Goal: Task Accomplishment & Management: Use online tool/utility

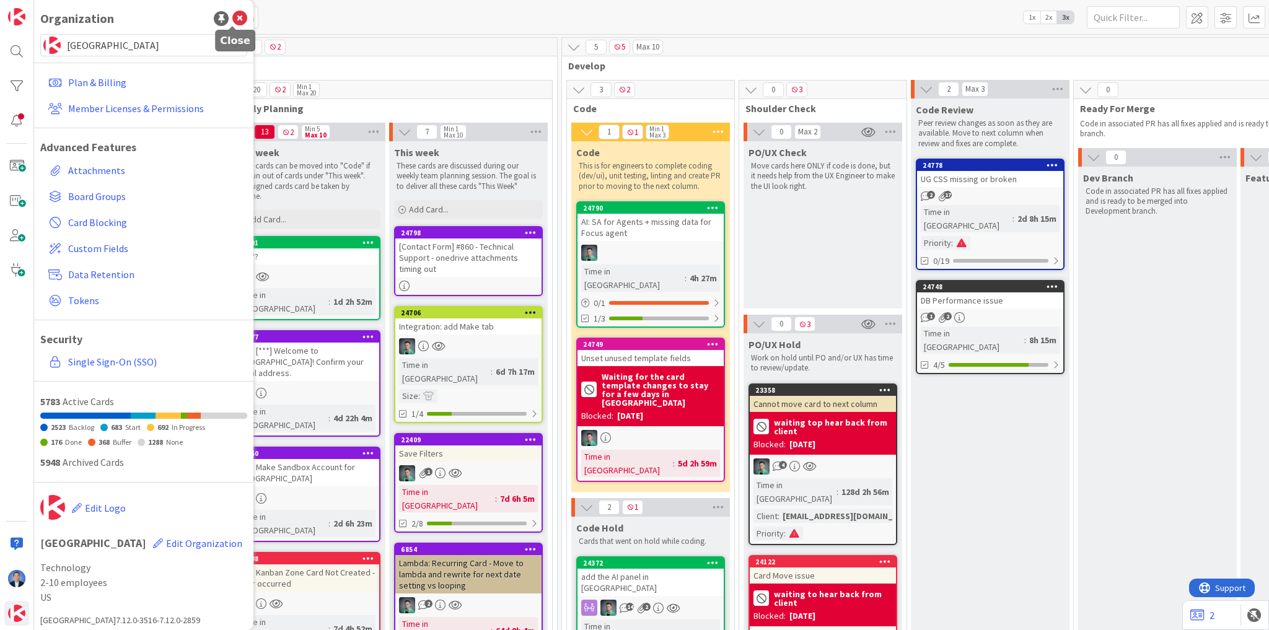
click at [232, 21] on icon at bounding box center [239, 18] width 15 height 15
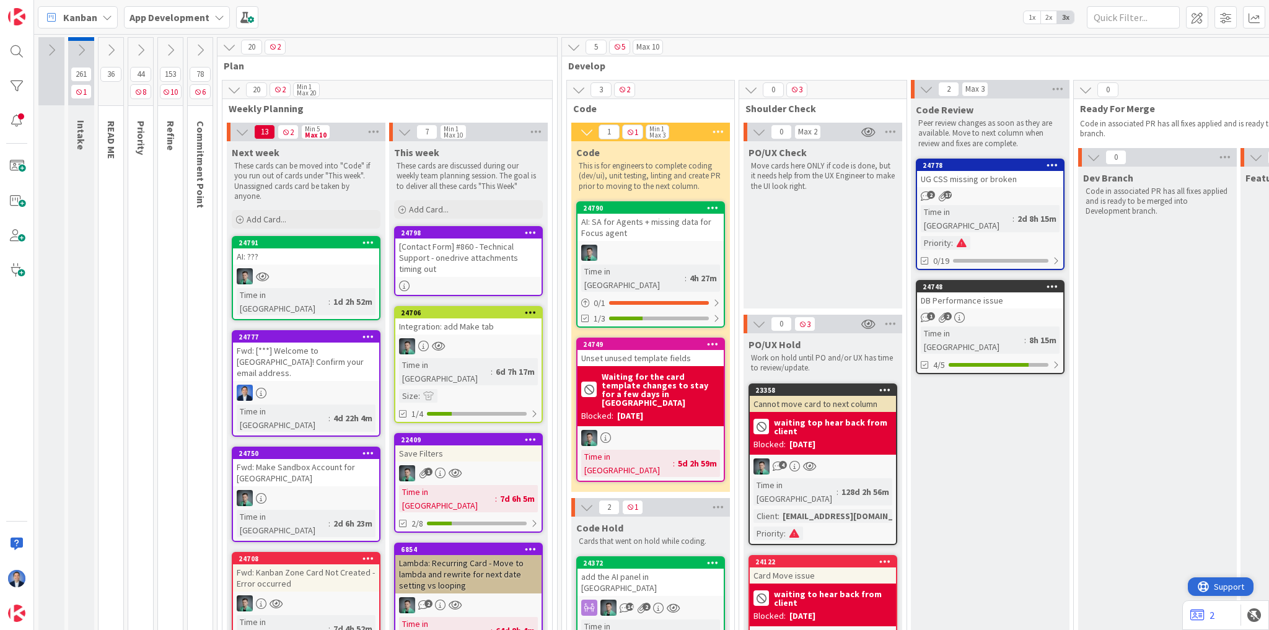
click at [1222, 588] on span "Support" at bounding box center [1229, 586] width 30 height 15
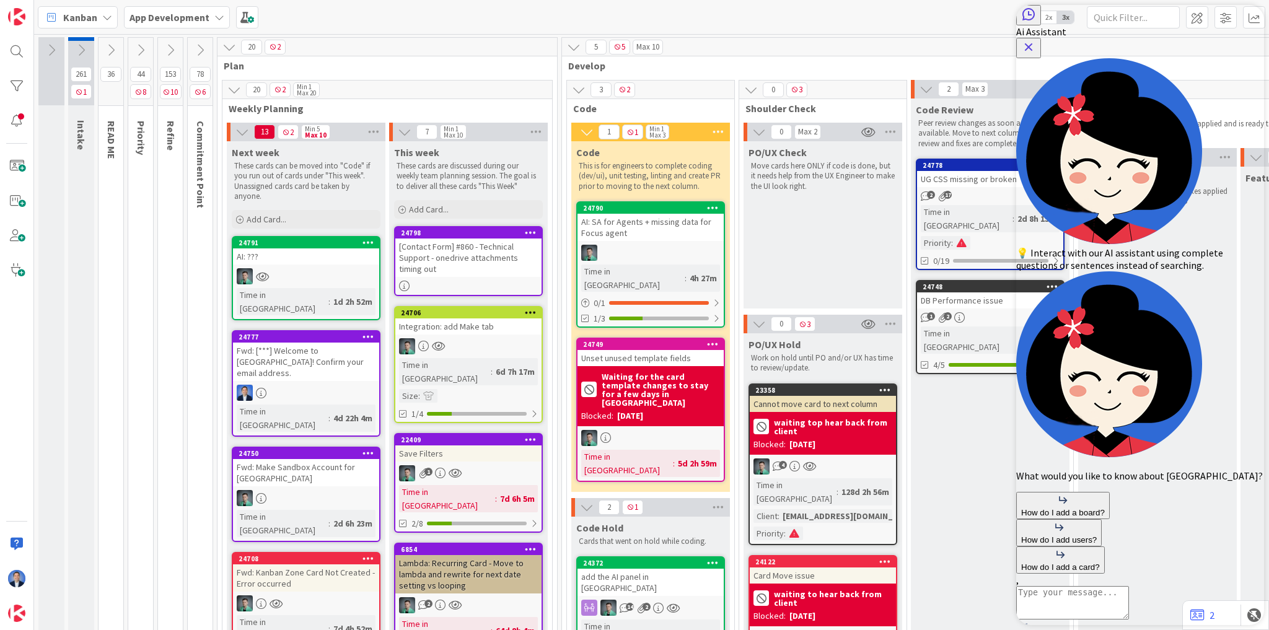
drag, startPoint x: 1244, startPoint y: 23, endPoint x: 2247, endPoint y: 94, distance: 1006.1
click at [1033, 43] on icon "Close Button" at bounding box center [1029, 47] width 8 height 8
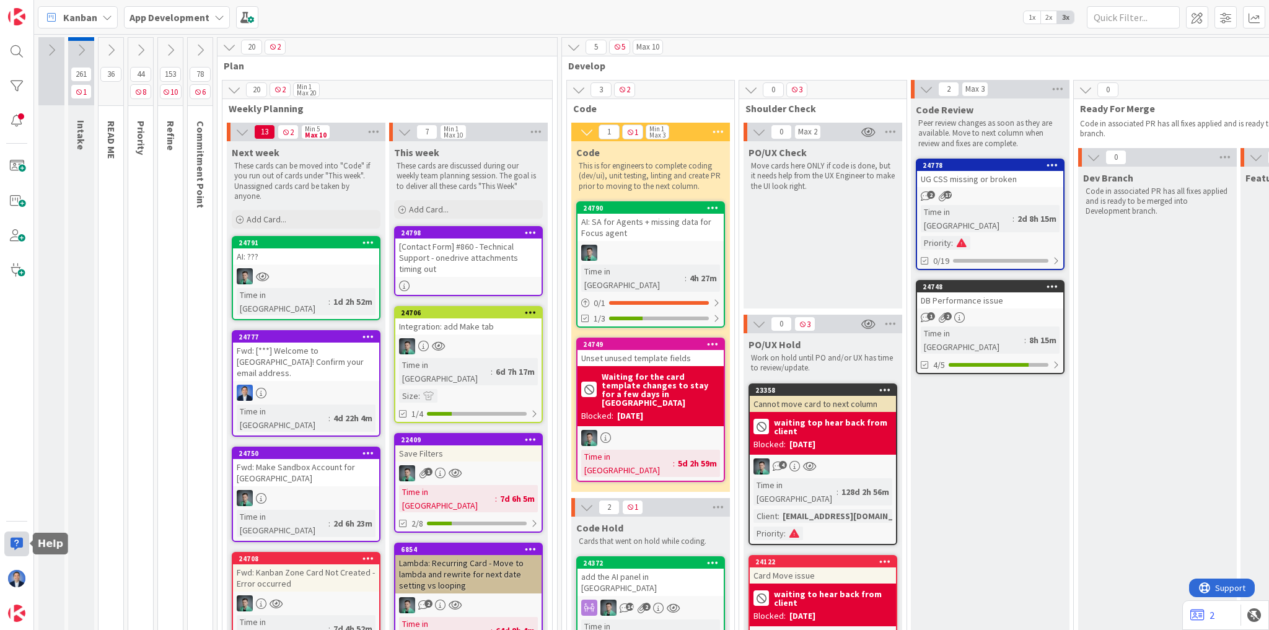
click at [22, 546] on div at bounding box center [16, 544] width 25 height 25
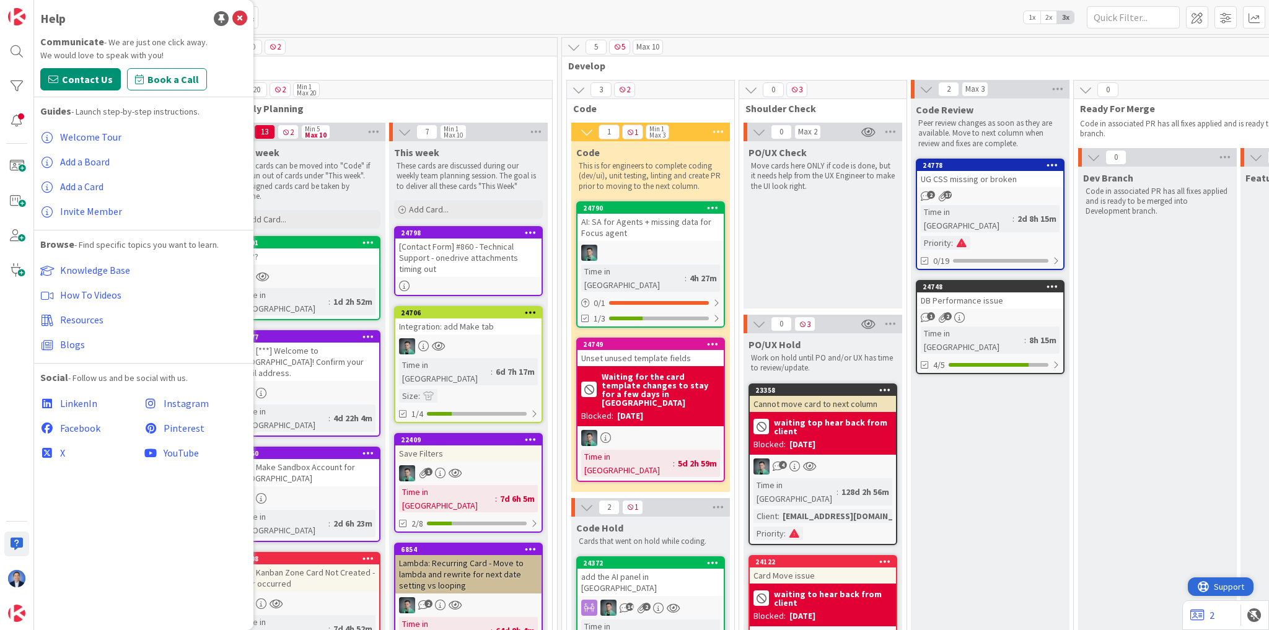
click at [1238, 585] on span "Support" at bounding box center [1229, 586] width 30 height 15
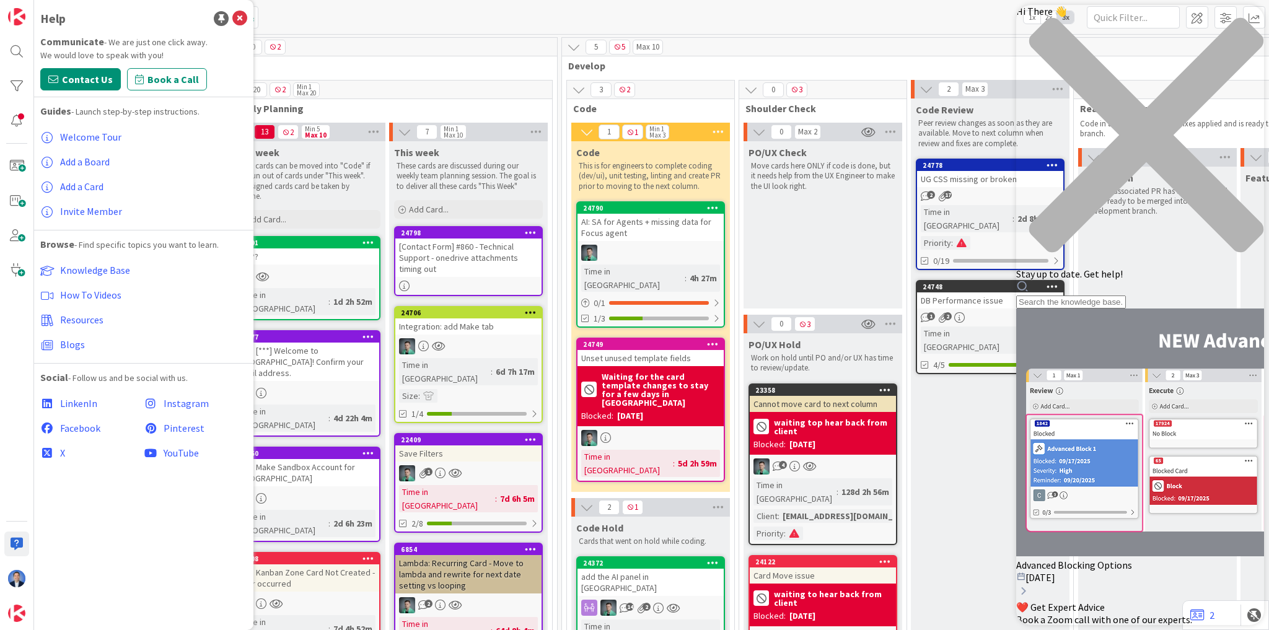
scroll to position [24, 0]
click at [1245, 26] on icon "close resource center" at bounding box center [1140, 141] width 248 height 248
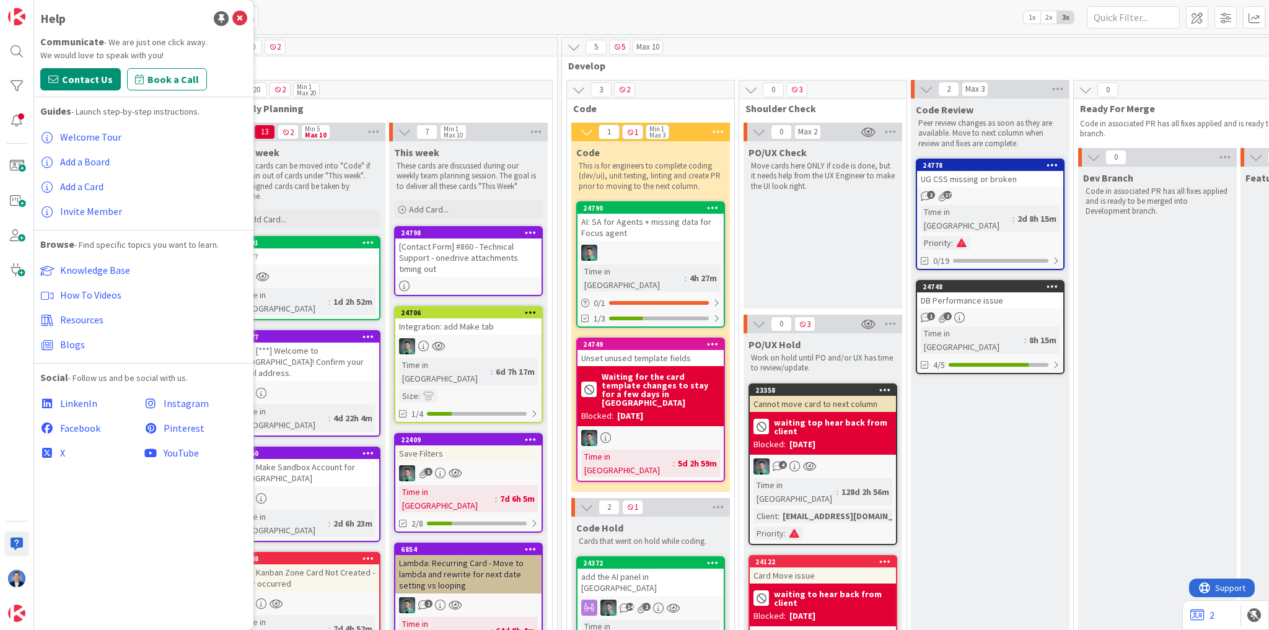
scroll to position [0, 0]
click at [1035, 14] on span "1x" at bounding box center [1031, 17] width 17 height 12
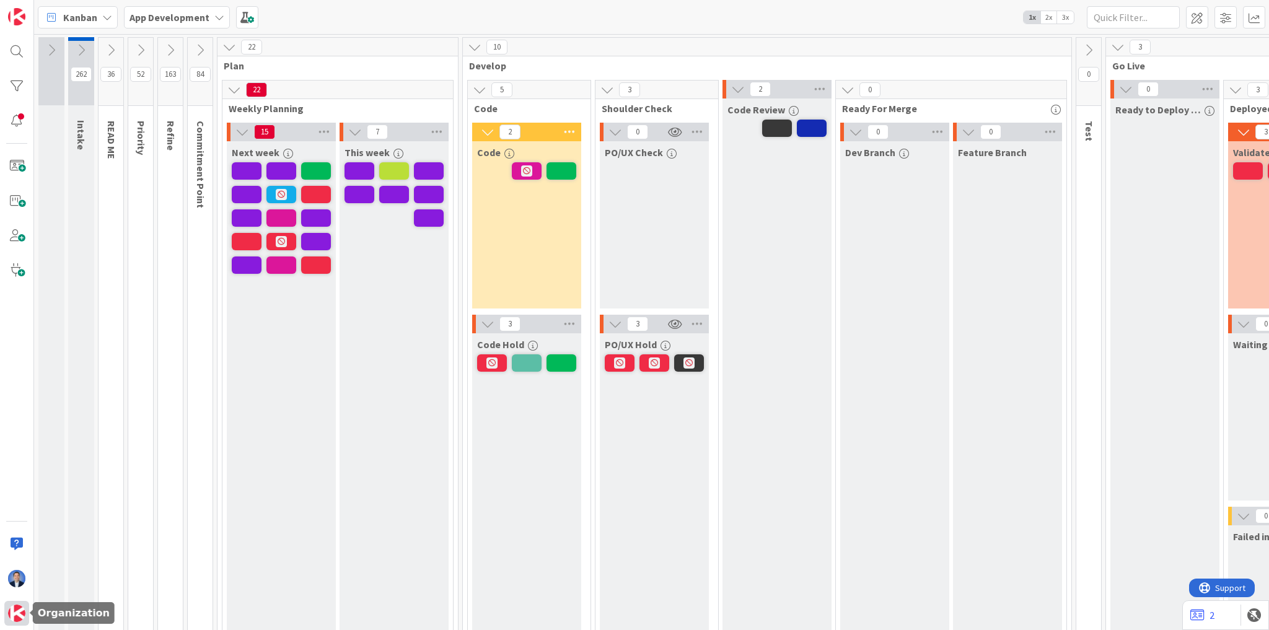
click at [20, 610] on img at bounding box center [16, 613] width 17 height 17
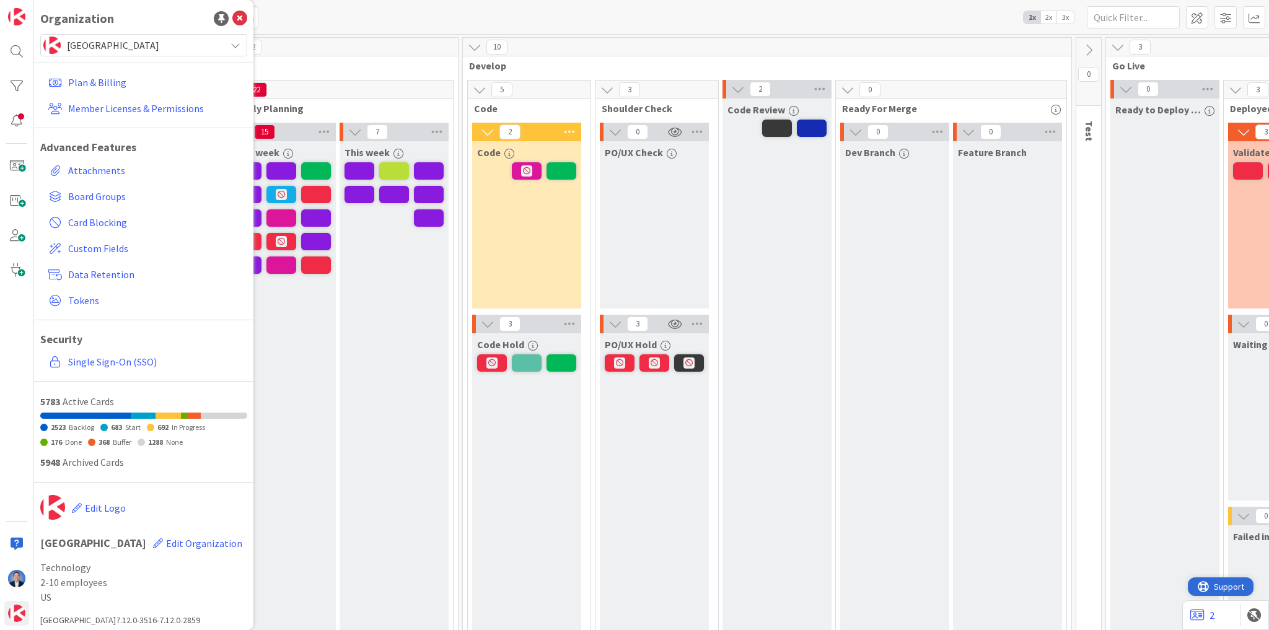
click at [1235, 584] on span "Support" at bounding box center [1229, 586] width 30 height 15
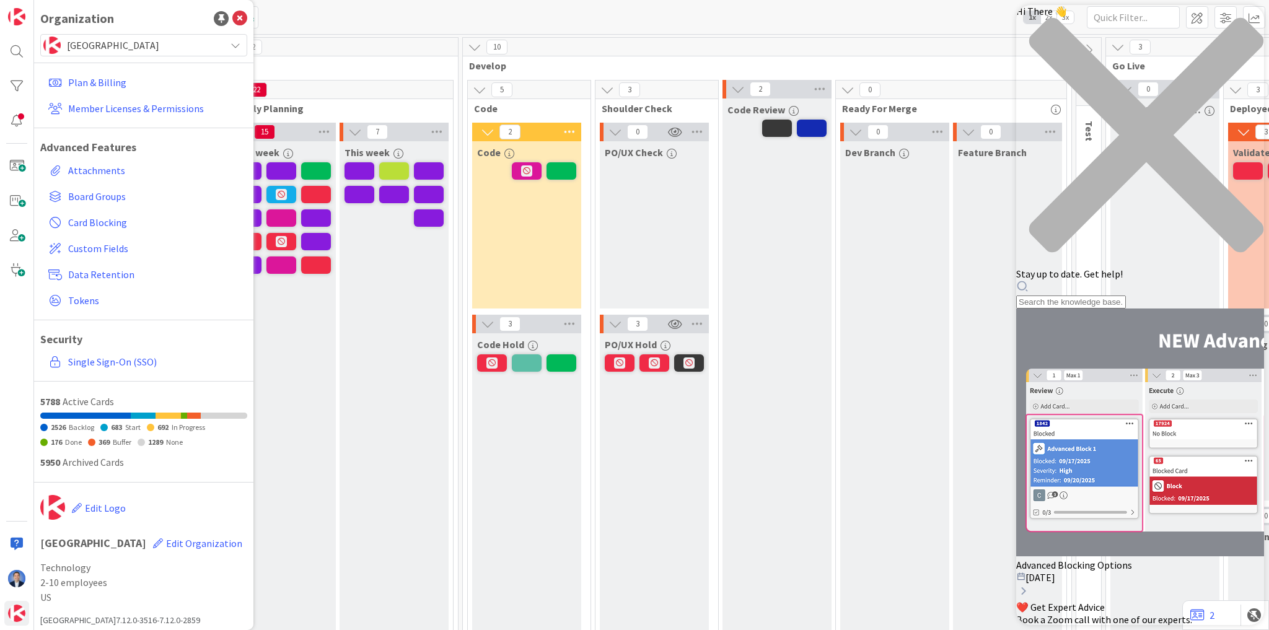
scroll to position [24, 0]
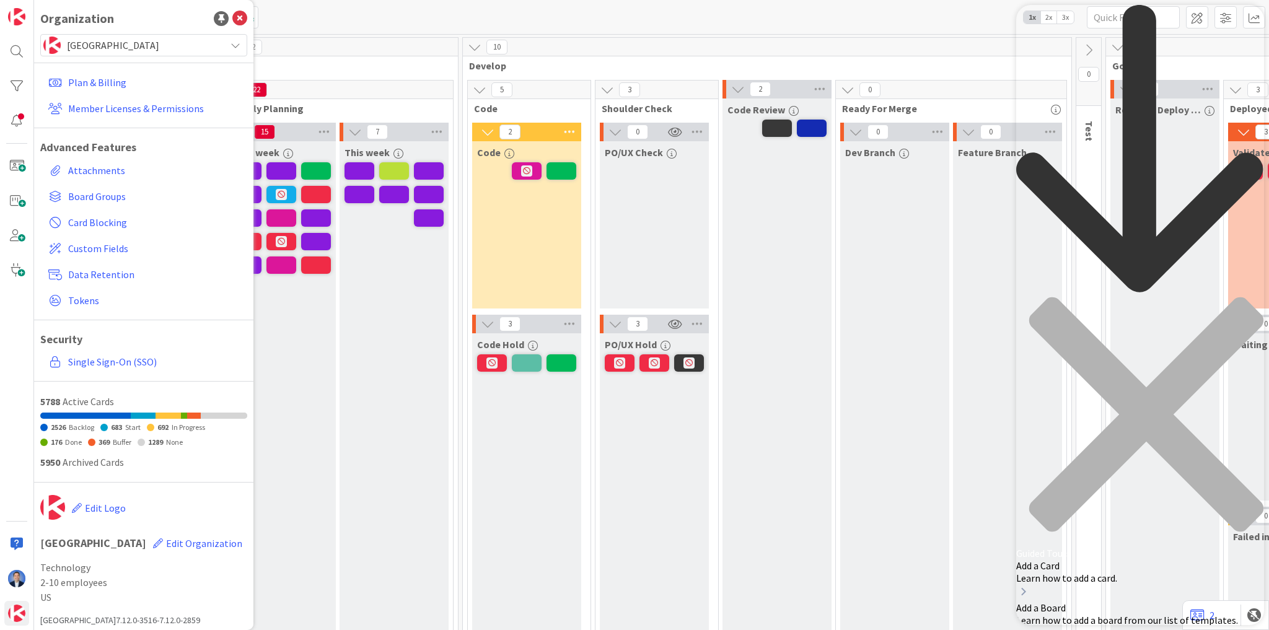
scroll to position [0, 0]
click at [22, 550] on div at bounding box center [16, 544] width 25 height 25
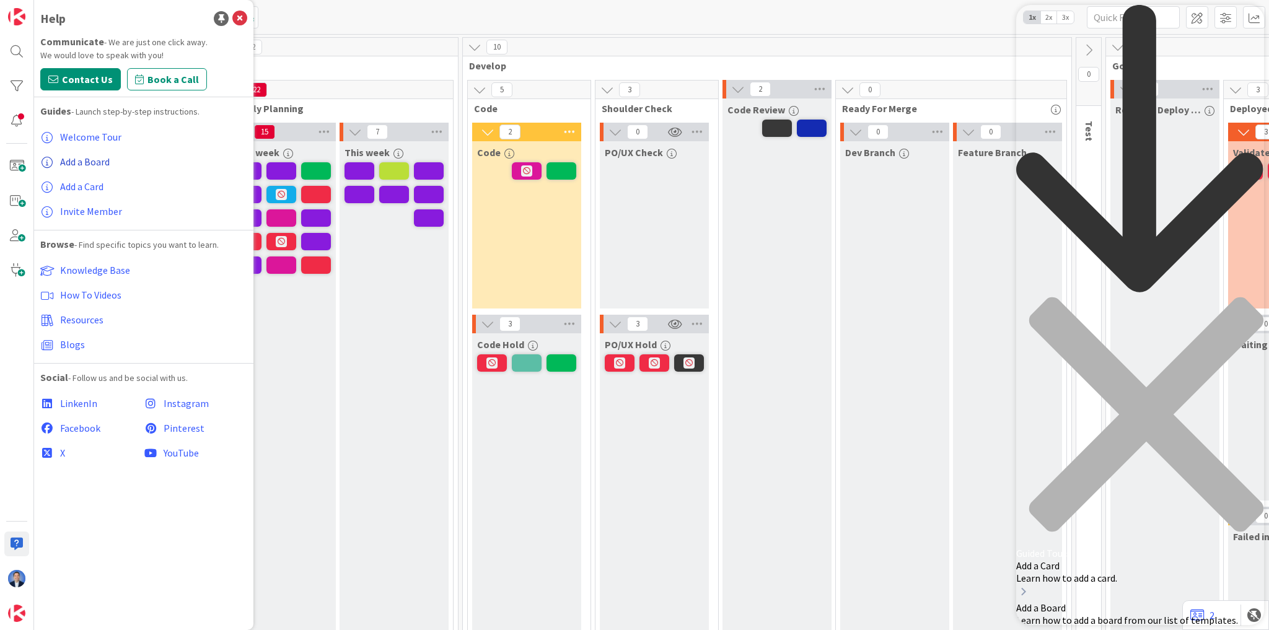
click at [77, 166] on span "Add a Board" at bounding box center [85, 161] width 50 height 12
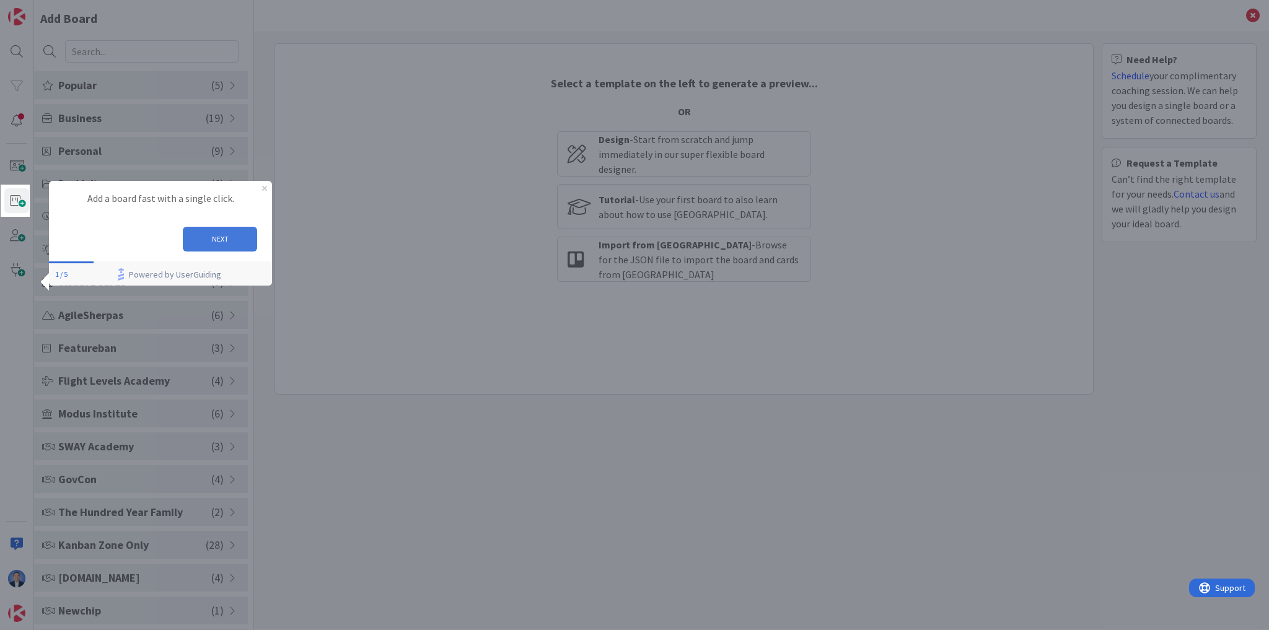
click at [216, 243] on button "NEXT" at bounding box center [220, 238] width 74 height 25
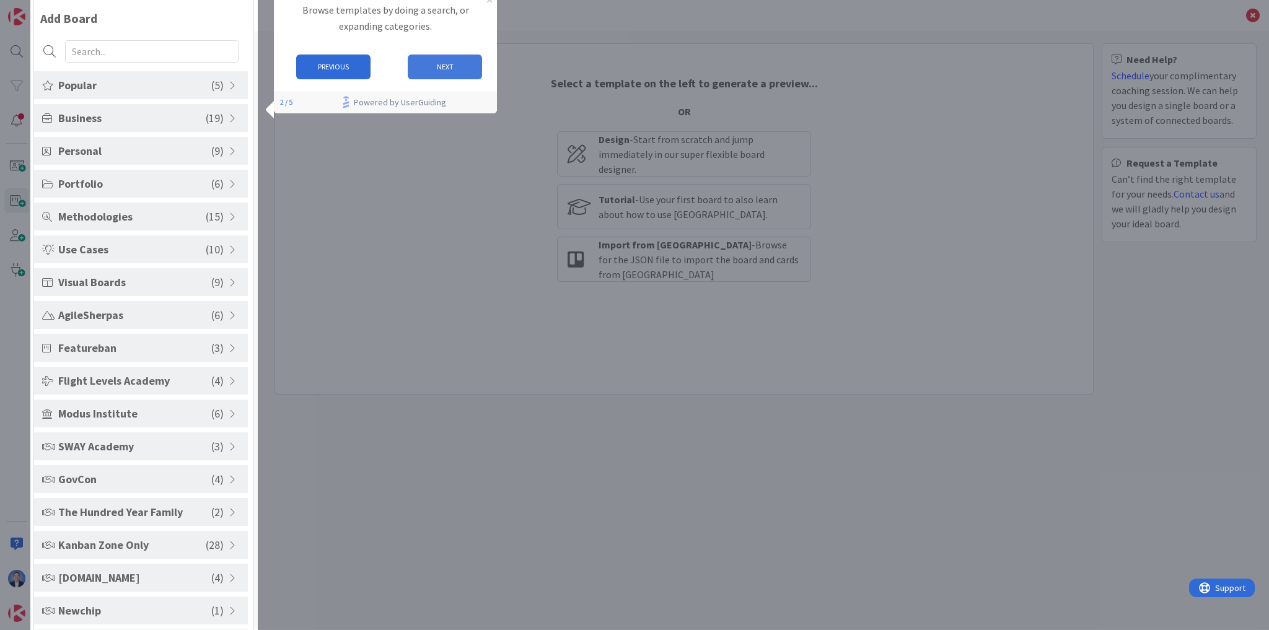
click at [452, 68] on button "NEXT" at bounding box center [444, 67] width 74 height 25
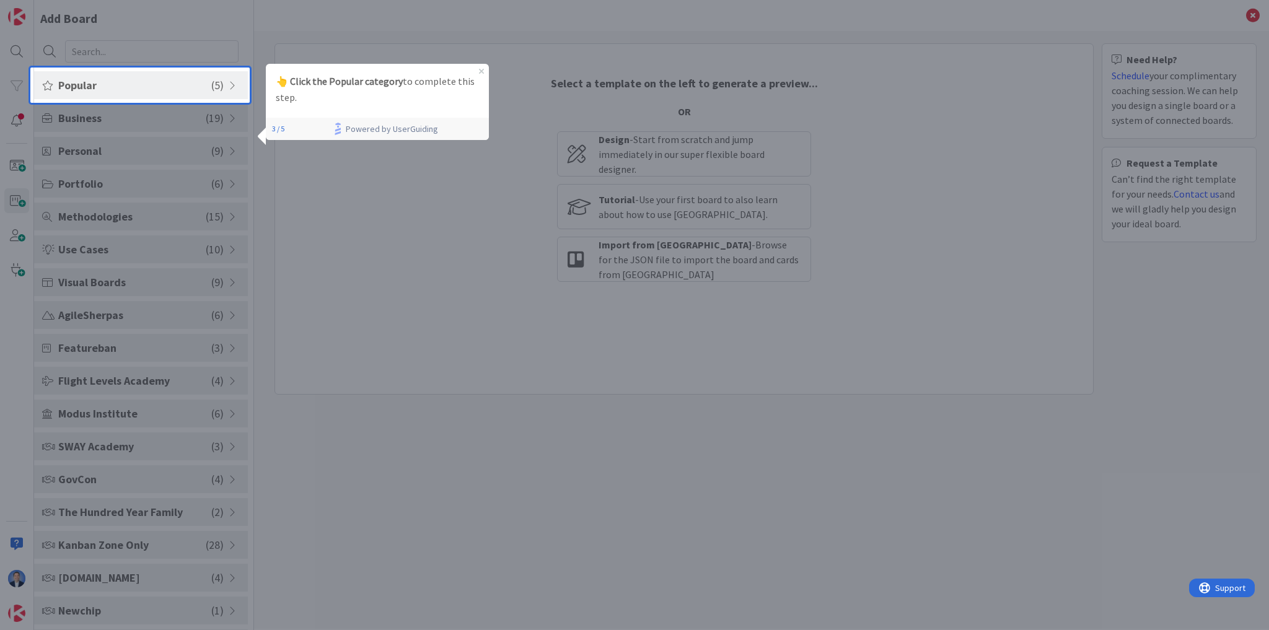
click at [161, 81] on span "Popular" at bounding box center [134, 85] width 153 height 17
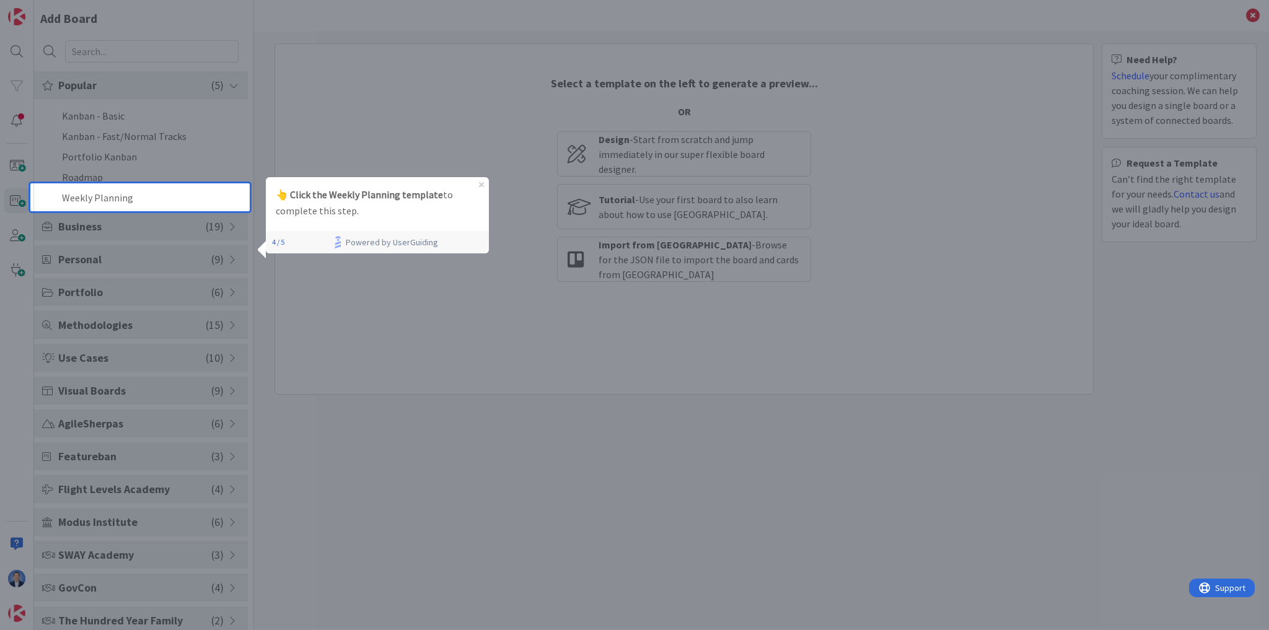
click at [164, 208] on div "Popular ( 5 ) Kanban - Basic Kanban - Fast/Normal Tracks Portfolio Kanban Roadm…" at bounding box center [141, 500] width 214 height 859
click at [287, 243] on div "4 / 5 Powered by UserGuiding" at bounding box center [377, 242] width 223 height 22
click at [112, 195] on li "Weekly Planning" at bounding box center [141, 197] width 214 height 20
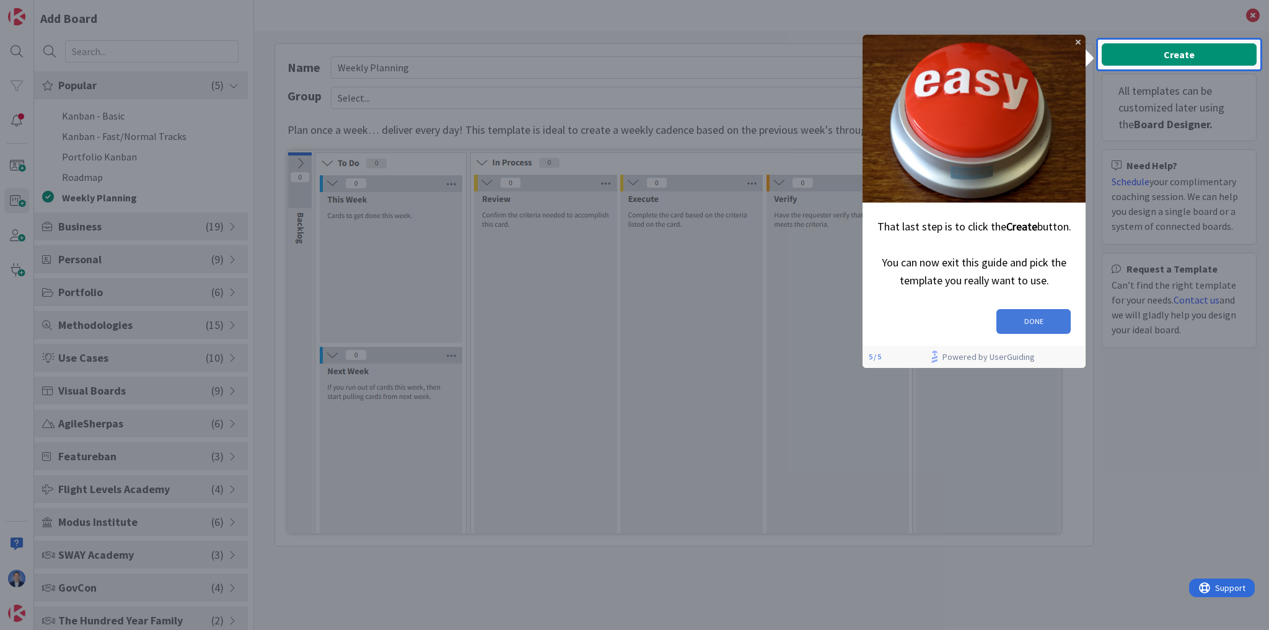
click at [1027, 321] on button "DONE" at bounding box center [1033, 320] width 74 height 25
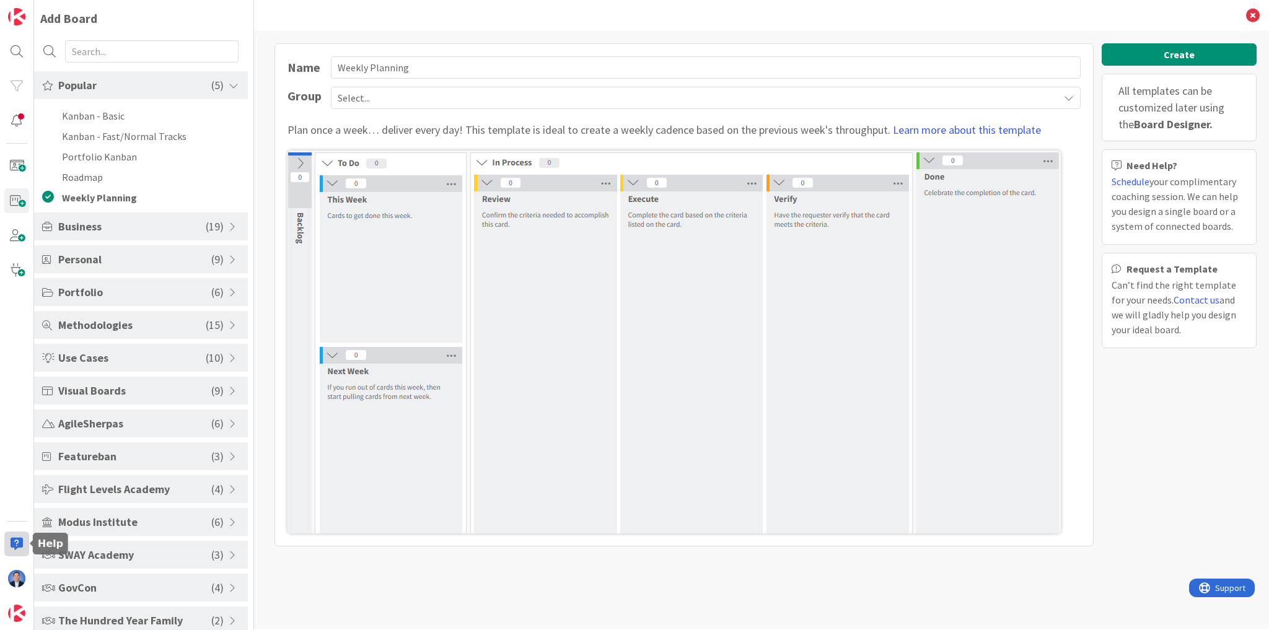
click at [22, 540] on div at bounding box center [16, 544] width 25 height 25
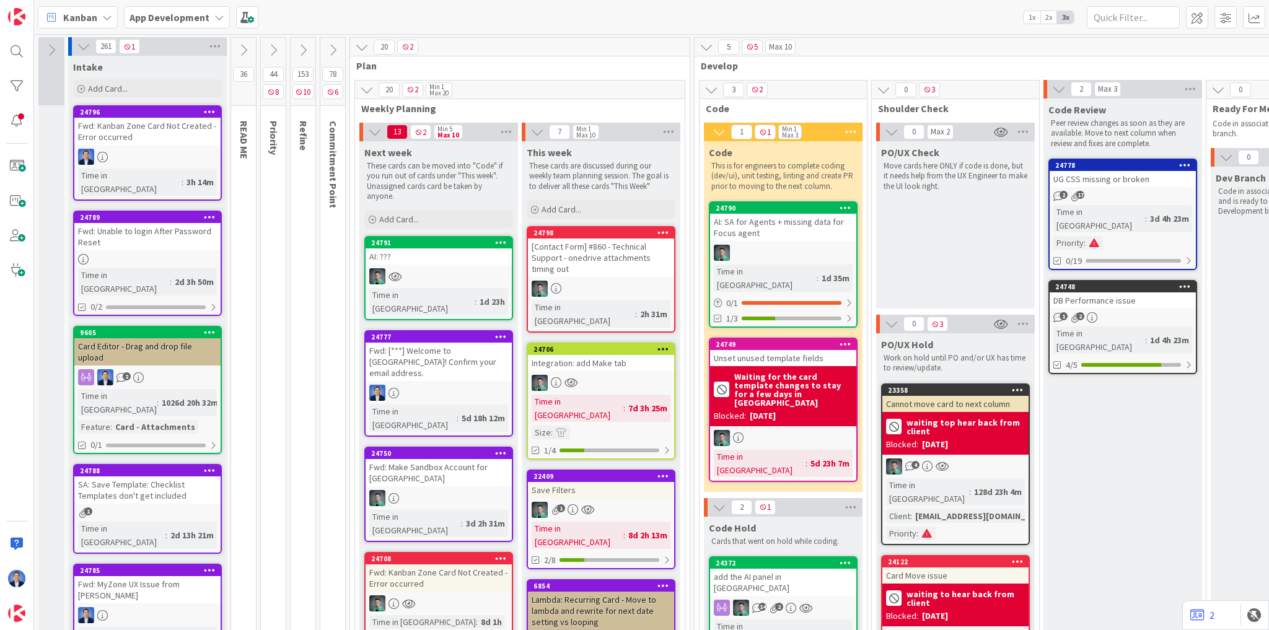
click at [1033, 17] on span "1x" at bounding box center [1031, 17] width 17 height 12
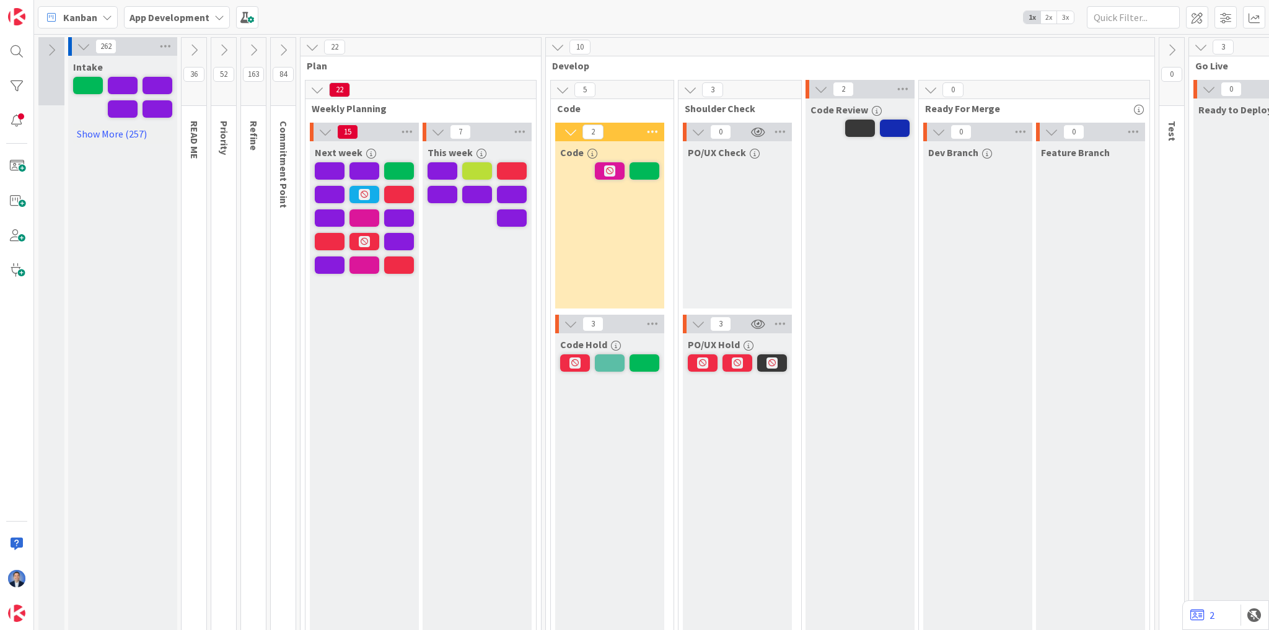
click at [99, 17] on div "Kanban" at bounding box center [78, 17] width 80 height 22
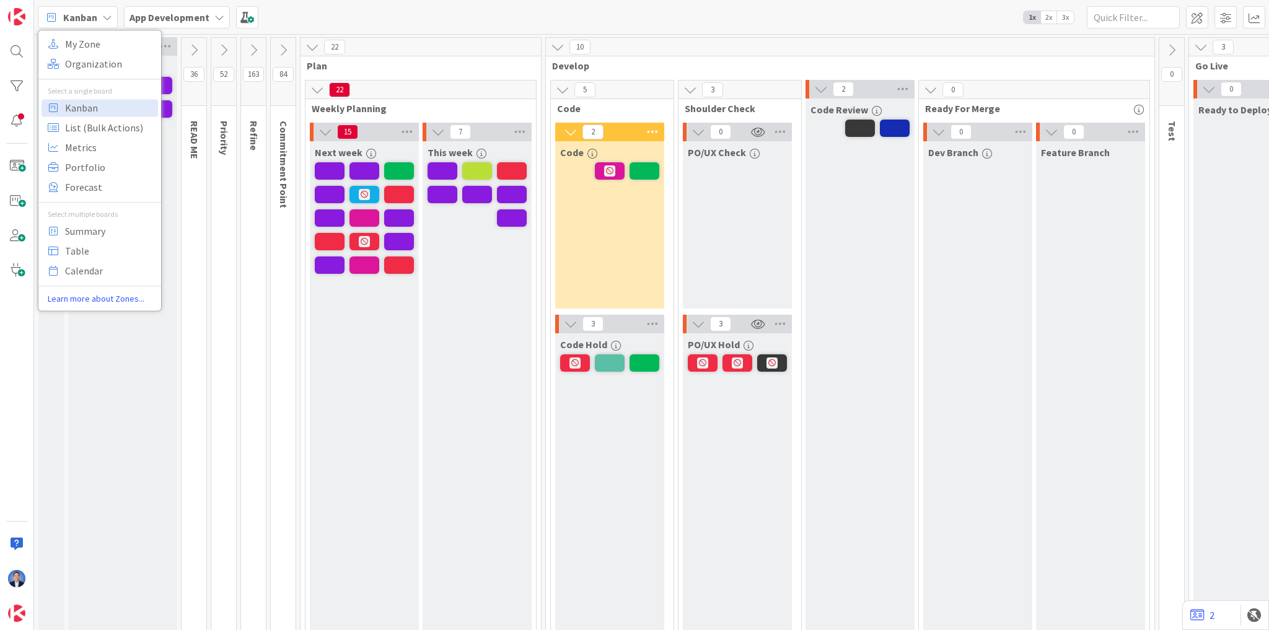
click at [138, 509] on div "Intake Show More (257)" at bounding box center [122, 381] width 109 height 650
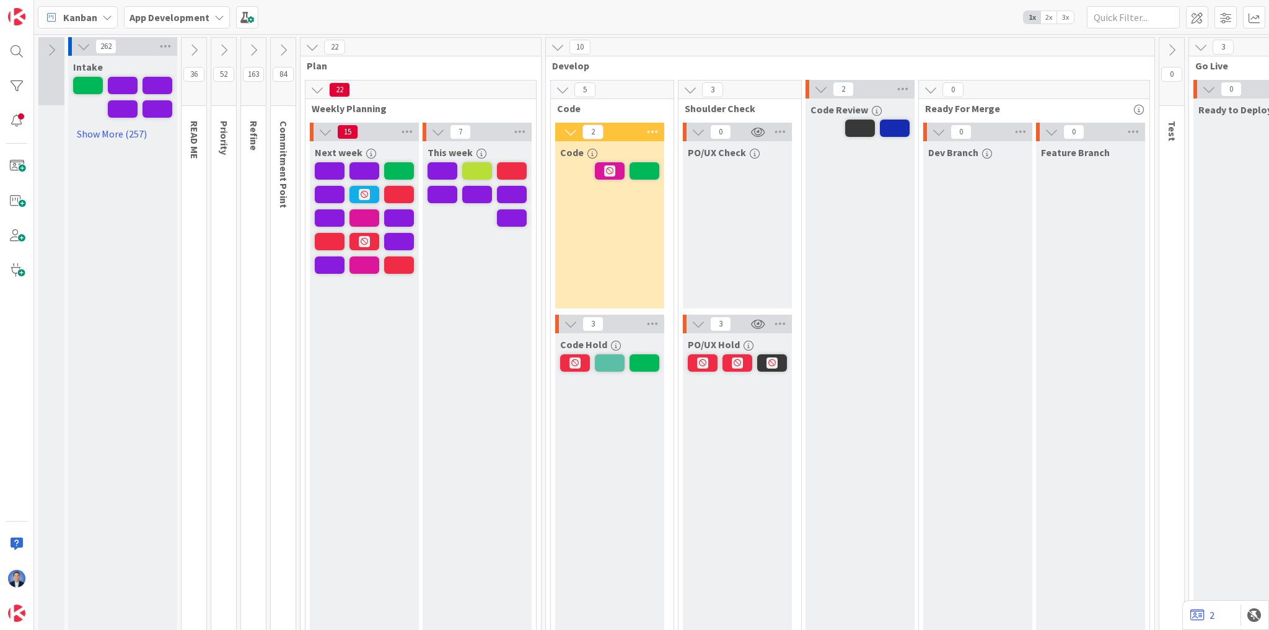
click at [688, 464] on div "PO/UX Hold" at bounding box center [737, 512] width 109 height 359
drag, startPoint x: 20, startPoint y: 610, endPoint x: 30, endPoint y: 589, distance: 22.7
click at [20, 610] on img at bounding box center [16, 613] width 17 height 17
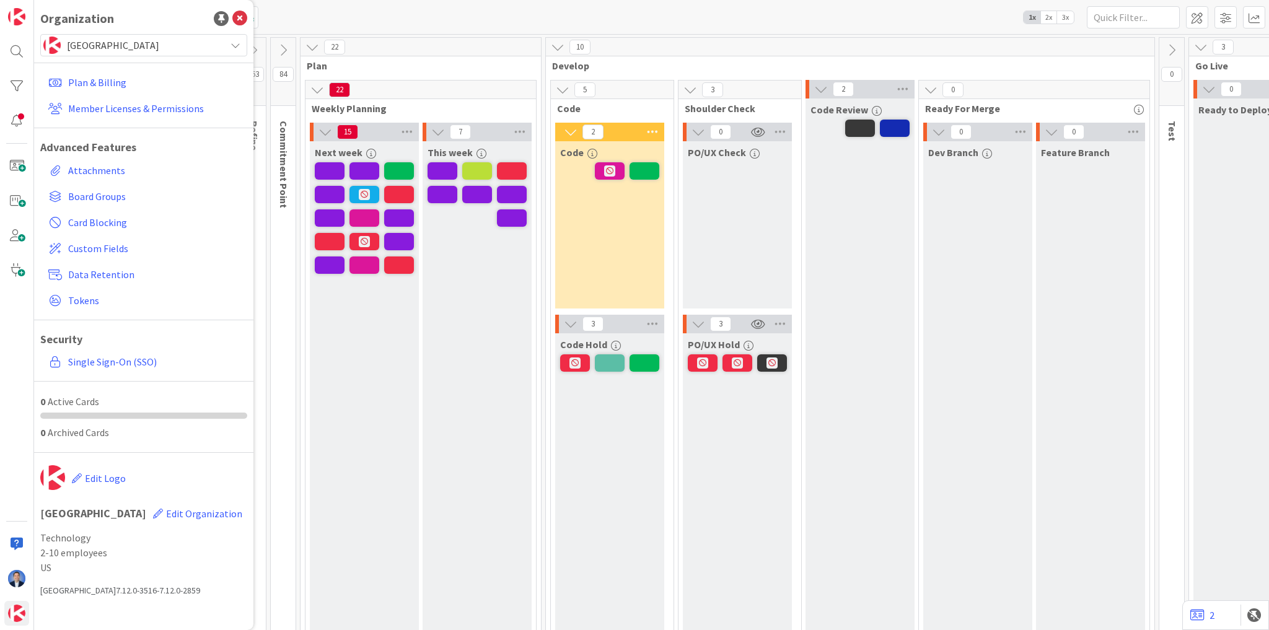
click at [145, 42] on span "[GEOGRAPHIC_DATA]" at bounding box center [143, 45] width 152 height 17
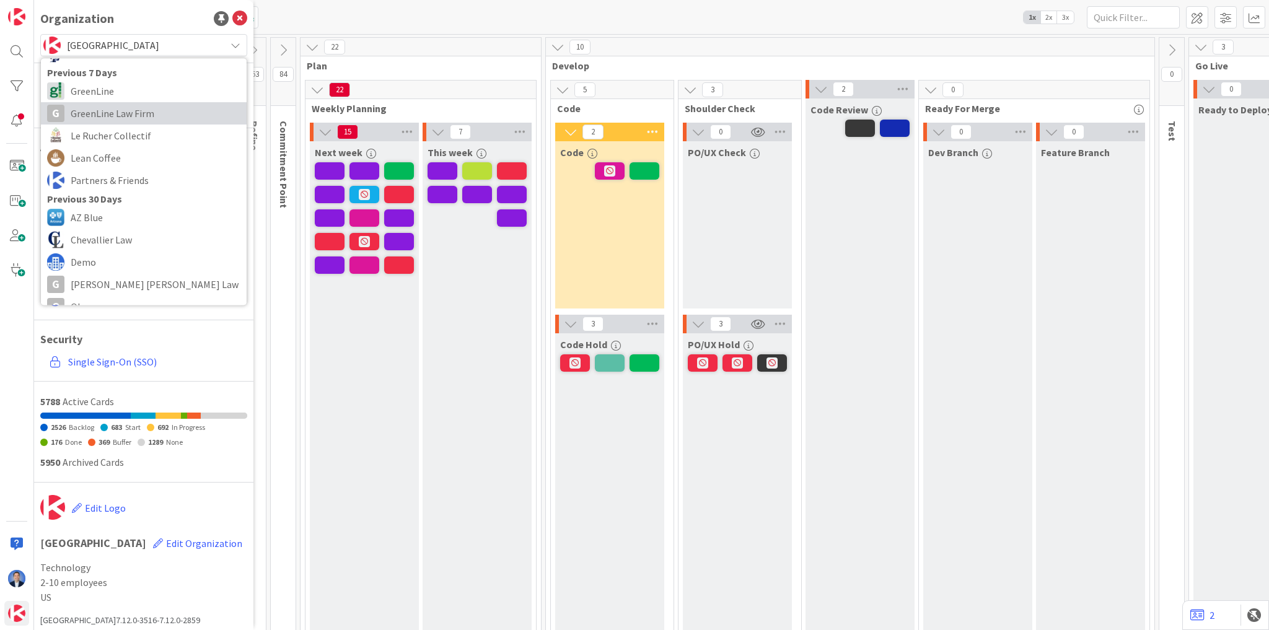
scroll to position [149, 0]
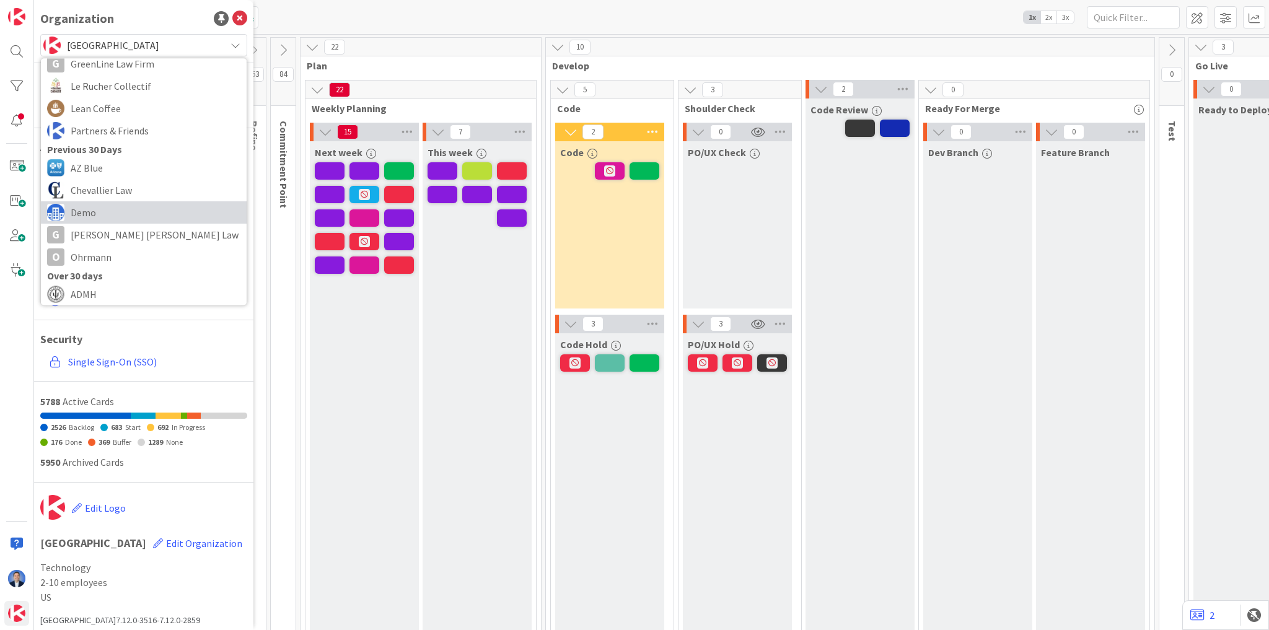
click at [121, 217] on span "Demo" at bounding box center [156, 212] width 170 height 19
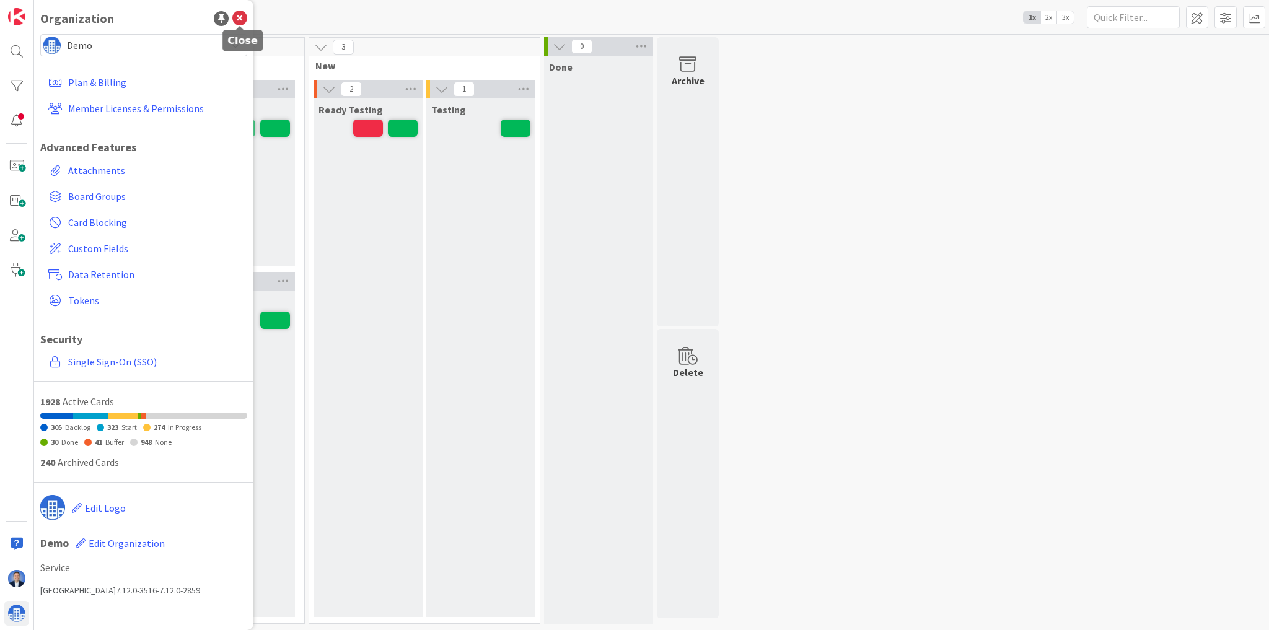
click at [242, 20] on icon at bounding box center [239, 18] width 15 height 15
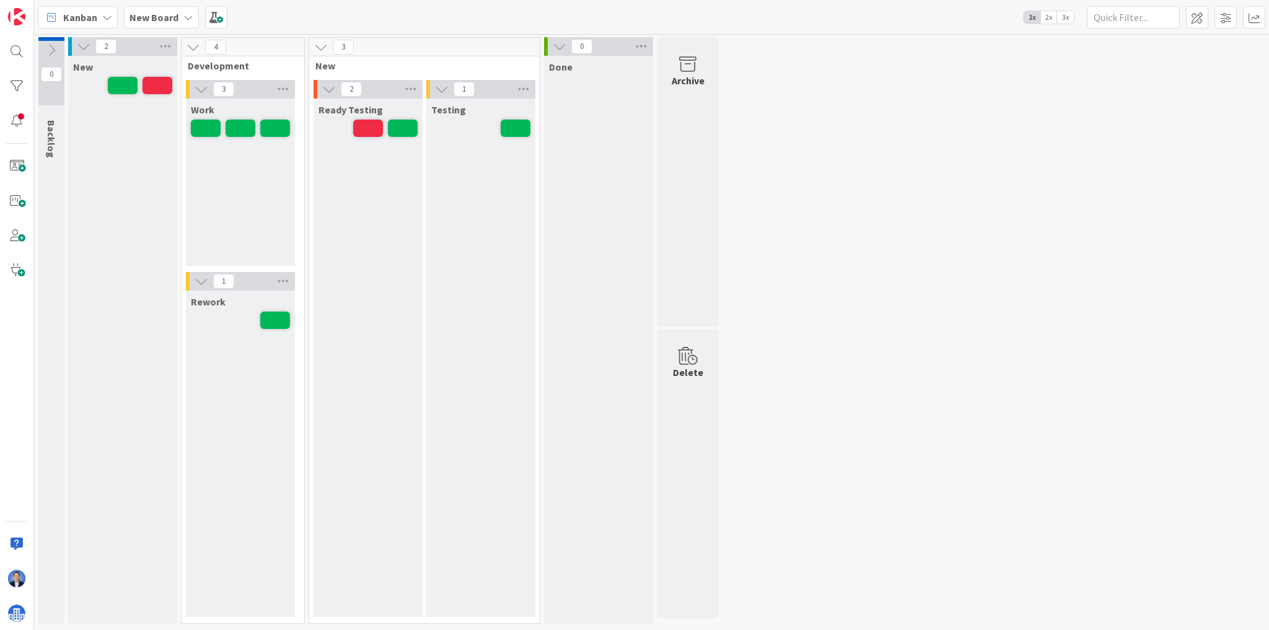
click at [427, 266] on div "Testing" at bounding box center [480, 357] width 109 height 518
click at [1065, 12] on span "3x" at bounding box center [1065, 17] width 17 height 12
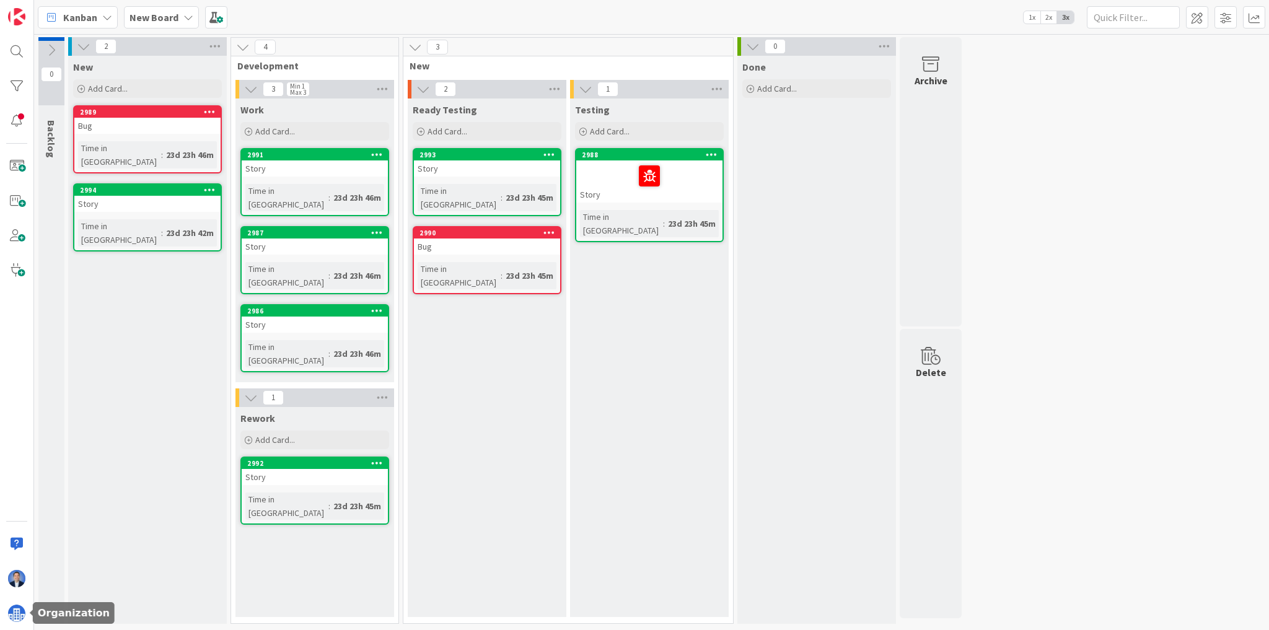
drag, startPoint x: 15, startPoint y: 614, endPoint x: 25, endPoint y: 596, distance: 20.5
click at [15, 614] on img at bounding box center [16, 613] width 17 height 17
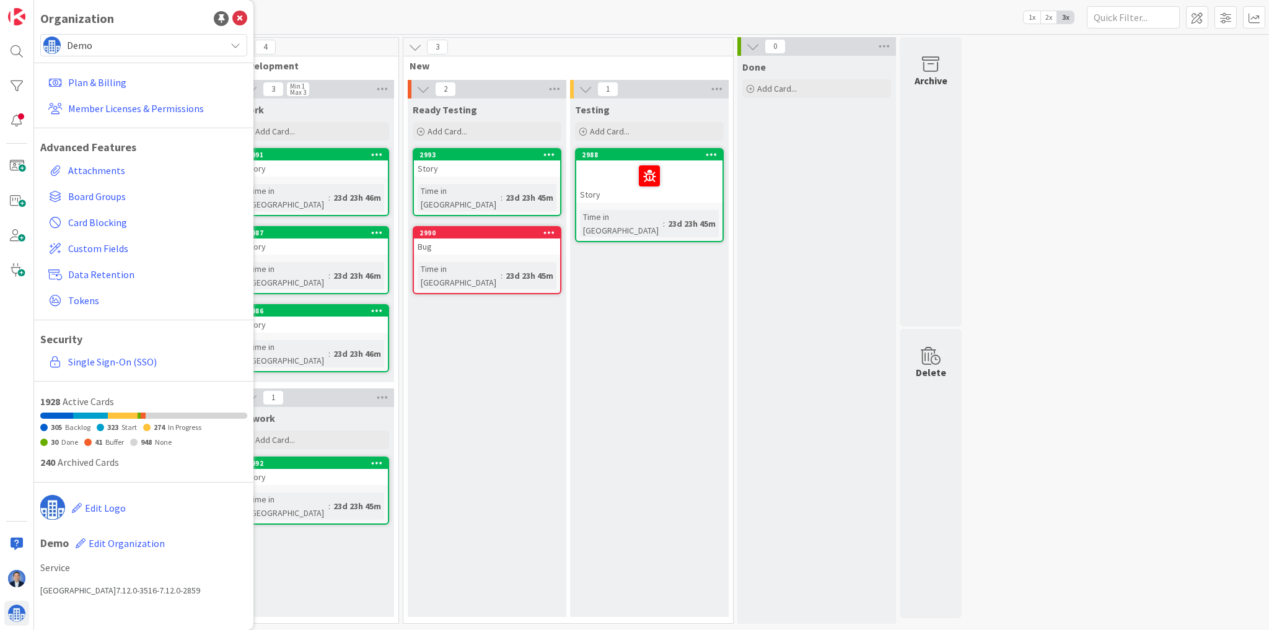
click at [112, 38] on span "Demo" at bounding box center [143, 45] width 152 height 17
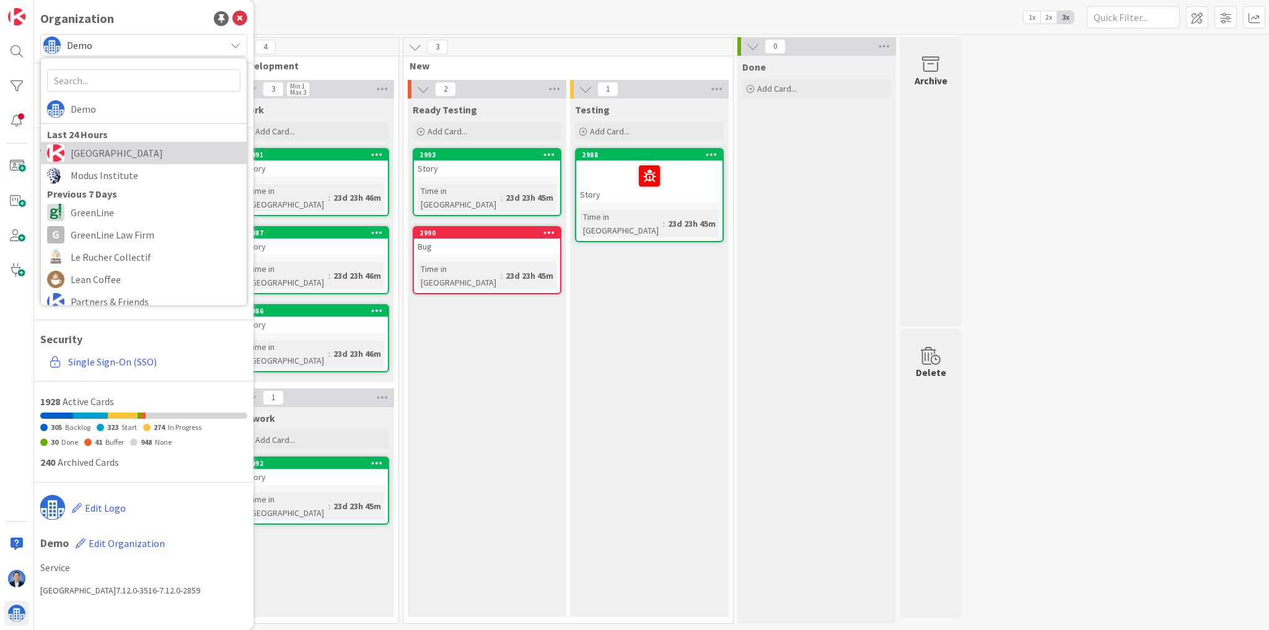
click at [108, 154] on span "[GEOGRAPHIC_DATA]" at bounding box center [156, 153] width 170 height 19
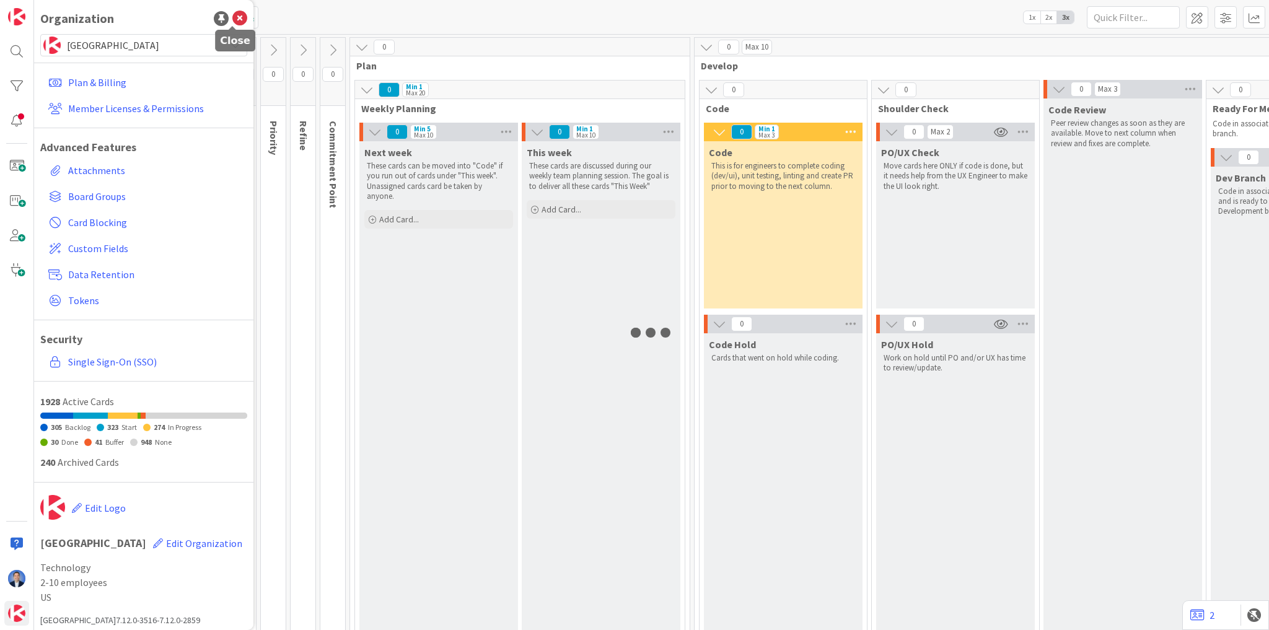
click at [232, 23] on icon at bounding box center [239, 18] width 15 height 15
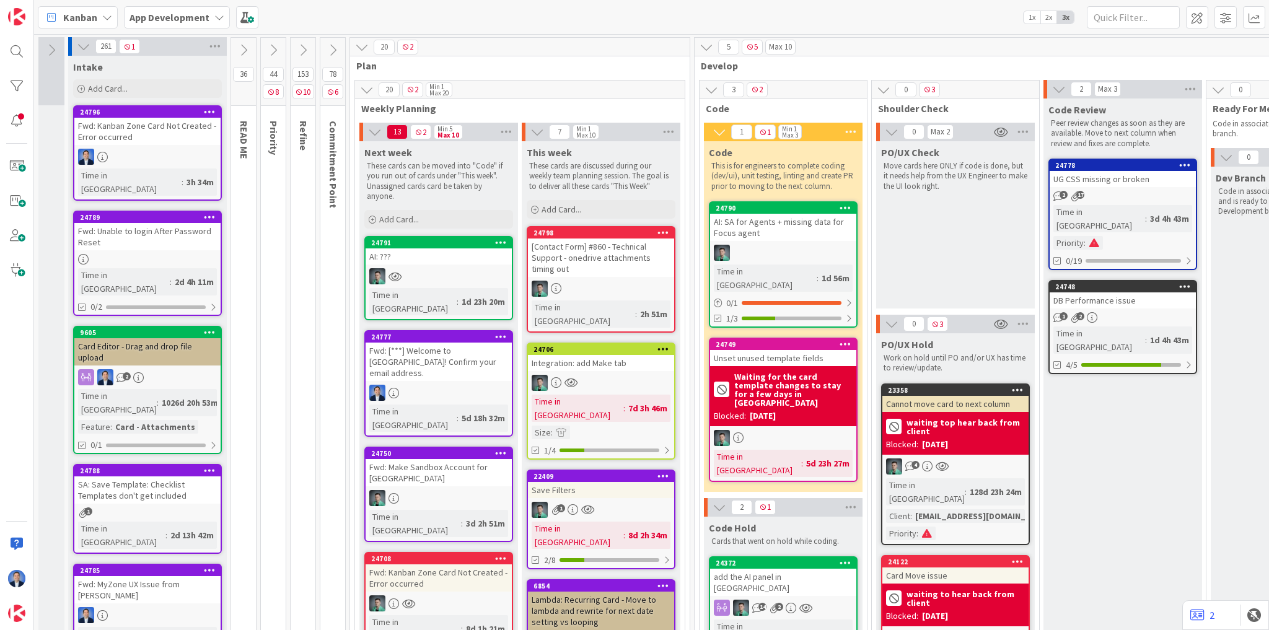
click at [242, 51] on icon at bounding box center [244, 50] width 14 height 14
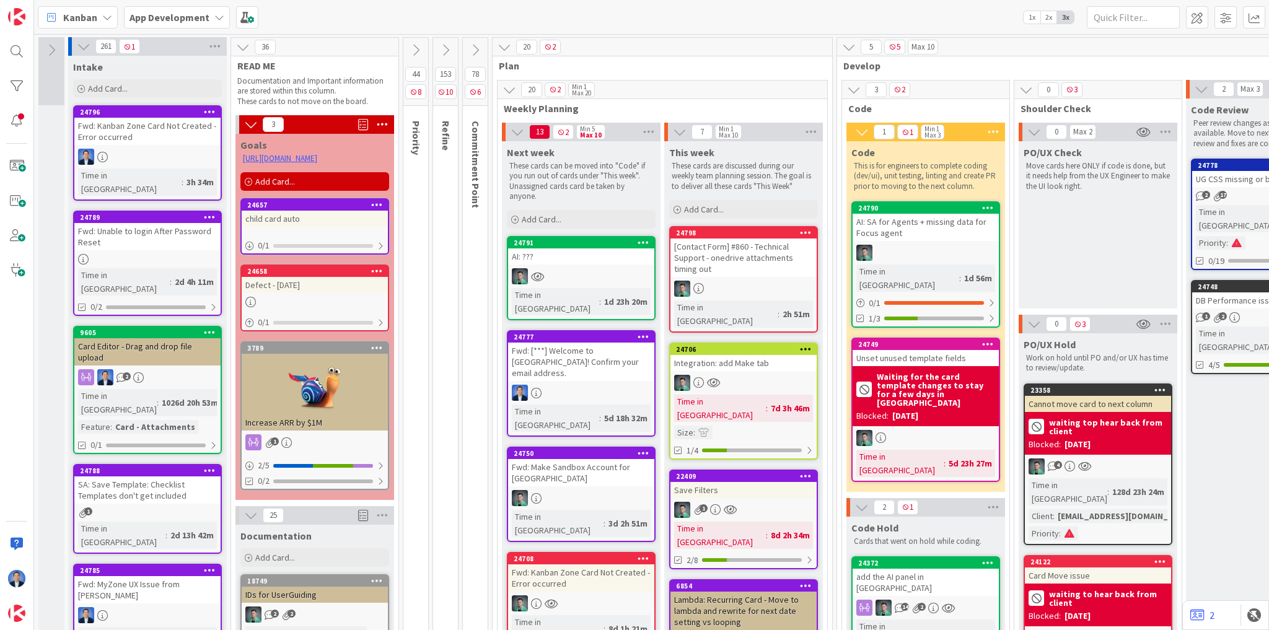
click at [87, 46] on icon at bounding box center [84, 47] width 14 height 14
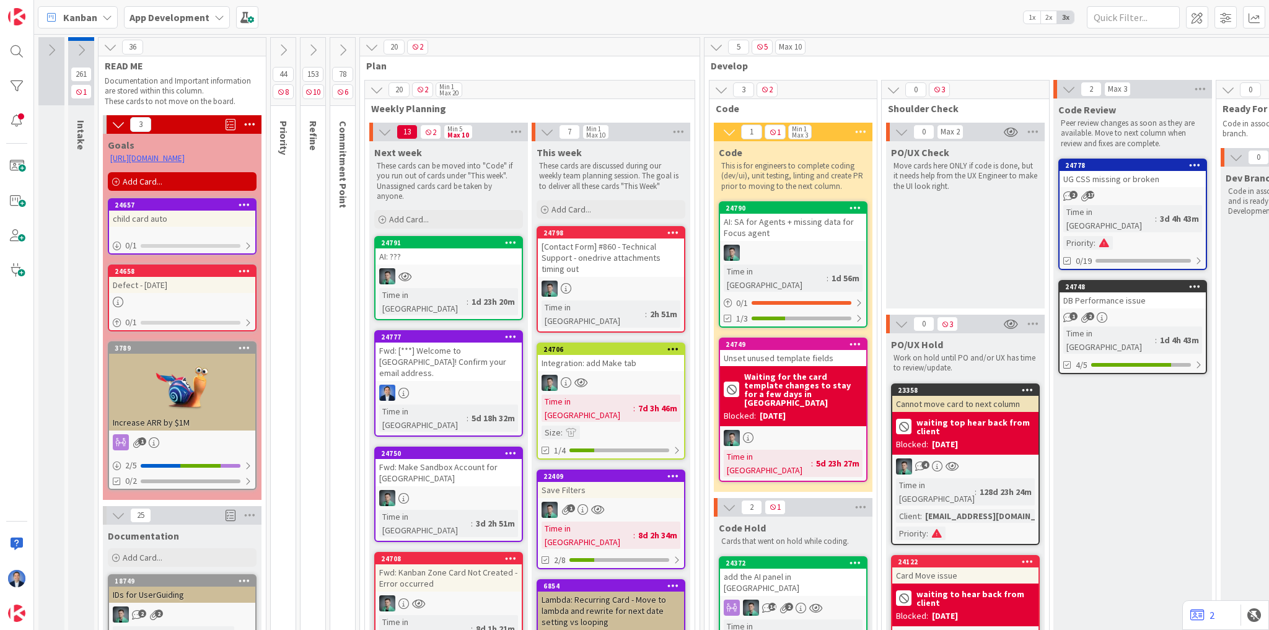
click at [120, 118] on icon at bounding box center [119, 125] width 14 height 14
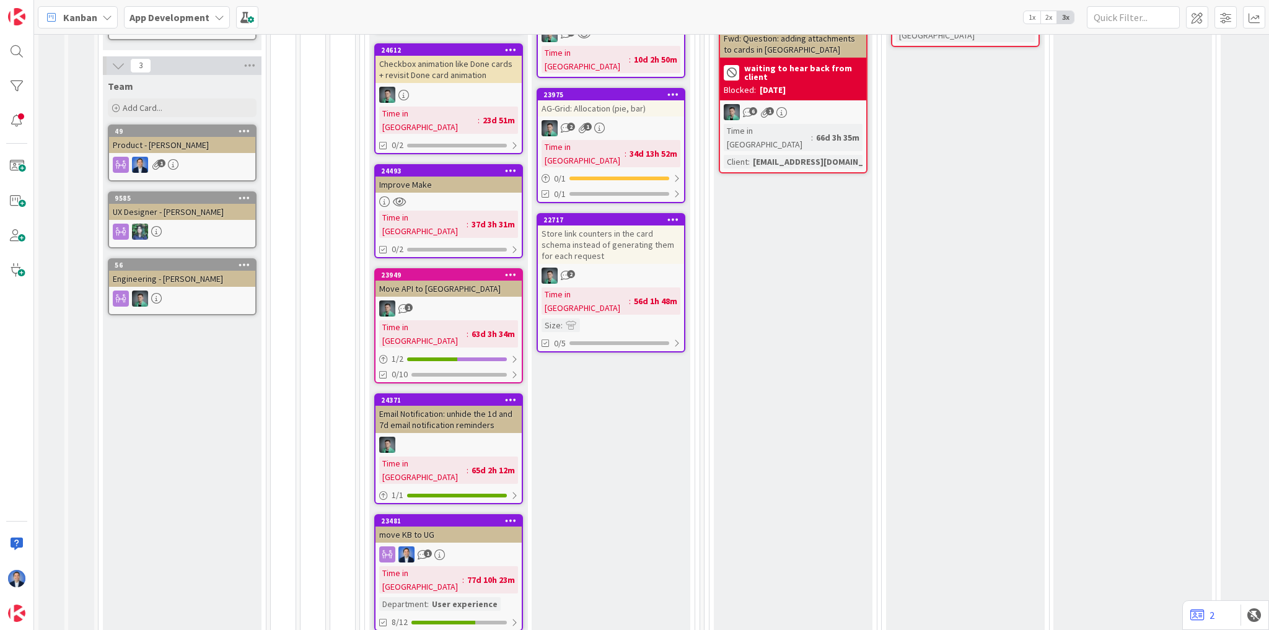
scroll to position [793, 0]
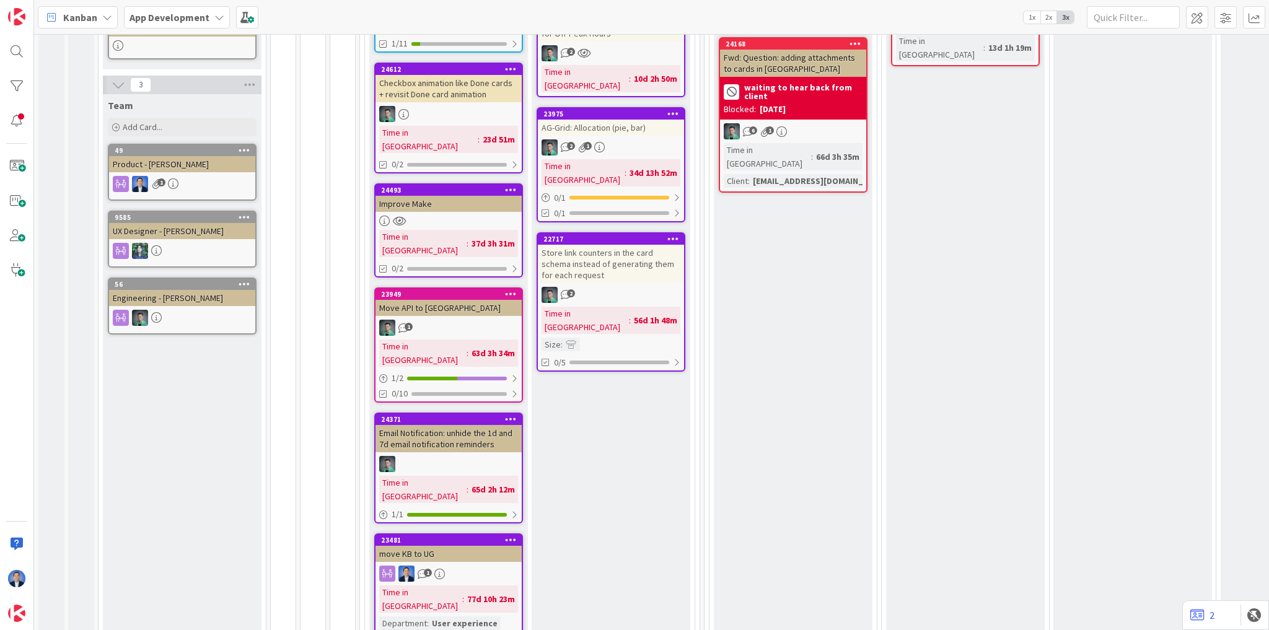
click at [193, 156] on div "Product - [PERSON_NAME]" at bounding box center [182, 164] width 146 height 16
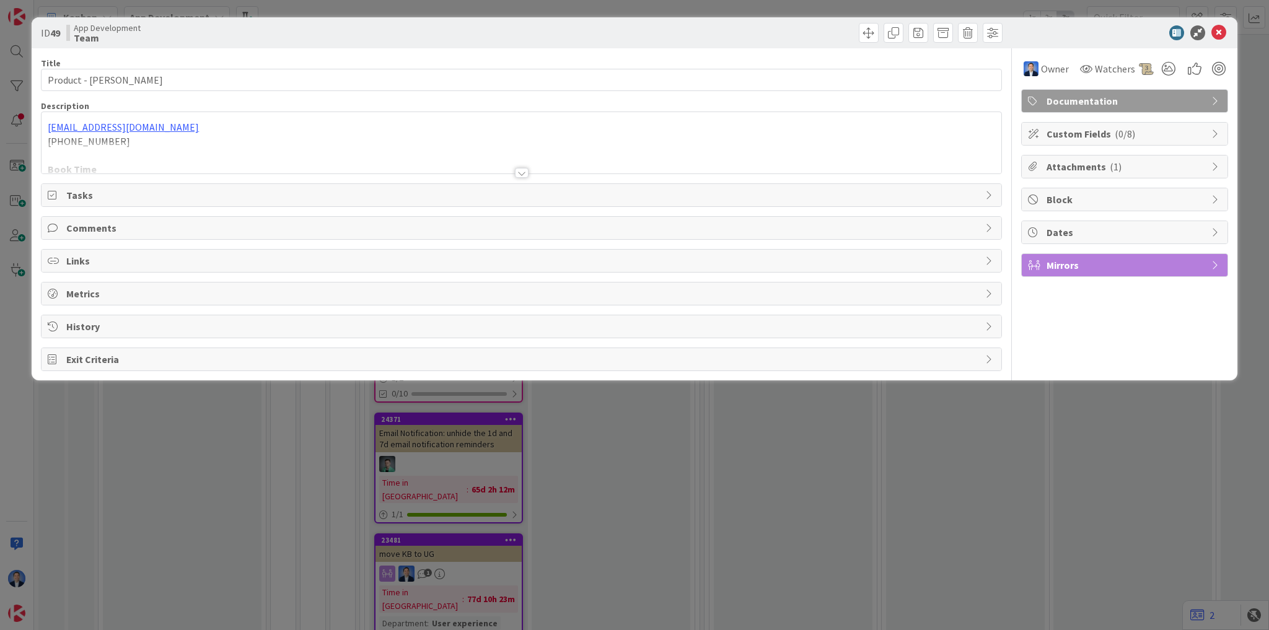
click at [1095, 265] on span "Mirrors" at bounding box center [1125, 265] width 159 height 15
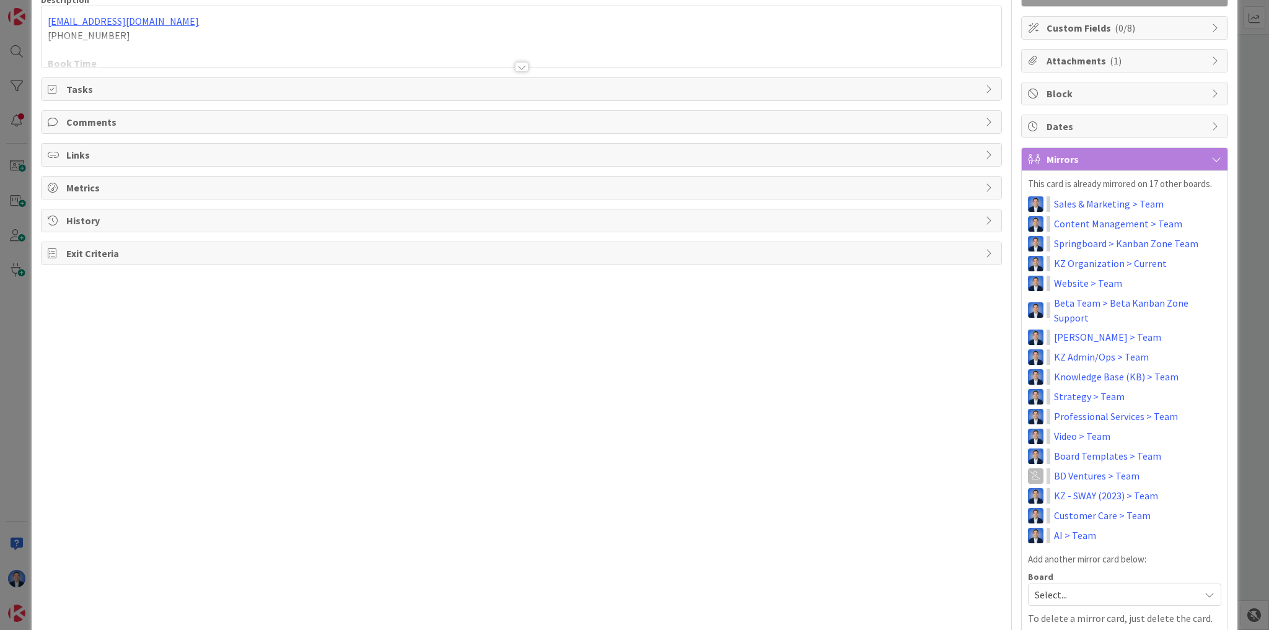
scroll to position [134, 0]
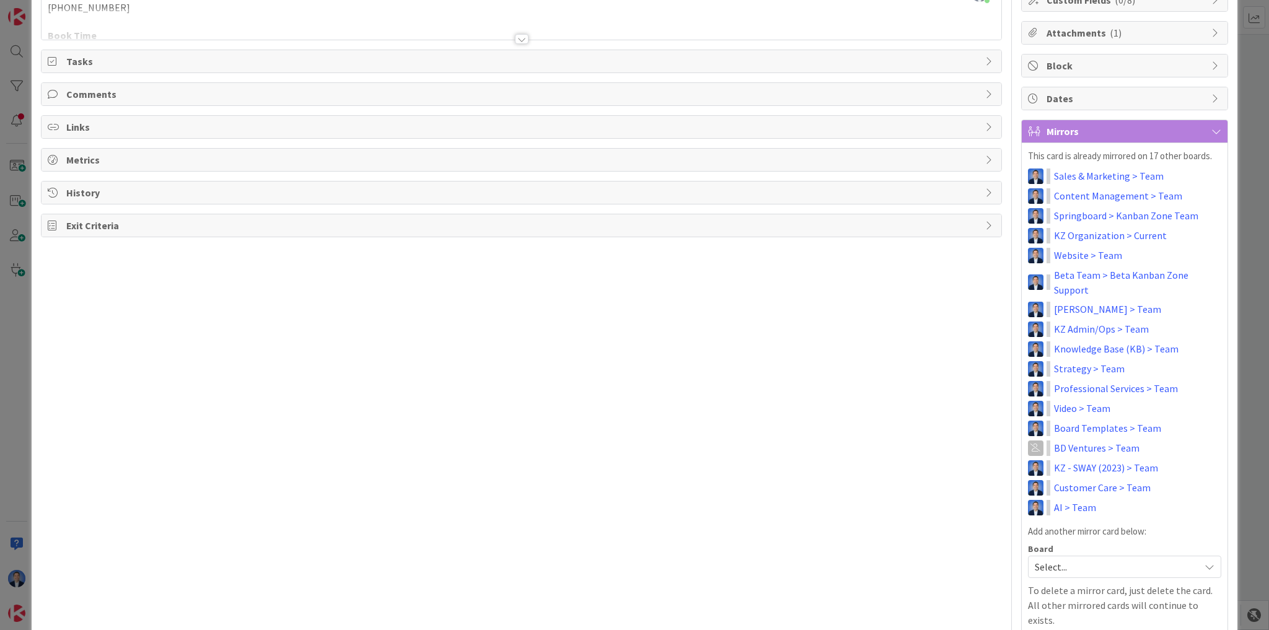
click at [602, 474] on div "Title 28 / 128 Product - Dimitri Ponomareff Description Dimitri Ponomareff just…" at bounding box center [521, 275] width 961 height 720
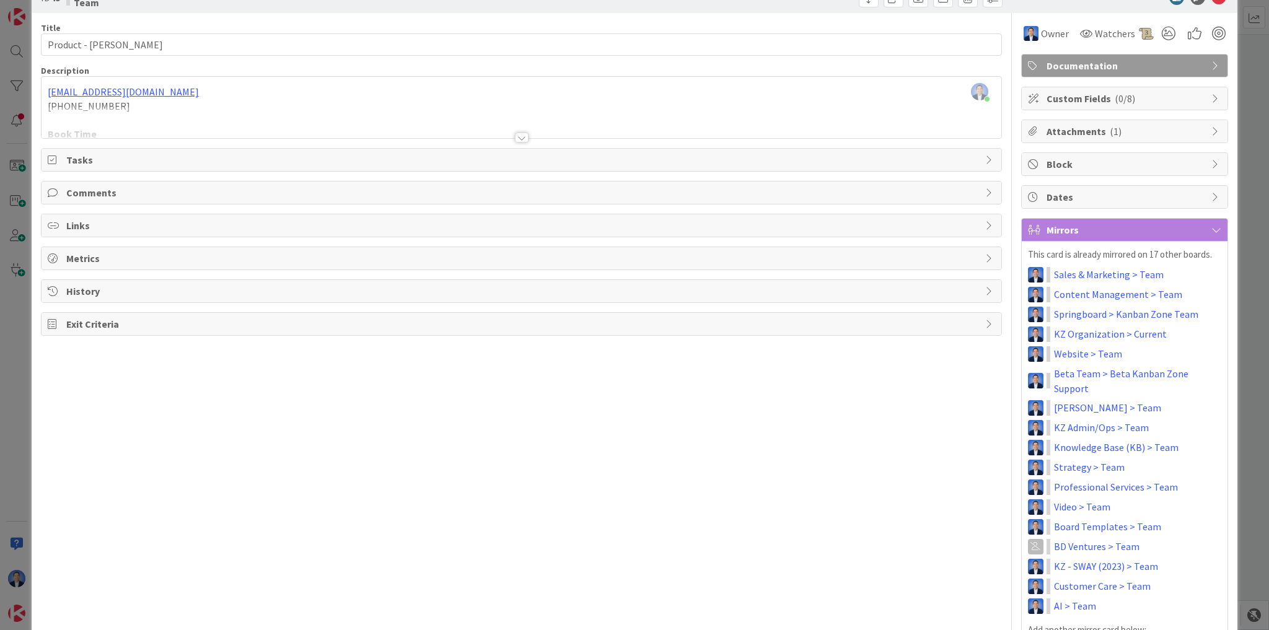
scroll to position [0, 0]
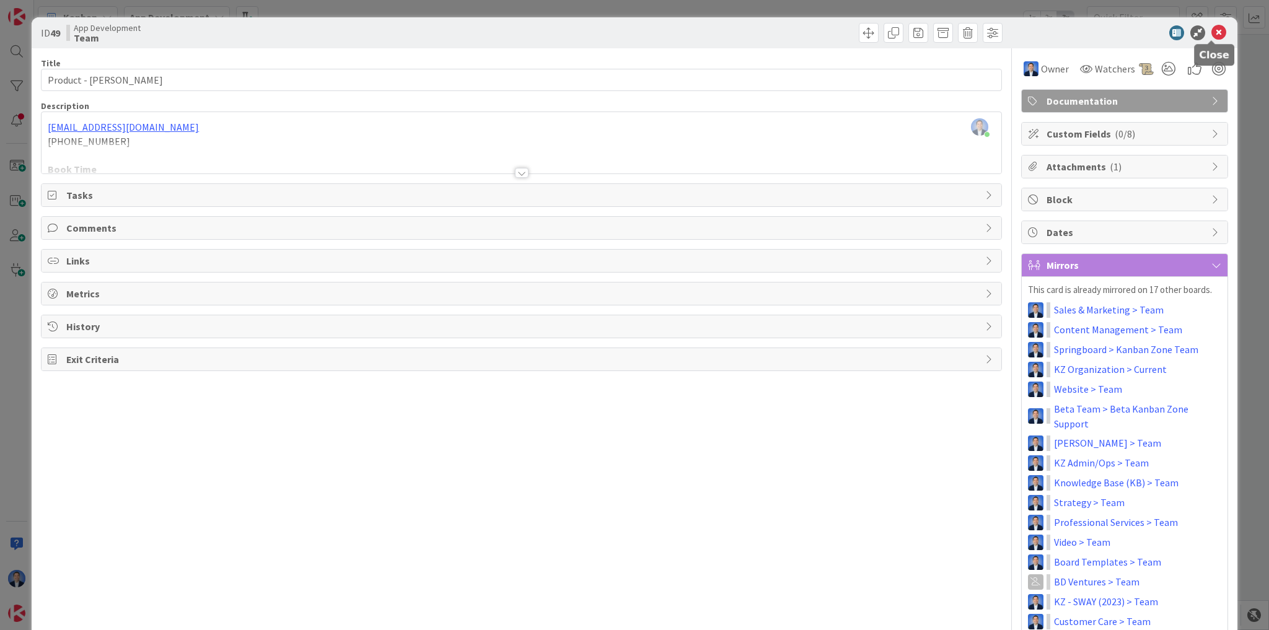
click at [1212, 34] on icon at bounding box center [1218, 32] width 15 height 15
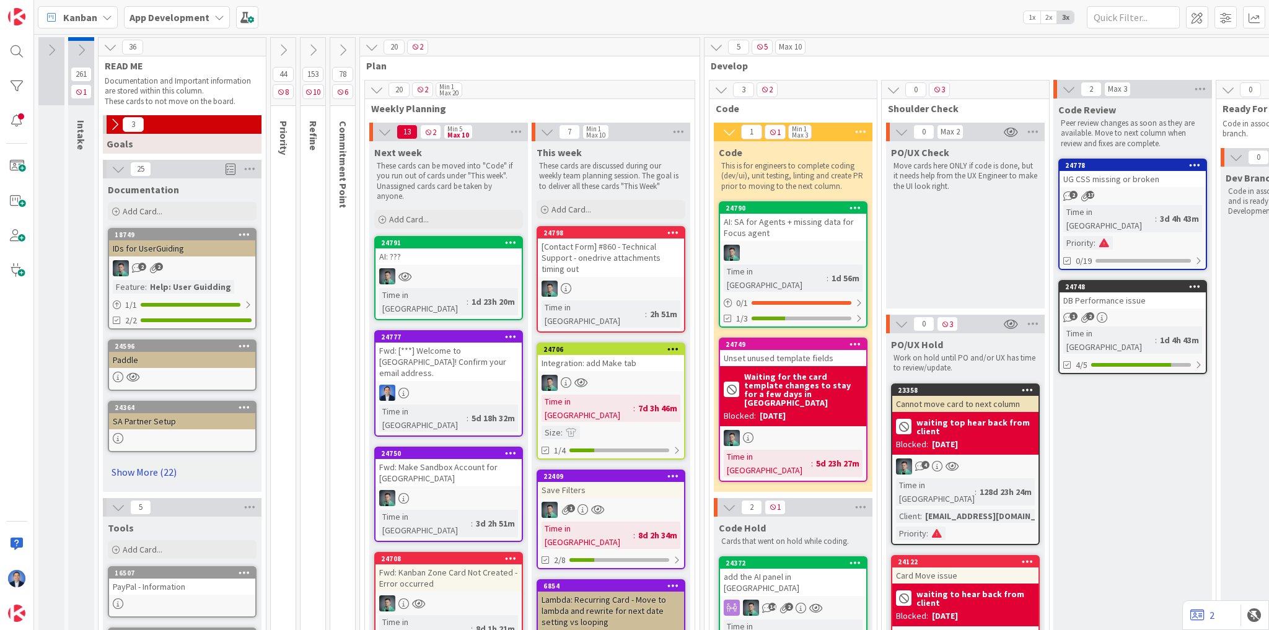
click at [147, 470] on link "Show More (22)" at bounding box center [182, 472] width 149 height 20
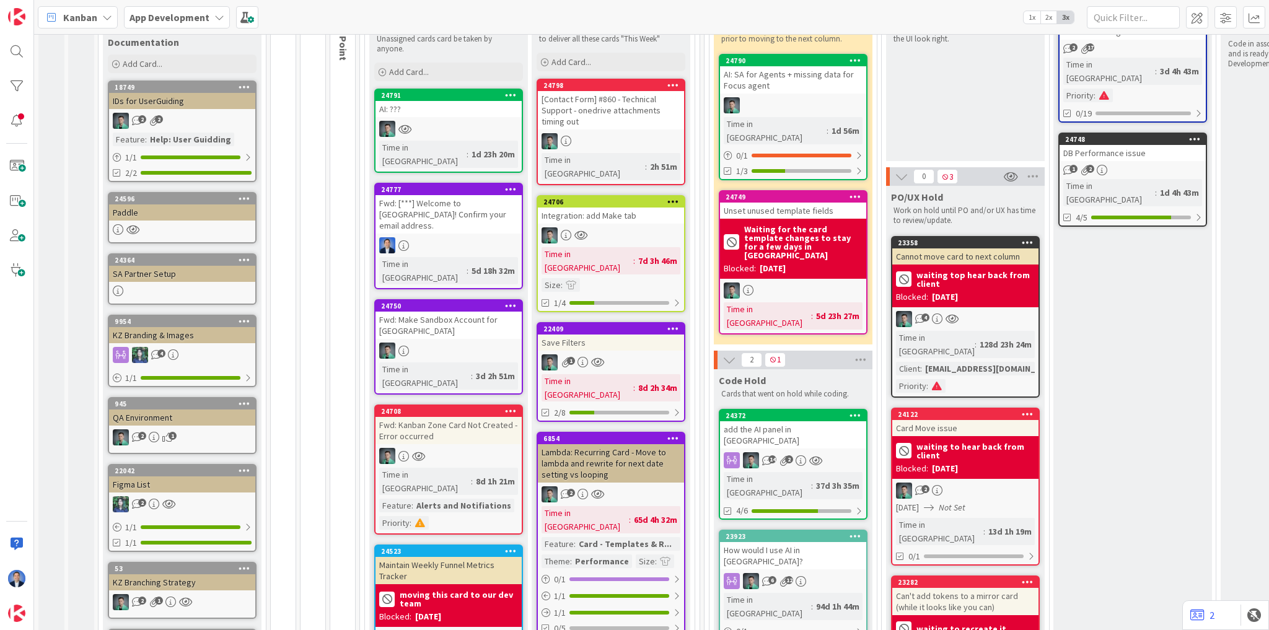
scroll to position [149, 0]
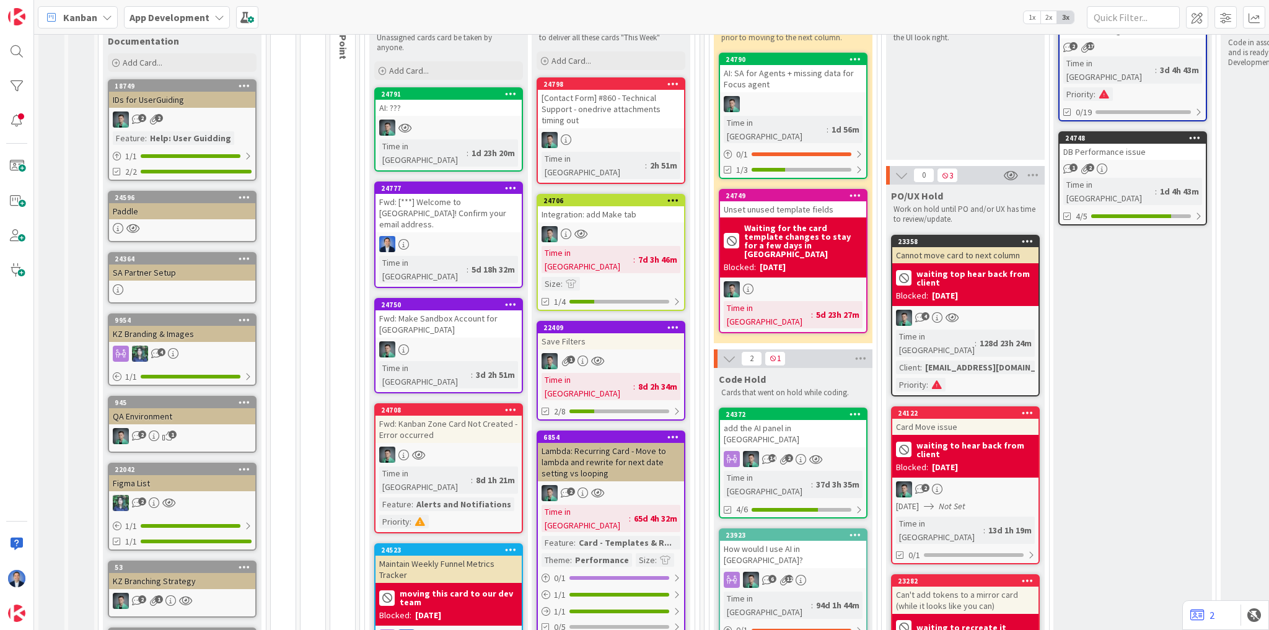
click at [145, 333] on div "KZ Branding & Images" at bounding box center [182, 334] width 146 height 16
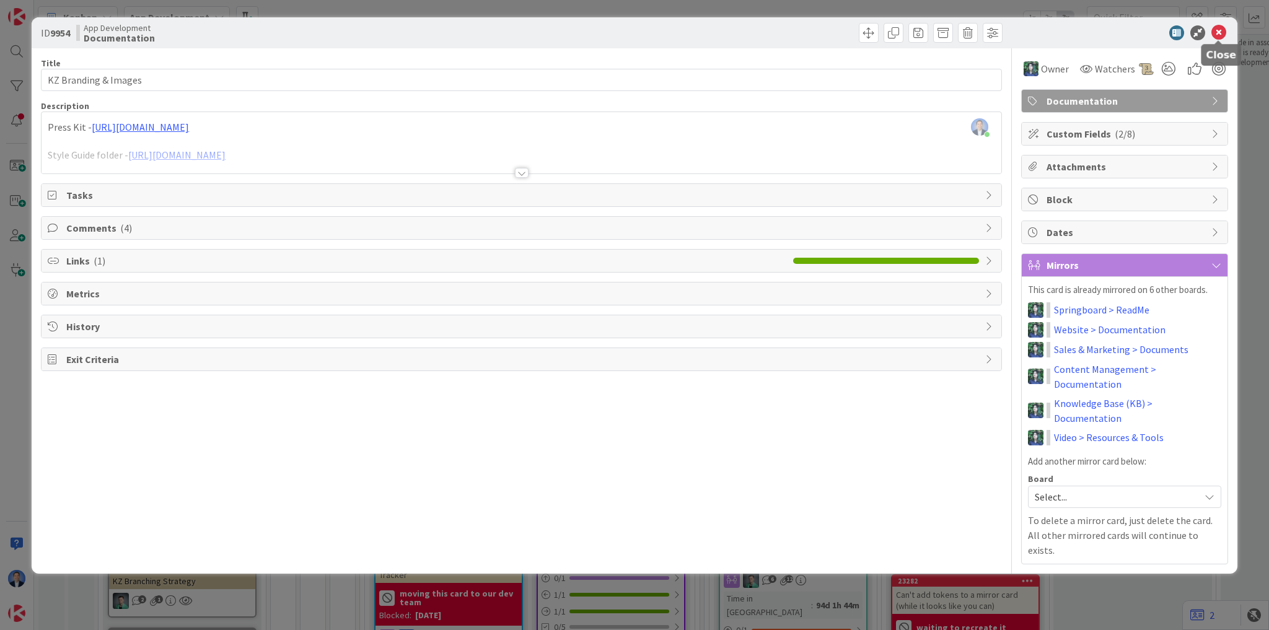
click at [1218, 33] on icon at bounding box center [1218, 32] width 15 height 15
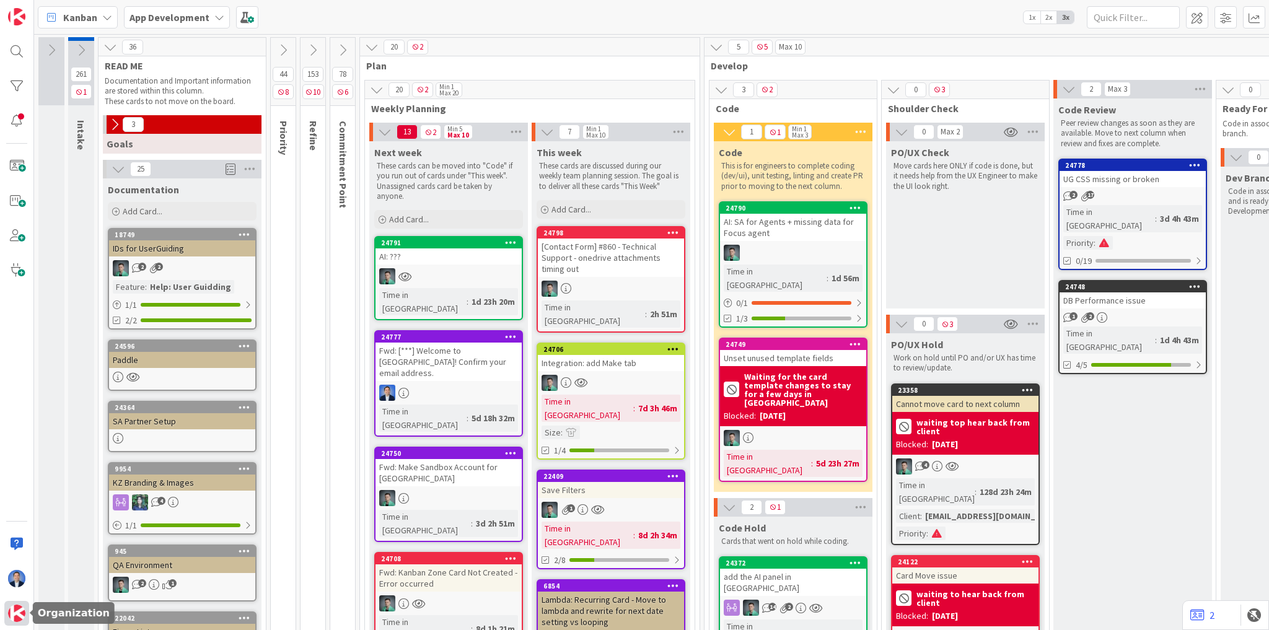
click at [18, 620] on img at bounding box center [16, 613] width 17 height 17
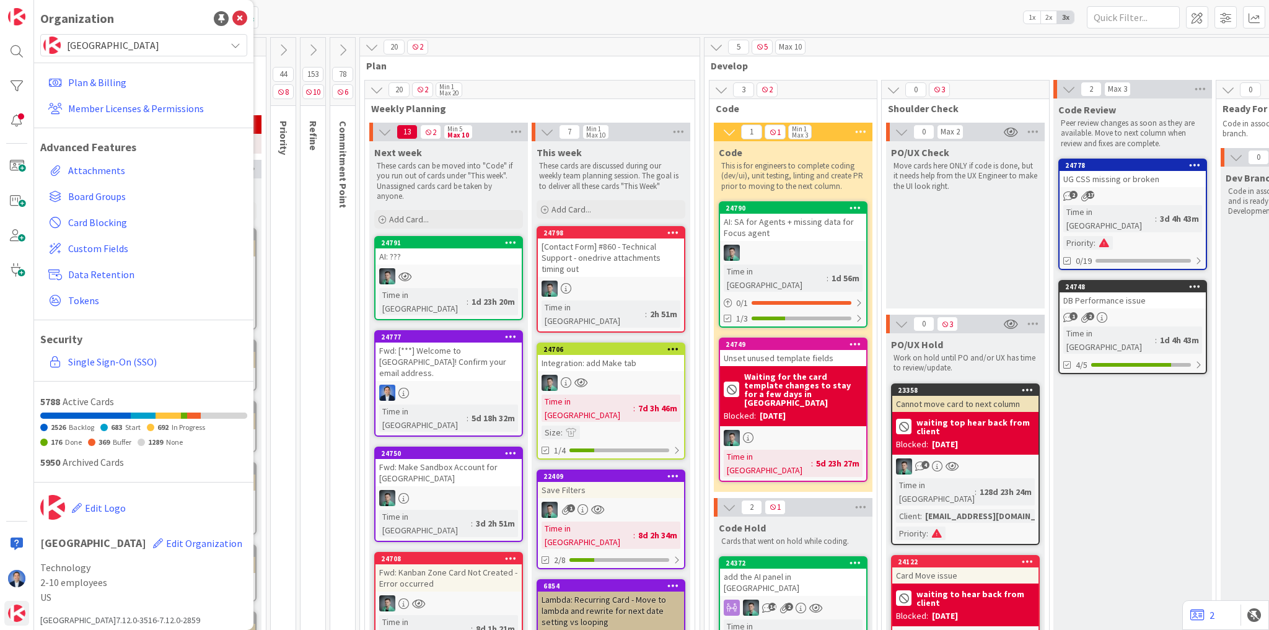
click at [160, 46] on span "[GEOGRAPHIC_DATA]" at bounding box center [143, 45] width 152 height 17
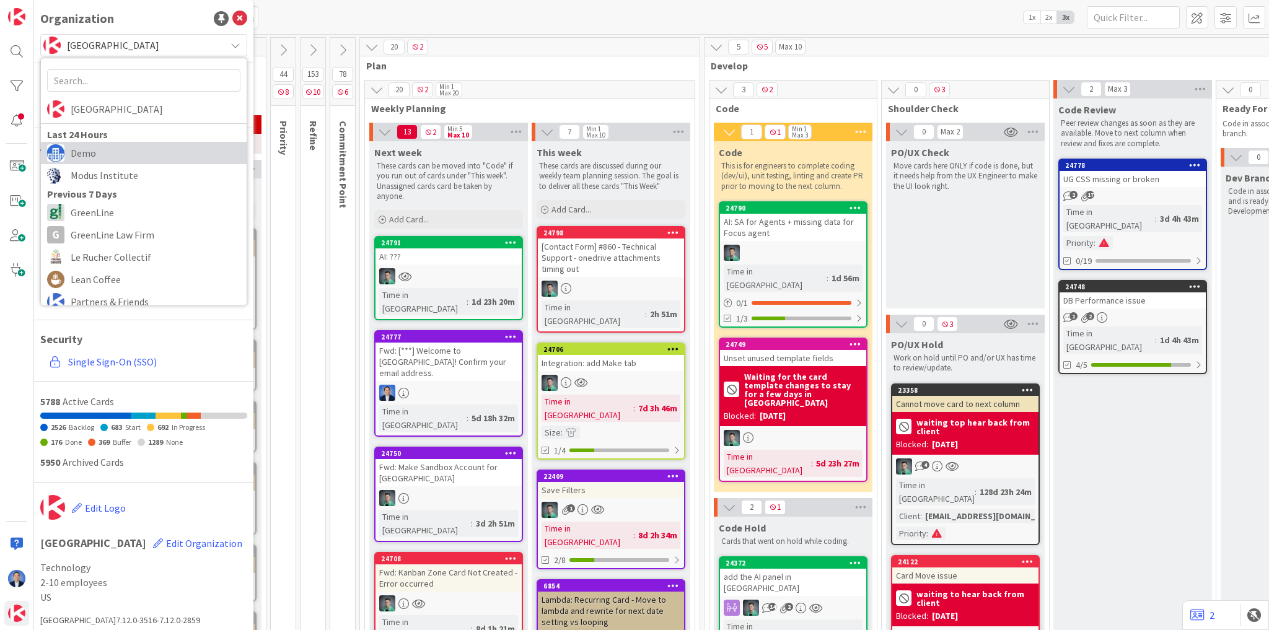
click at [138, 159] on span "Demo" at bounding box center [156, 153] width 170 height 19
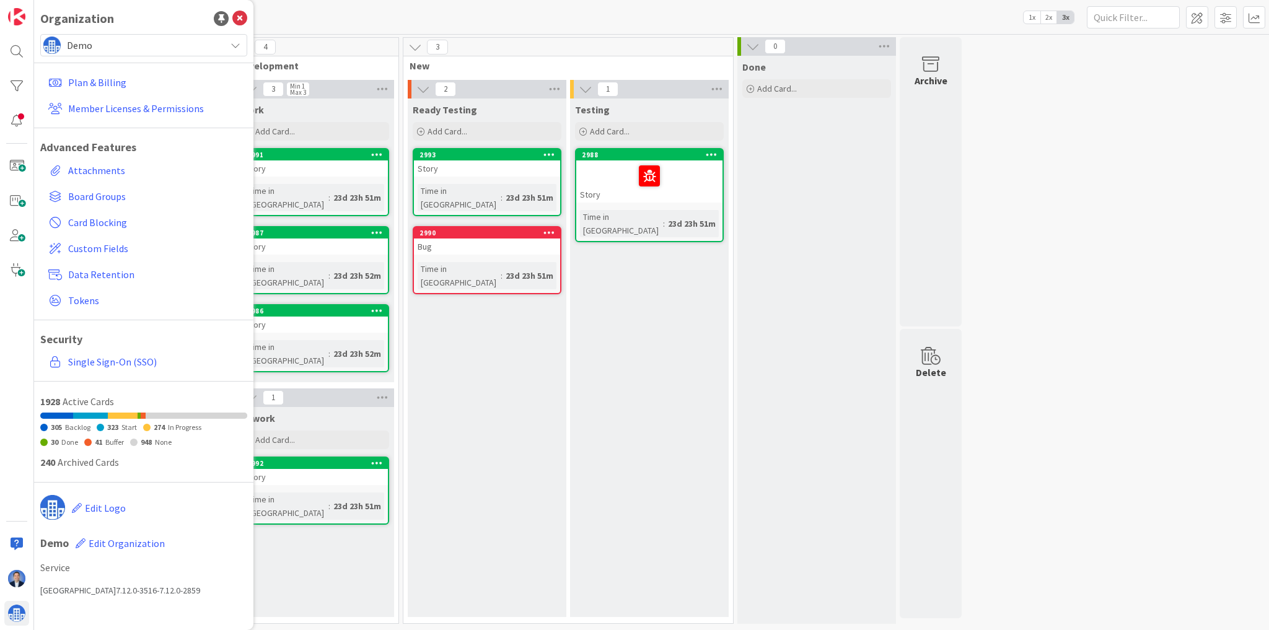
drag, startPoint x: 396, startPoint y: 25, endPoint x: 388, endPoint y: 27, distance: 7.8
click at [396, 25] on div "Kanban My Zone Organization Select a single board Kanban List (Bulk Actions) Me…" at bounding box center [651, 17] width 1235 height 34
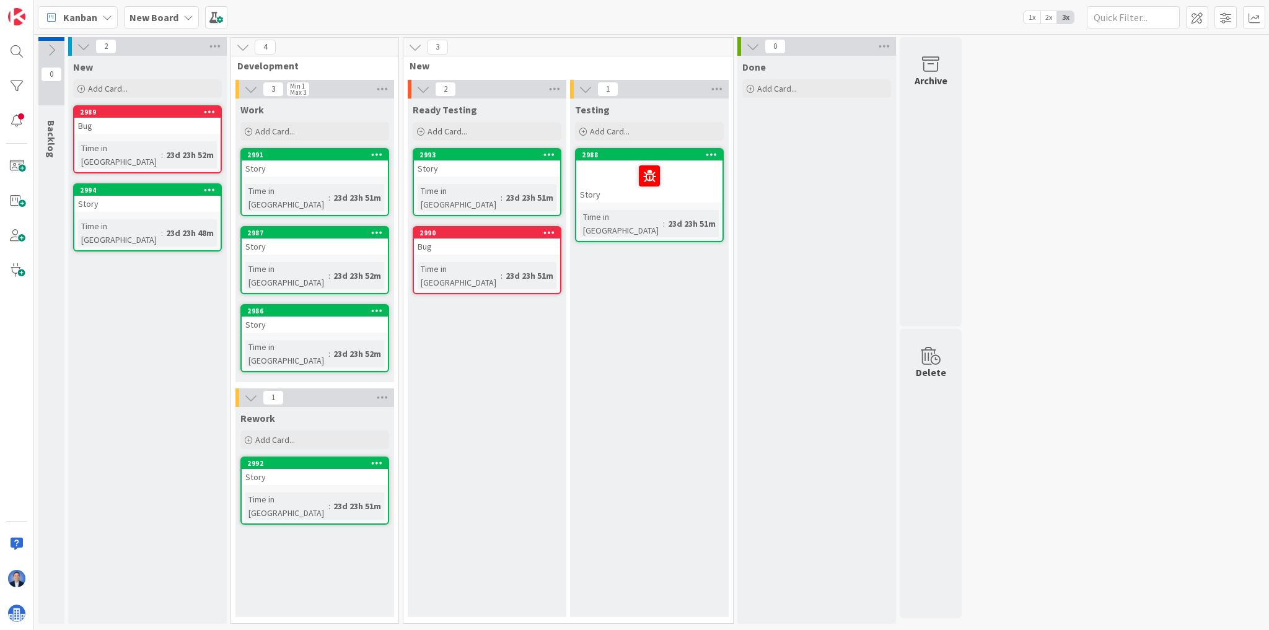
click at [74, 14] on span "Kanban" at bounding box center [80, 17] width 34 height 15
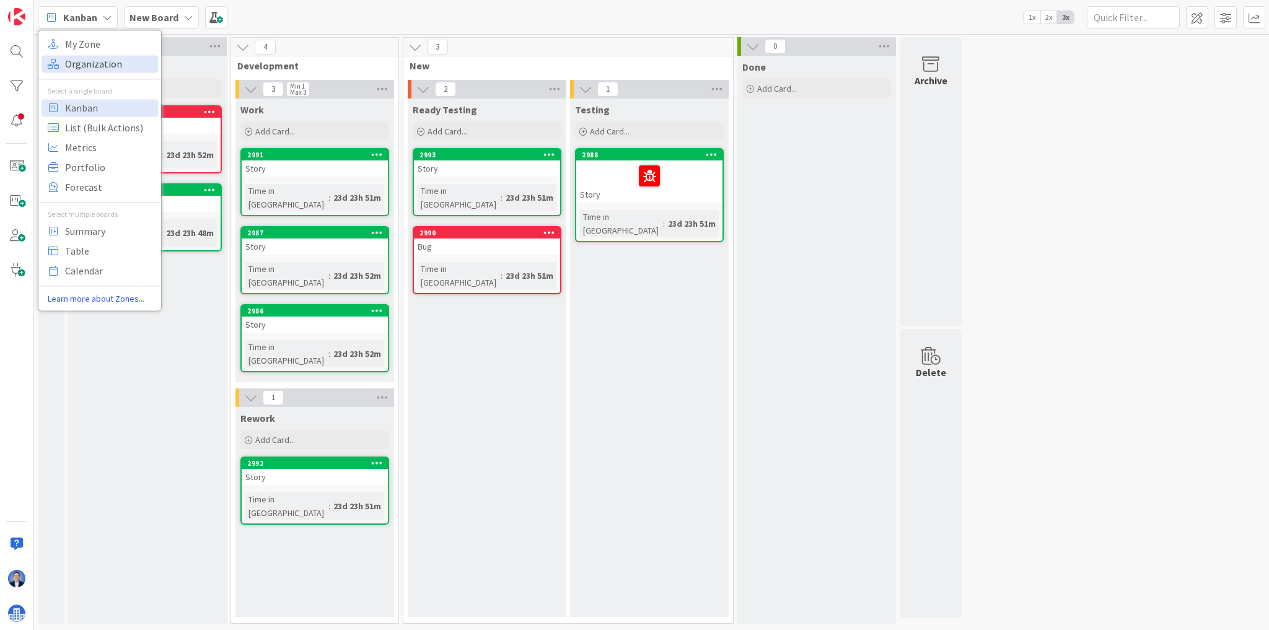
click at [89, 58] on span "Organization" at bounding box center [109, 64] width 89 height 19
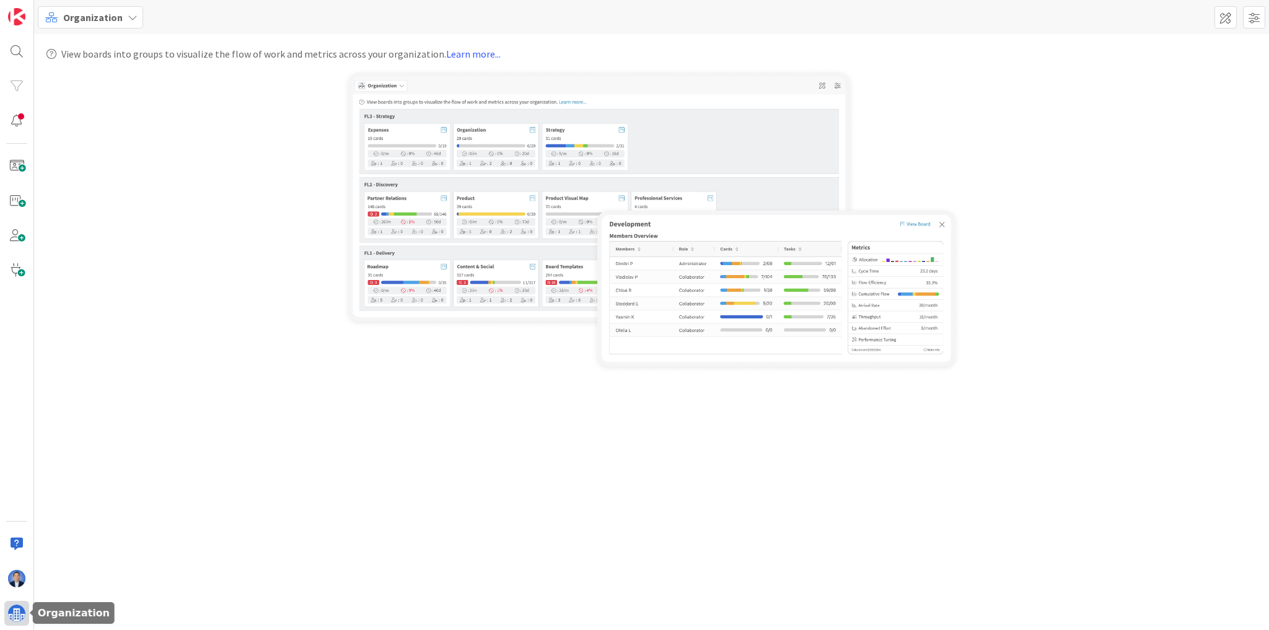
drag, startPoint x: 22, startPoint y: 618, endPoint x: 28, endPoint y: 613, distance: 8.3
click at [22, 618] on img at bounding box center [16, 613] width 17 height 17
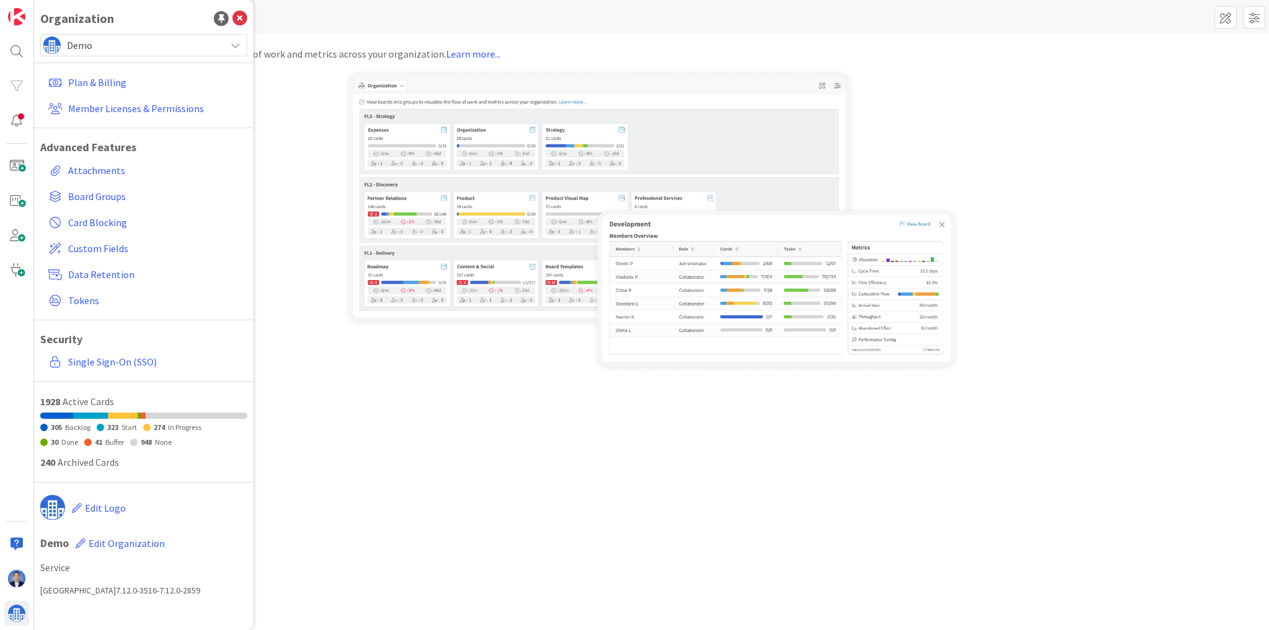
click at [146, 47] on span "Demo" at bounding box center [143, 45] width 152 height 17
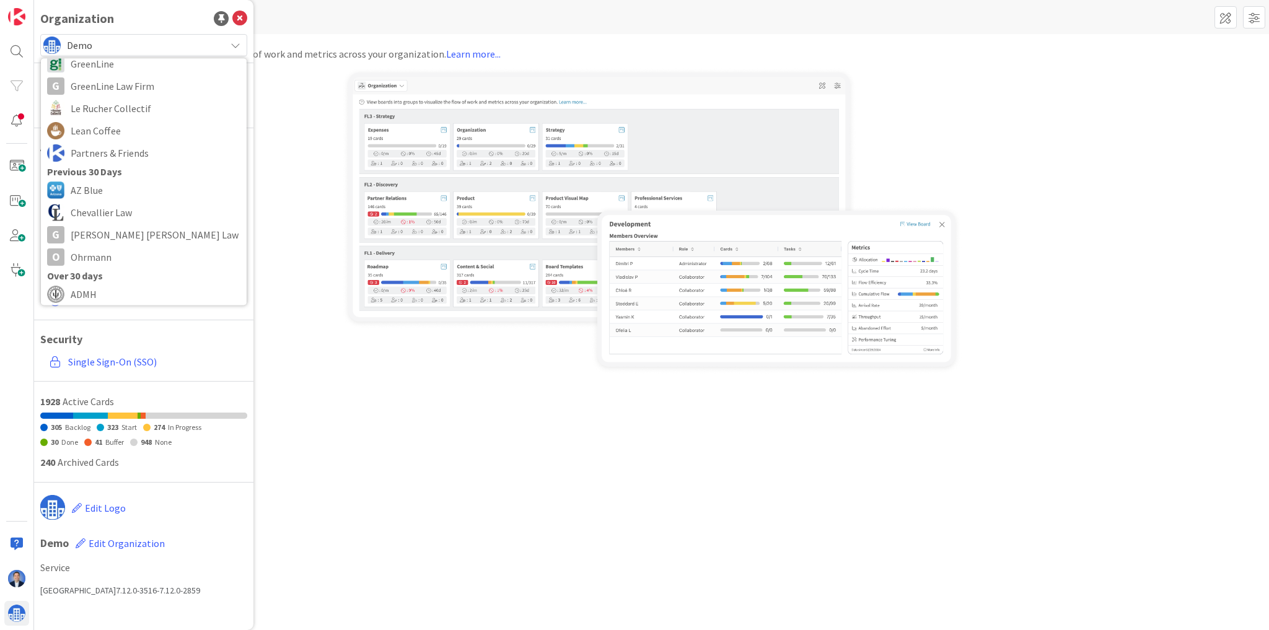
scroll to position [198, 0]
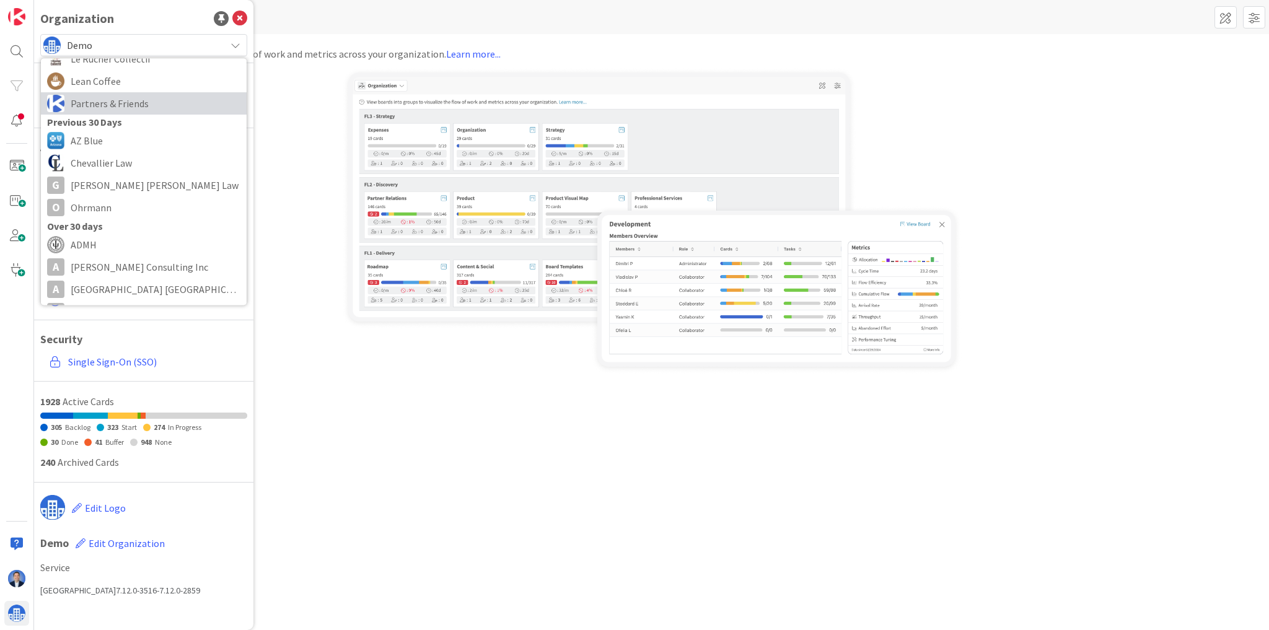
click at [141, 104] on span "Partners & Friends" at bounding box center [156, 103] width 170 height 19
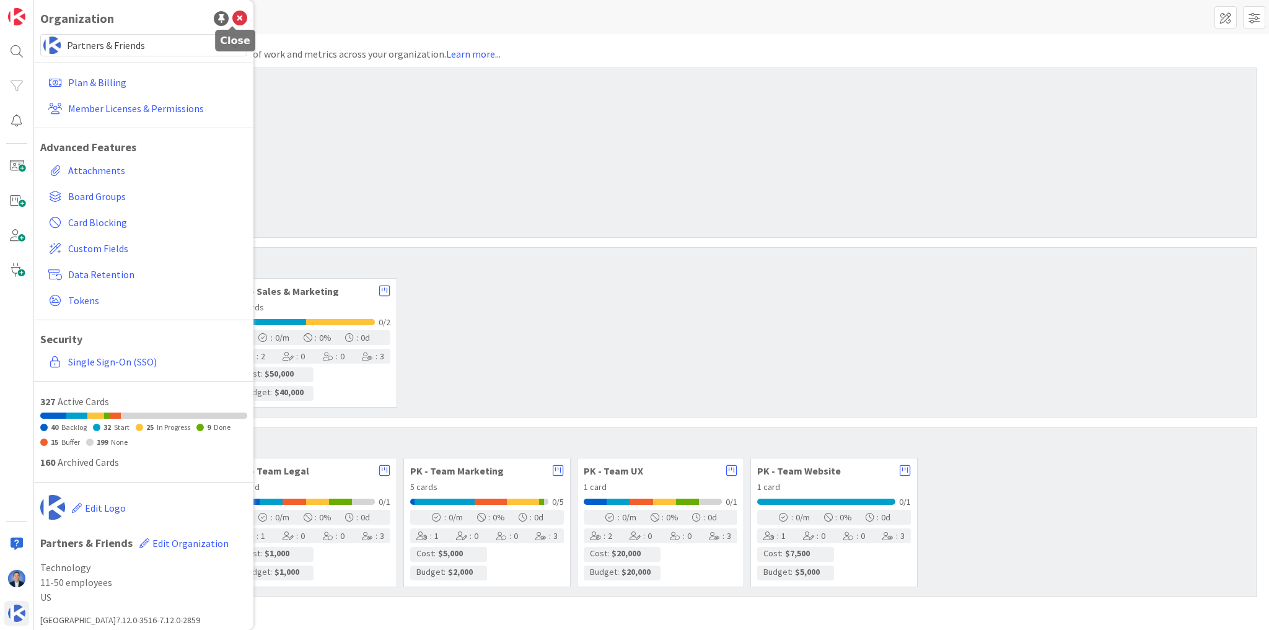
click at [234, 20] on icon at bounding box center [239, 18] width 15 height 15
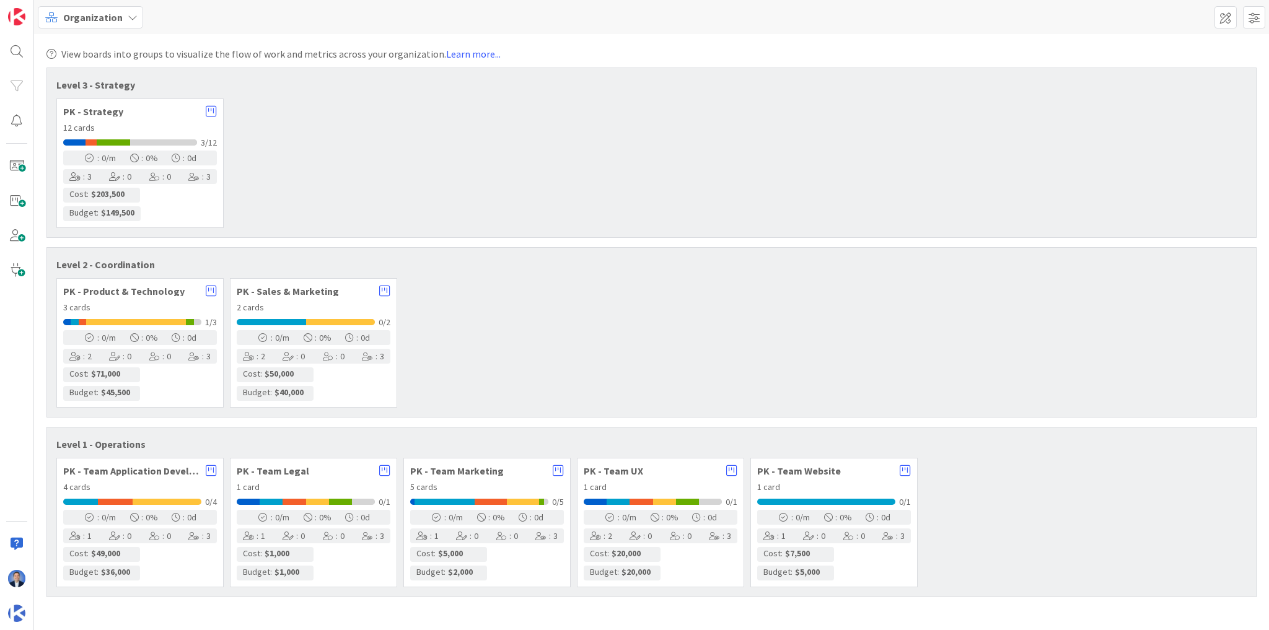
click at [310, 478] on div "PK - Team Legal 1 card 0/1 : 0 /m : 0 % : 0 d : 1 : 0 : 0 : 3 Cost : $1,000 Bud…" at bounding box center [313, 522] width 167 height 129
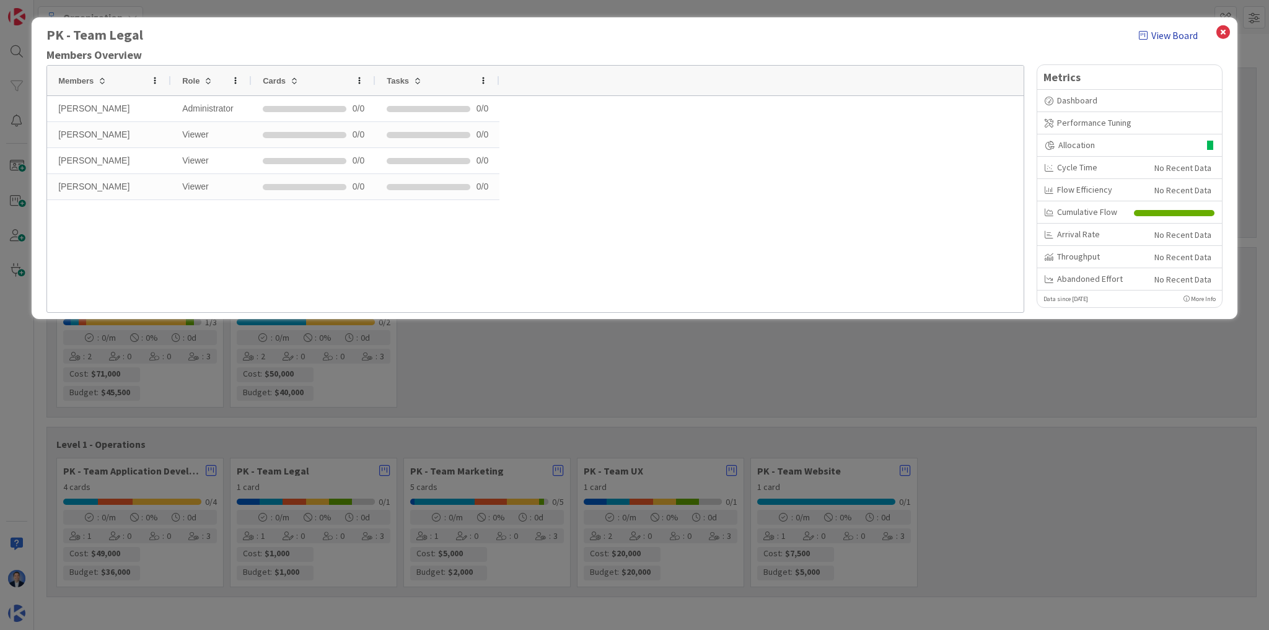
click at [1175, 35] on link "View Board" at bounding box center [1168, 35] width 59 height 15
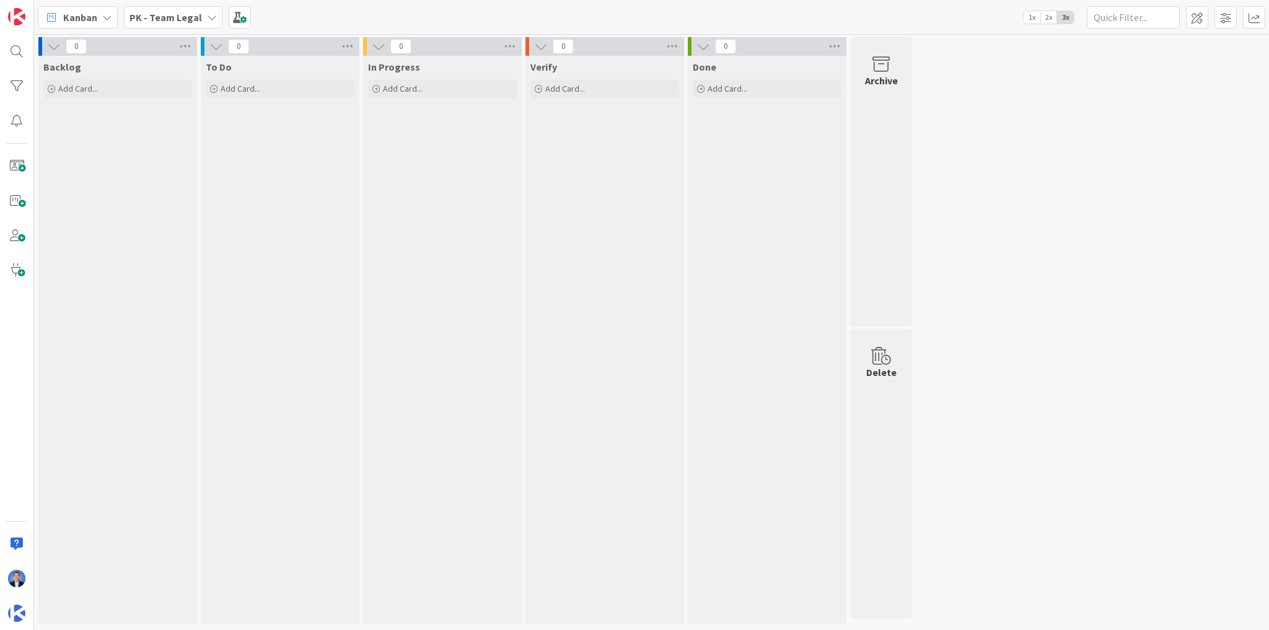
click at [144, 98] on div "Backlog Add Card..." at bounding box center [117, 78] width 159 height 45
click at [136, 92] on div "Add Card..." at bounding box center [117, 88] width 149 height 19
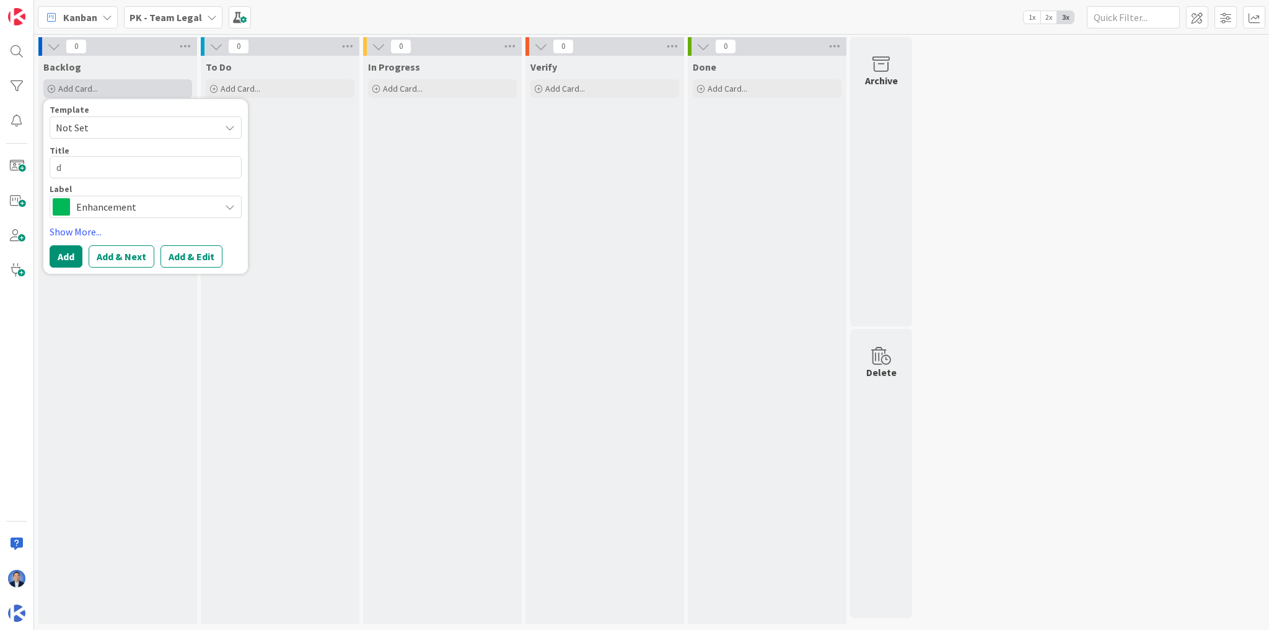
type textarea "dj"
type textarea "x"
type textarea "djks"
type textarea "x"
type textarea "djksh"
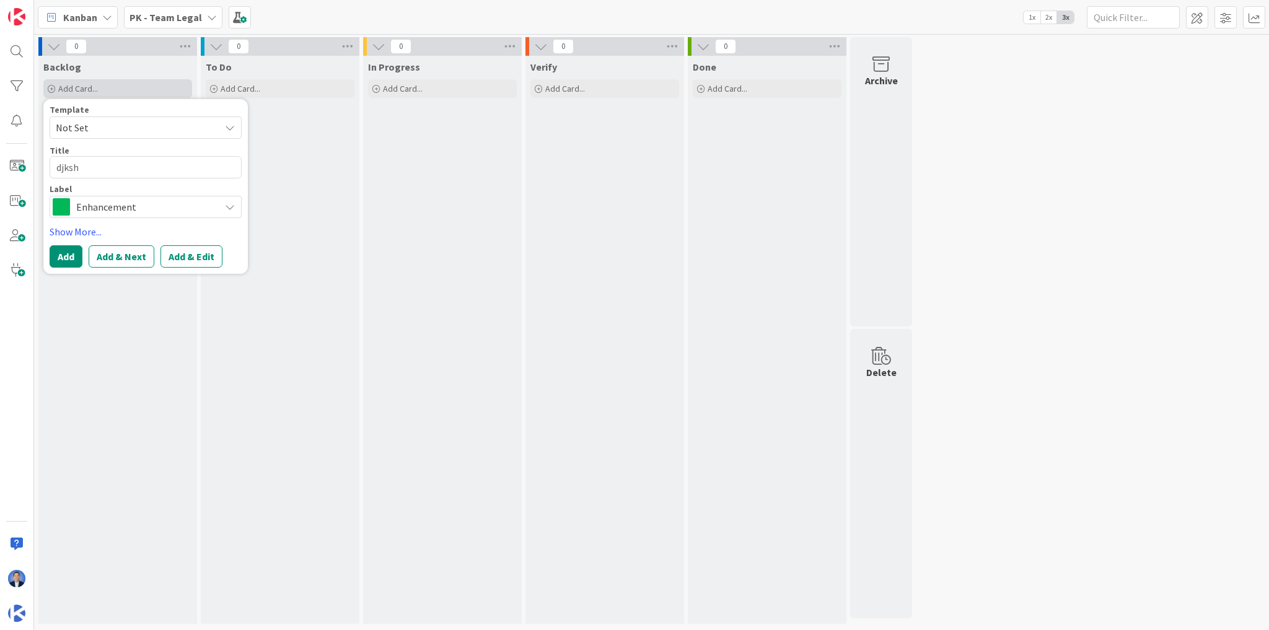
type textarea "x"
type textarea "djkshfasdi"
type textarea "x"
type textarea "djkshfasdilasdfn"
type textarea "x"
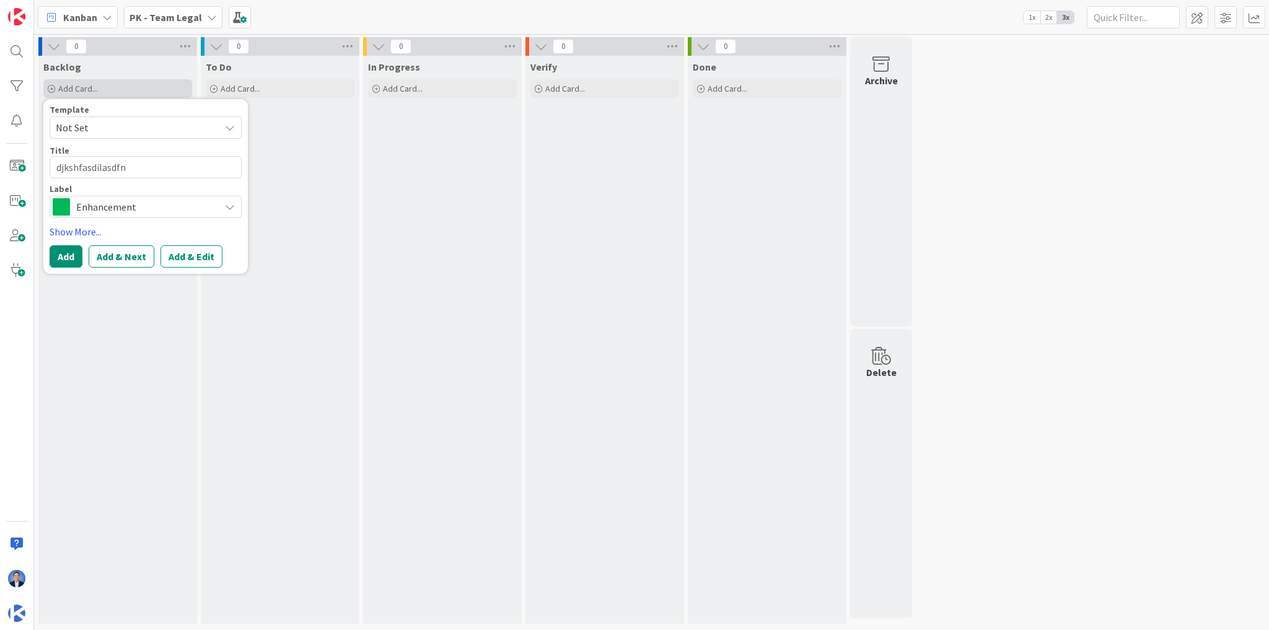
type textarea "djkshfasdilasdfn"
type textarea "x"
type textarea "djkshfasdilasdfn as"
type textarea "x"
type textarea "djkshfasdilasdfn asd"
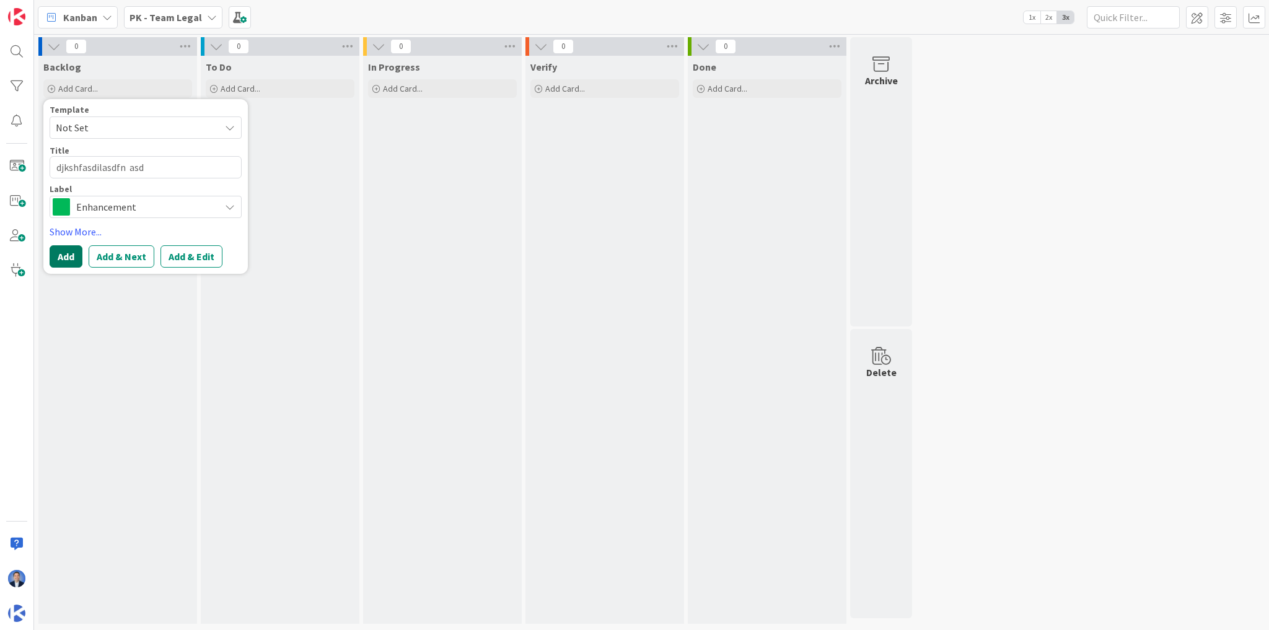
click at [74, 246] on button "Add" at bounding box center [66, 256] width 33 height 22
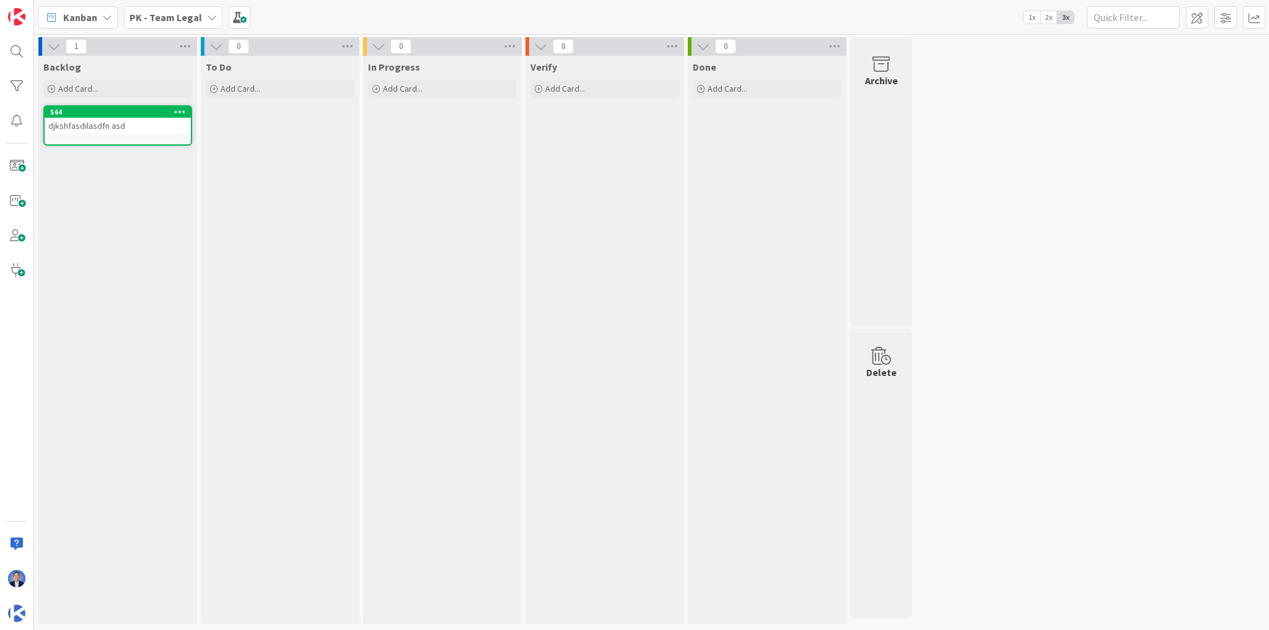
click at [166, 126] on div "djkshfasdilasdfn asd" at bounding box center [118, 126] width 146 height 16
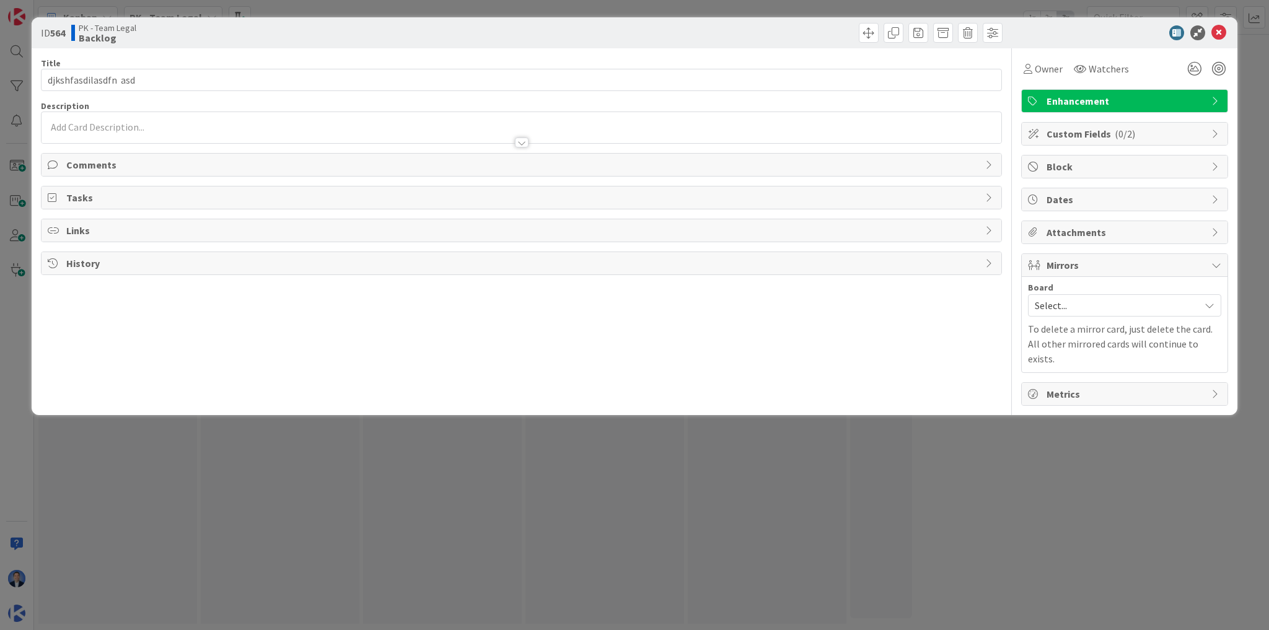
click at [102, 193] on span "Tasks" at bounding box center [522, 197] width 912 height 15
click at [97, 226] on button "Add Checklist" at bounding box center [91, 227] width 87 height 22
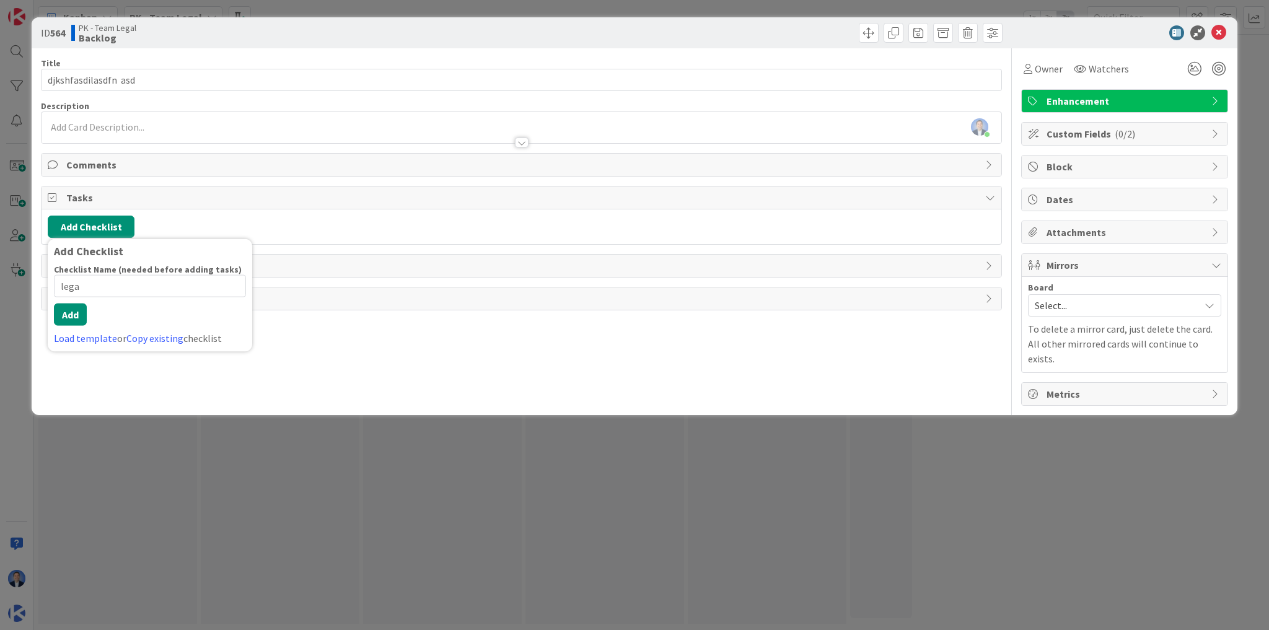
type input "legal"
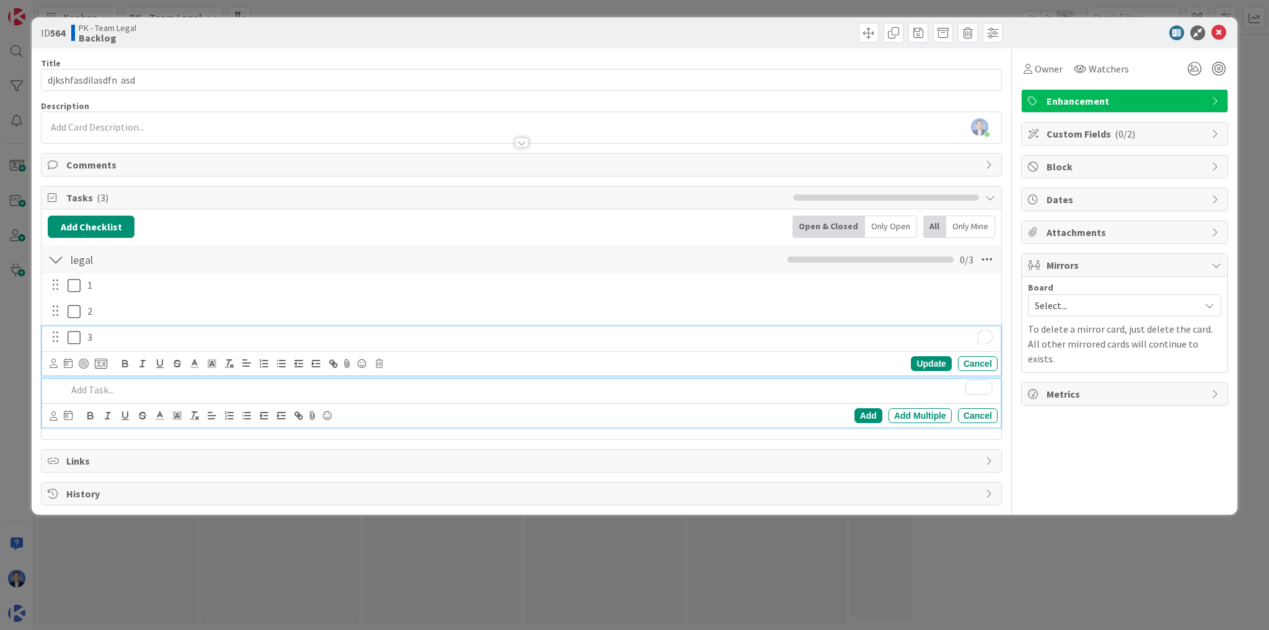
click at [114, 332] on p "3" at bounding box center [539, 337] width 905 height 14
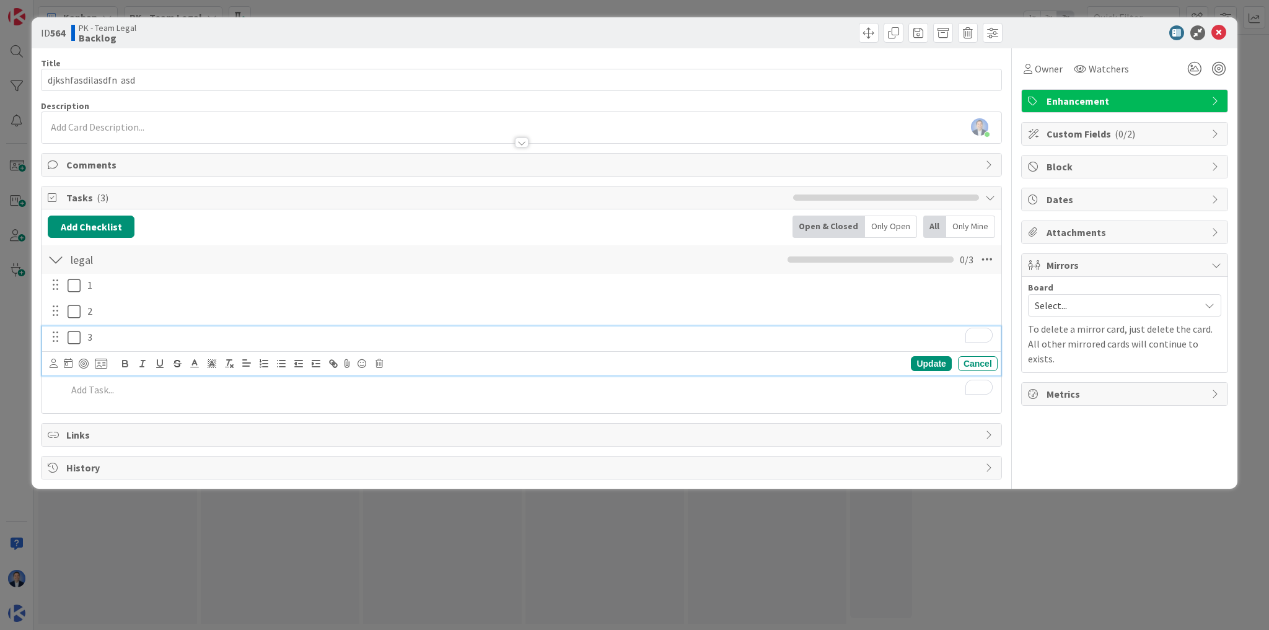
click at [1059, 387] on span "Metrics" at bounding box center [1125, 394] width 159 height 15
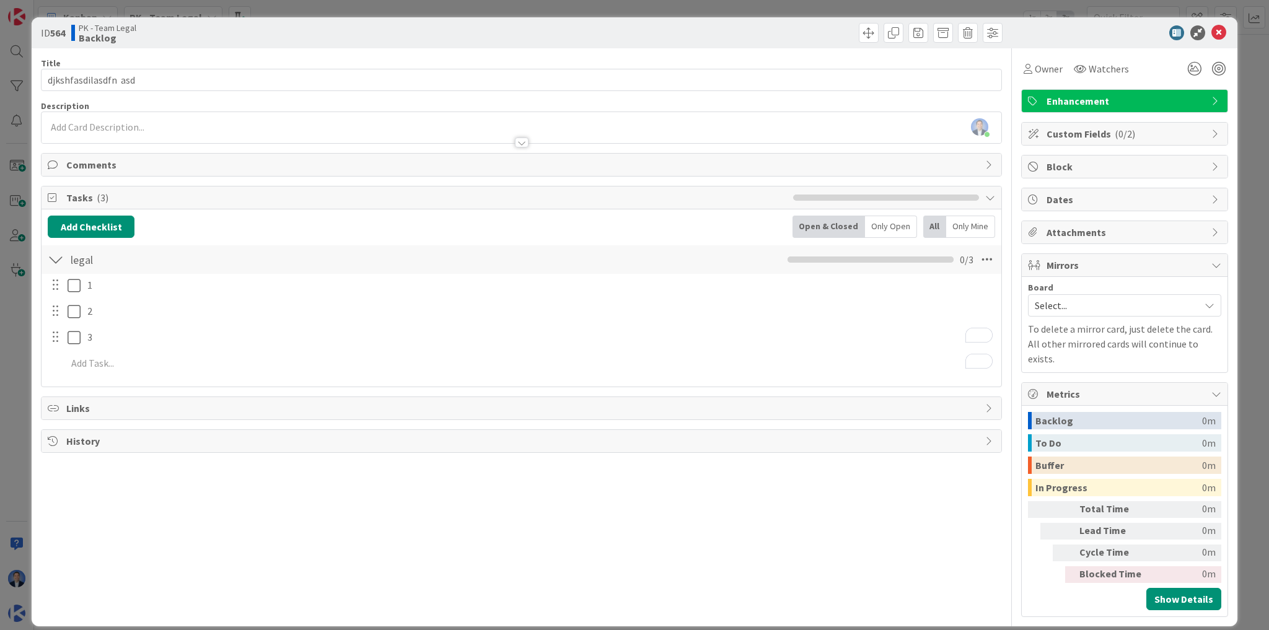
click at [1065, 387] on span "Metrics" at bounding box center [1125, 394] width 159 height 15
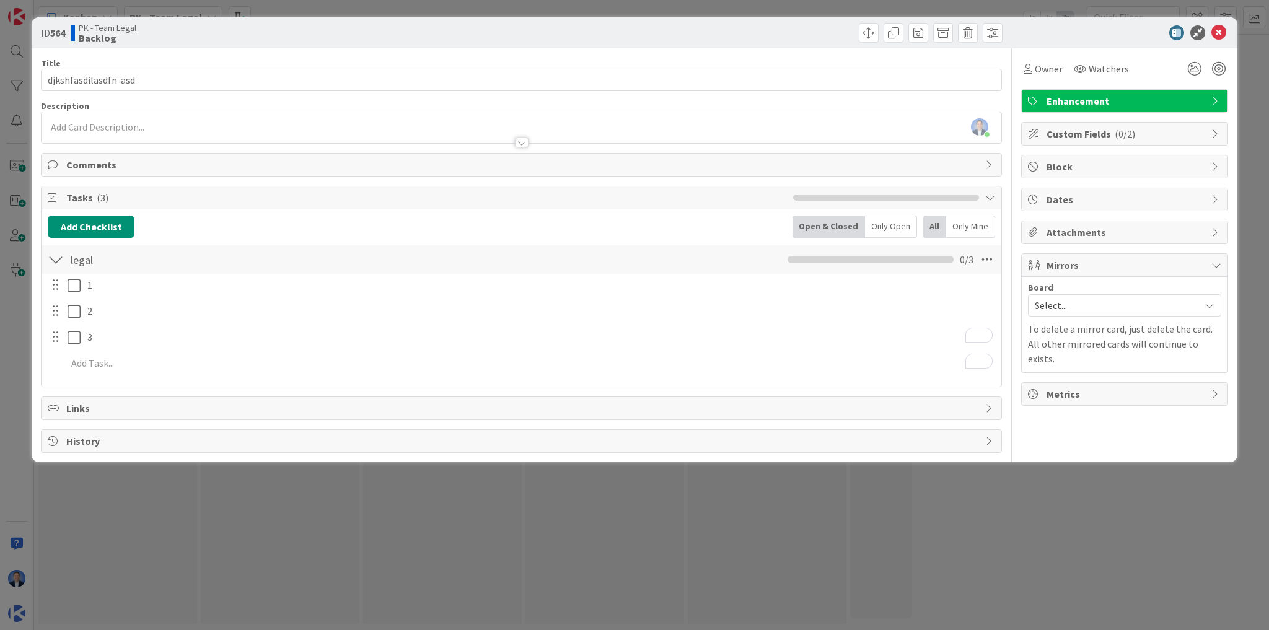
click at [1064, 300] on span "Select..." at bounding box center [1114, 305] width 159 height 17
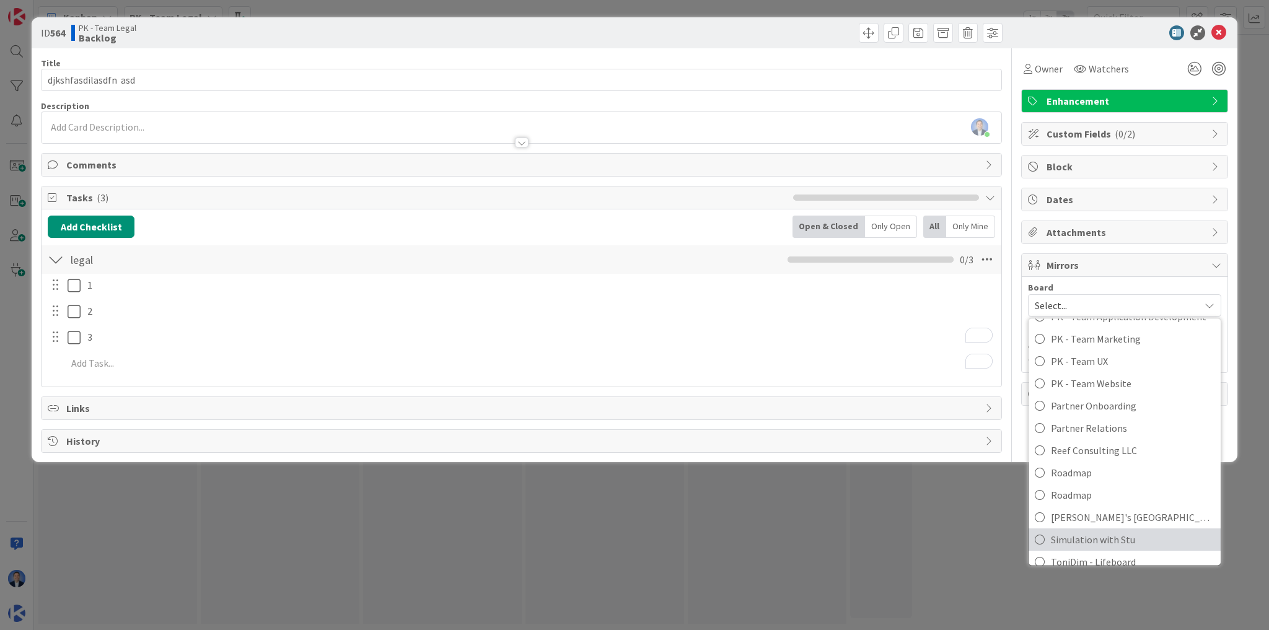
scroll to position [342, 0]
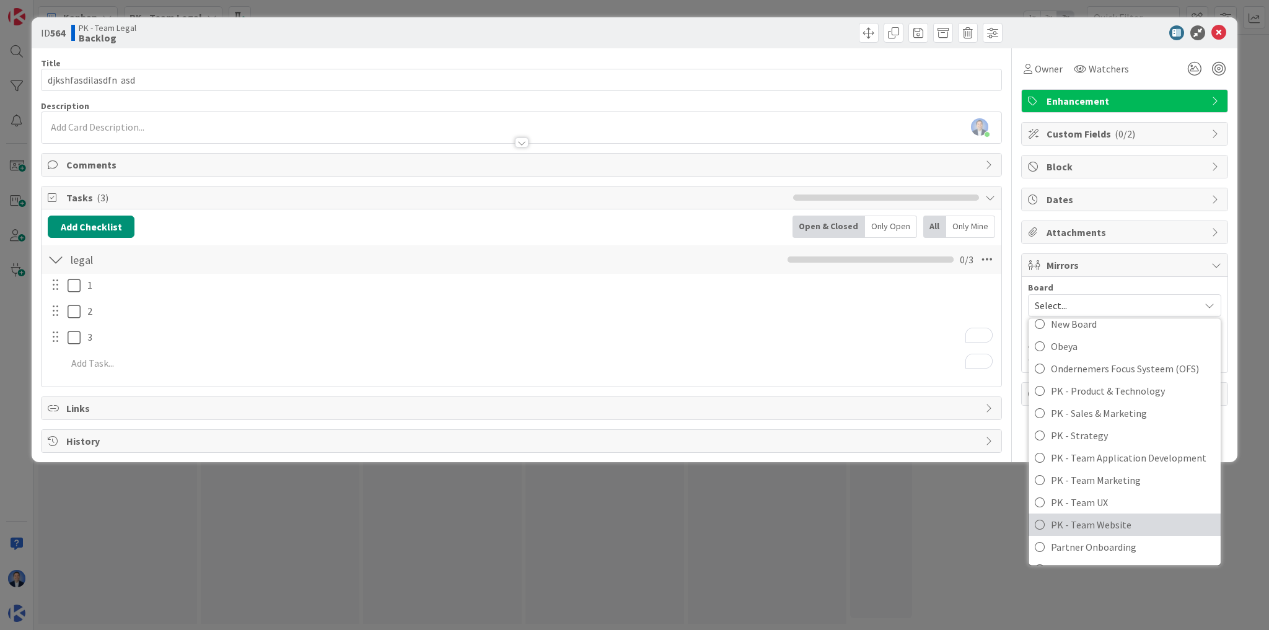
click at [1105, 525] on span "PK - Team Website" at bounding box center [1133, 524] width 164 height 19
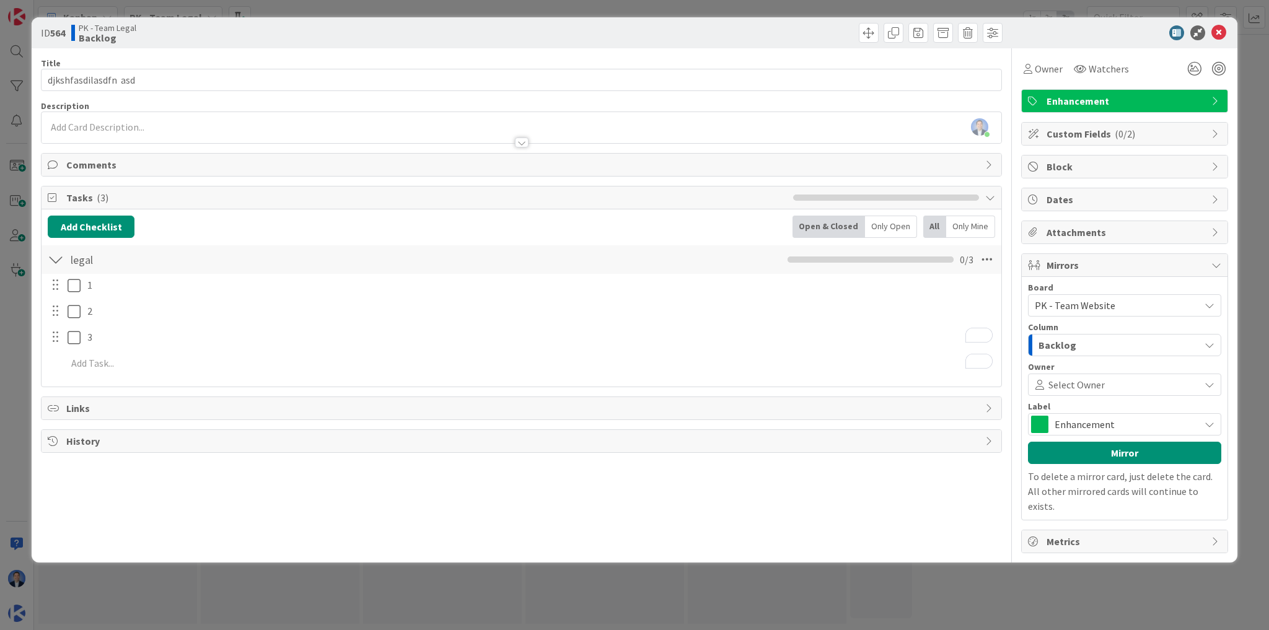
click at [1061, 377] on span "Select Owner" at bounding box center [1076, 384] width 56 height 15
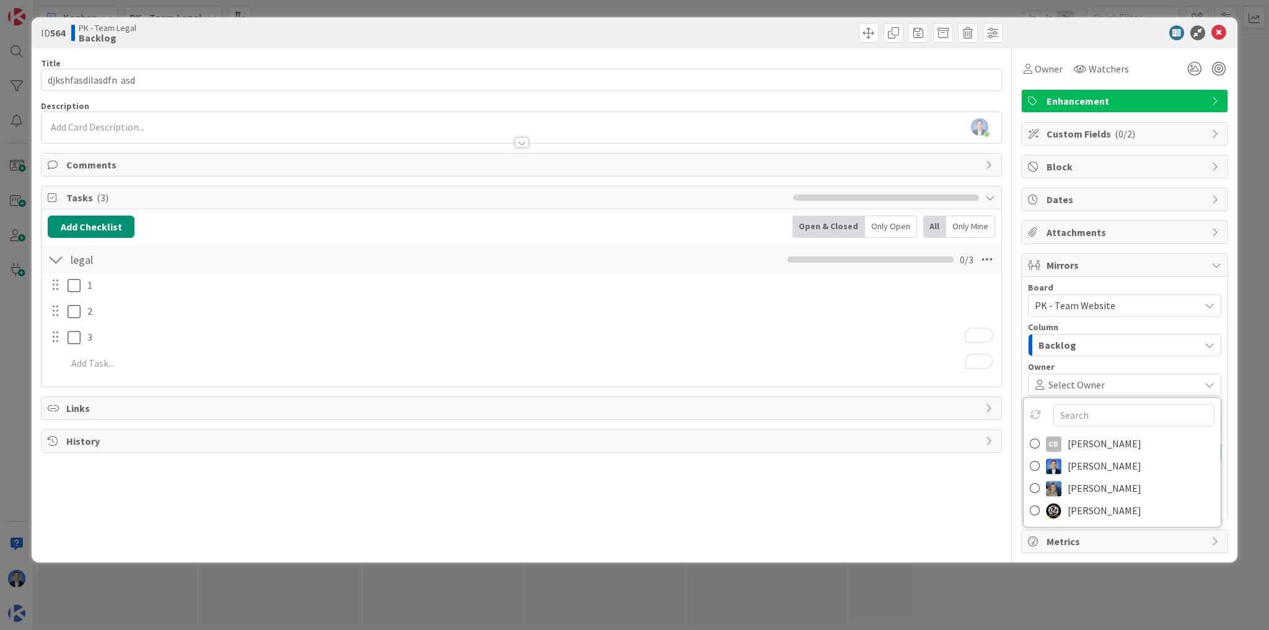
click at [1063, 341] on span "Backlog" at bounding box center [1057, 345] width 38 height 16
click at [1066, 343] on span "Backlog" at bounding box center [1057, 345] width 38 height 16
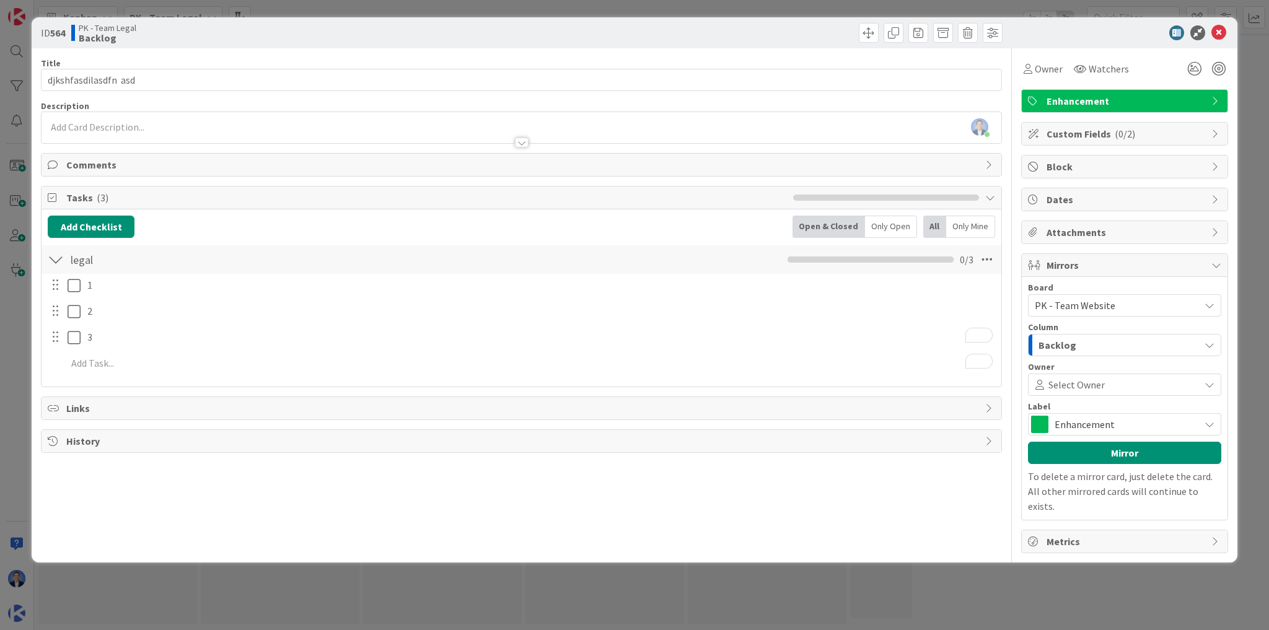
click at [1068, 419] on span "Enhancement" at bounding box center [1123, 424] width 139 height 17
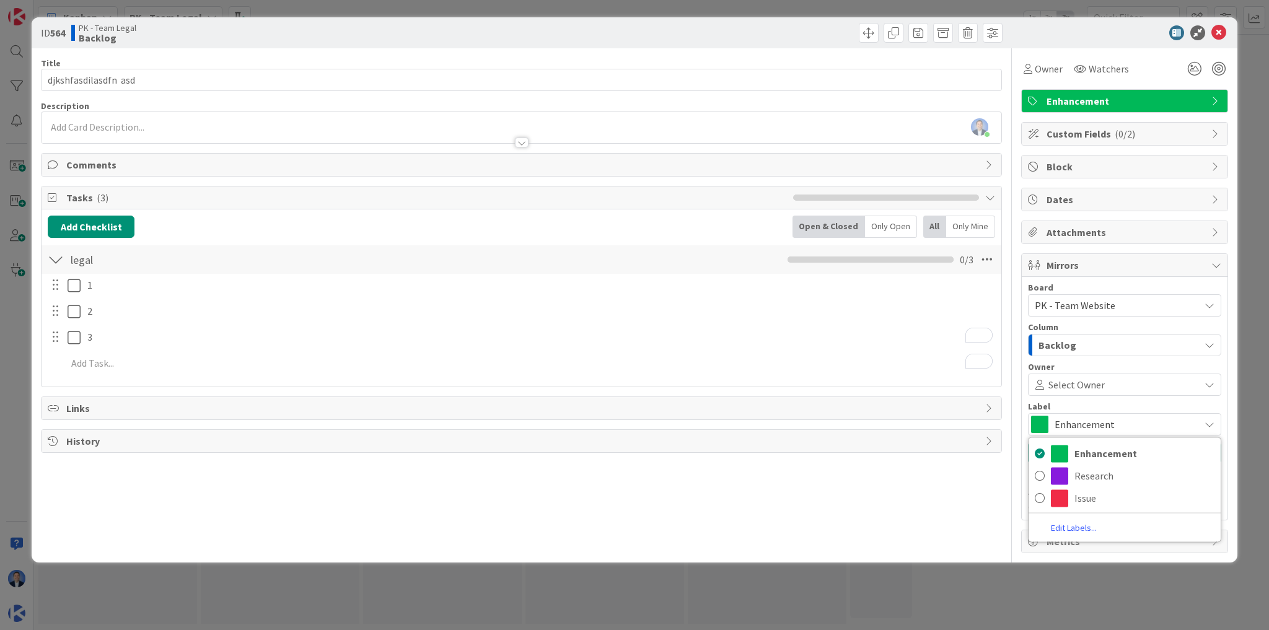
click at [948, 484] on div "Title 21 / 128 djkshfasdilasdfn asd Description Dimitri Ponomareff just joined …" at bounding box center [521, 300] width 961 height 505
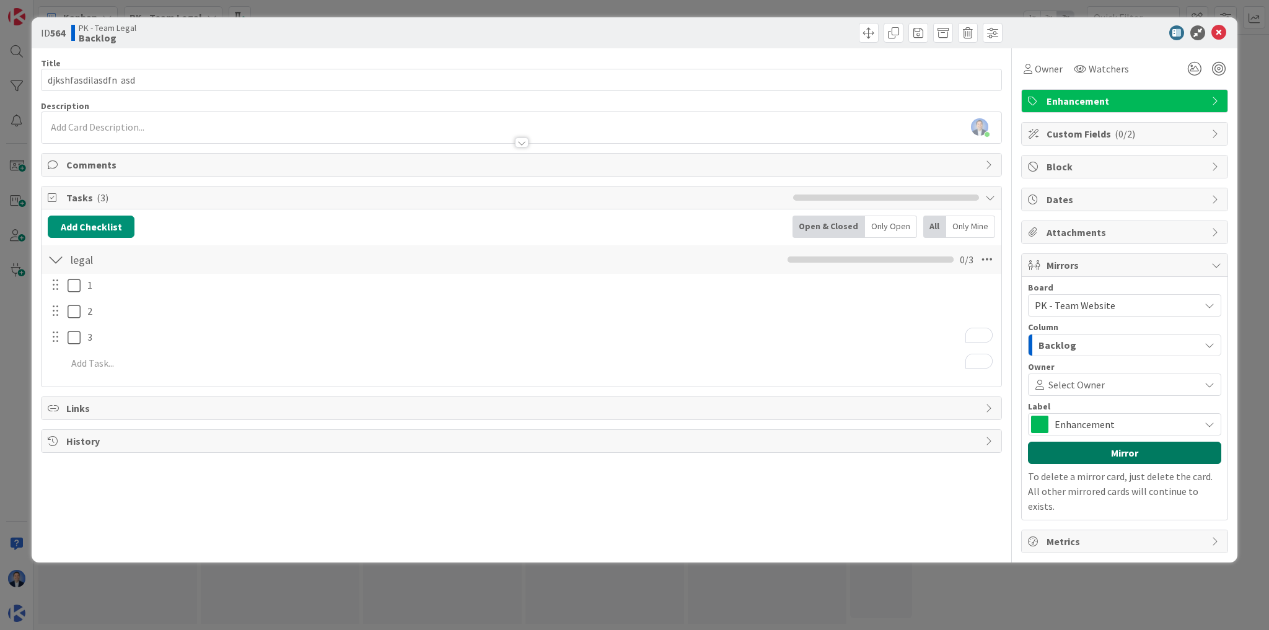
click at [1093, 461] on button "Mirror" at bounding box center [1124, 453] width 193 height 22
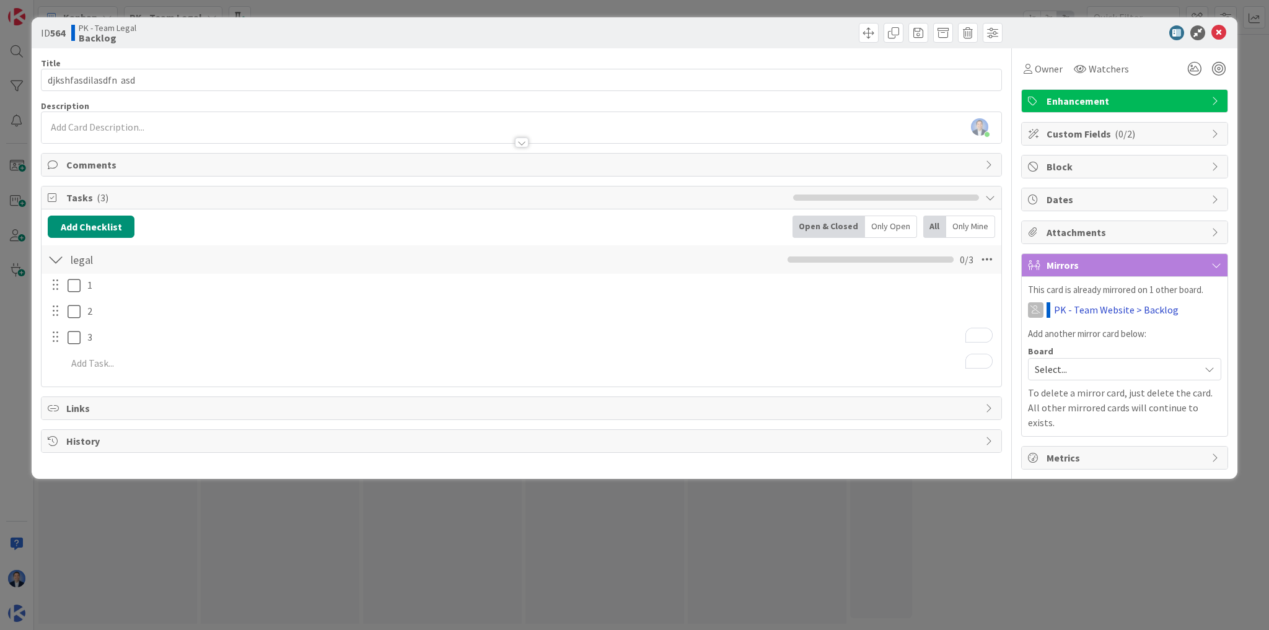
click at [1121, 307] on link "PK - Team Website > Backlog" at bounding box center [1116, 309] width 125 height 15
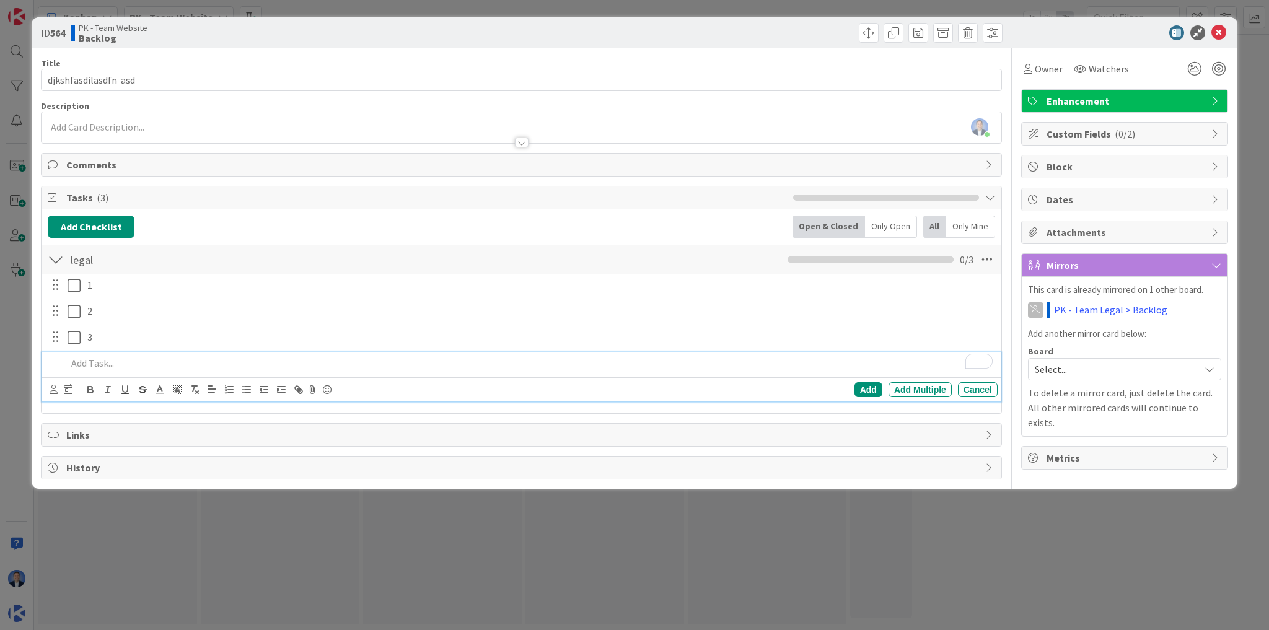
click at [1083, 103] on span "Enhancement" at bounding box center [1125, 101] width 159 height 15
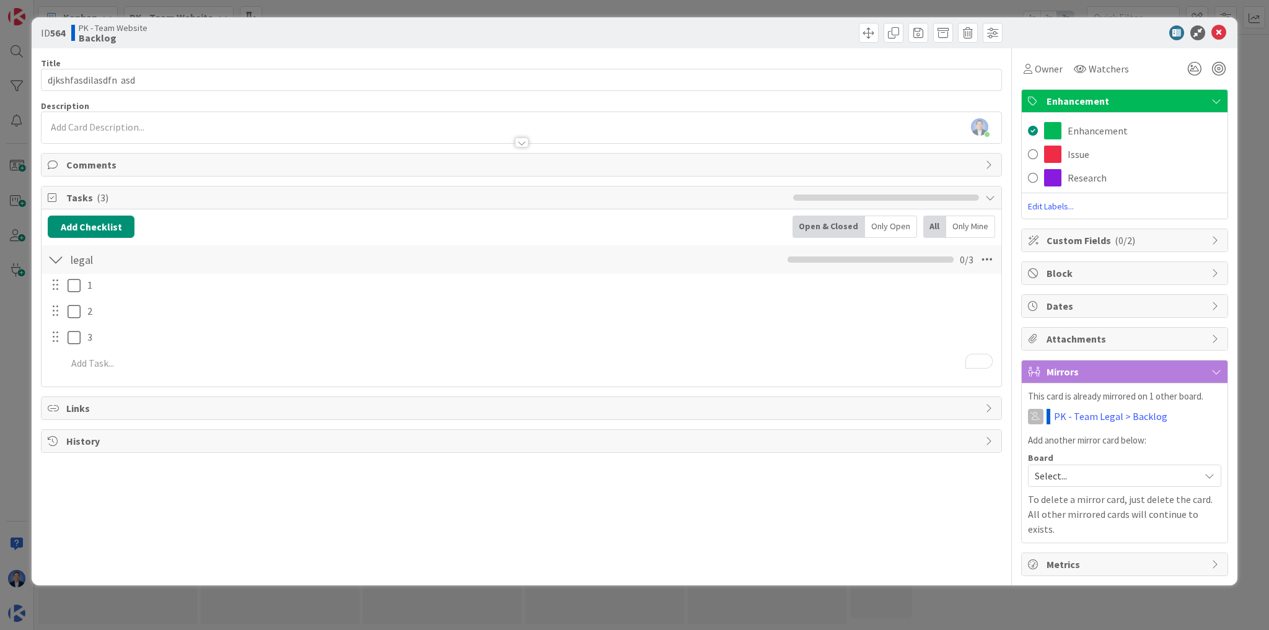
click at [735, 48] on div "Title 21 / 128 djkshfasdilasdfn asd Description Dimitri Ponomareff just joined …" at bounding box center [521, 312] width 961 height 528
click at [108, 225] on button "Add Checklist" at bounding box center [91, 227] width 87 height 22
type input "website"
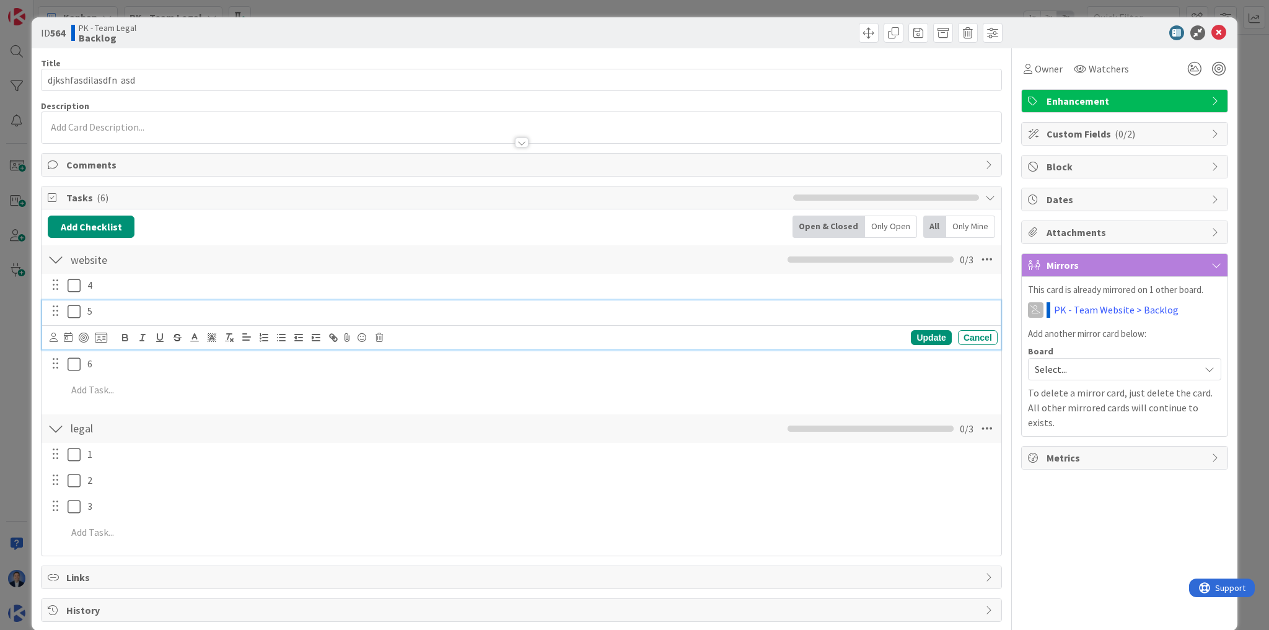
click at [144, 306] on p "5" at bounding box center [539, 311] width 905 height 14
click at [55, 337] on icon at bounding box center [54, 337] width 8 height 9
drag, startPoint x: 1212, startPoint y: 31, endPoint x: 1148, endPoint y: 53, distance: 67.0
click at [1212, 31] on icon at bounding box center [1218, 32] width 15 height 15
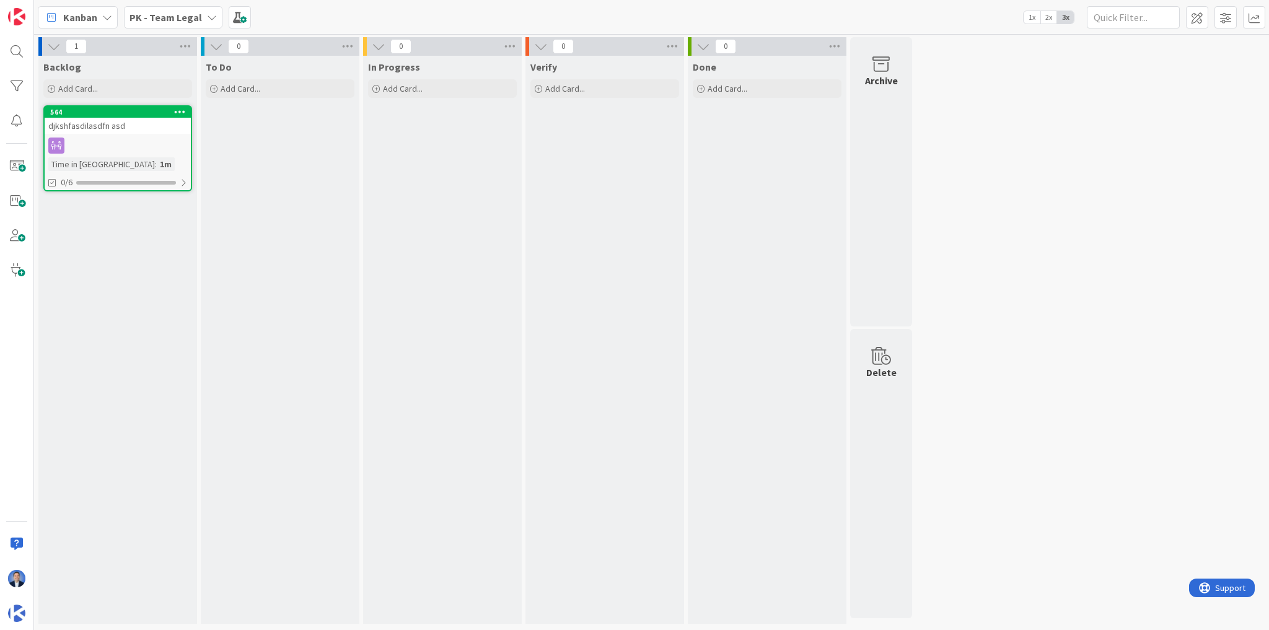
click at [152, 136] on div "564 djkshfasdilasdfn asd Time in Column : 1m 0/6" at bounding box center [117, 148] width 149 height 86
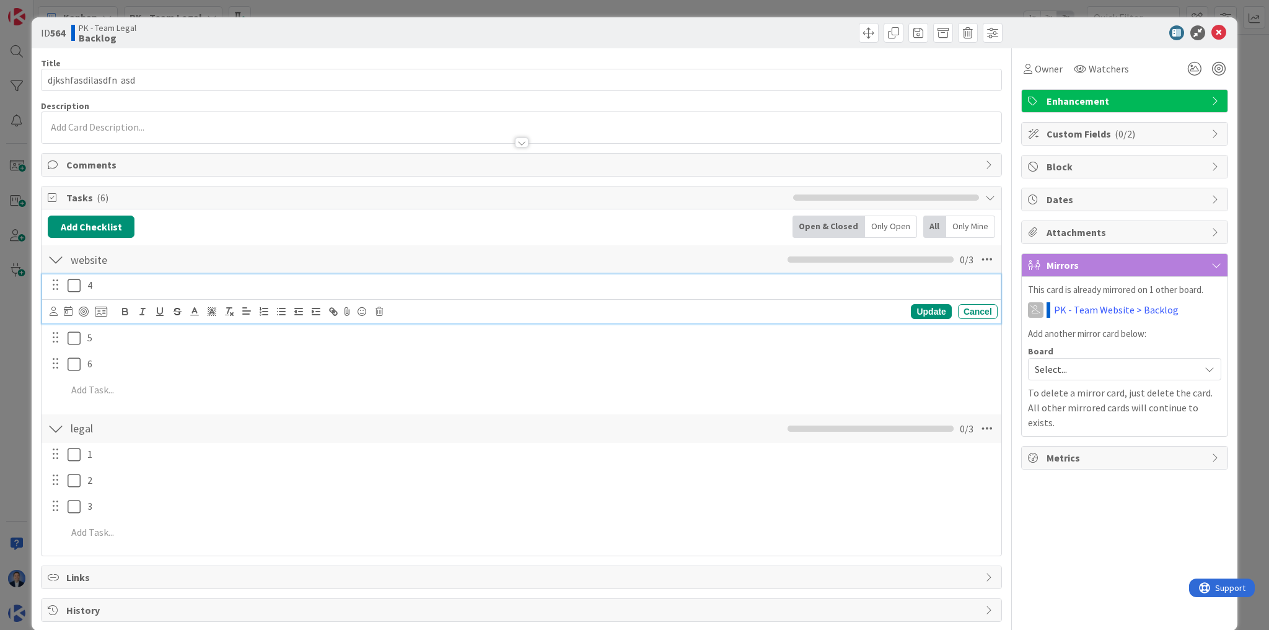
click at [135, 294] on div "4" at bounding box center [539, 285] width 915 height 22
click at [55, 316] on div at bounding box center [54, 312] width 8 height 14
click at [138, 161] on span "Comments" at bounding box center [522, 164] width 912 height 15
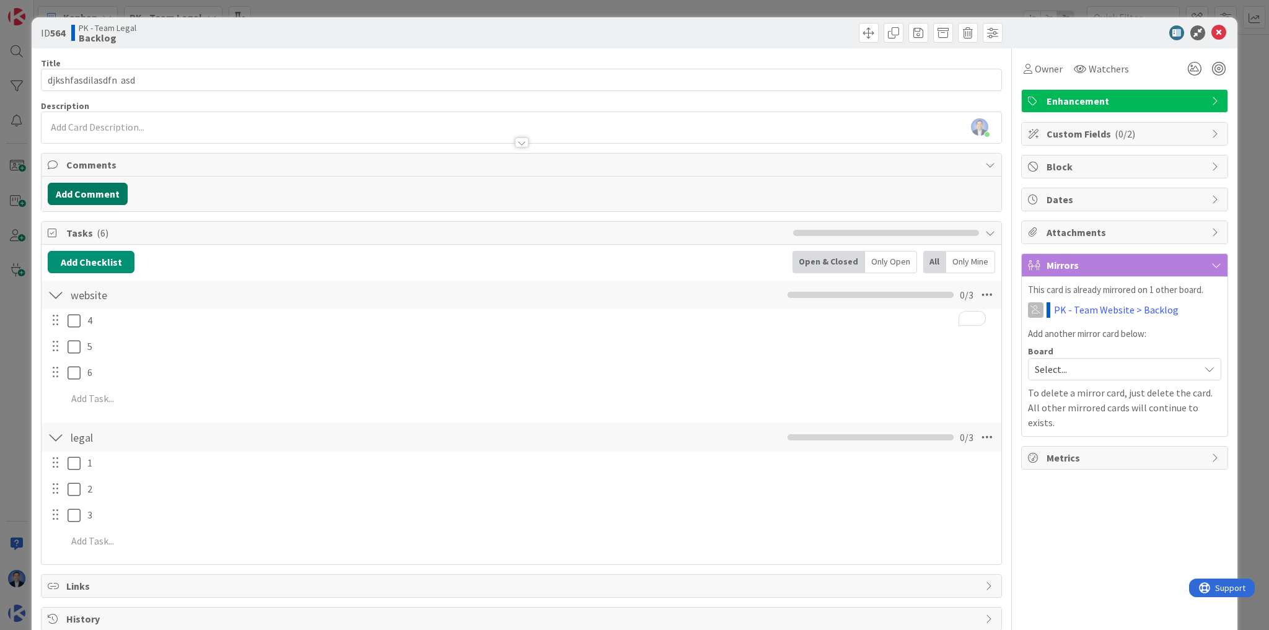
click at [115, 193] on button "Add Comment" at bounding box center [88, 194] width 80 height 22
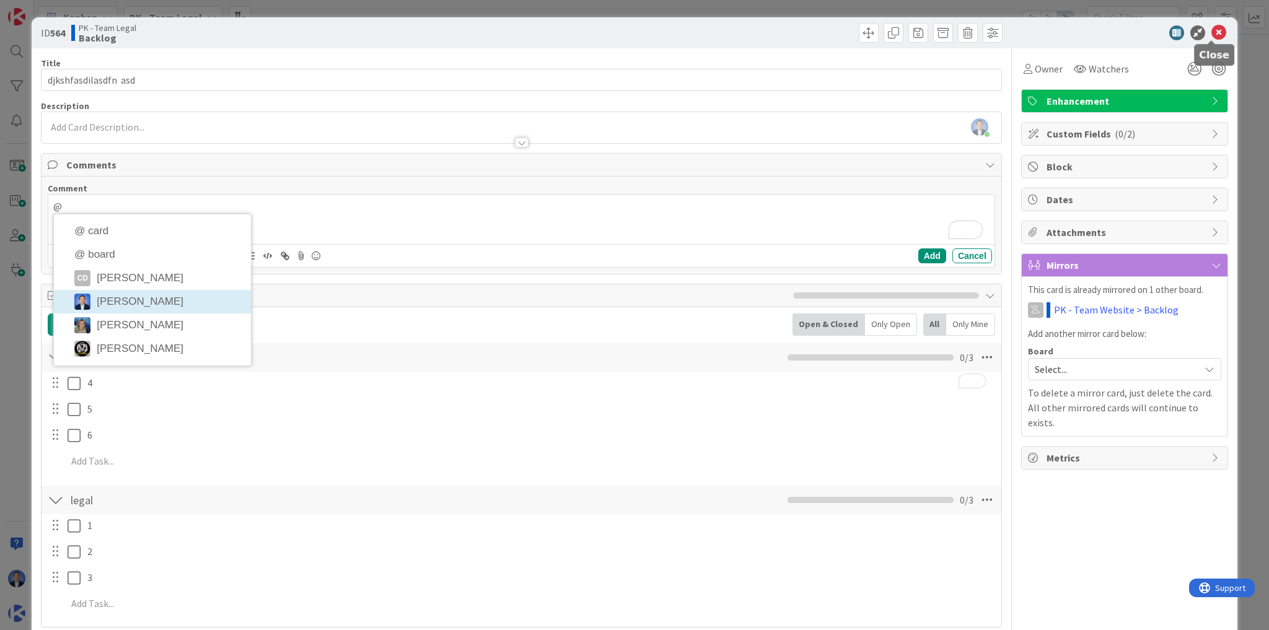
click at [1211, 37] on icon at bounding box center [1218, 32] width 15 height 15
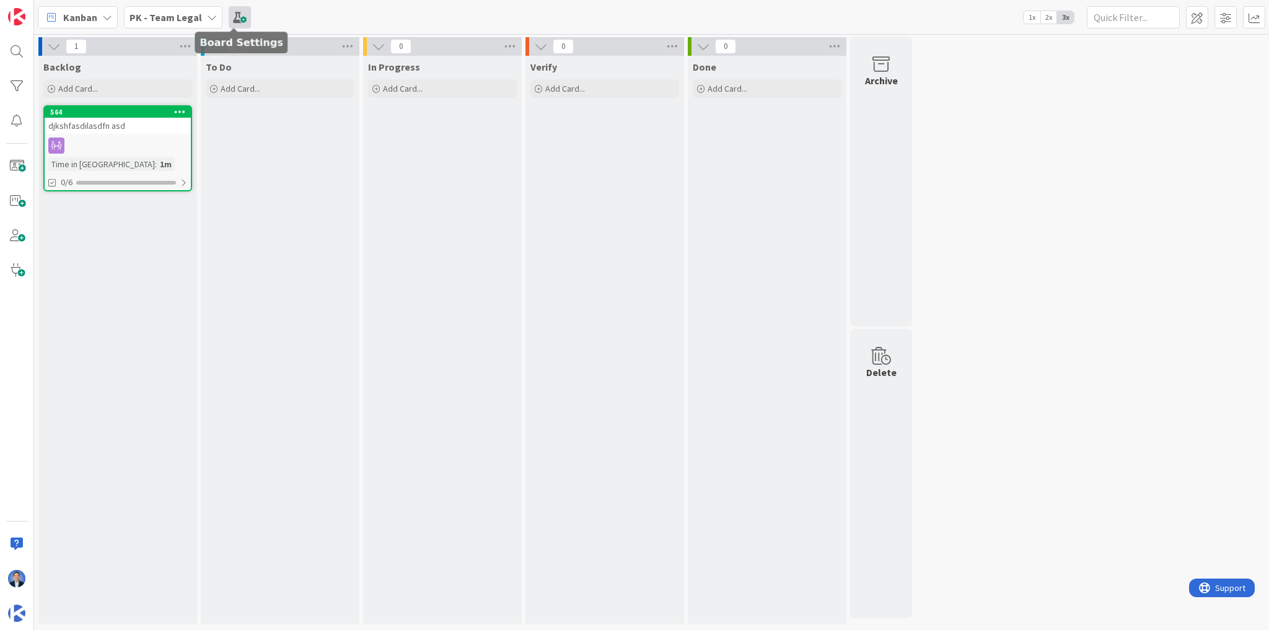
click at [236, 16] on span at bounding box center [240, 17] width 22 height 22
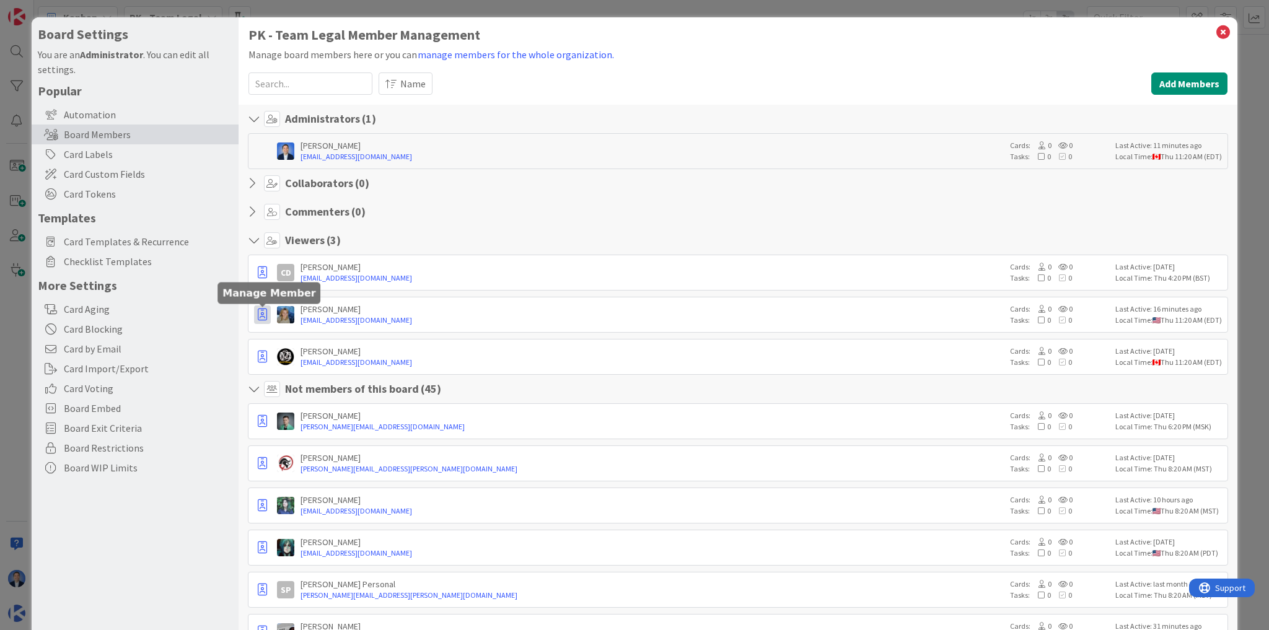
click at [262, 315] on icon "button" at bounding box center [262, 314] width 9 height 12
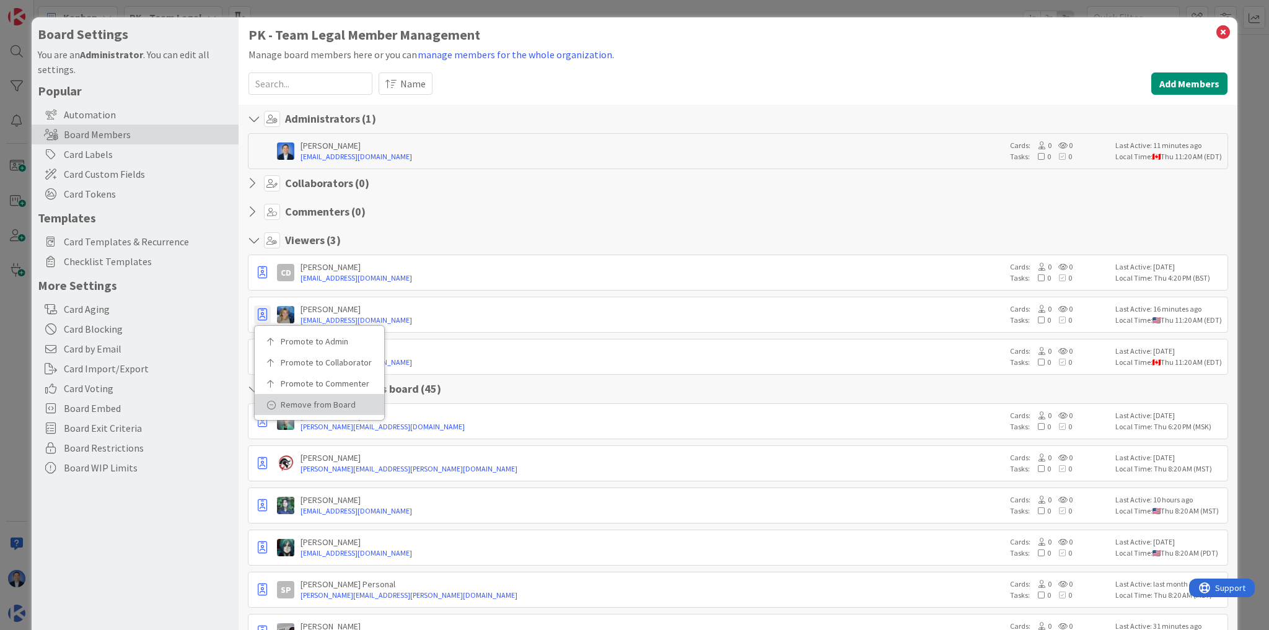
click at [294, 403] on p "Remove from Board" at bounding box center [324, 404] width 86 height 9
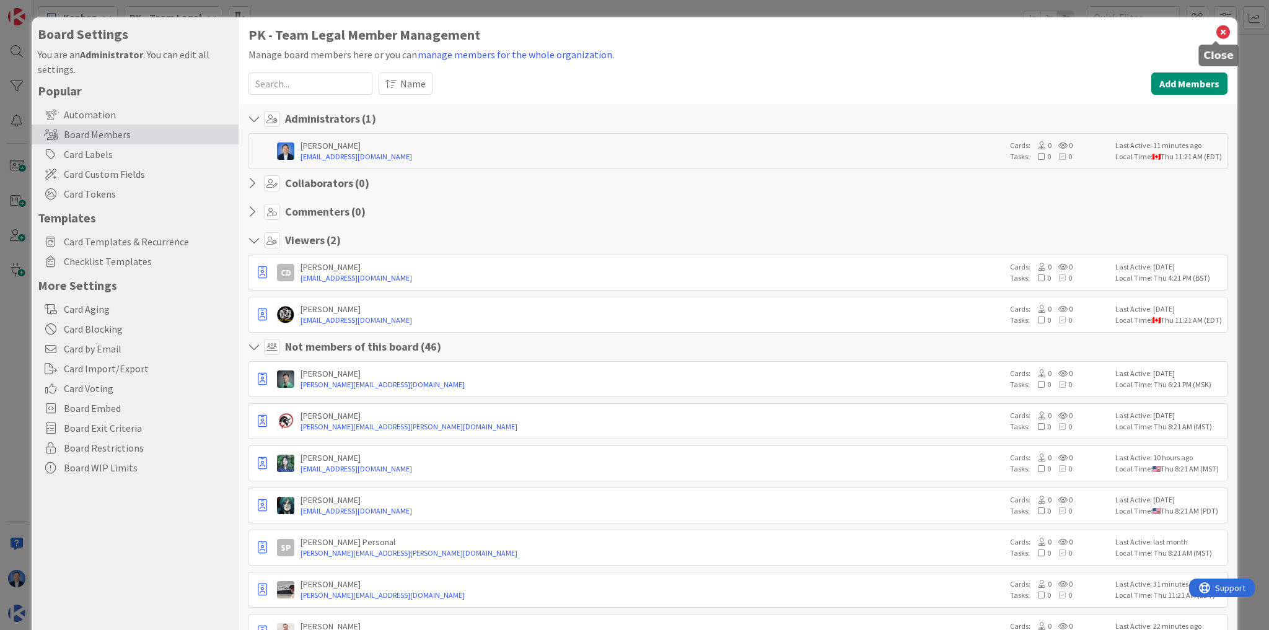
click at [1217, 30] on icon at bounding box center [1223, 32] width 16 height 17
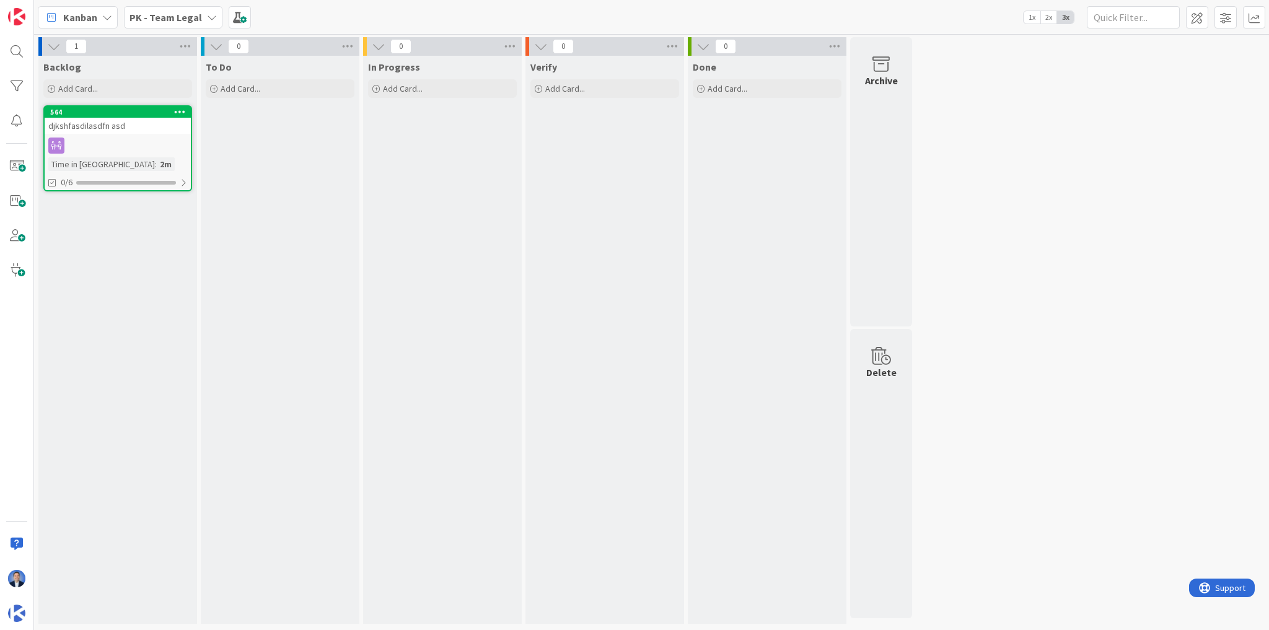
click at [354, 248] on div "To Do Add Card..." at bounding box center [280, 340] width 159 height 568
click at [131, 141] on div at bounding box center [118, 146] width 146 height 16
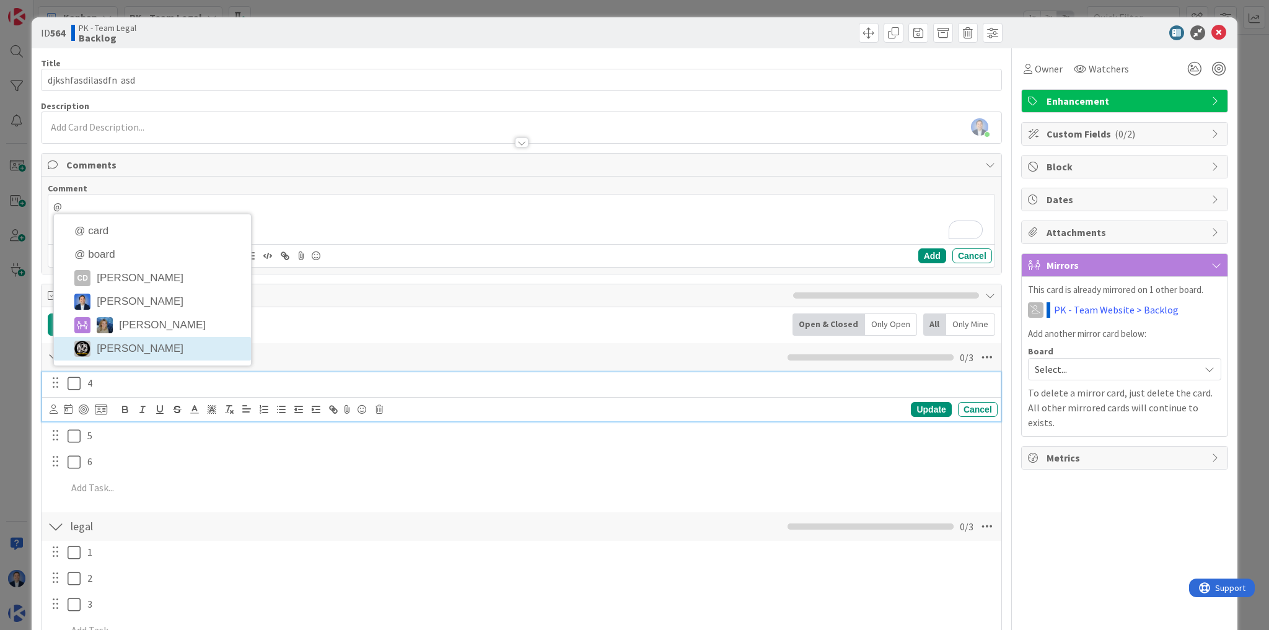
click at [119, 389] on div "4" at bounding box center [539, 383] width 915 height 22
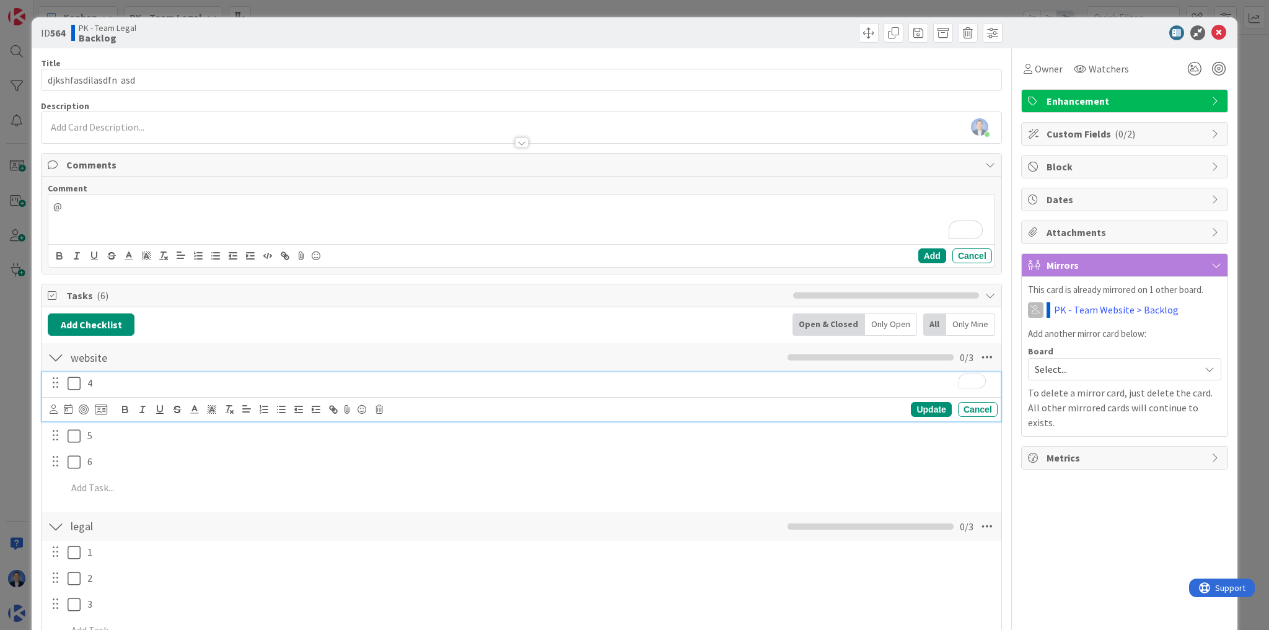
click at [54, 412] on div at bounding box center [54, 410] width 8 height 14
click at [1212, 32] on icon at bounding box center [1218, 32] width 15 height 15
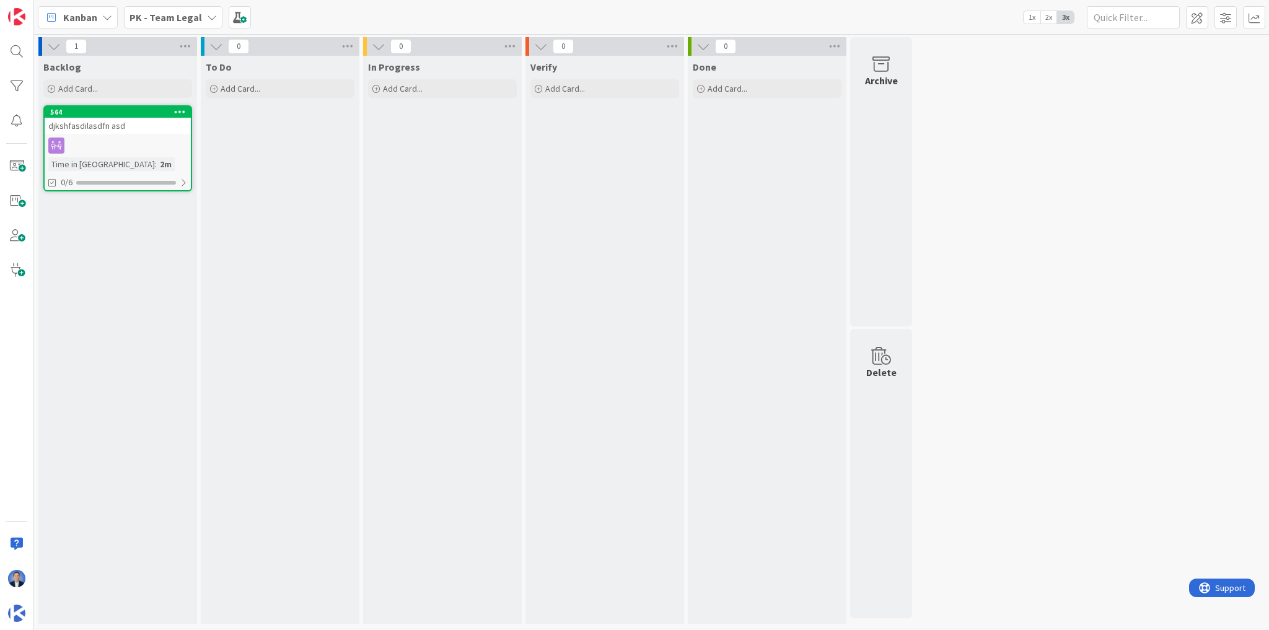
click at [404, 287] on div "In Progress Add Card..." at bounding box center [442, 340] width 159 height 568
click at [133, 134] on div "564 djkshfasdilasdfn asd Time in Column : 2m 0/6" at bounding box center [117, 148] width 149 height 86
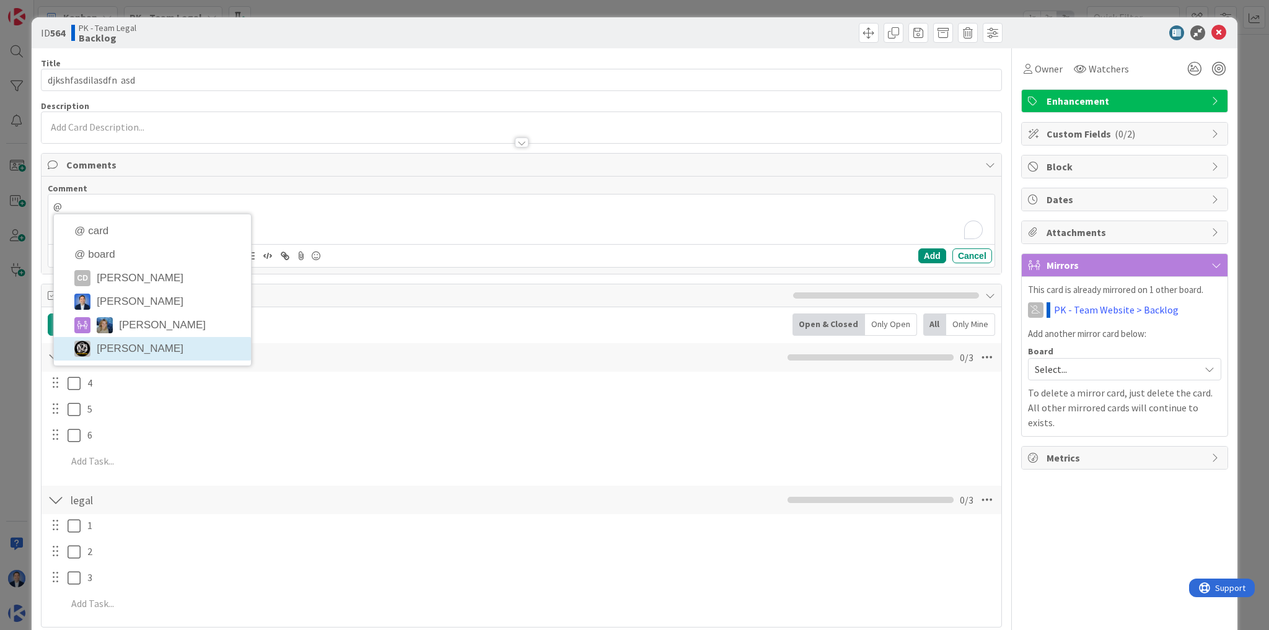
click at [334, 289] on span "Tasks ( 6 )" at bounding box center [426, 295] width 720 height 15
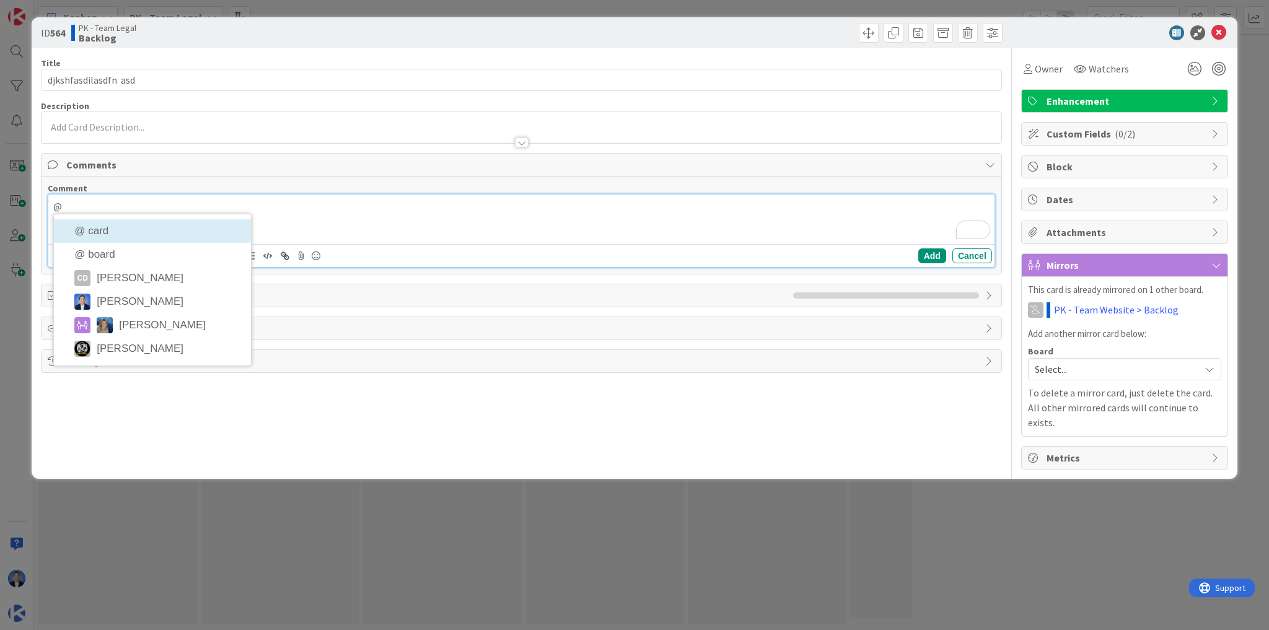
click at [331, 215] on div "@" at bounding box center [521, 220] width 946 height 50
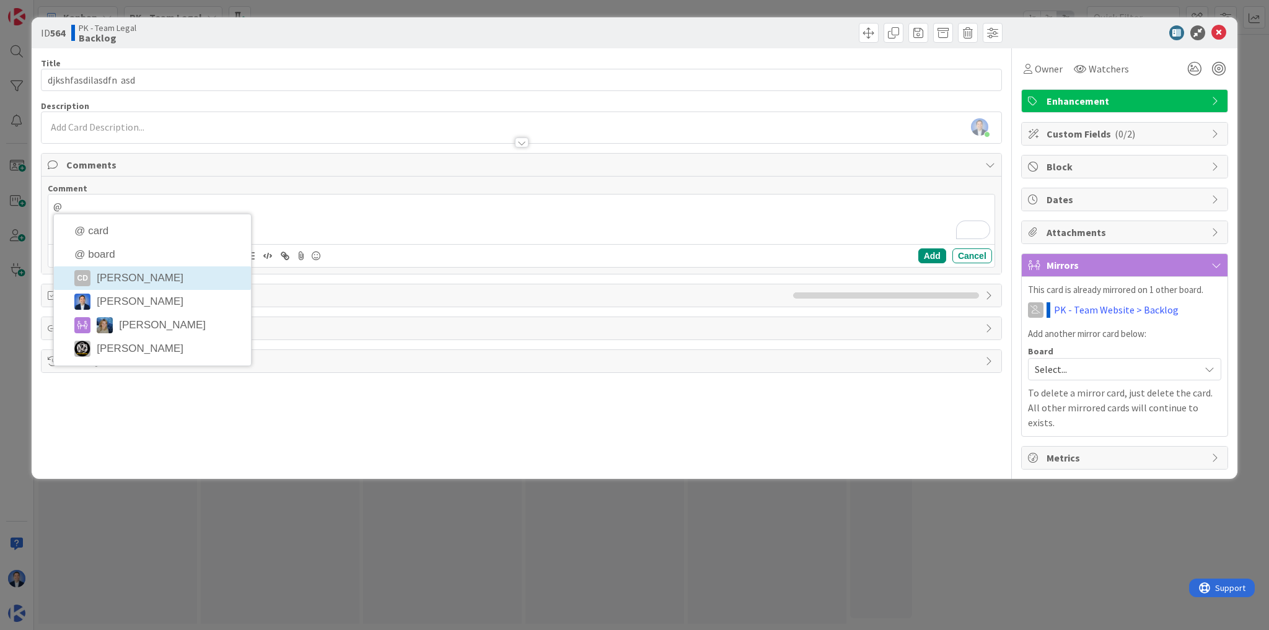
click at [364, 377] on div "Title 21 / 128 djkshfasdilasdfn asd Description Dimitri Ponomareff just joined …" at bounding box center [521, 258] width 961 height 421
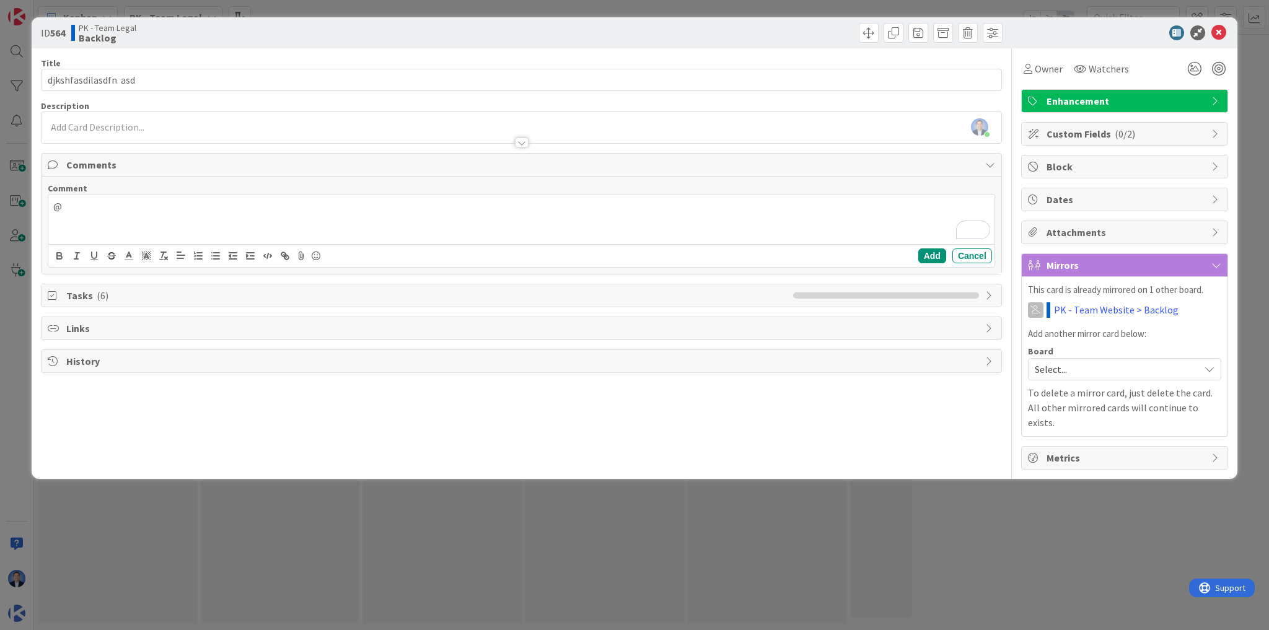
click at [123, 326] on span "Links" at bounding box center [522, 328] width 912 height 15
click at [63, 362] on button "Add Link" at bounding box center [82, 357] width 68 height 22
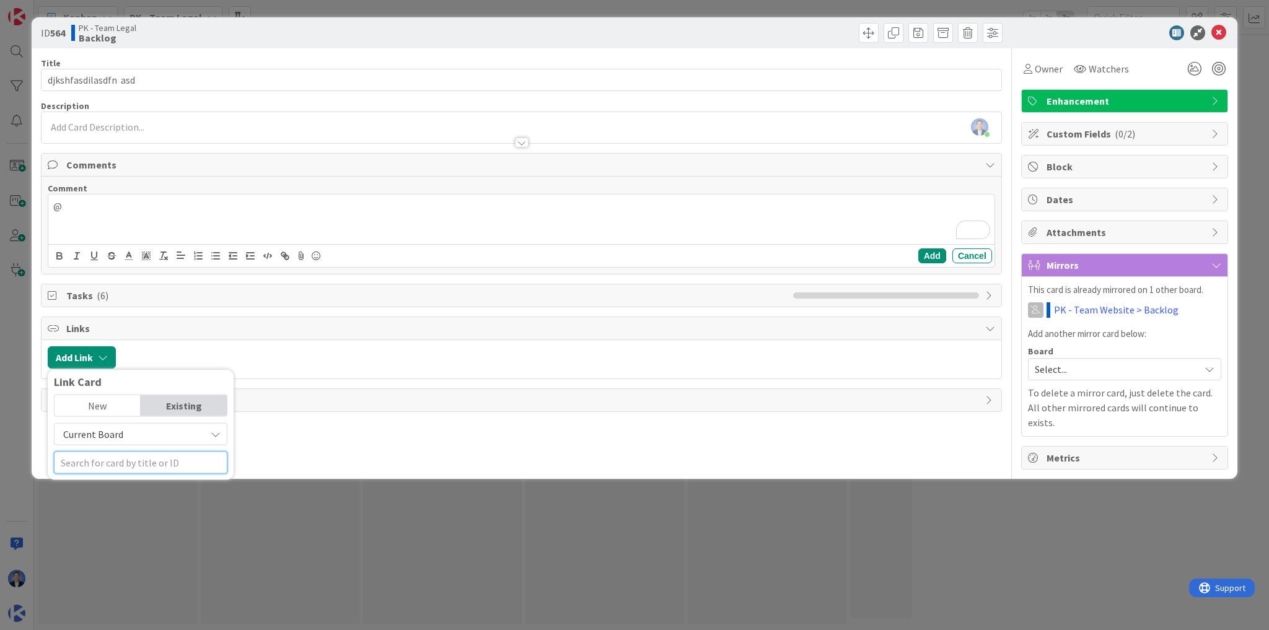
click at [97, 459] on input "text" at bounding box center [140, 463] width 173 height 22
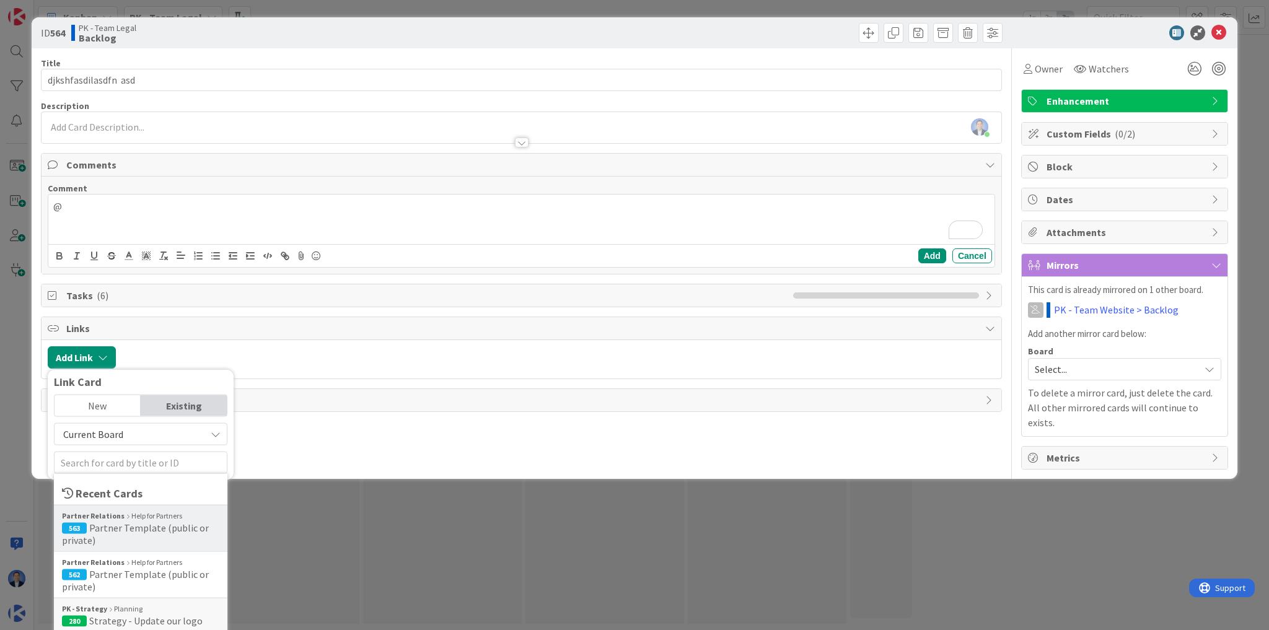
click at [129, 522] on span "Partner Template (public or private)" at bounding box center [135, 534] width 147 height 25
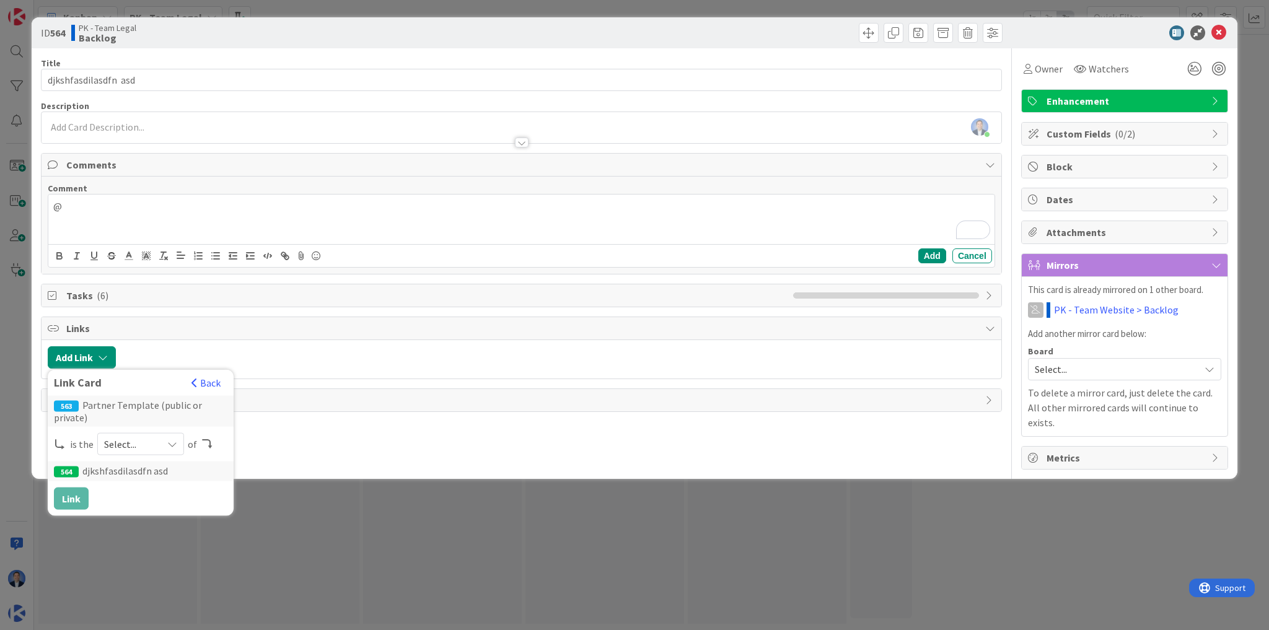
click at [122, 441] on span "Select..." at bounding box center [130, 443] width 52 height 17
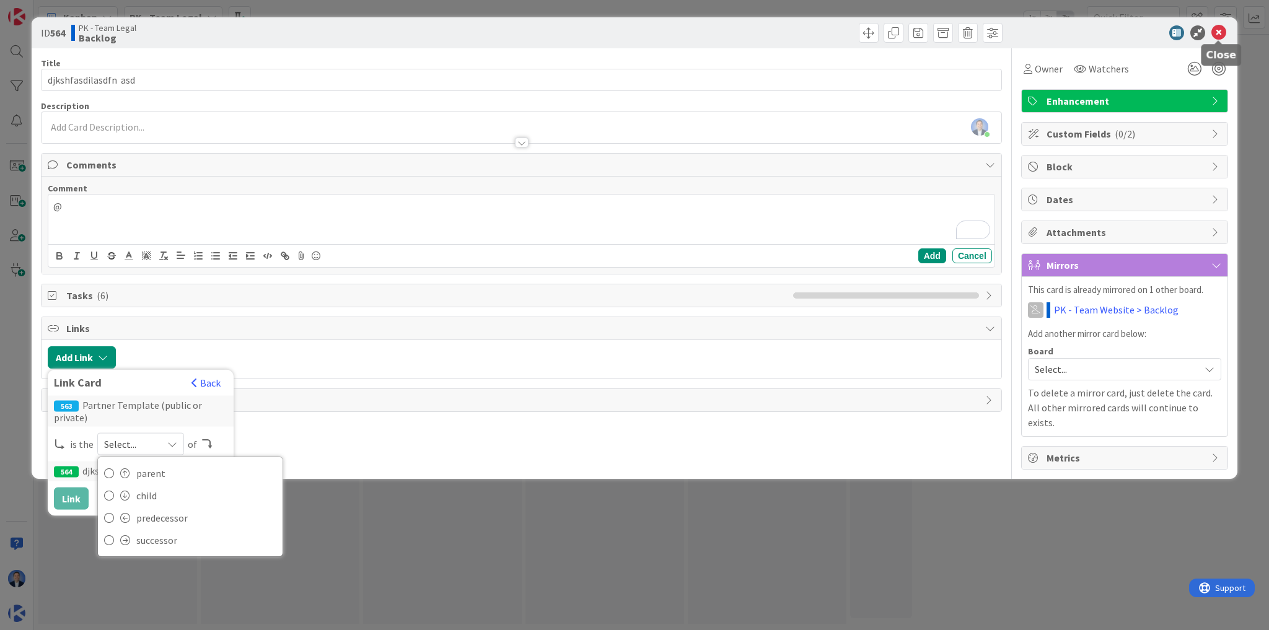
click at [1218, 32] on icon at bounding box center [1218, 32] width 15 height 15
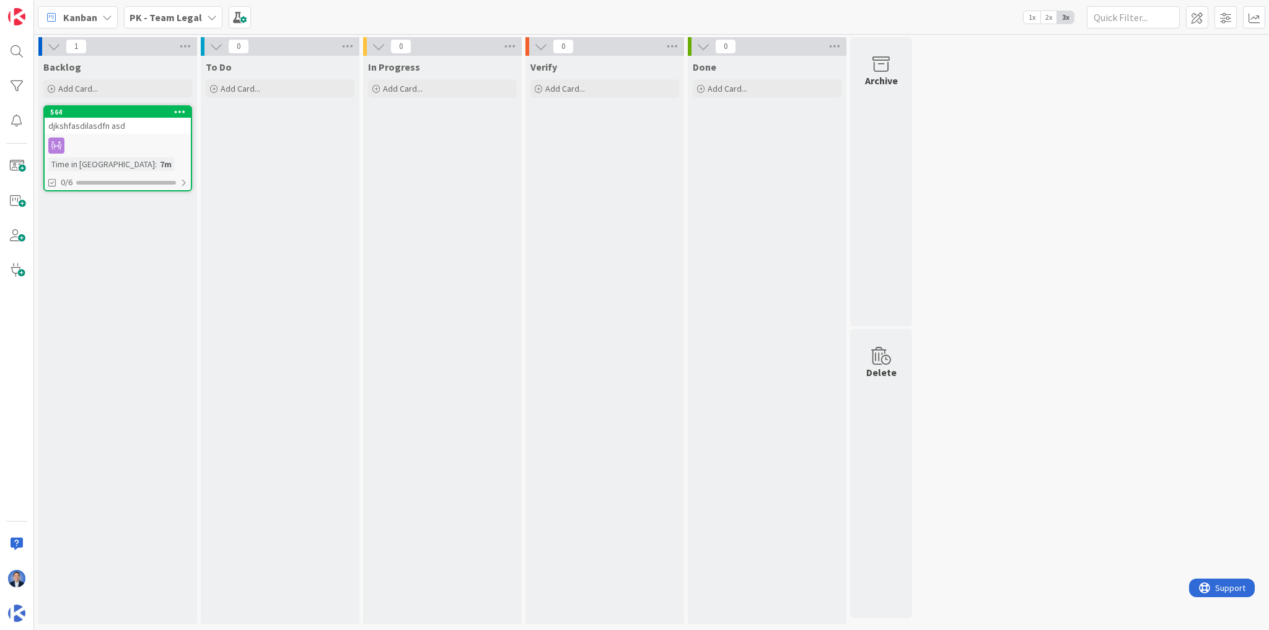
click at [96, 15] on span "Kanban" at bounding box center [80, 17] width 34 height 15
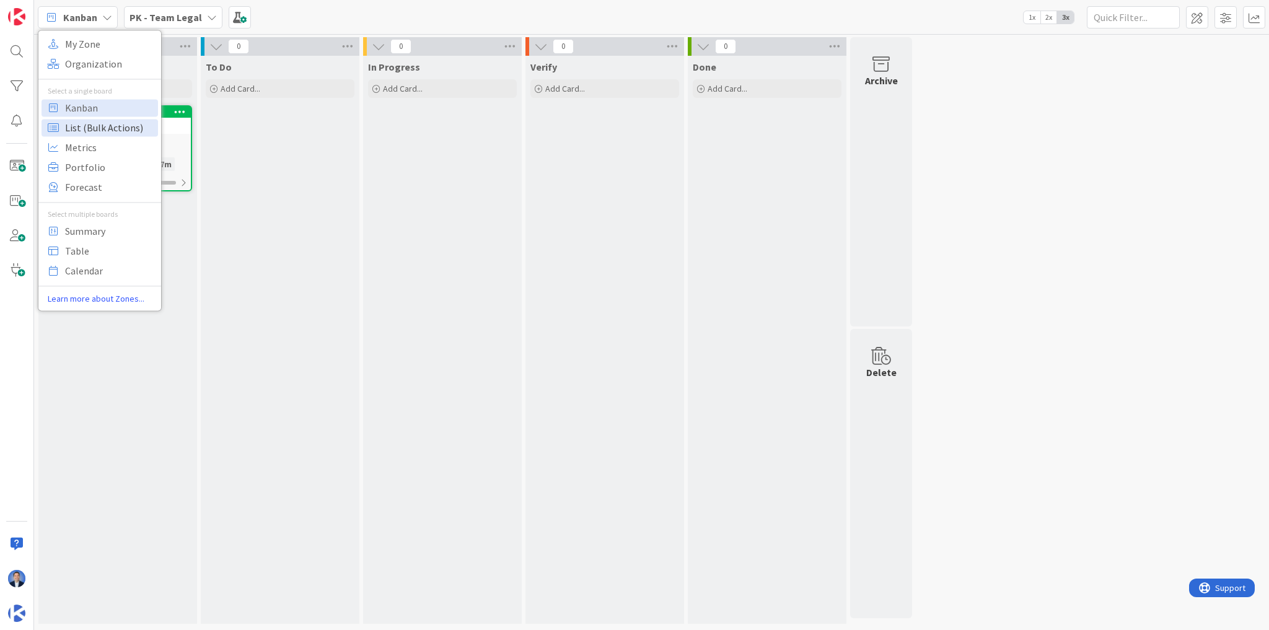
click at [109, 128] on span "List (Bulk Actions)" at bounding box center [109, 127] width 89 height 19
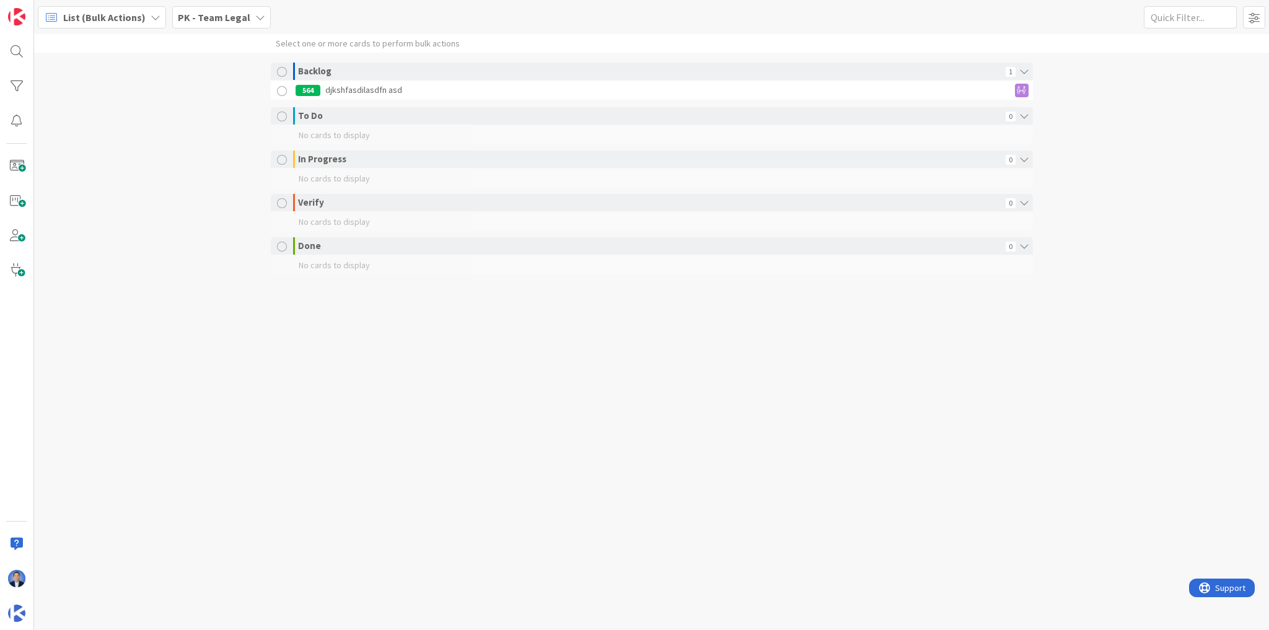
click at [206, 14] on b "PK - Team Legal" at bounding box center [214, 17] width 72 height 12
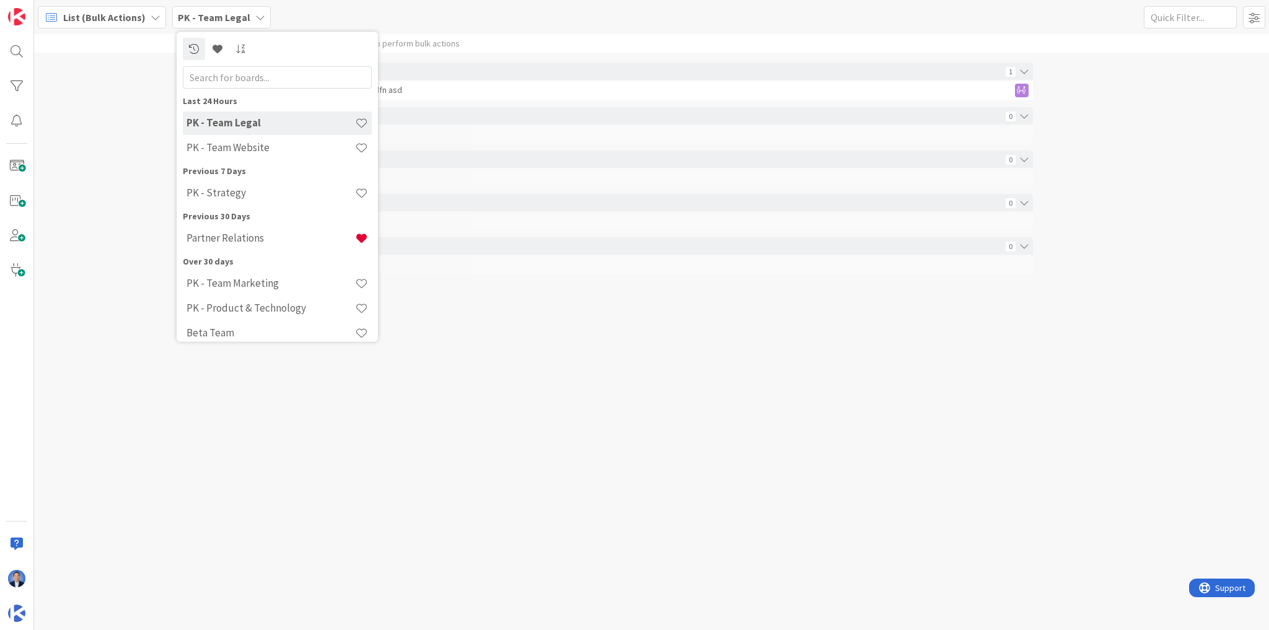
drag, startPoint x: 154, startPoint y: 474, endPoint x: 103, endPoint y: 556, distance: 96.8
click at [151, 476] on div "Select one or more cards to perform bulk actions Backlog 1 564 djkshfasdilasdfn…" at bounding box center [651, 332] width 1235 height 596
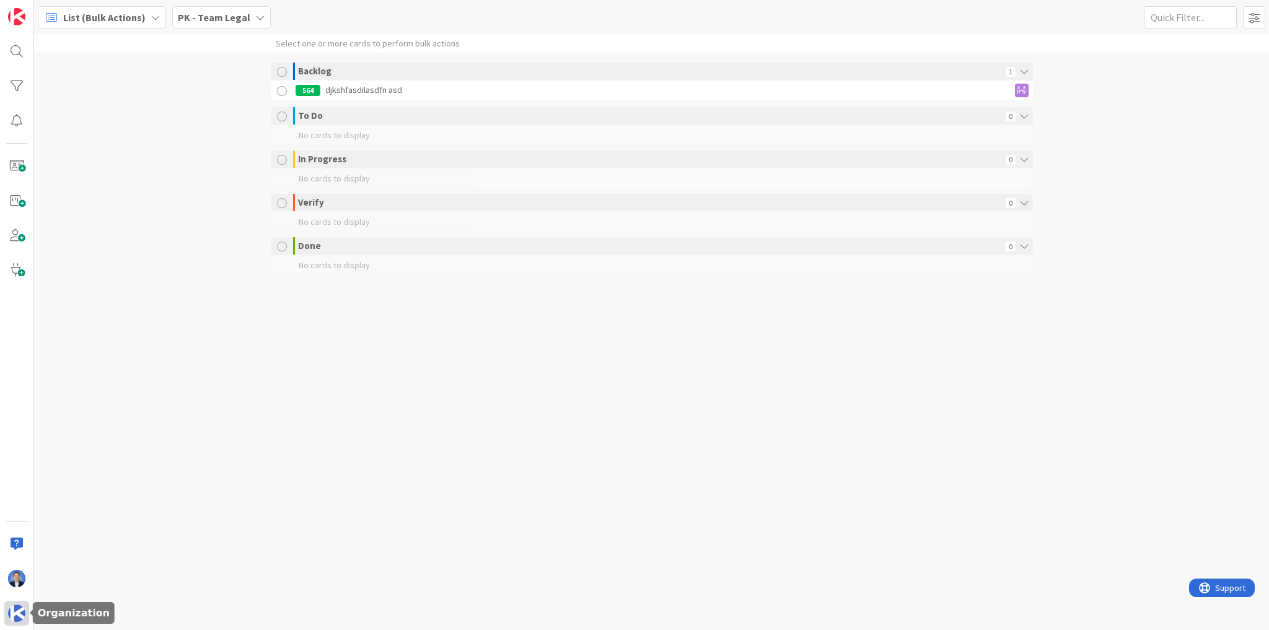
click at [17, 623] on div at bounding box center [16, 613] width 25 height 25
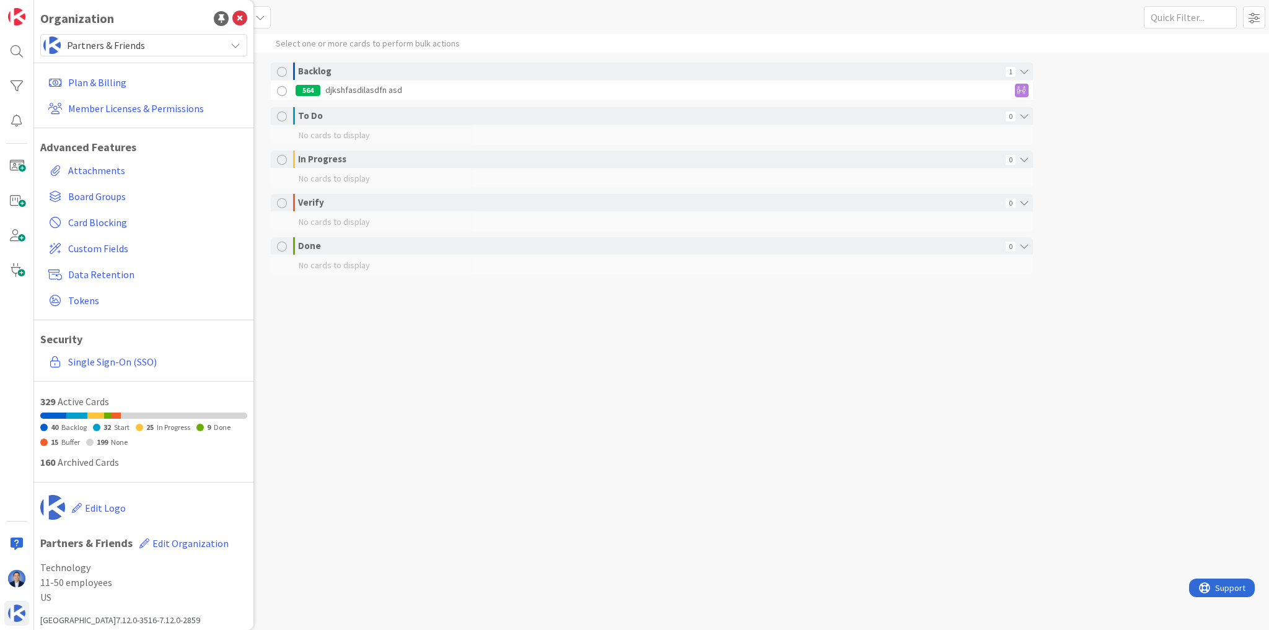
click at [97, 47] on span "Partners & Friends" at bounding box center [143, 45] width 152 height 17
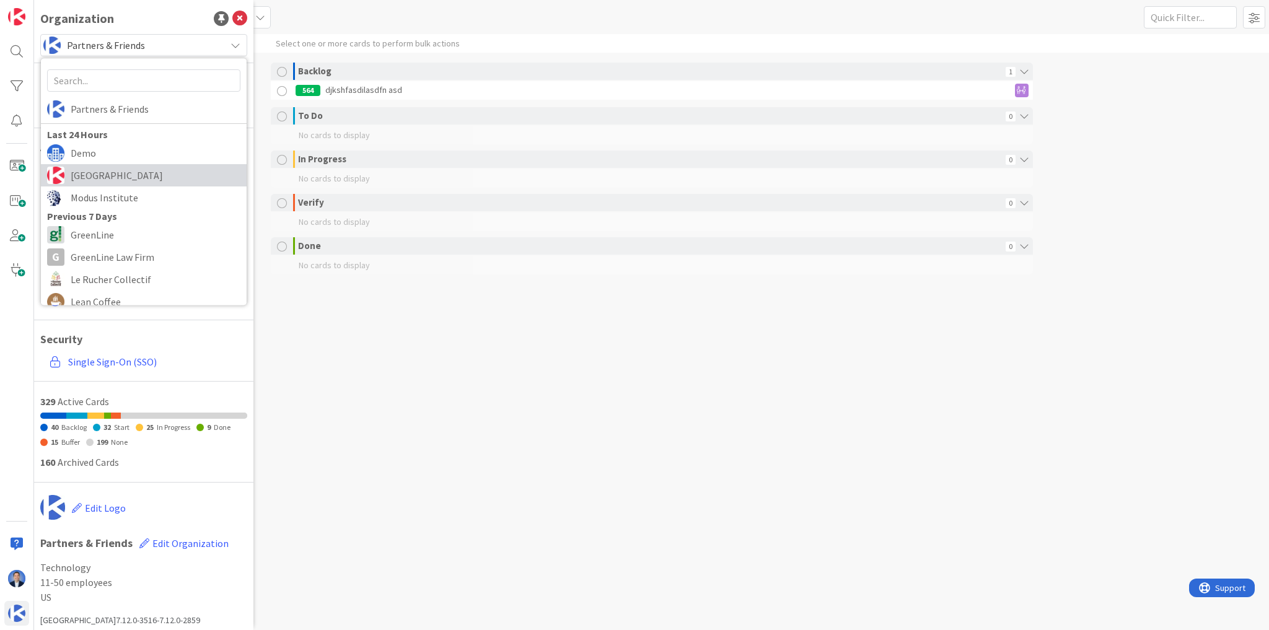
click at [111, 177] on span "[GEOGRAPHIC_DATA]" at bounding box center [156, 175] width 170 height 19
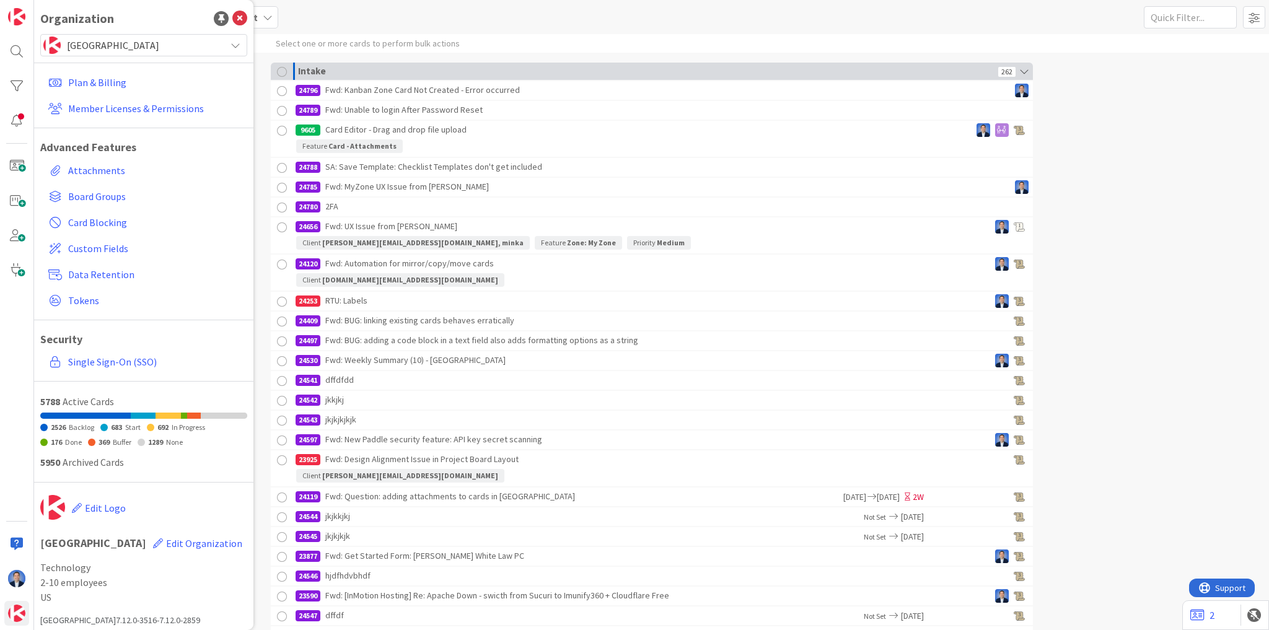
click at [281, 72] on div at bounding box center [282, 72] width 10 height 10
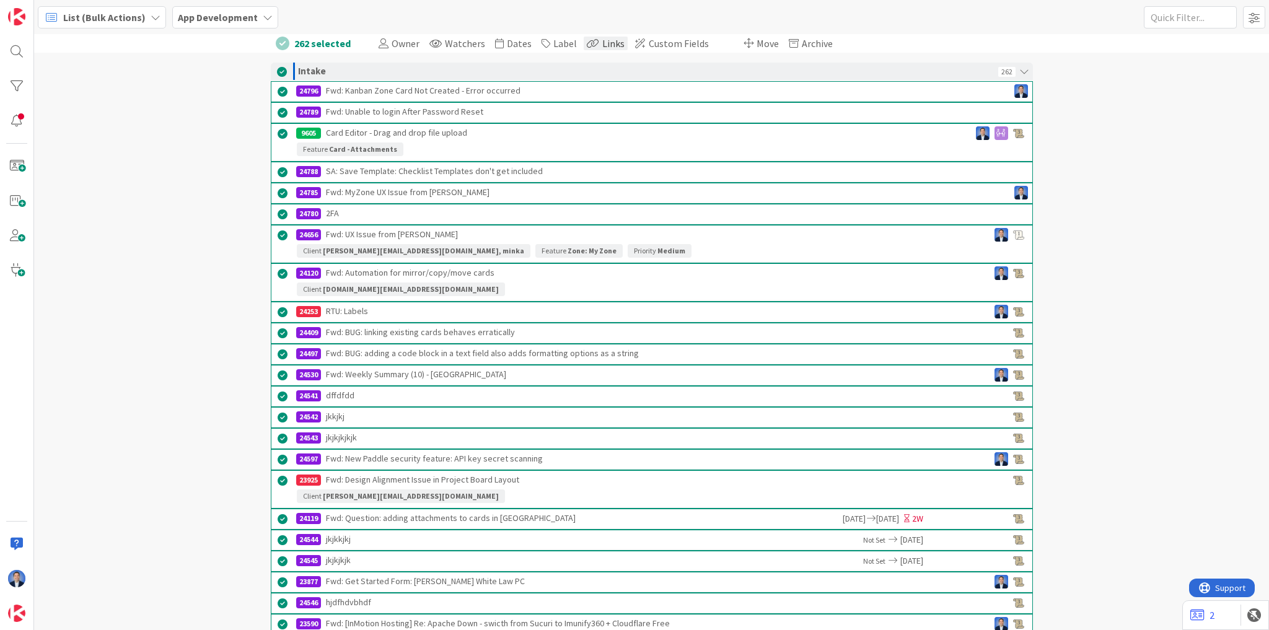
click at [602, 46] on span "Links" at bounding box center [613, 43] width 22 height 12
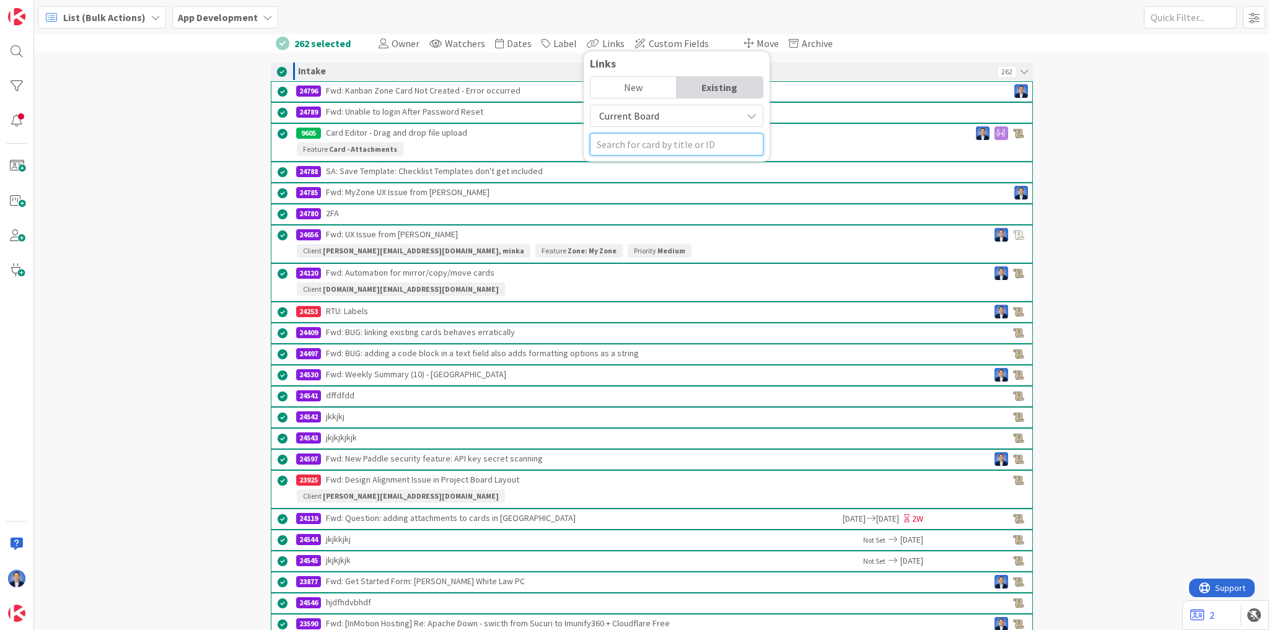
click at [647, 145] on input "text" at bounding box center [676, 144] width 173 height 22
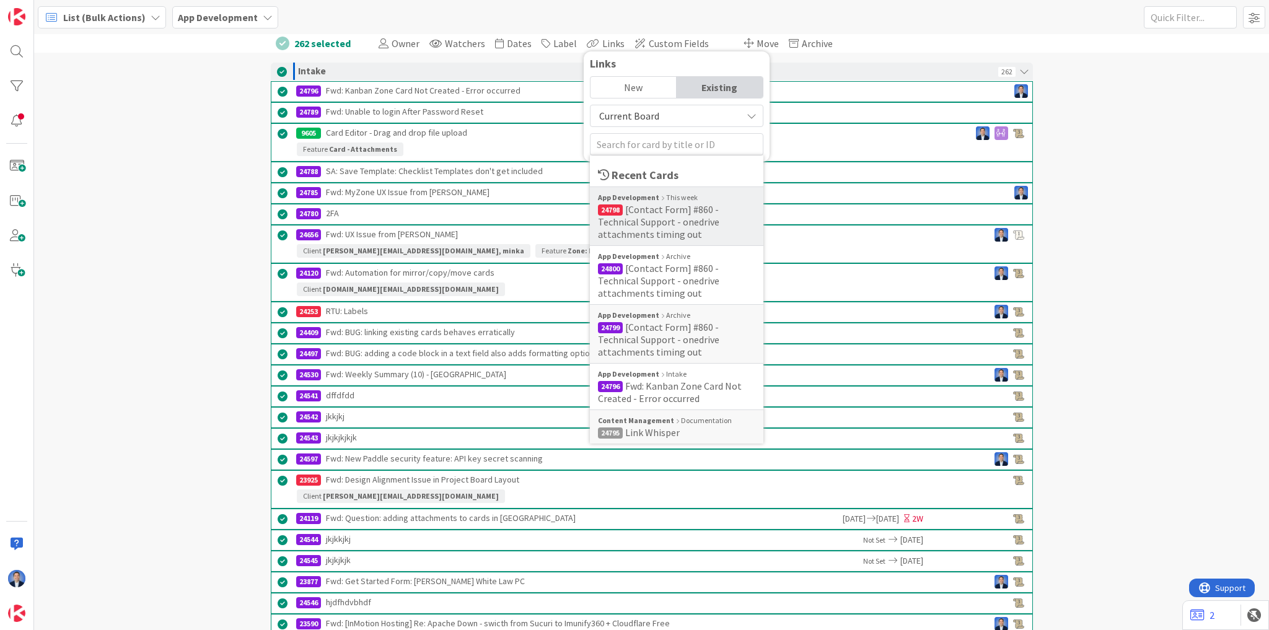
click at [649, 215] on span "[Contact Form] #860 - Technical Support - onedrive attachments timing out" at bounding box center [658, 221] width 121 height 37
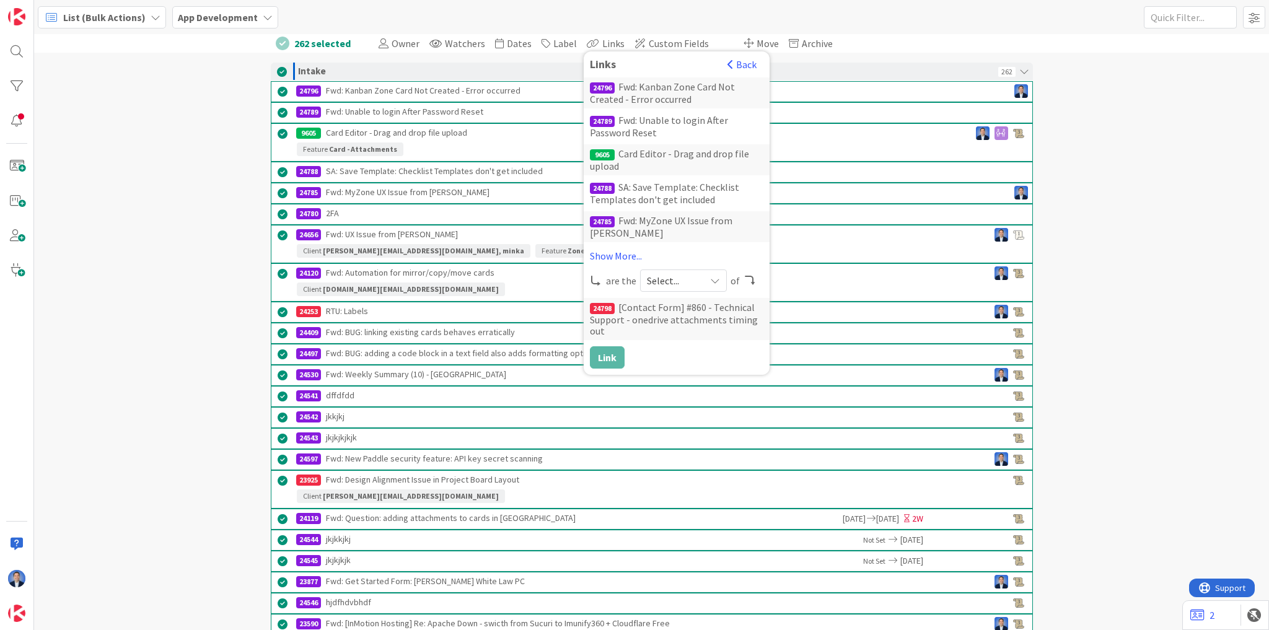
click at [654, 287] on div "Select..." at bounding box center [683, 280] width 87 height 22
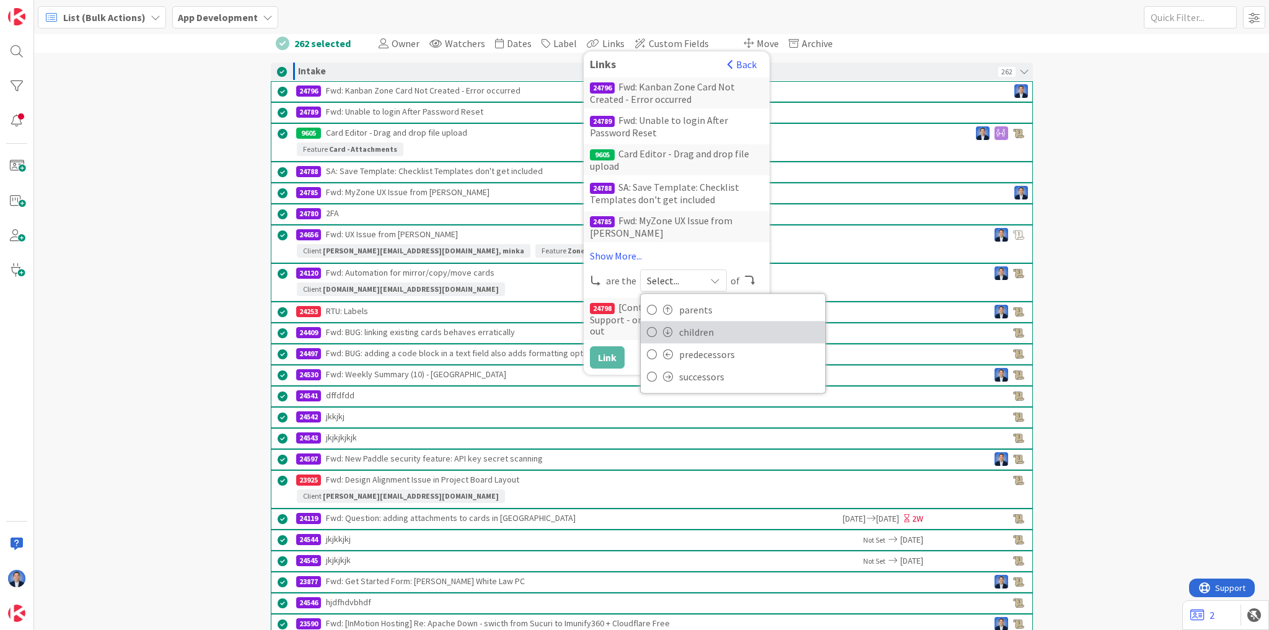
click at [681, 332] on span "children" at bounding box center [749, 332] width 140 height 19
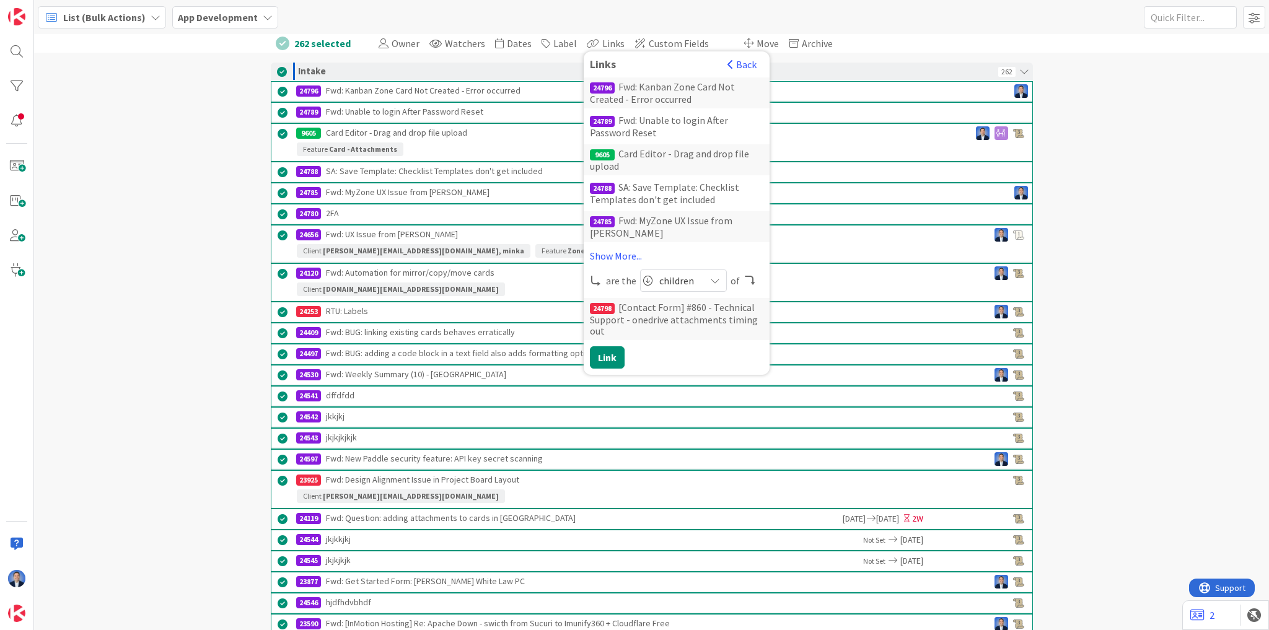
click at [124, 24] on span "List (Bulk Actions)" at bounding box center [104, 17] width 82 height 15
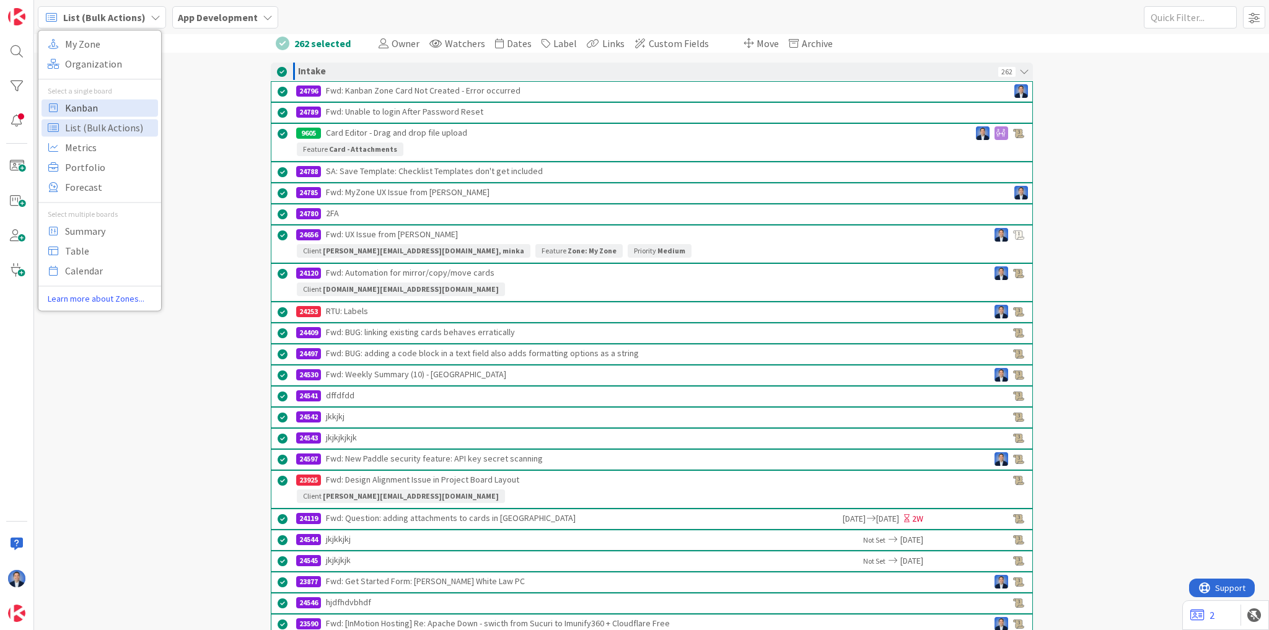
click at [112, 109] on span "Kanban" at bounding box center [109, 107] width 89 height 19
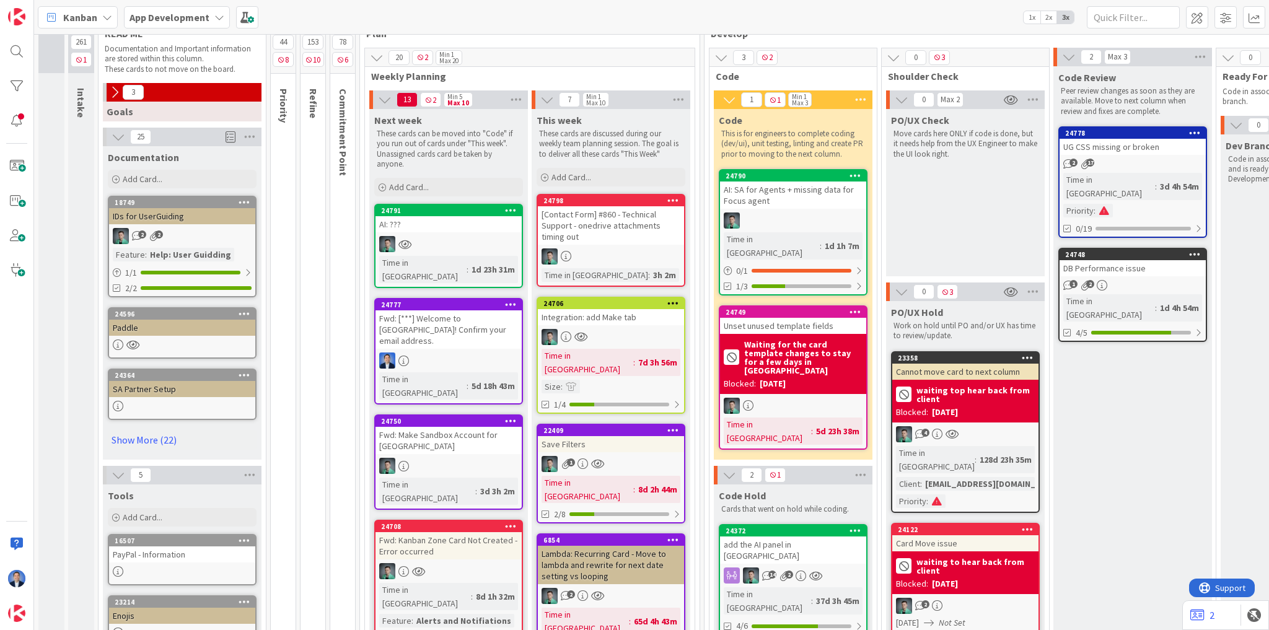
scroll to position [99, 0]
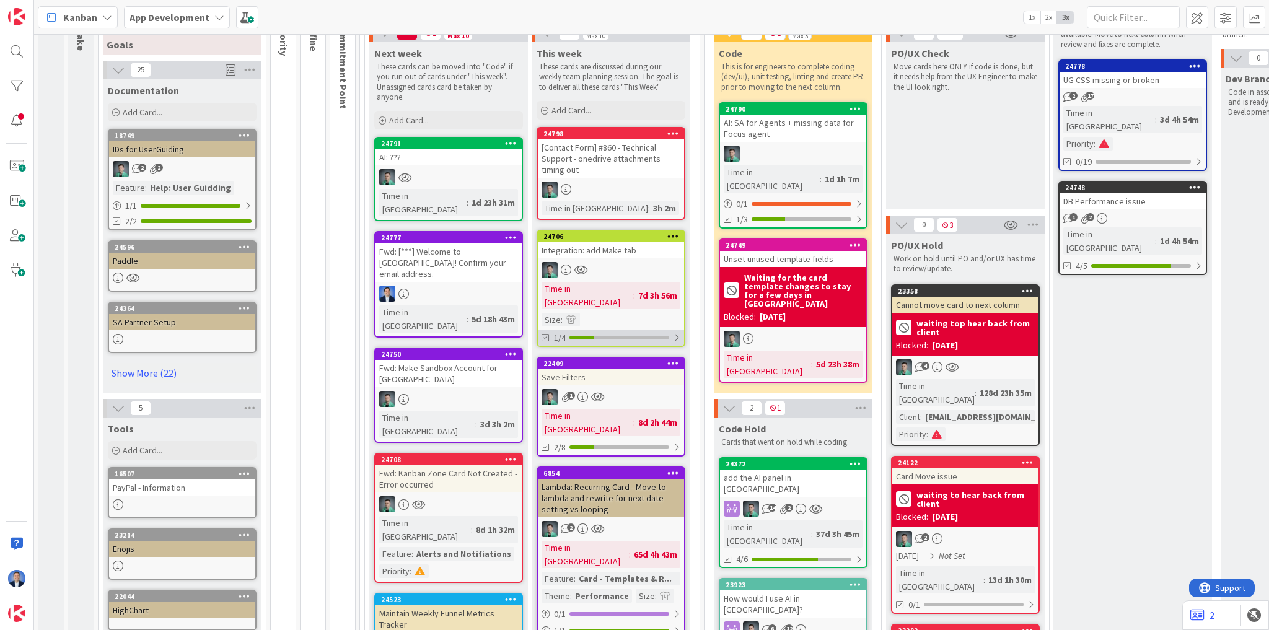
click at [632, 336] on div at bounding box center [619, 338] width 100 height 4
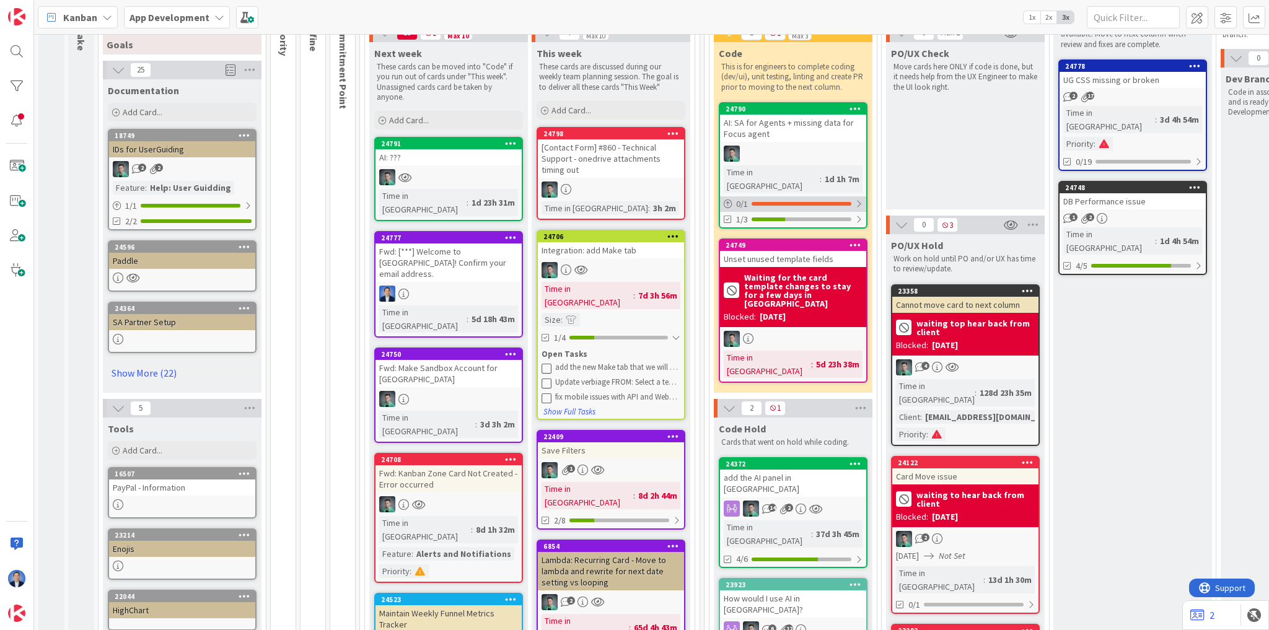
click at [772, 202] on div at bounding box center [801, 204] width 100 height 4
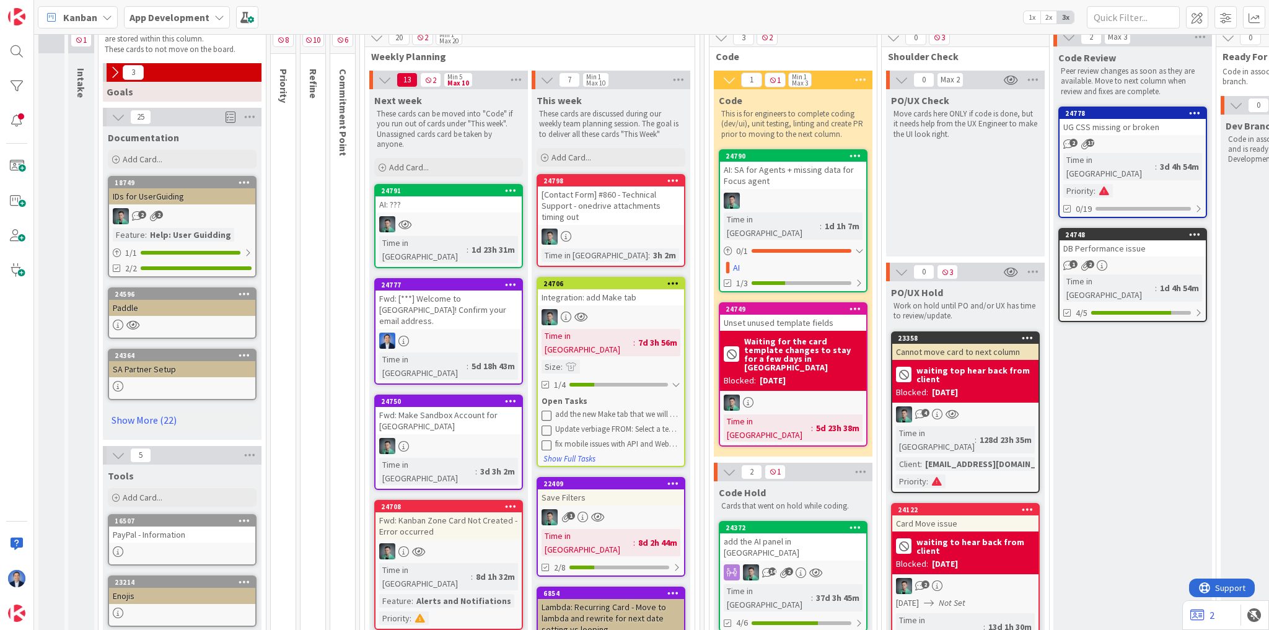
scroll to position [0, 0]
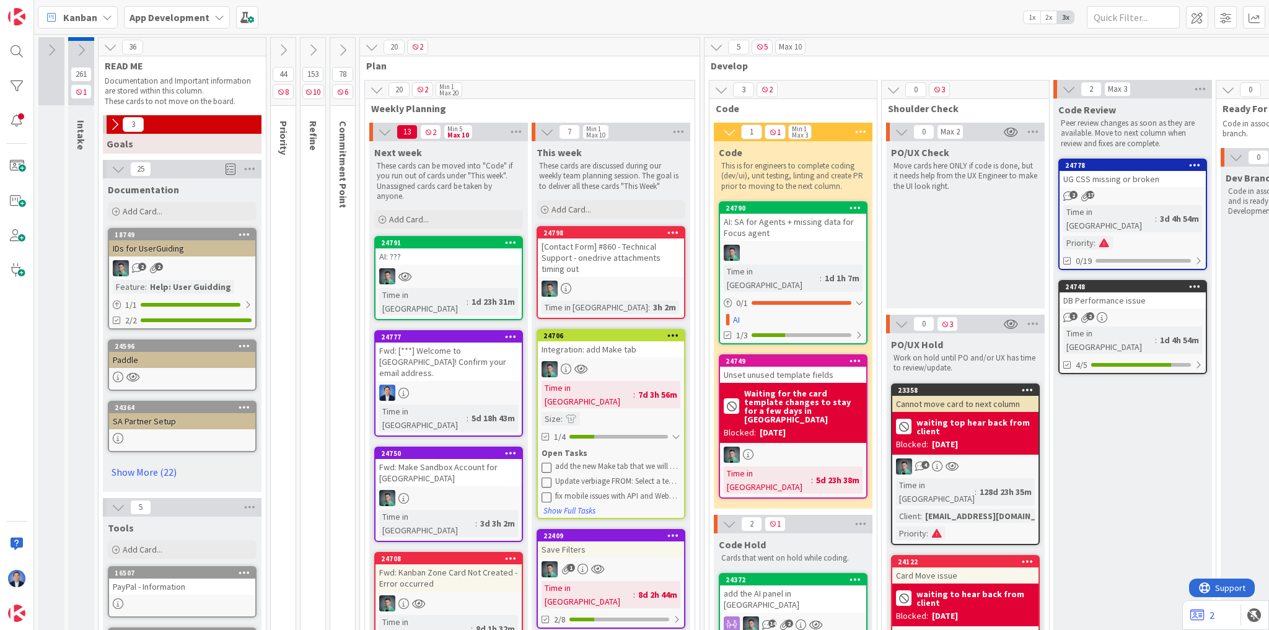
click at [309, 46] on icon at bounding box center [313, 50] width 14 height 14
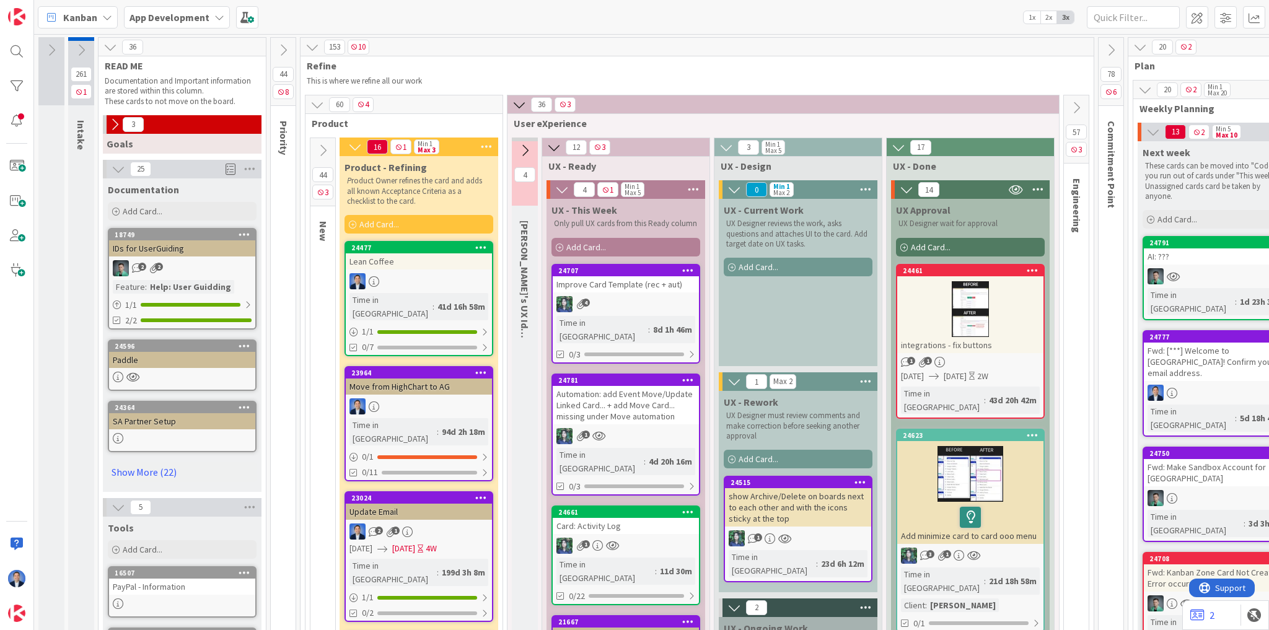
click at [289, 48] on icon at bounding box center [283, 50] width 14 height 14
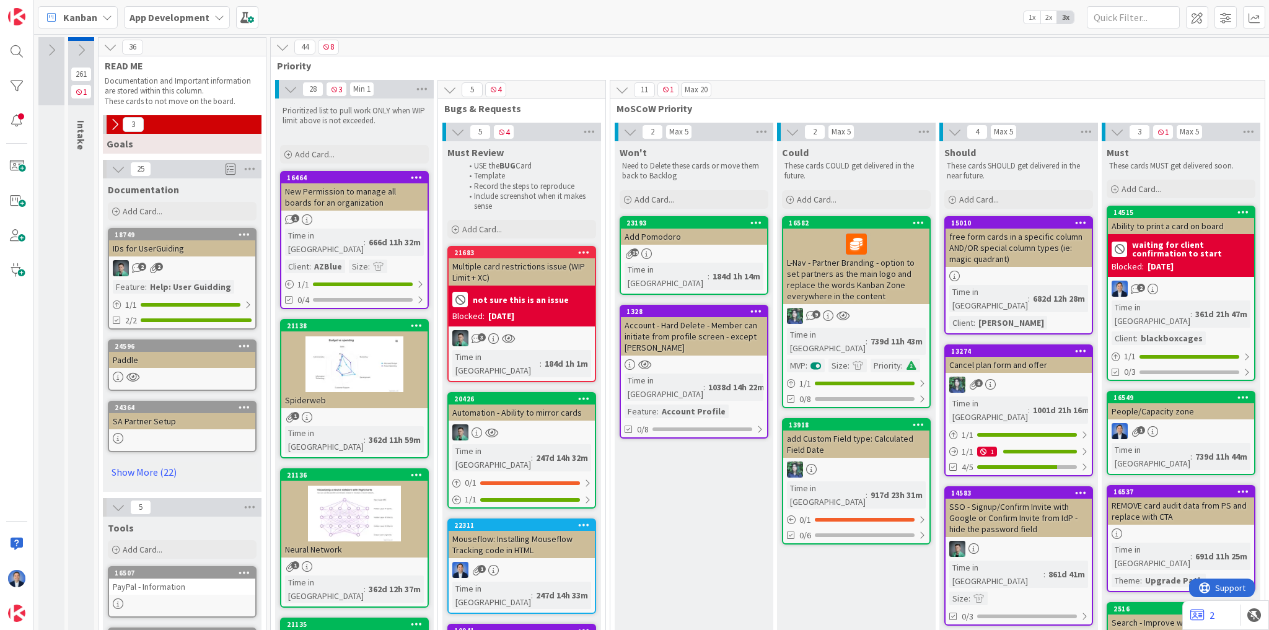
click at [1033, 18] on span "1x" at bounding box center [1031, 17] width 17 height 12
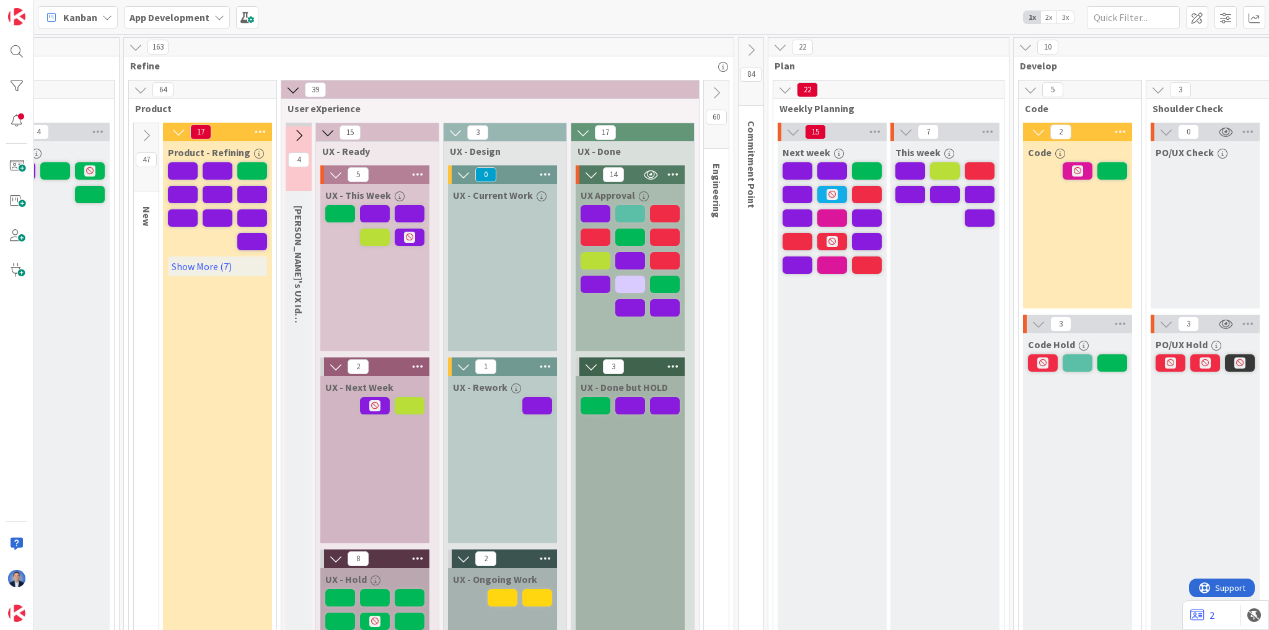
scroll to position [0, 816]
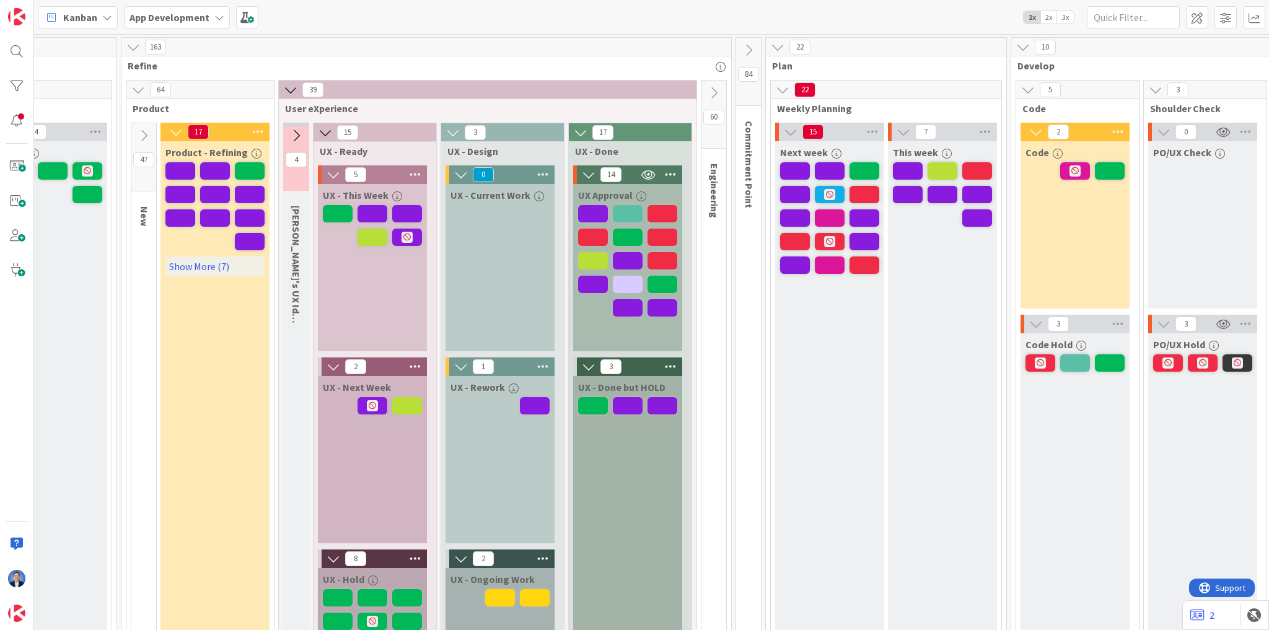
click at [748, 51] on icon at bounding box center [749, 50] width 14 height 14
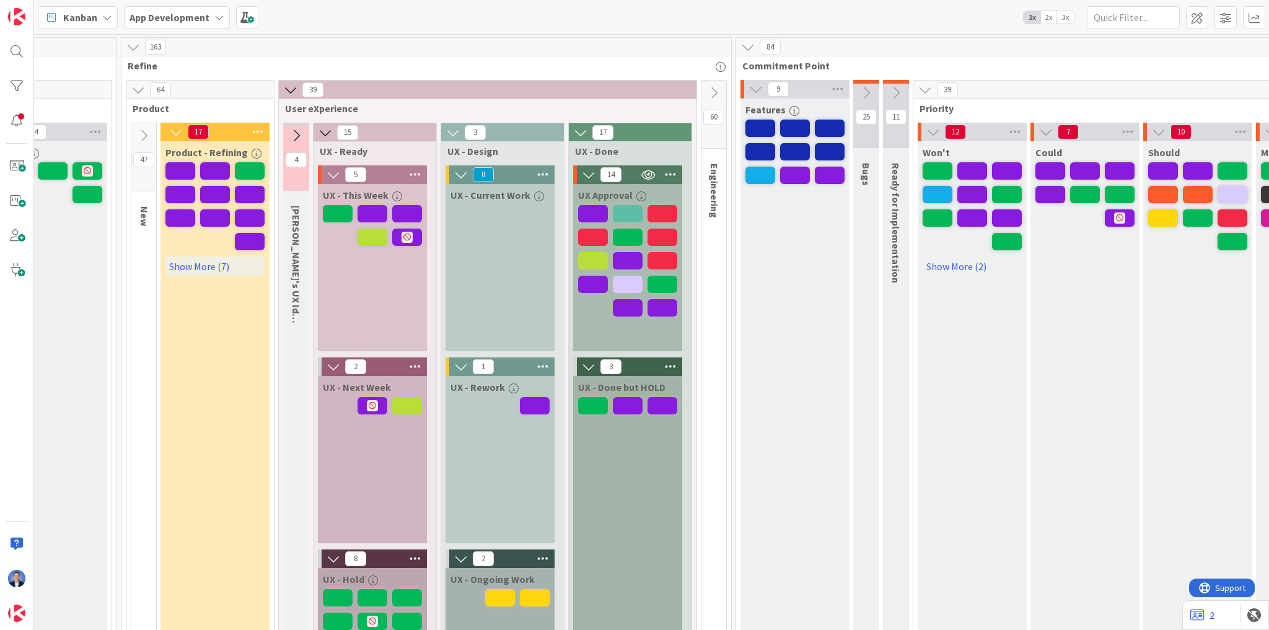
click at [1069, 13] on span "3x" at bounding box center [1065, 17] width 17 height 12
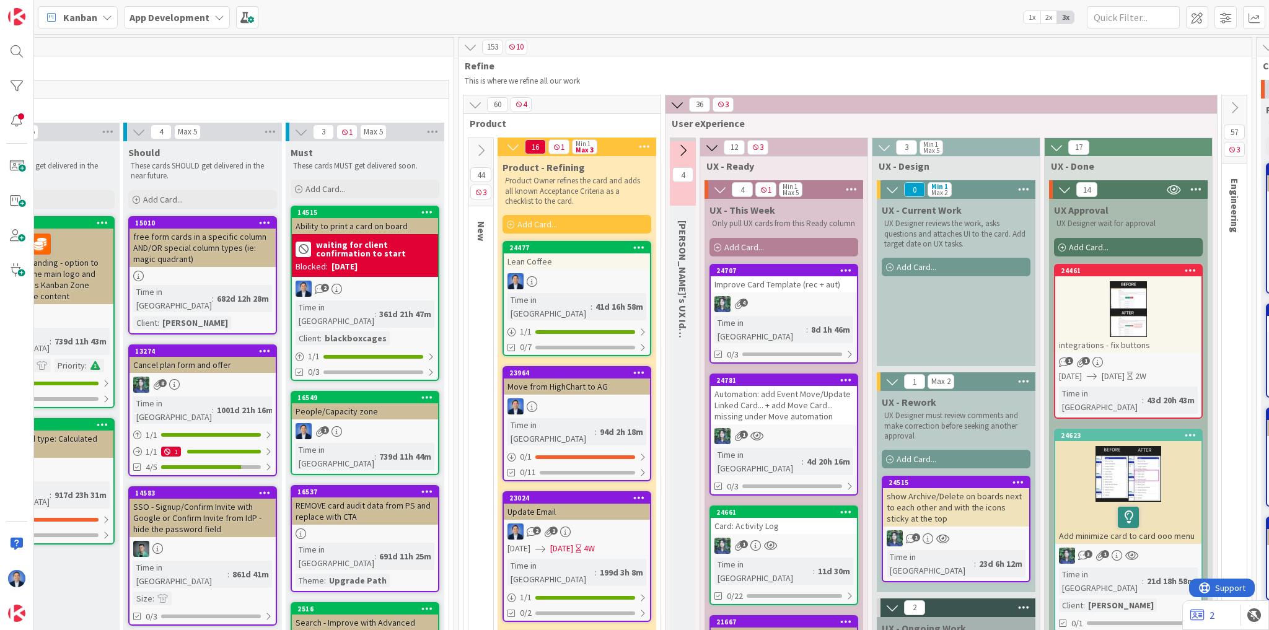
click at [470, 42] on icon at bounding box center [470, 47] width 14 height 14
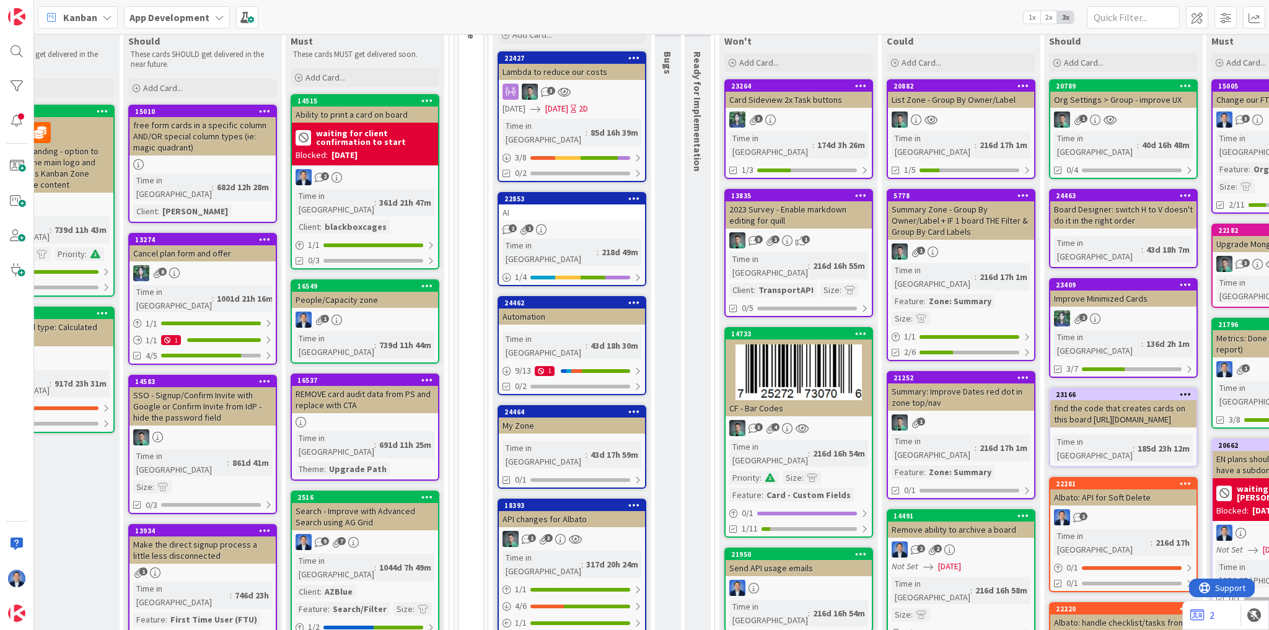
scroll to position [149, 816]
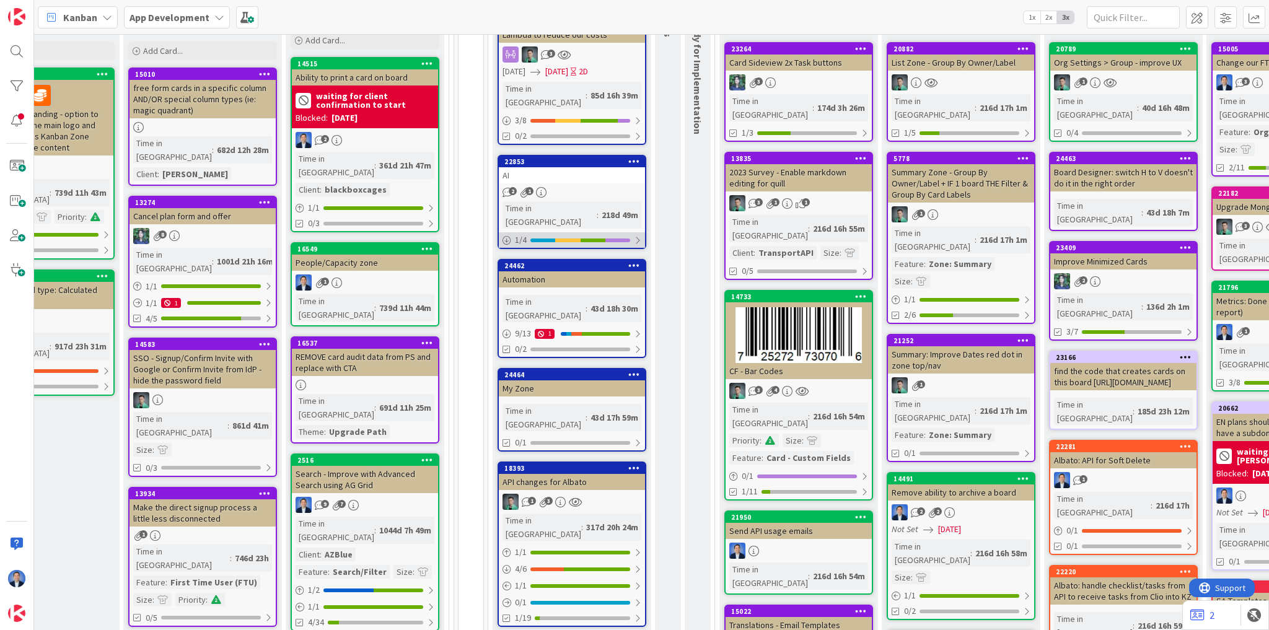
click at [634, 235] on div at bounding box center [637, 240] width 7 height 10
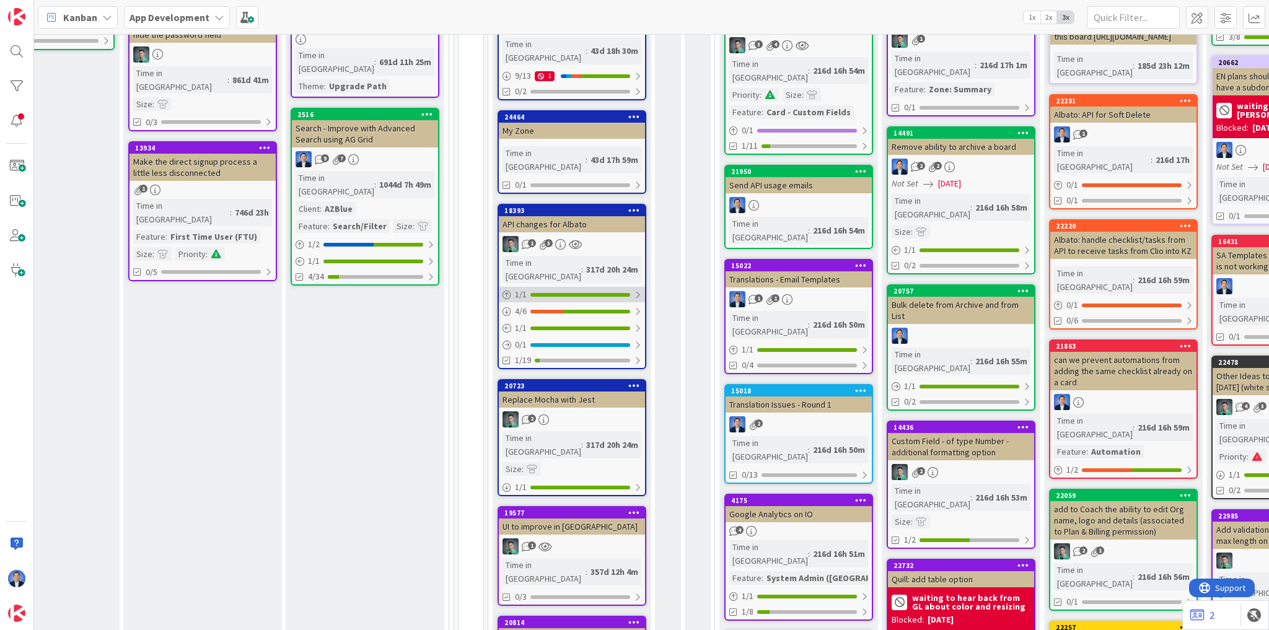
scroll to position [496, 816]
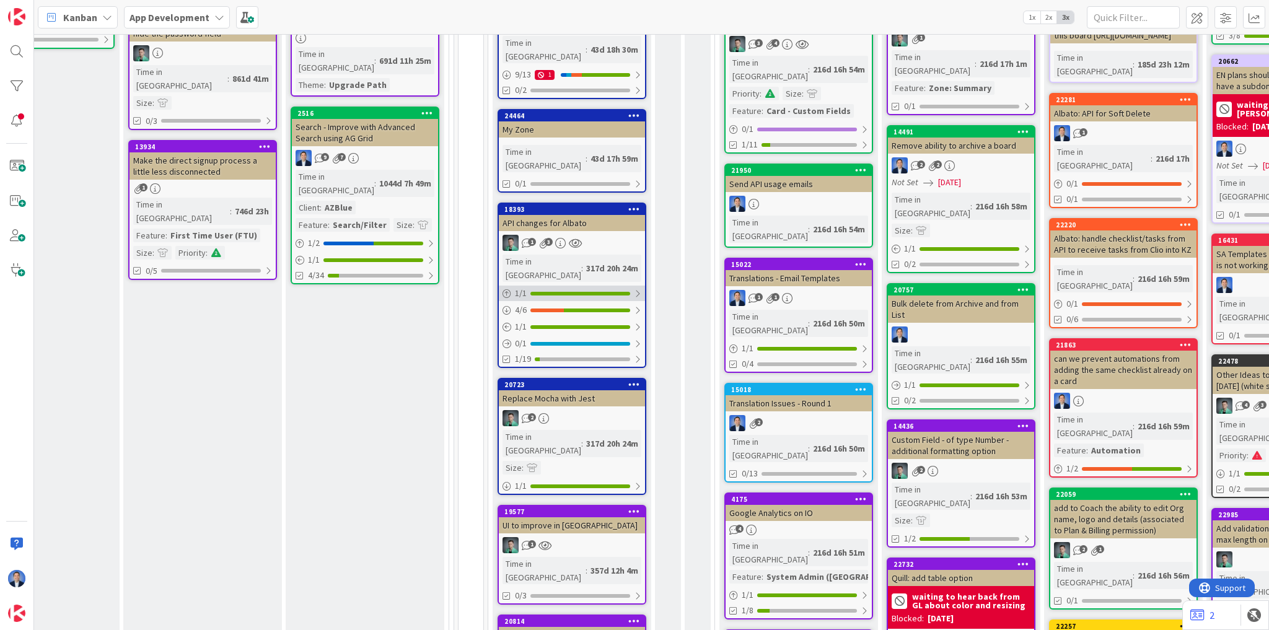
click at [546, 292] on div at bounding box center [580, 294] width 100 height 4
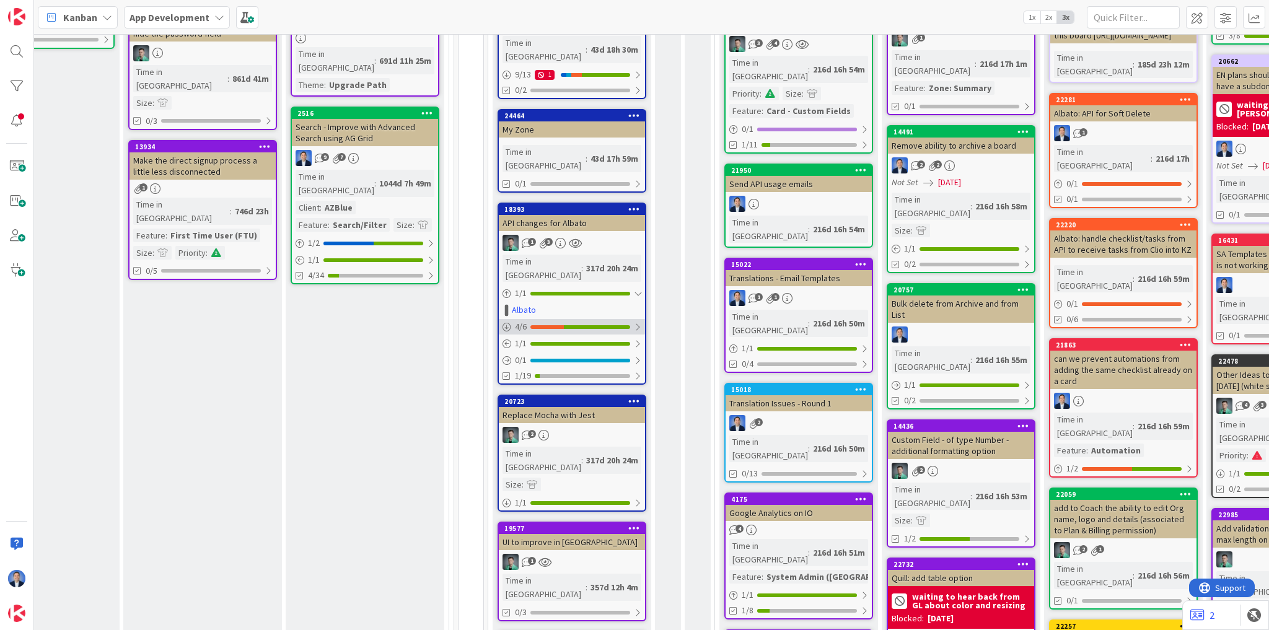
click at [556, 319] on div "4 / 6" at bounding box center [572, 326] width 146 height 15
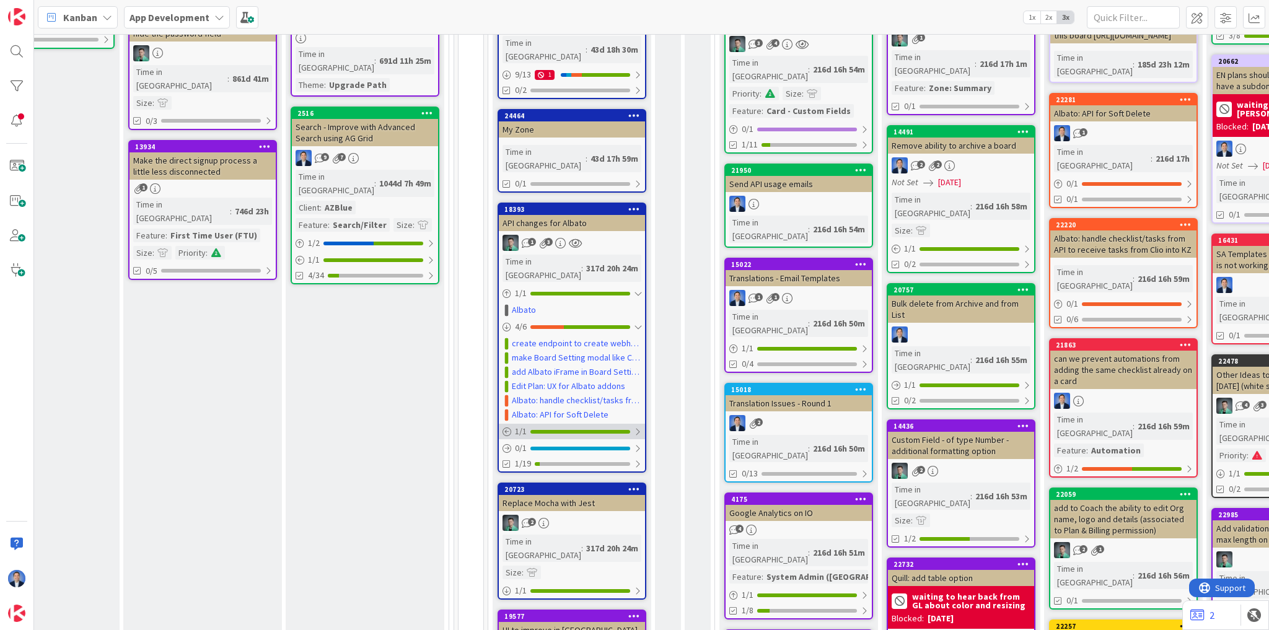
click at [546, 424] on div "1 / 1" at bounding box center [572, 431] width 146 height 15
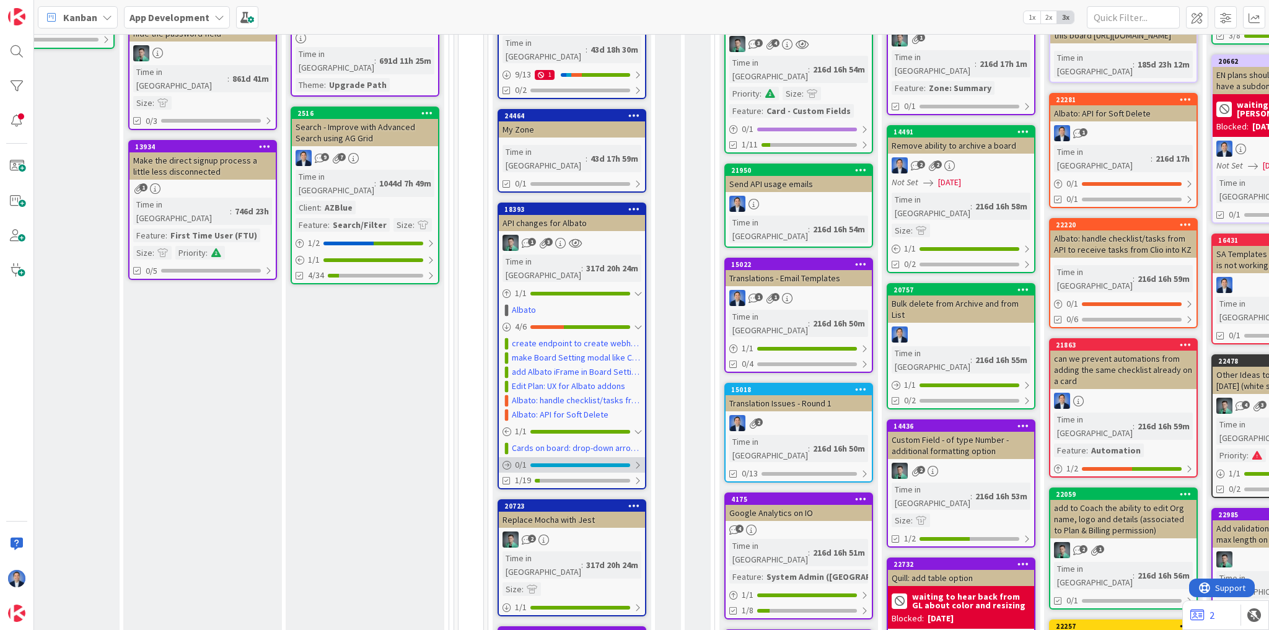
click at [568, 457] on div "0 / 1" at bounding box center [572, 464] width 146 height 15
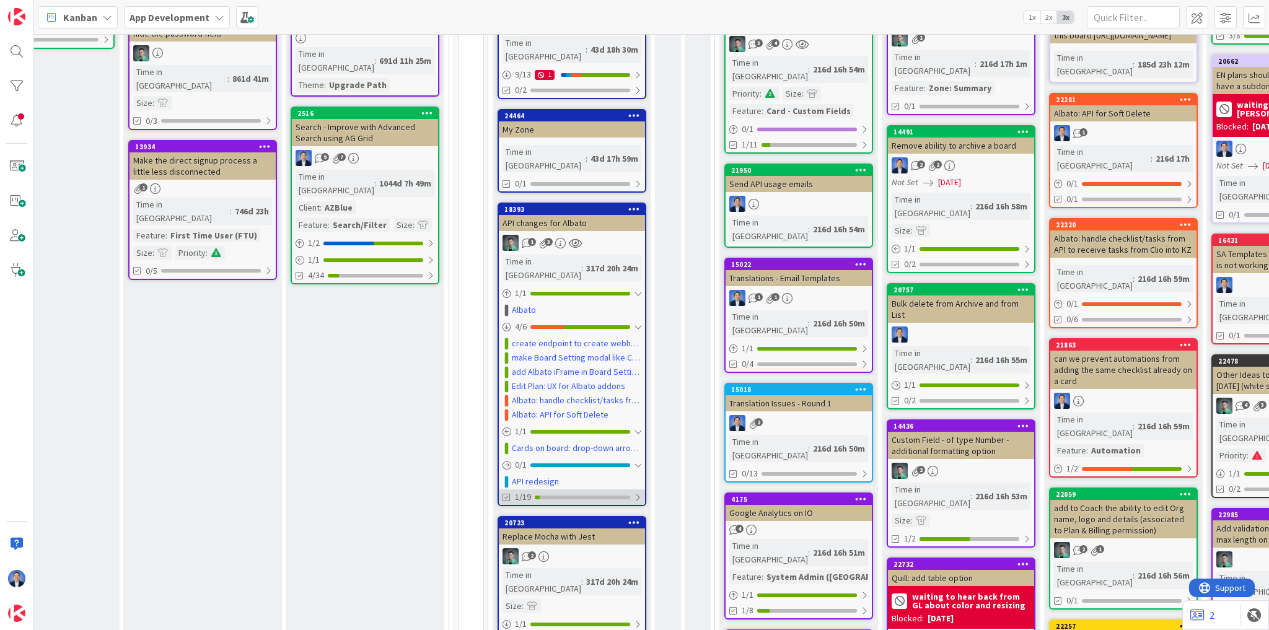
click at [606, 496] on div at bounding box center [582, 498] width 95 height 4
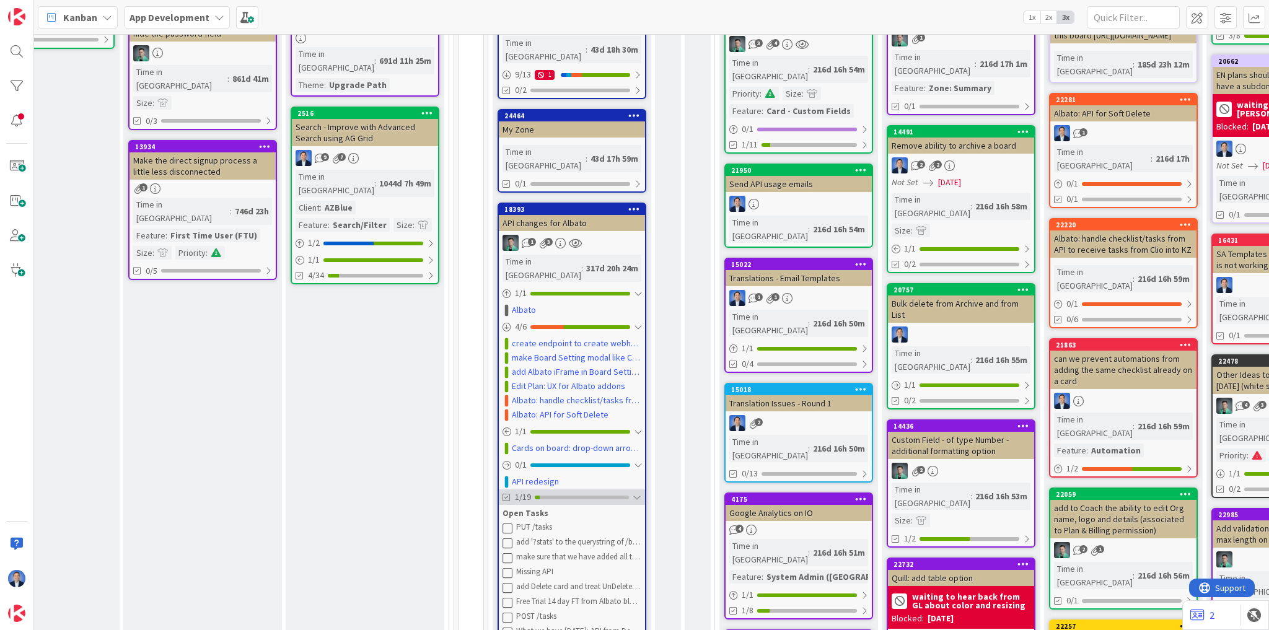
click at [634, 492] on div at bounding box center [636, 497] width 9 height 10
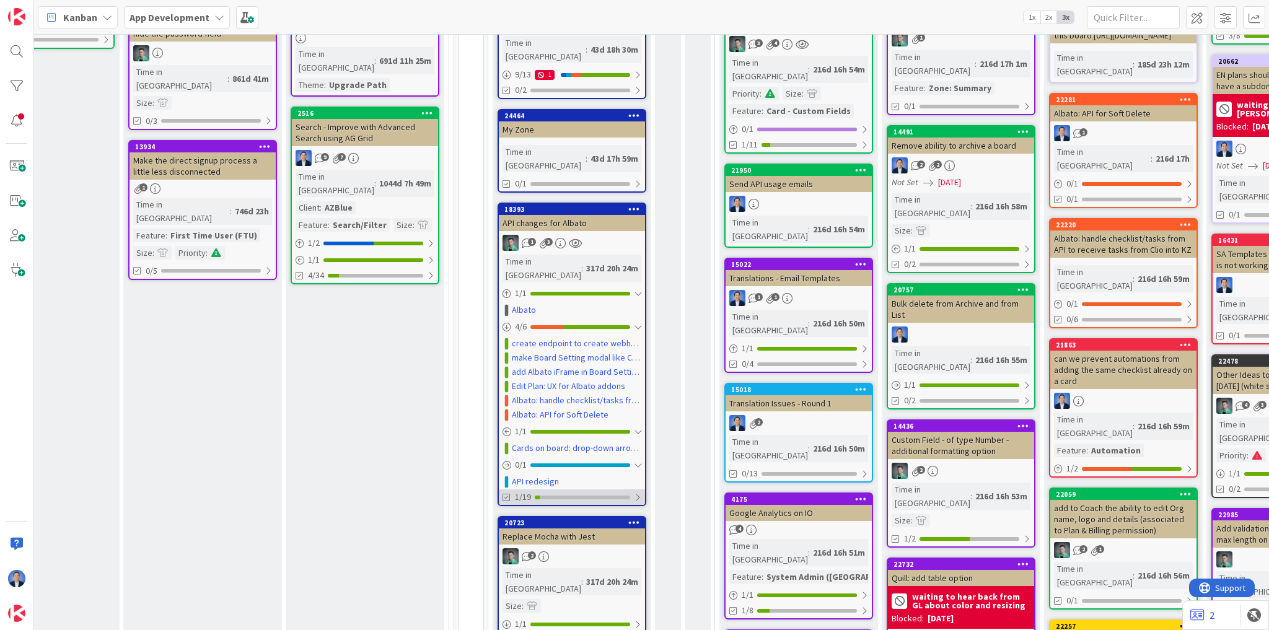
click at [577, 496] on div at bounding box center [582, 498] width 95 height 4
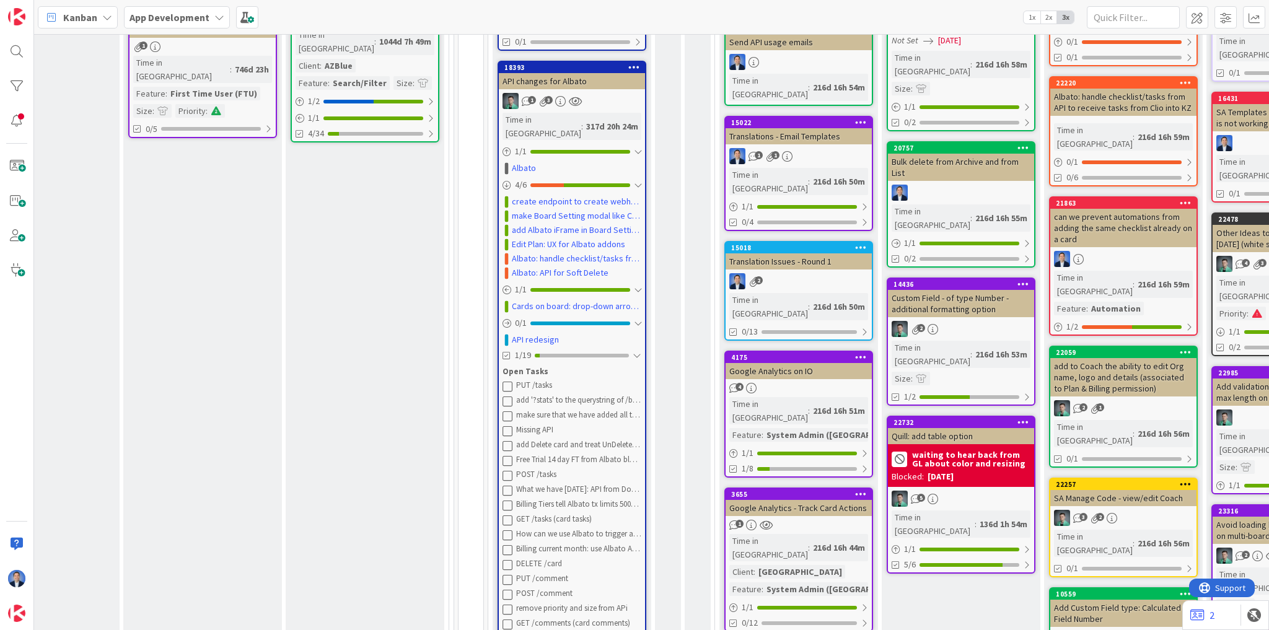
scroll to position [644, 816]
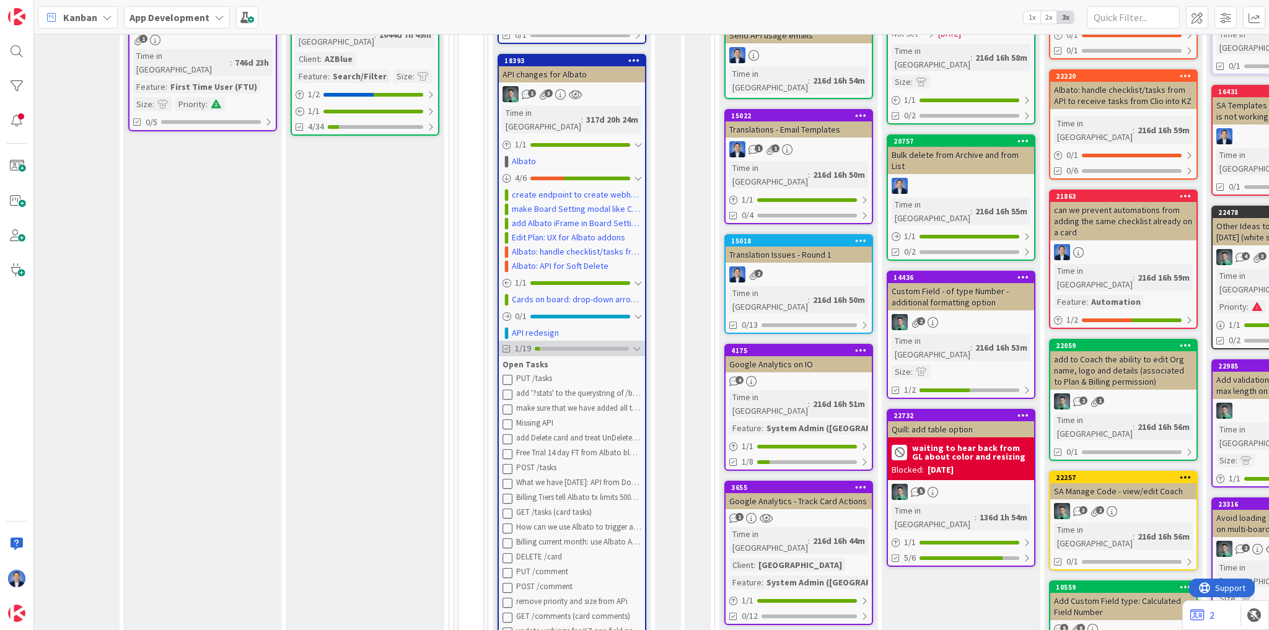
click at [572, 347] on div at bounding box center [582, 349] width 94 height 4
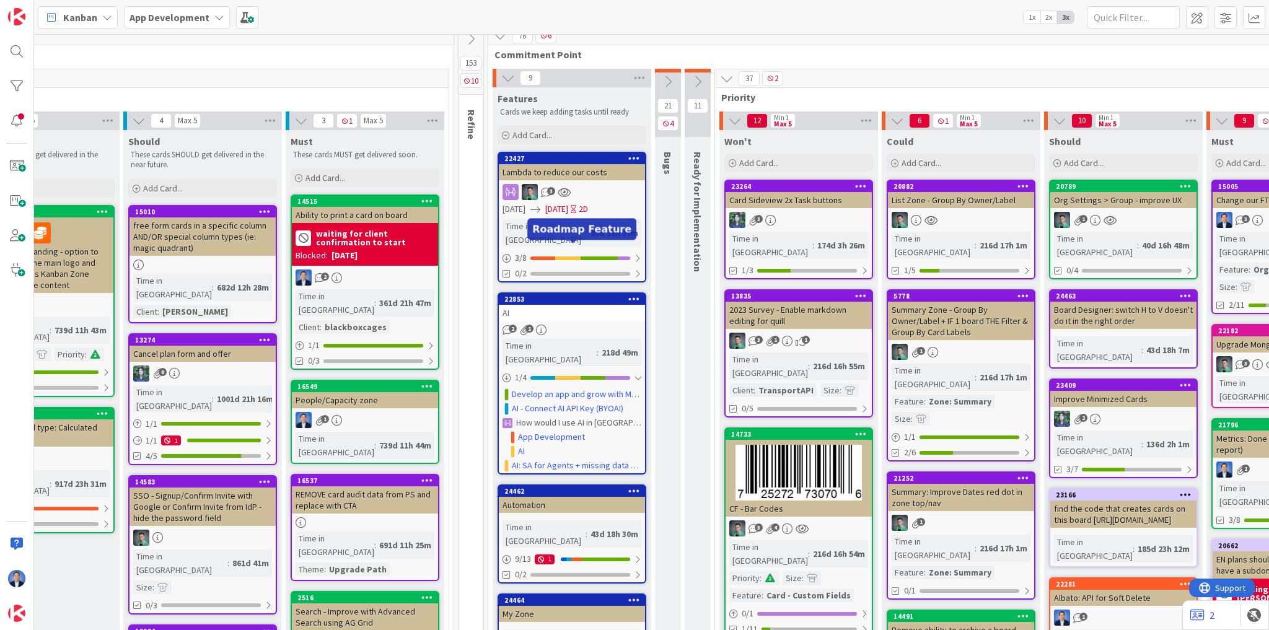
scroll to position [0, 816]
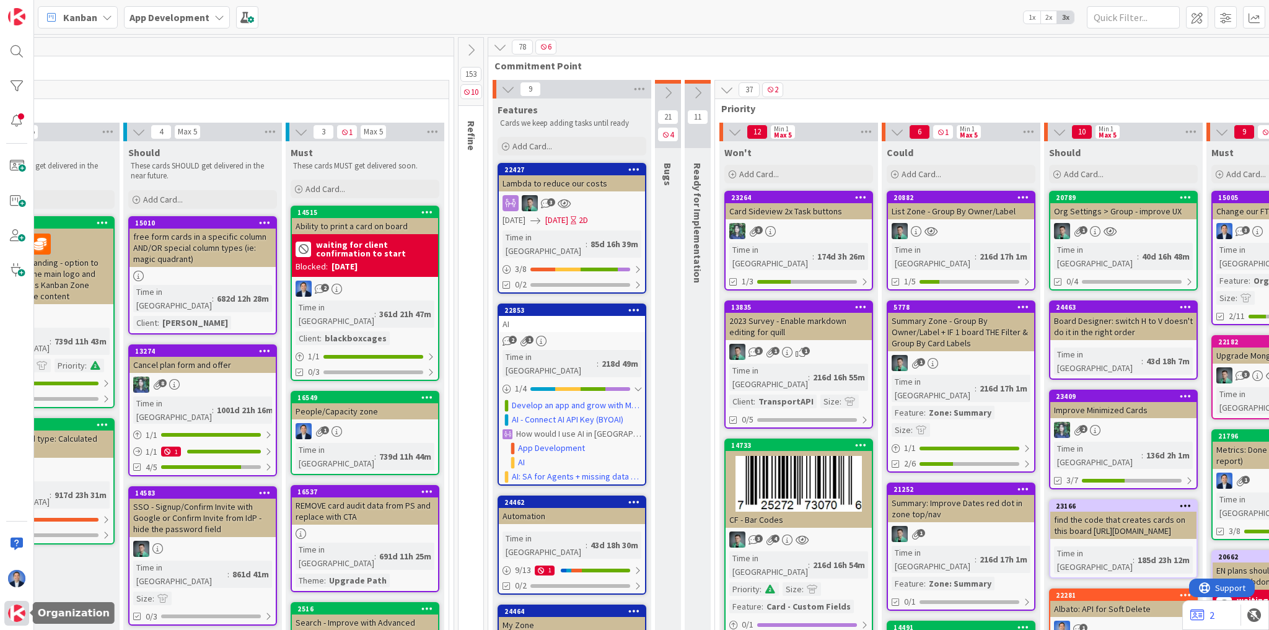
click at [23, 624] on div at bounding box center [16, 613] width 25 height 25
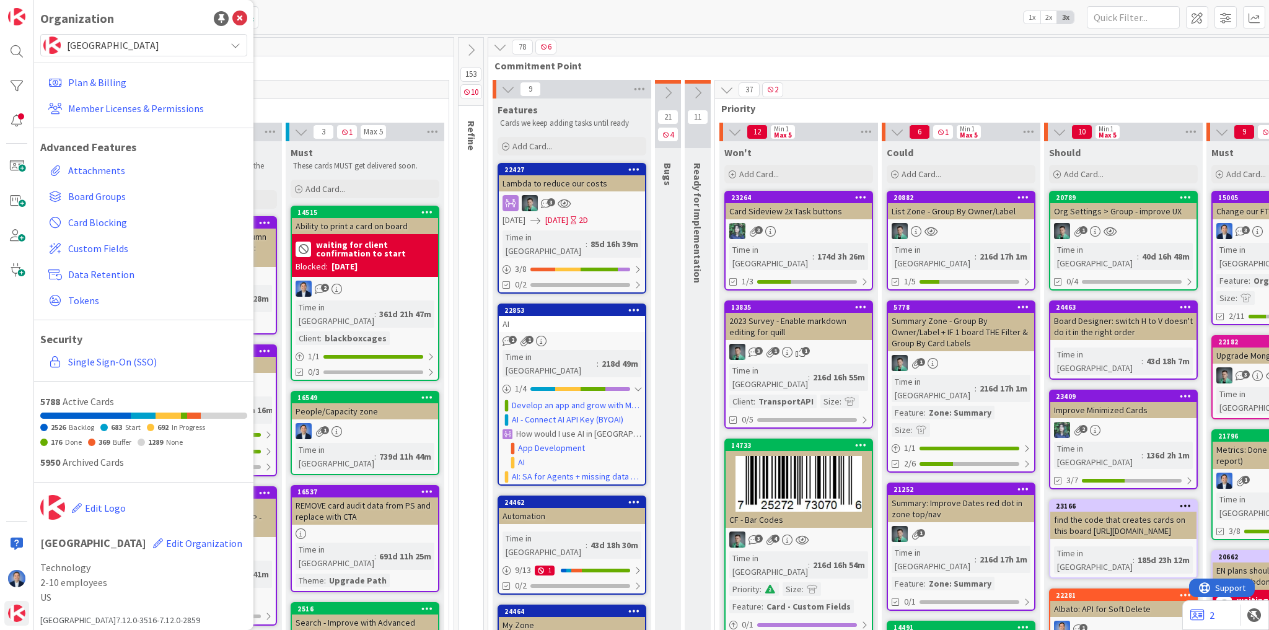
click at [139, 51] on span "[GEOGRAPHIC_DATA]" at bounding box center [143, 45] width 152 height 17
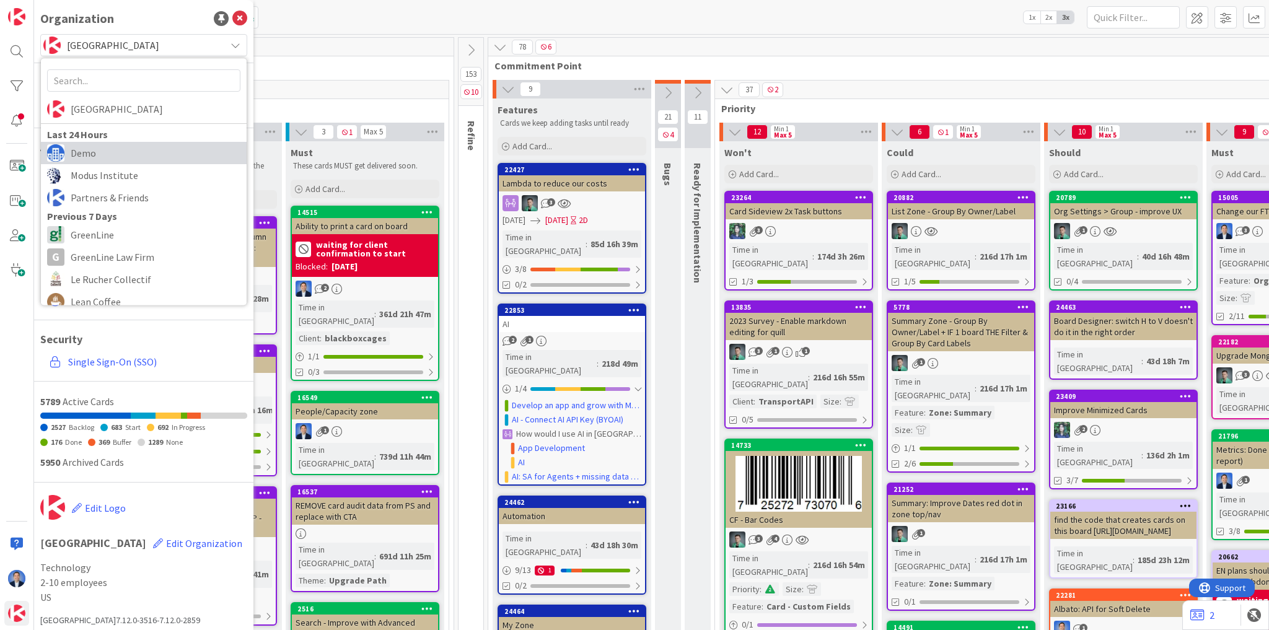
click at [121, 156] on span "Demo" at bounding box center [156, 153] width 170 height 19
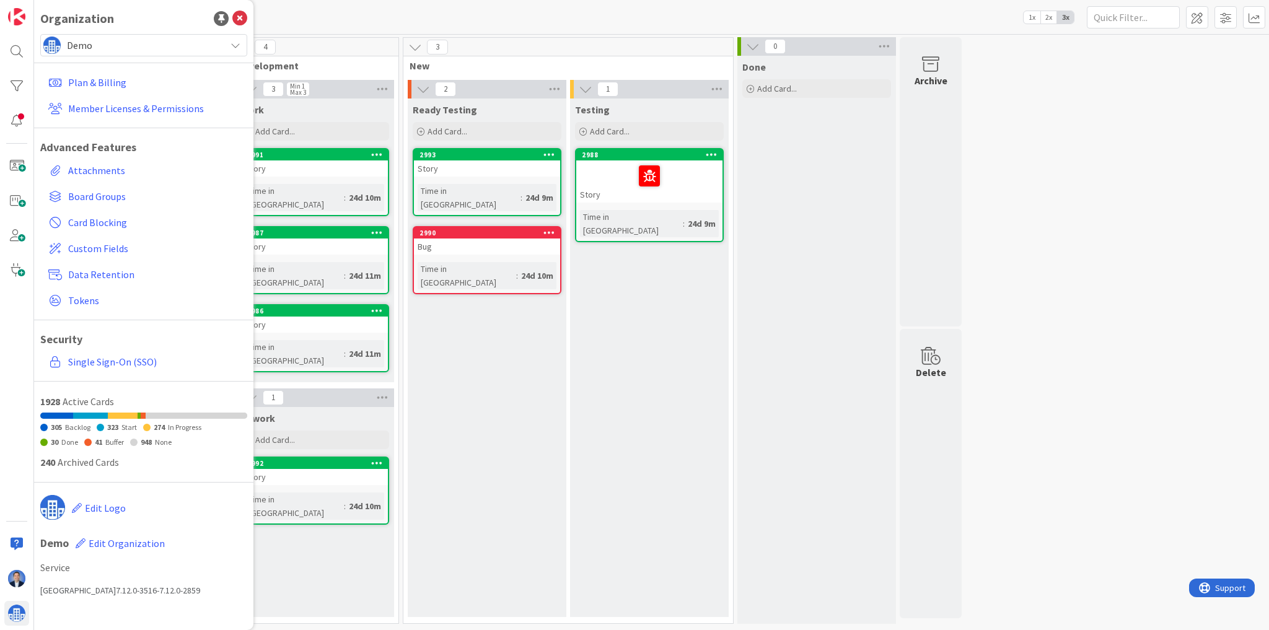
click at [527, 396] on div "Ready Testing Add Card... 2993 Story Time in Column : 24d 9m 2990 Bug Time in C…" at bounding box center [487, 357] width 159 height 518
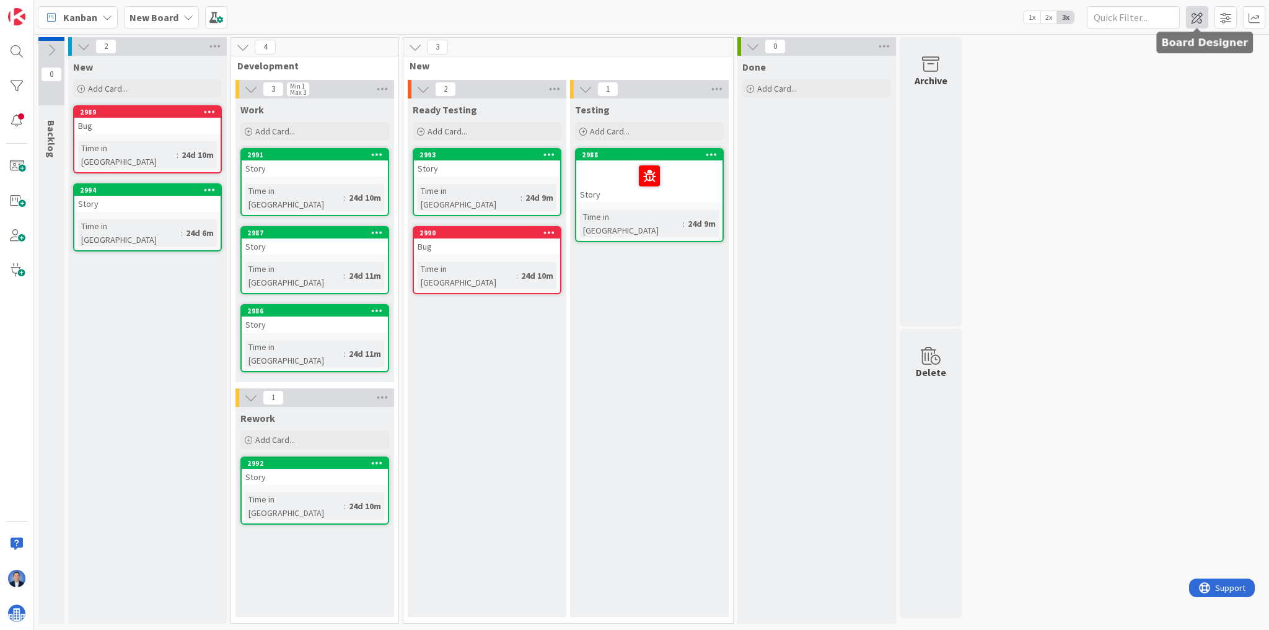
click at [1189, 15] on span at bounding box center [1197, 17] width 22 height 22
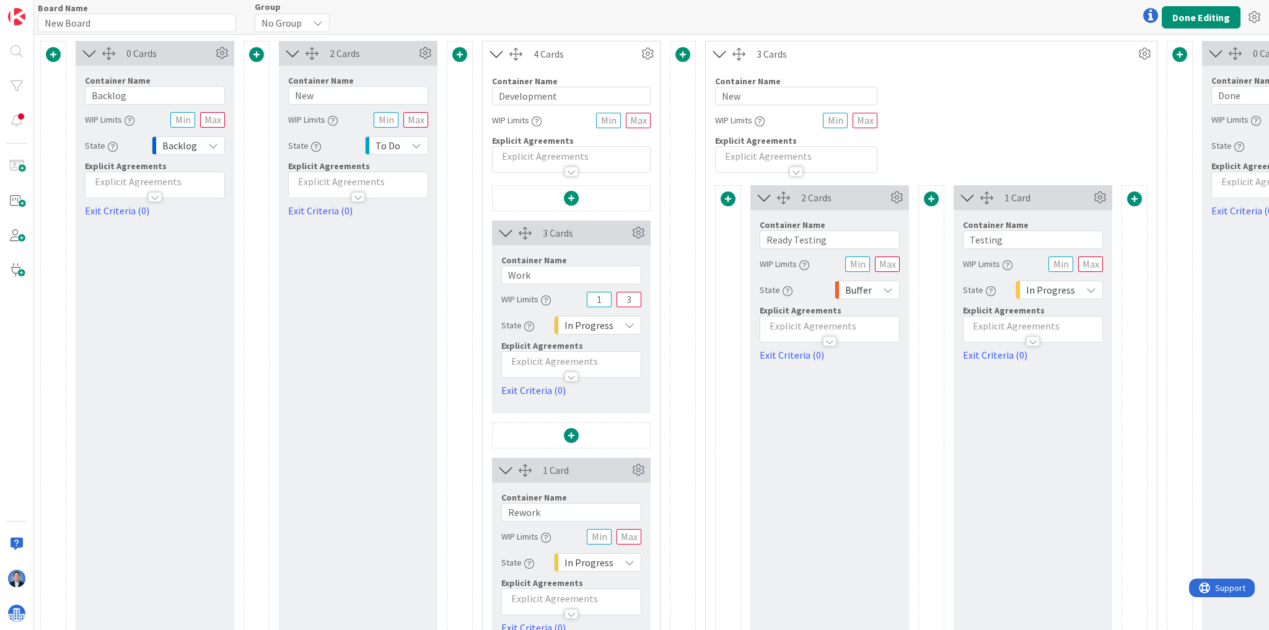
click at [347, 181] on p at bounding box center [358, 182] width 126 height 14
click at [319, 228] on div at bounding box center [358, 232] width 139 height 13
click at [352, 181] on p at bounding box center [358, 182] width 126 height 14
click at [322, 216] on p at bounding box center [358, 219] width 126 height 14
click at [295, 218] on p "sdfsns dfsdkmfsd fjk;sd fk;sd fsdmn fdsnk;f sk;fd n;sdf k;sdfn fk;s dfs;kbnsdsd…" at bounding box center [358, 233] width 126 height 42
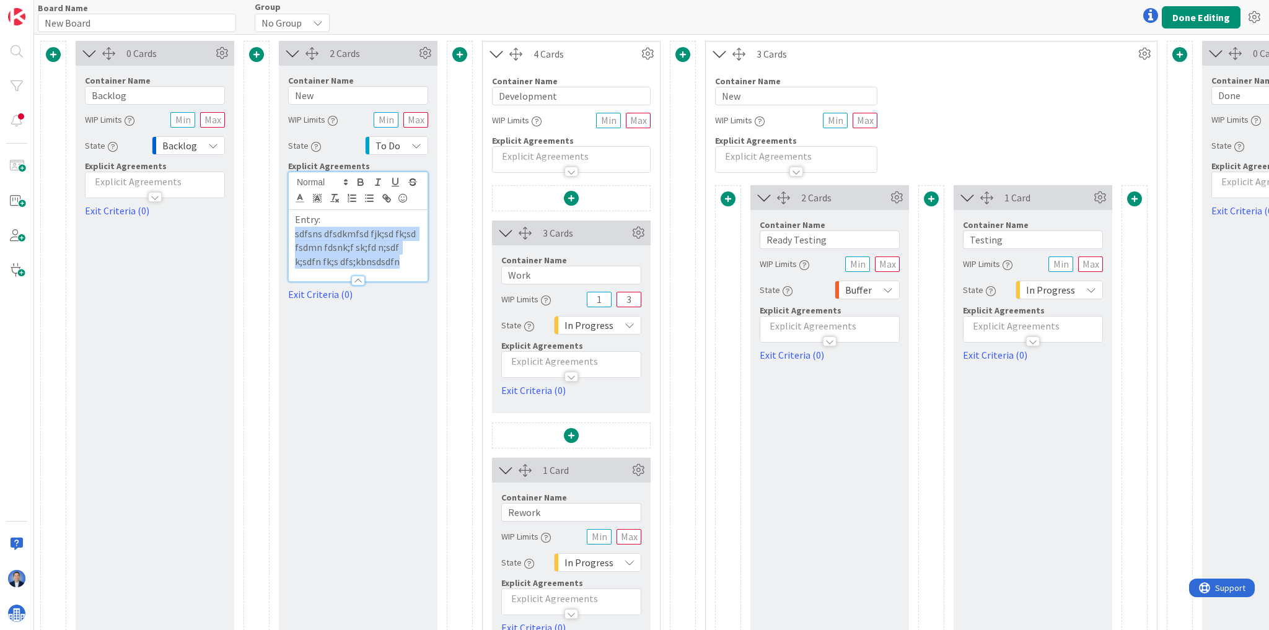
click at [408, 267] on div "Explicit Agreements Entry: sdfsns dfsdkmfsd fjk;sd fk;sd fsdmn fdsnk;f sk;fd n;…" at bounding box center [358, 220] width 140 height 121
click at [405, 265] on p "sdfsns dfsdkmfsd fjk;sd fk;sd fsdmn fdsnk;f sk;fd n;sdf k;sdfn fk;s dfs;kbnsdsd…" at bounding box center [358, 248] width 126 height 42
click at [400, 260] on p "sdfsns dfsdkmfsd fjk;sd fk;sd fsdmn fdsnk;f sk;fd n;sdf k;sdfn fk;s dfs;kbnsdsd…" at bounding box center [358, 248] width 126 height 42
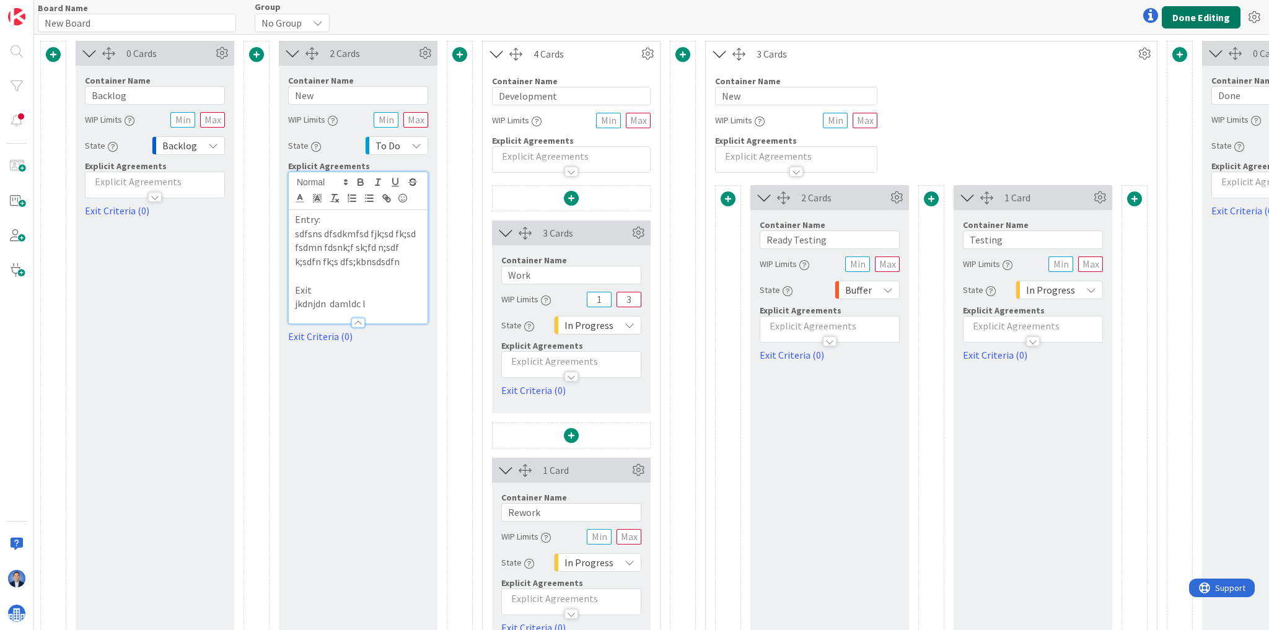
click at [1188, 15] on button "Done Editing" at bounding box center [1201, 17] width 79 height 22
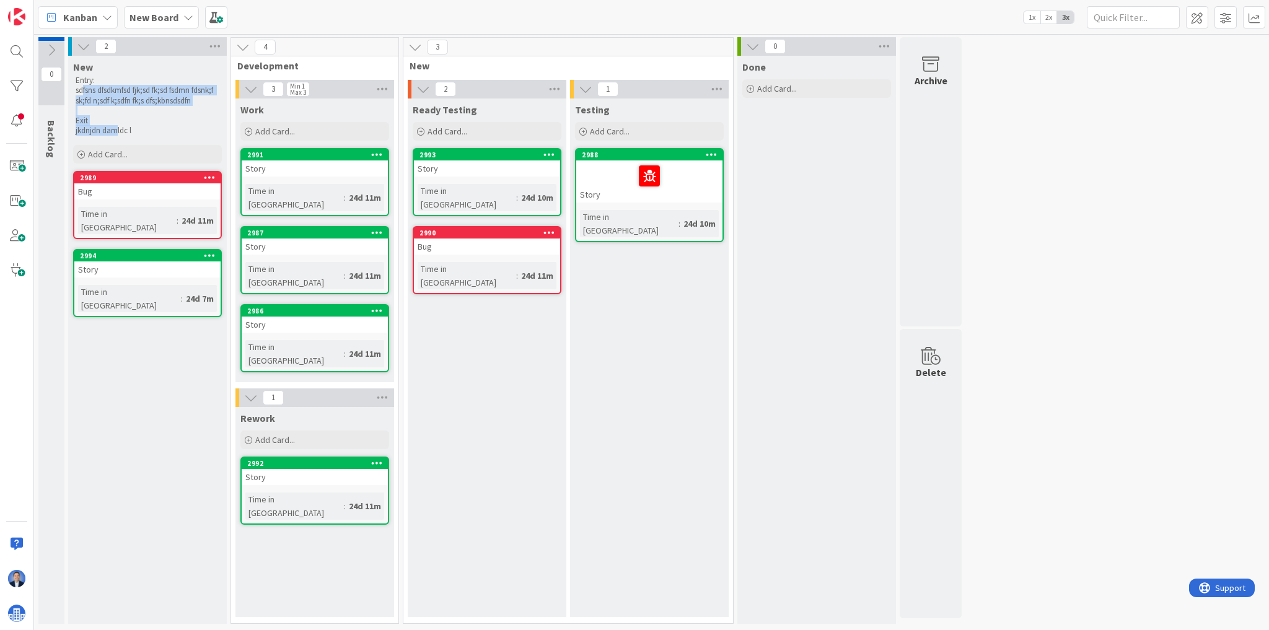
drag, startPoint x: 84, startPoint y: 86, endPoint x: 115, endPoint y: 134, distance: 56.9
click at [115, 134] on div "Entry: sdfsns dfsdkmfsd fjk;sd fk;sd fsdmn fdsnk;f sk;fd n;sdf k;sdfn fk;s dfs;…" at bounding box center [147, 106] width 149 height 66
click at [226, 17] on div "Kanban New Board 1x 2x 3x" at bounding box center [651, 17] width 1235 height 34
click at [217, 19] on span at bounding box center [216, 17] width 22 height 22
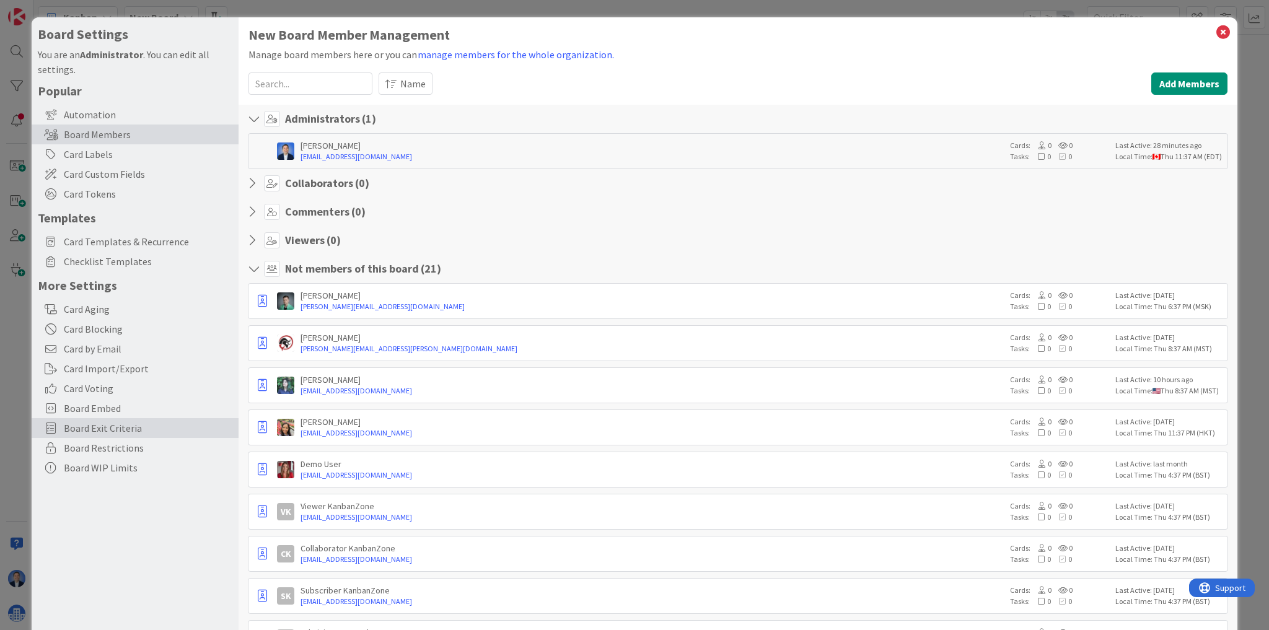
click at [118, 434] on span "Board Exit Criteria" at bounding box center [148, 428] width 168 height 15
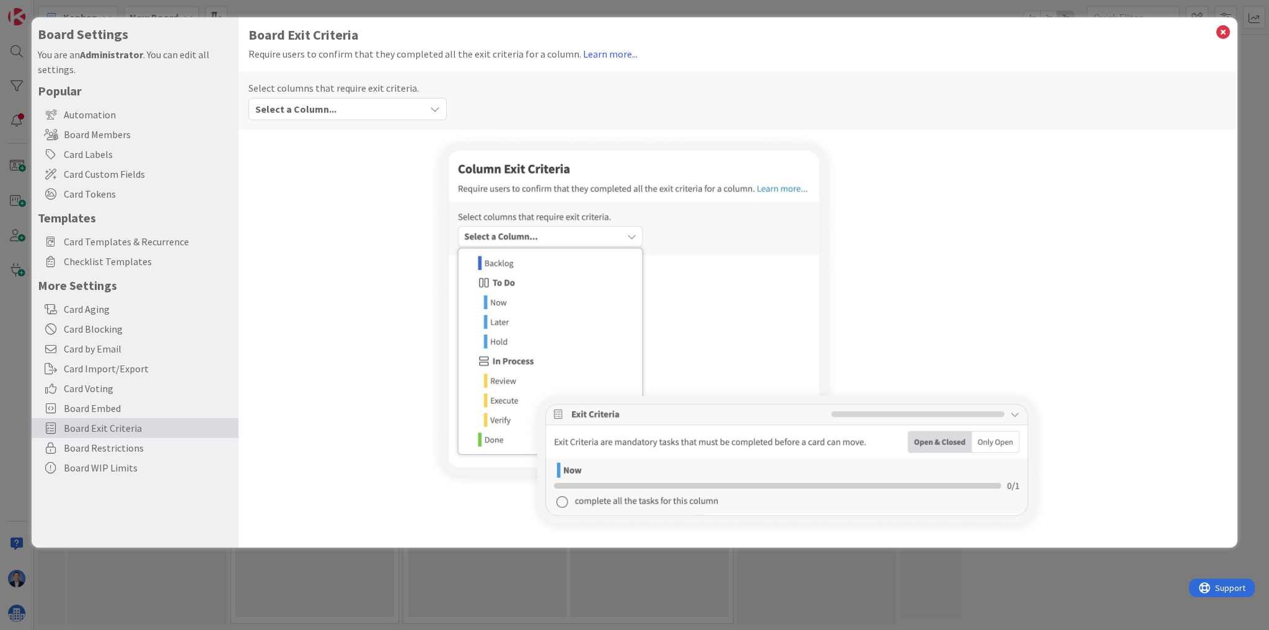
click at [336, 107] on div "Select a Column..." at bounding box center [338, 109] width 173 height 20
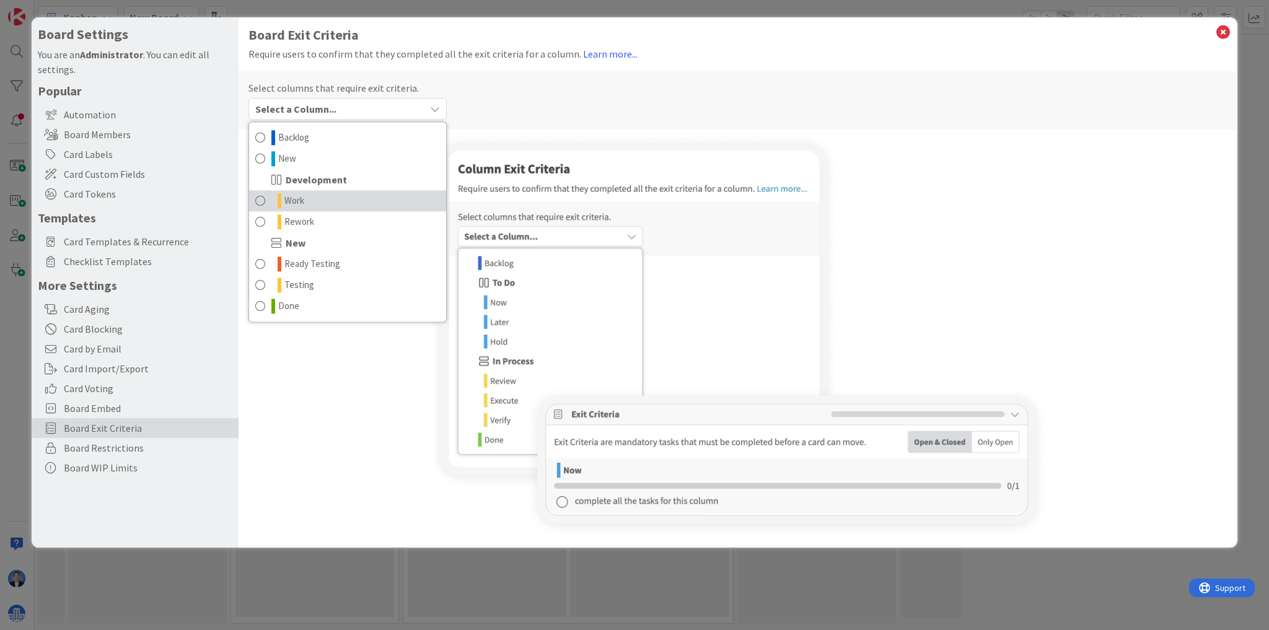
click at [310, 202] on link "Work" at bounding box center [347, 200] width 197 height 21
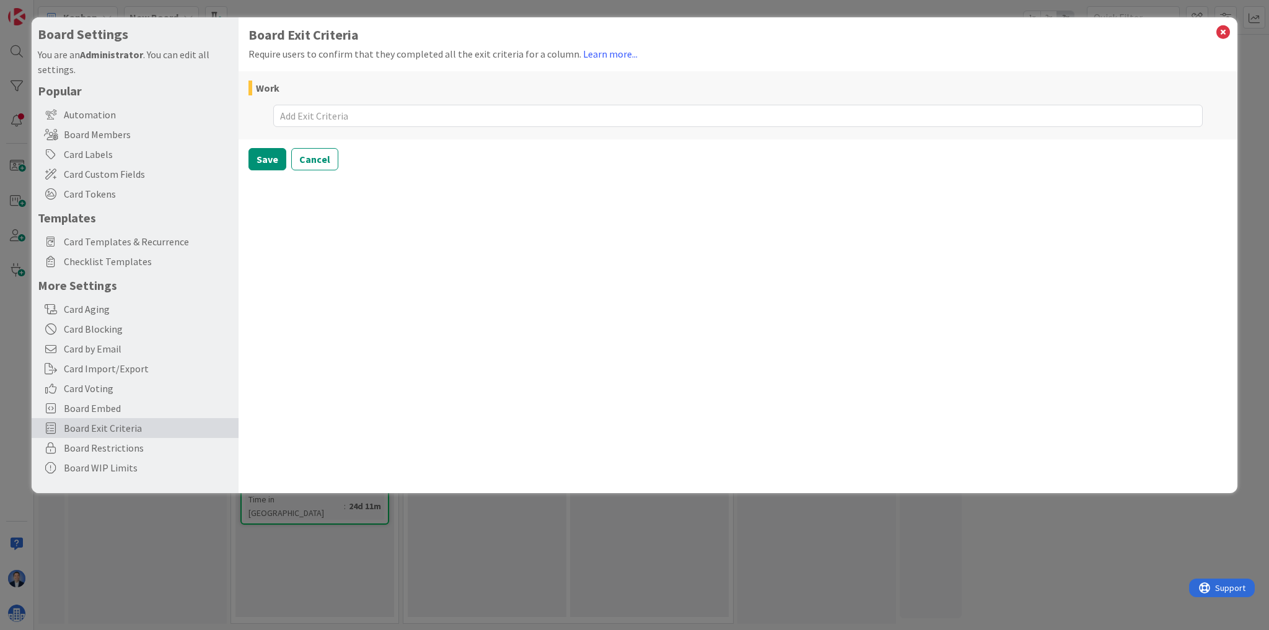
click at [335, 127] on div at bounding box center [737, 116] width 979 height 28
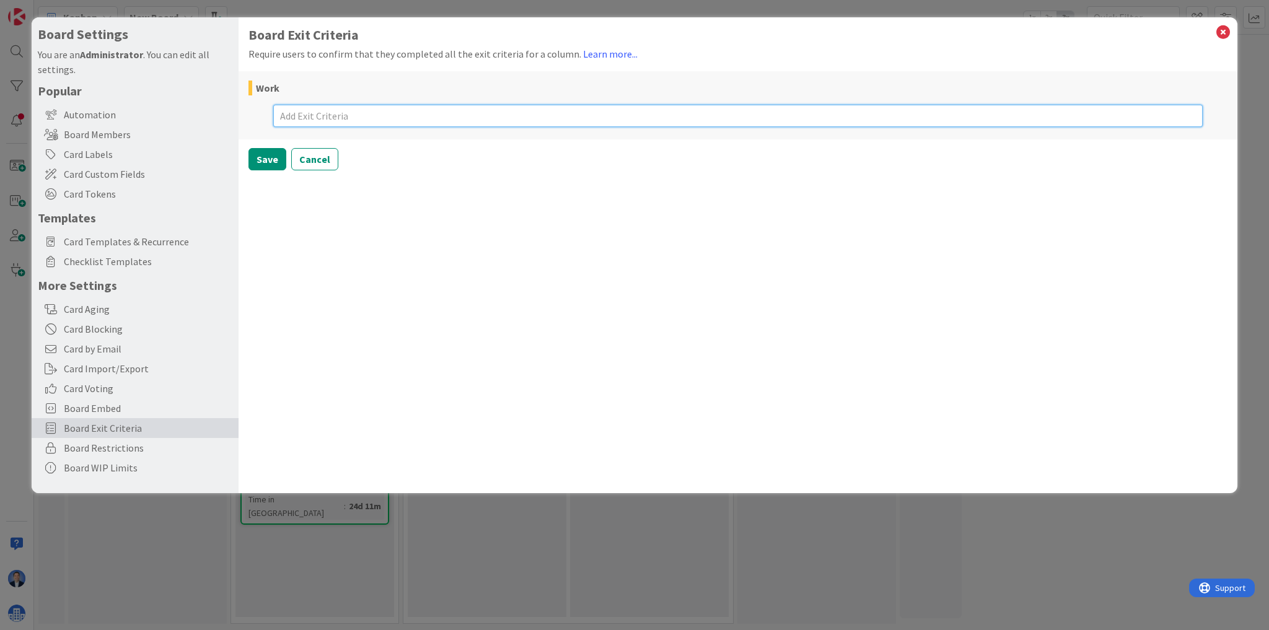
click at [333, 122] on textarea at bounding box center [737, 116] width 929 height 22
type textarea "x"
type textarea "1"
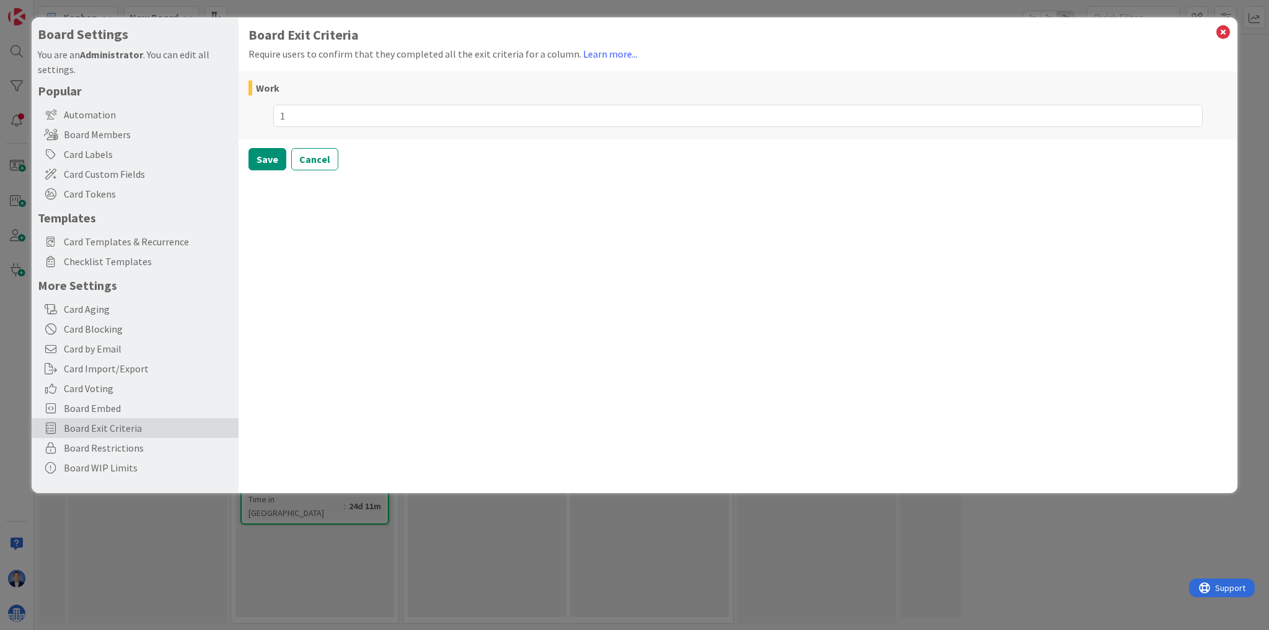
type textarea "x"
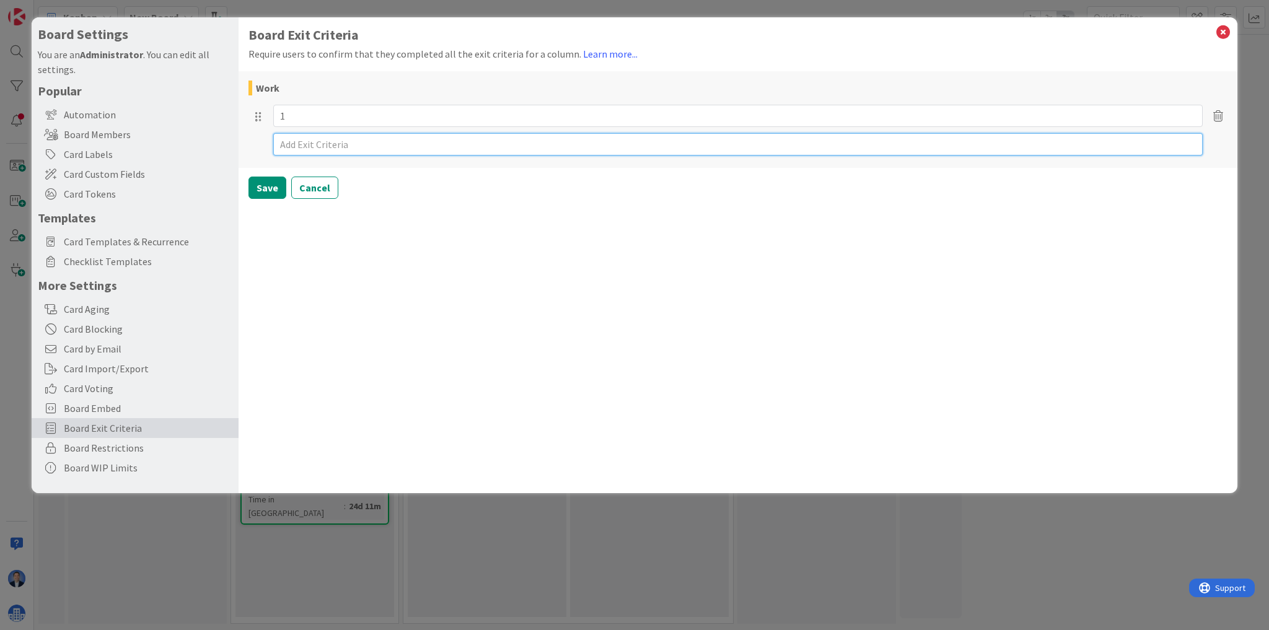
click at [336, 144] on textarea at bounding box center [737, 144] width 929 height 22
type textarea "x"
type textarea "2"
type textarea "x"
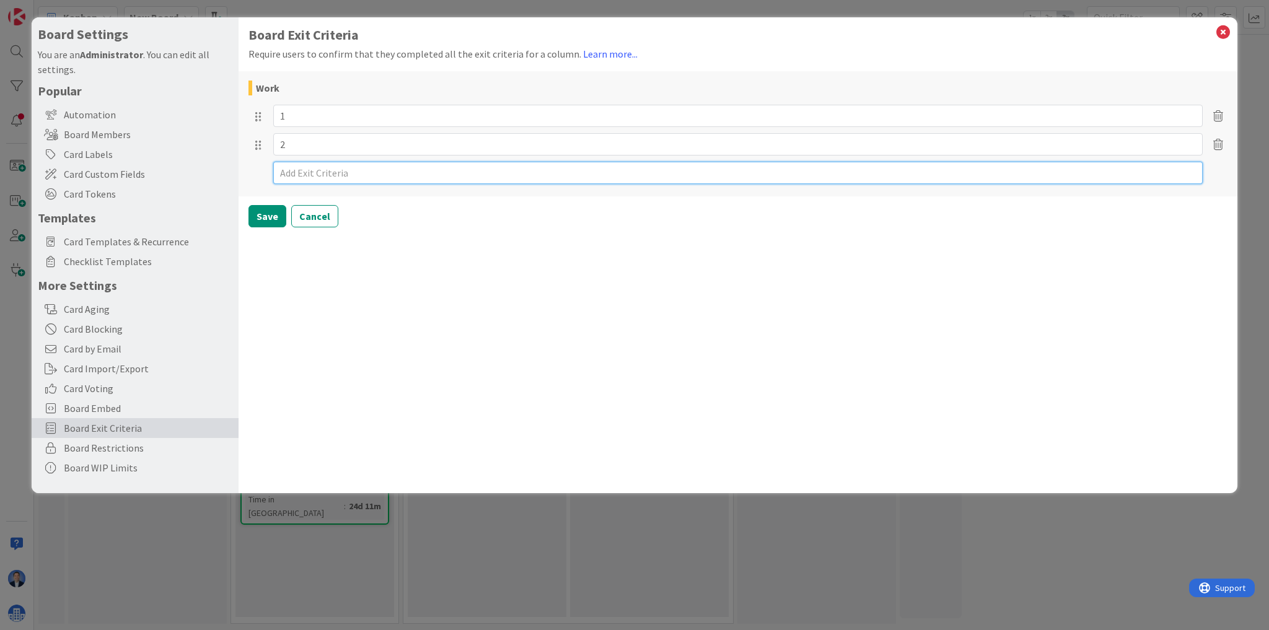
click at [335, 170] on textarea at bounding box center [737, 173] width 929 height 22
type textarea "x"
type textarea "3"
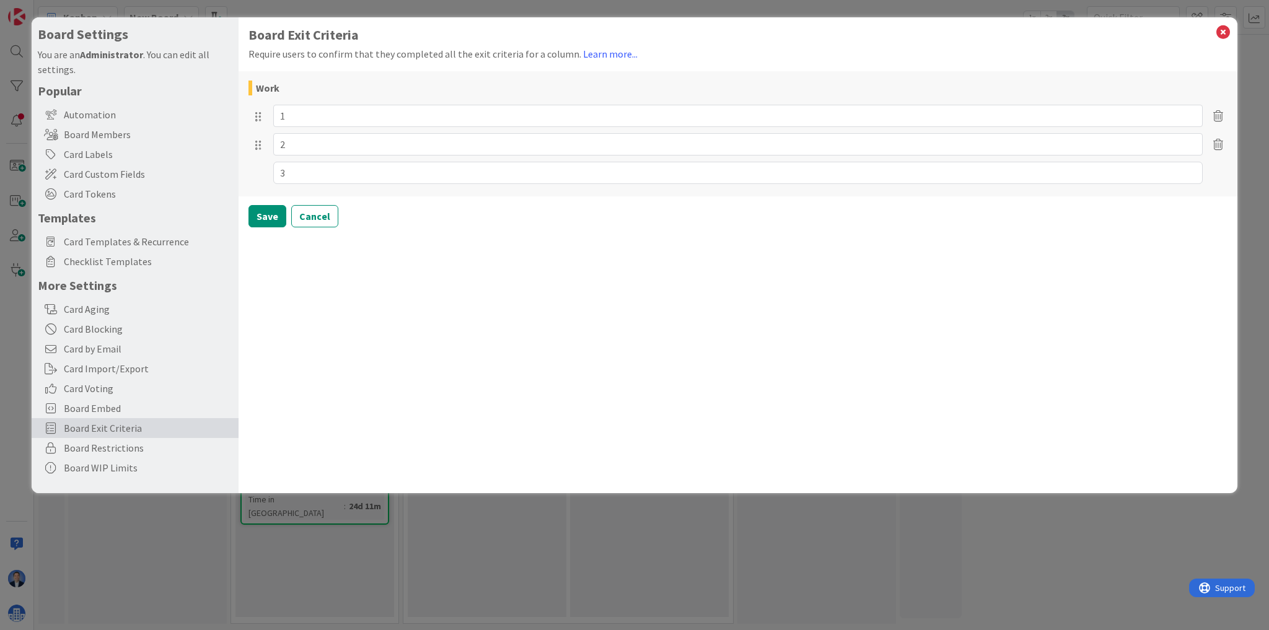
type textarea "x"
click at [256, 255] on div "Board Exit Criteria Require users to confirm that they completed all the exit c…" at bounding box center [737, 255] width 999 height 476
click at [261, 250] on button "Save" at bounding box center [267, 245] width 38 height 22
click at [1224, 33] on icon at bounding box center [1223, 32] width 16 height 17
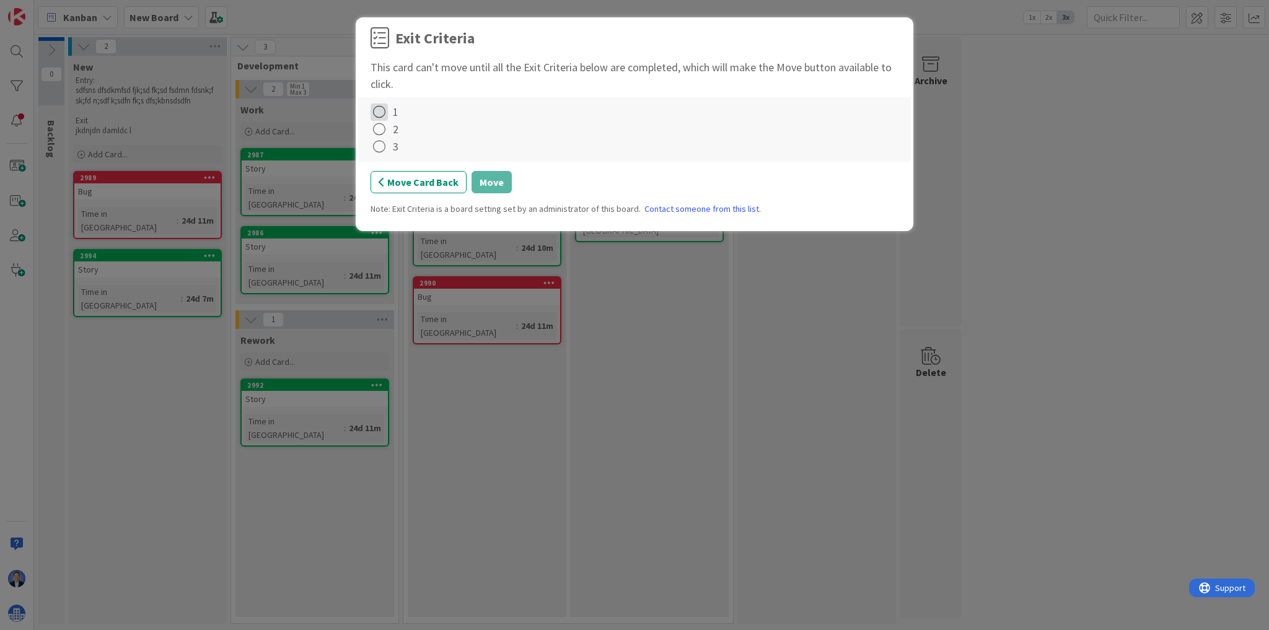
click at [382, 114] on icon at bounding box center [378, 111] width 17 height 17
click at [406, 173] on link "Note..." at bounding box center [447, 174] width 155 height 18
click at [409, 183] on textarea at bounding box center [448, 175] width 142 height 52
type textarea "x"
type textarea "ksdfn"
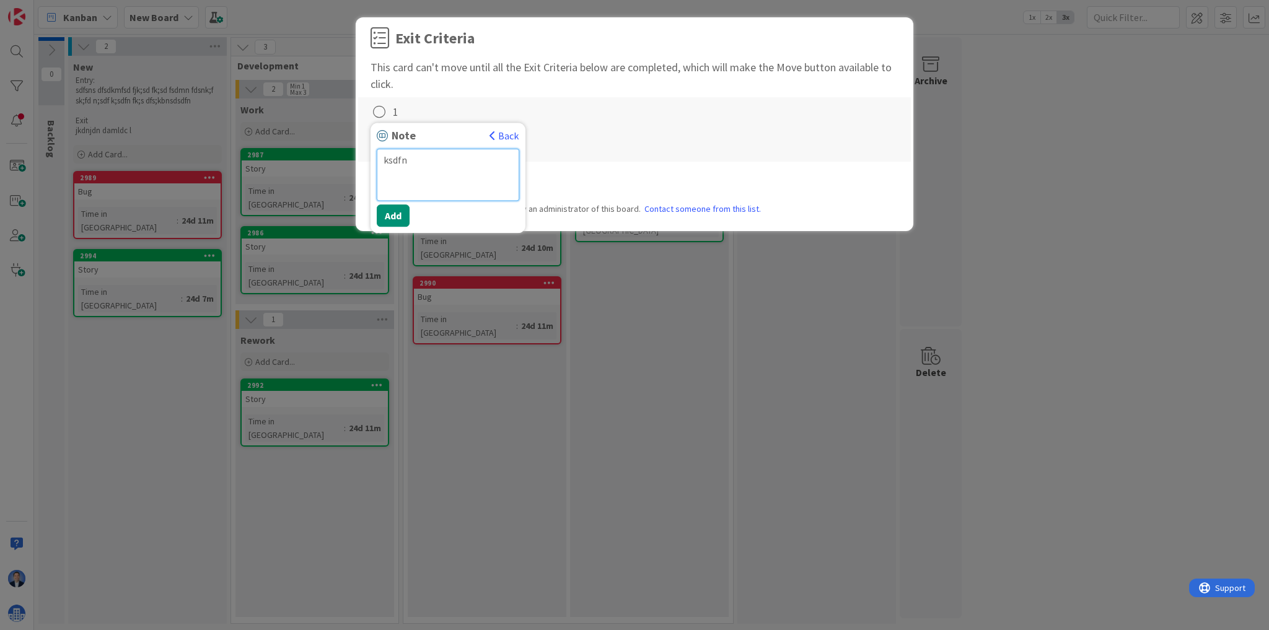
type textarea "x"
type textarea "ksdfnk"
type textarea "x"
type textarea "ksdfnkg"
type textarea "x"
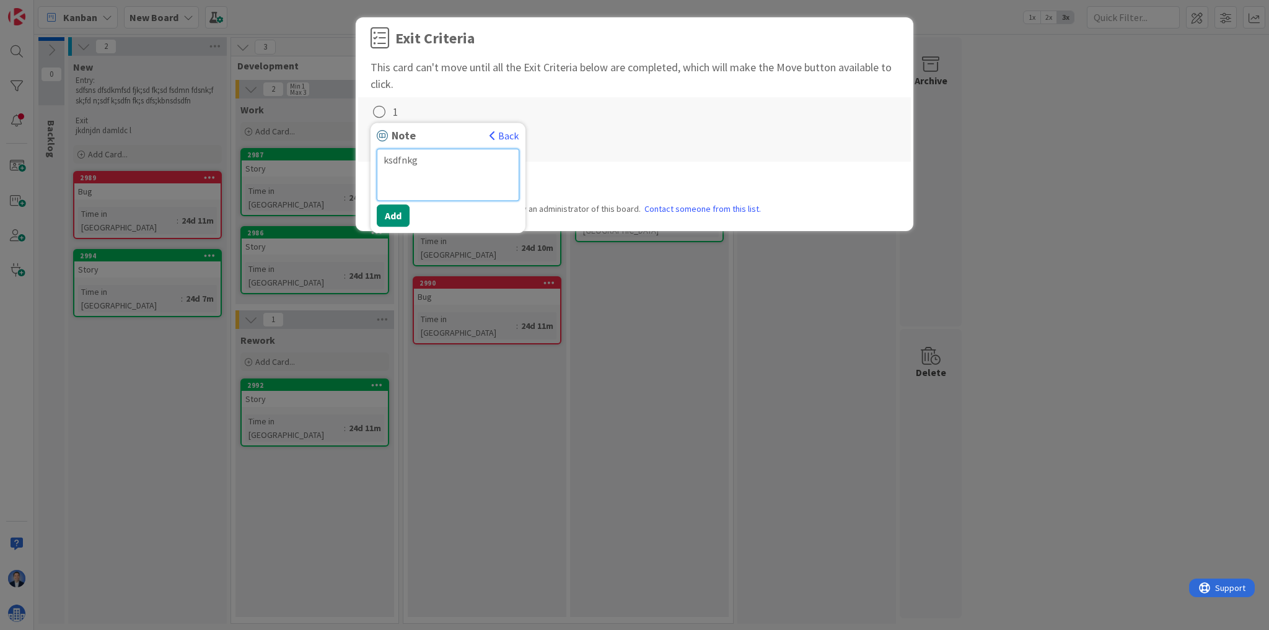
type textarea "ksdfnkg"
type textarea "x"
type textarea "ksdfnkg lsd"
type textarea "x"
type textarea "ksdfnkg lsdf"
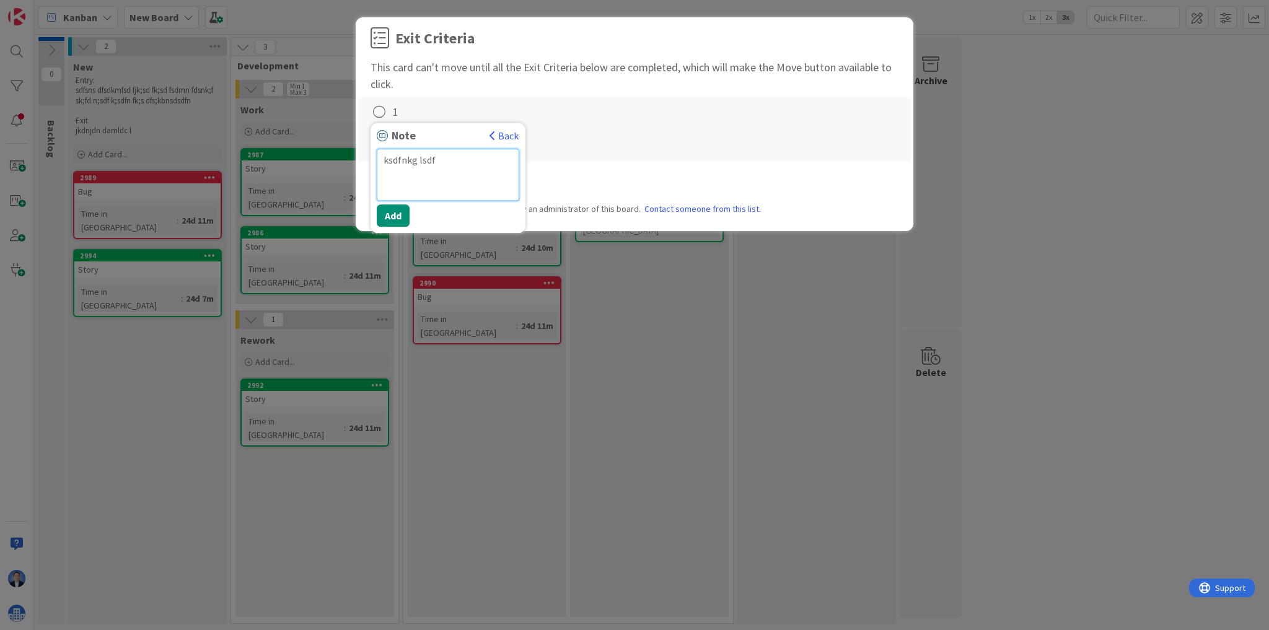
type textarea "x"
type textarea "ksdfnkg lsdfns"
type textarea "x"
type textarea "ksdfnkg lsdfnsd"
type textarea "x"
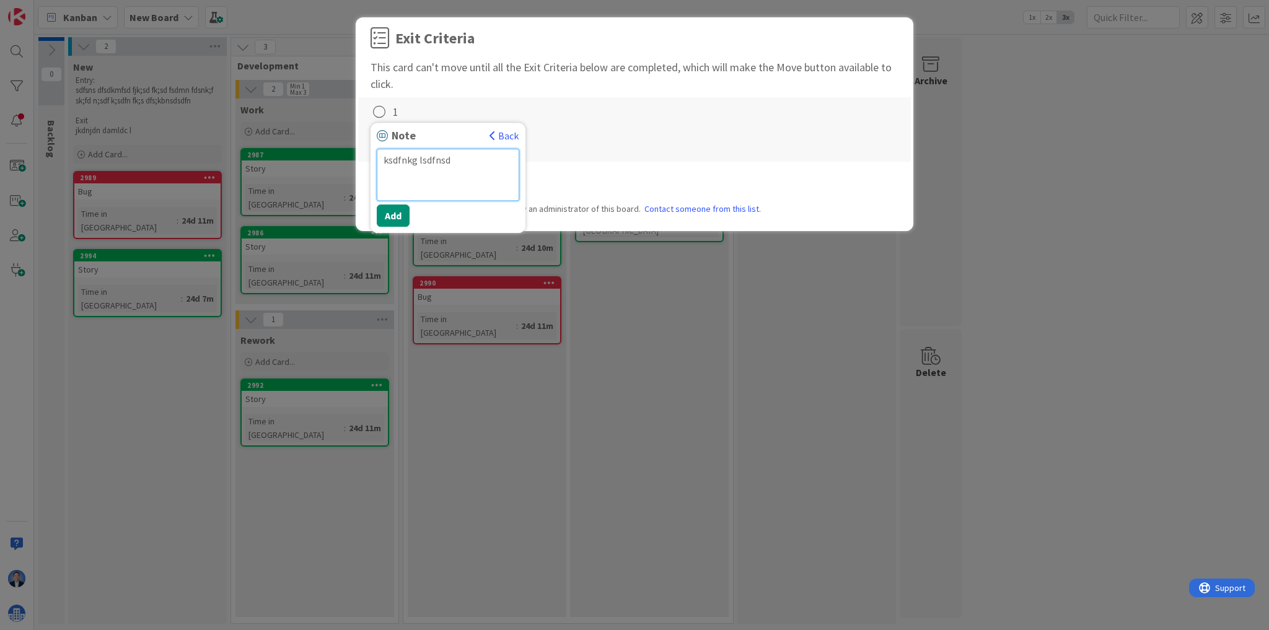
type textarea "ksdfnkg lsdfnsd"
type textarea "x"
type textarea "ksdfnkg lsdfnsd lsd"
type textarea "x"
type textarea "ksdfnkg lsdfnsd lsdkn"
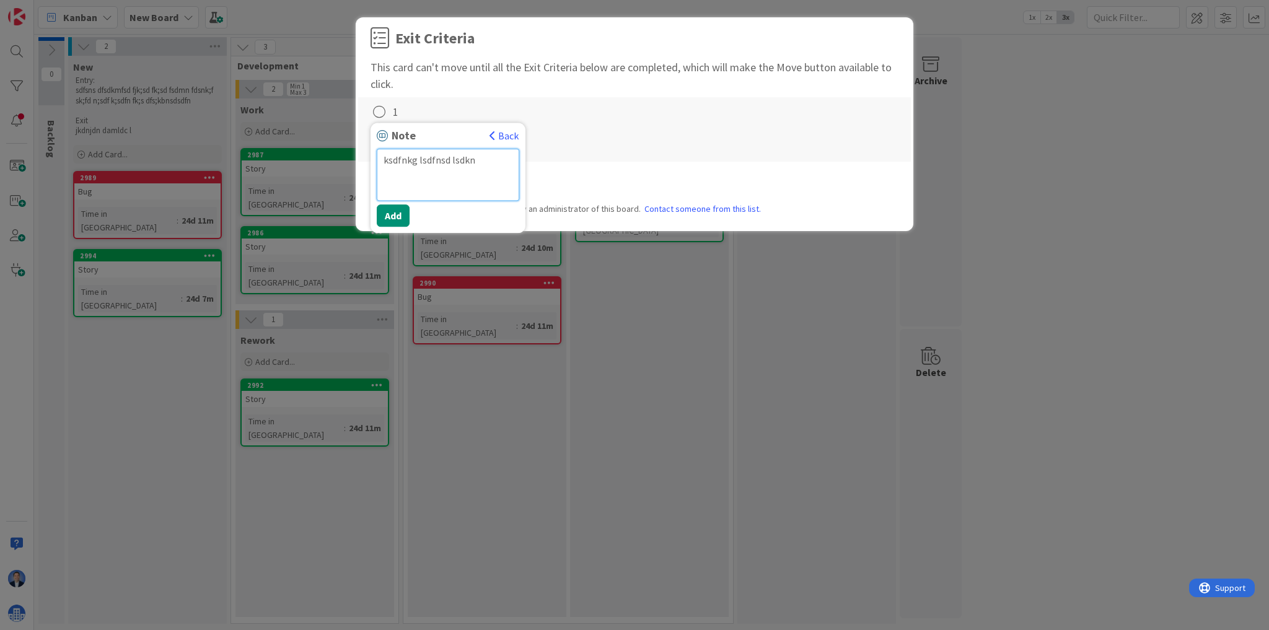
type textarea "x"
type textarea "ksdfnkg lsdfnsd lsdkn j"
type textarea "x"
type textarea "ksdfnkg lsdfnsd lsdkn jo"
type textarea "x"
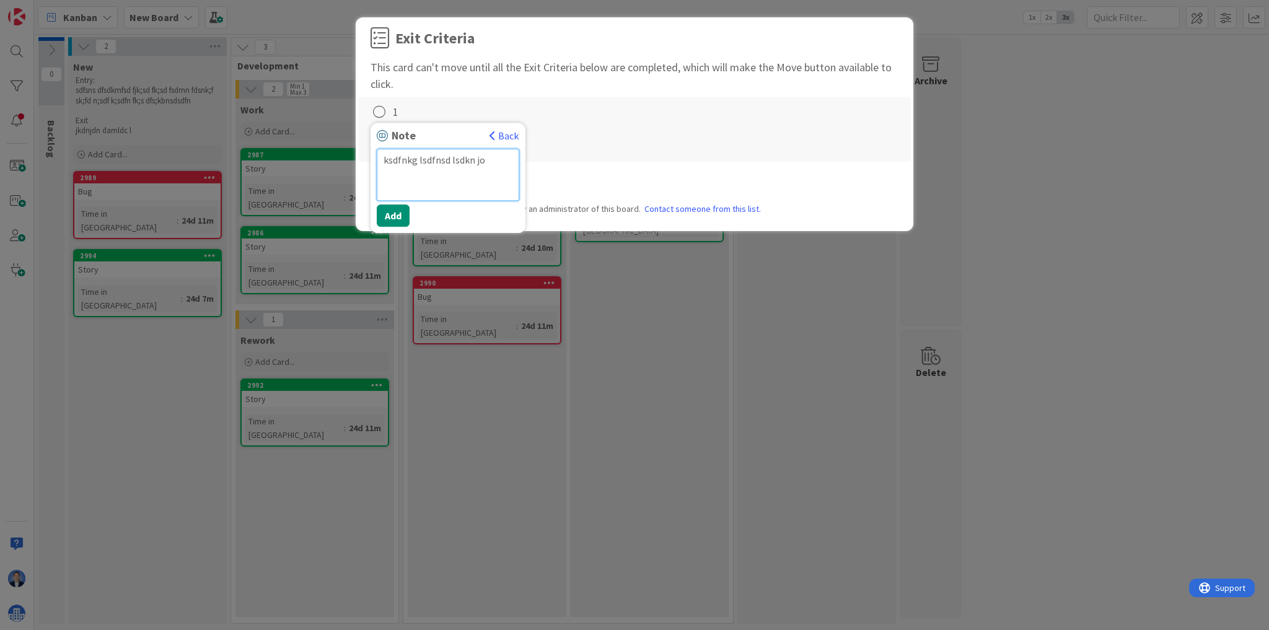
type textarea "ksdfnkg lsdfnsd lsdkn jo s"
type textarea "x"
type textarea "ksdfnkg lsdfnsd lsdkn jo sd"
type textarea "x"
type textarea "ksdfnkg lsdfnsd lsdkn jo sdl"
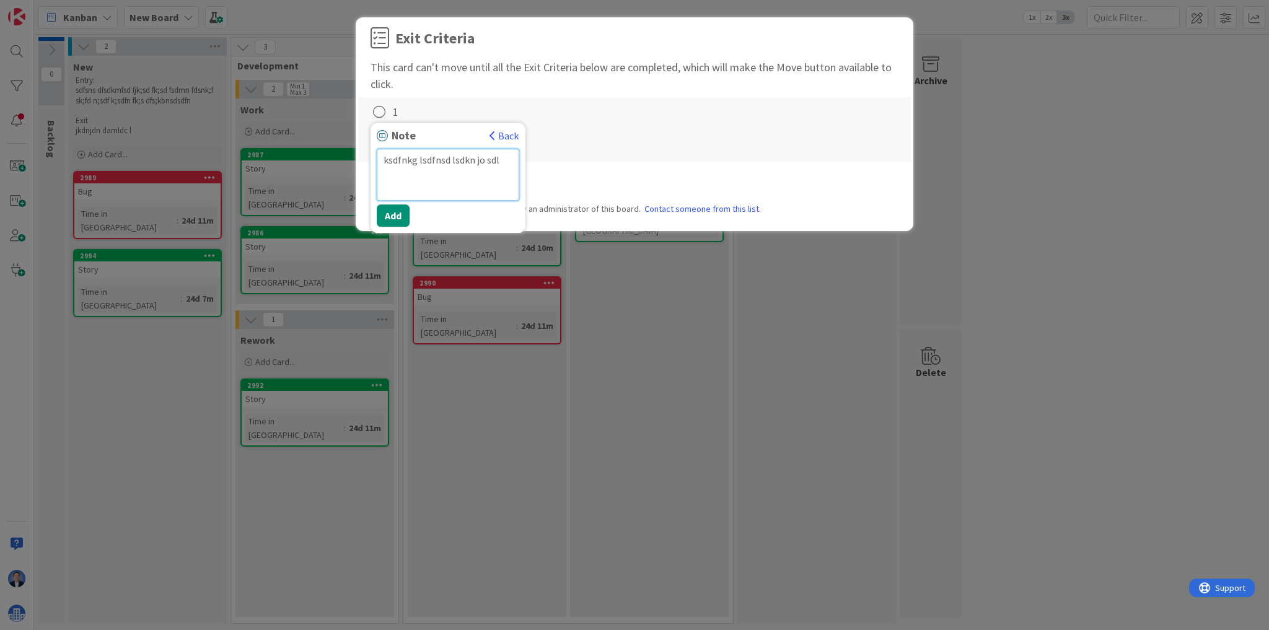
type textarea "x"
type textarea "ksdfnkg lsdfnsd lsdkn jo sdlk"
type textarea "x"
type textarea "ksdfnkg lsdfnsd lsdkn jo sdlkfsdn"
type textarea "x"
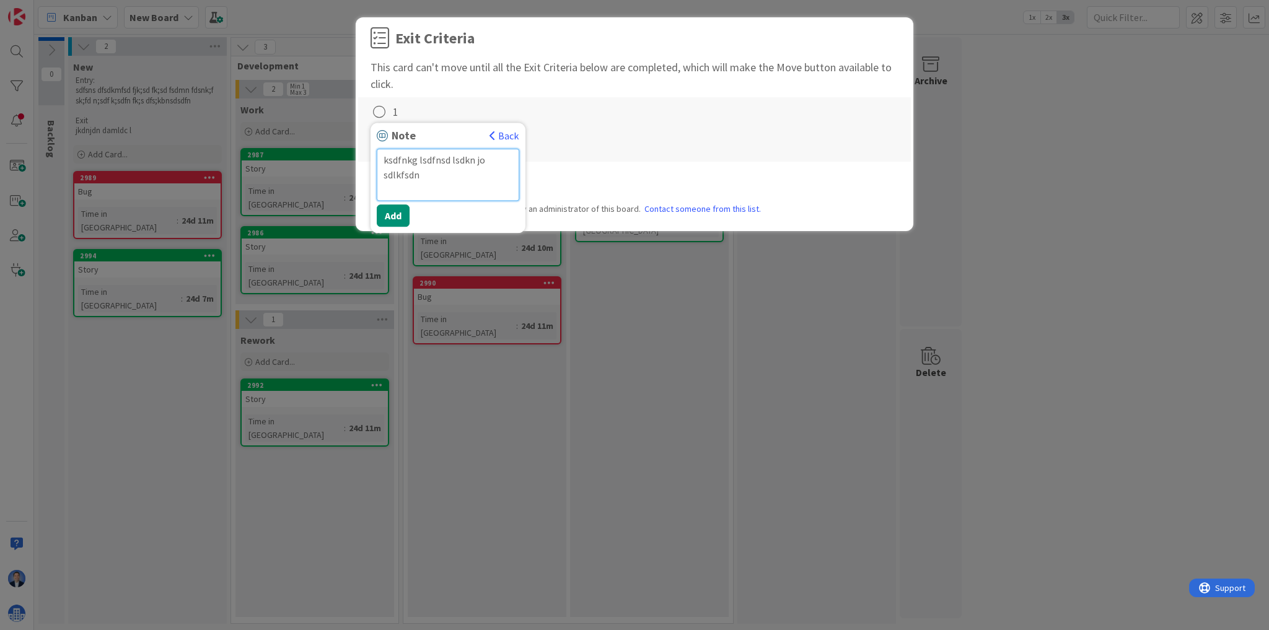
type textarea "ksdfnkg lsdfnsd lsdkn jo sdlkfsdn"
type textarea "x"
type textarea "ksdfnkg lsdfnsd lsdkn jo sdlkfsdn j"
type textarea "x"
type textarea "ksdfnkg lsdfnsd lsdkn jo sdlkfsdn jk"
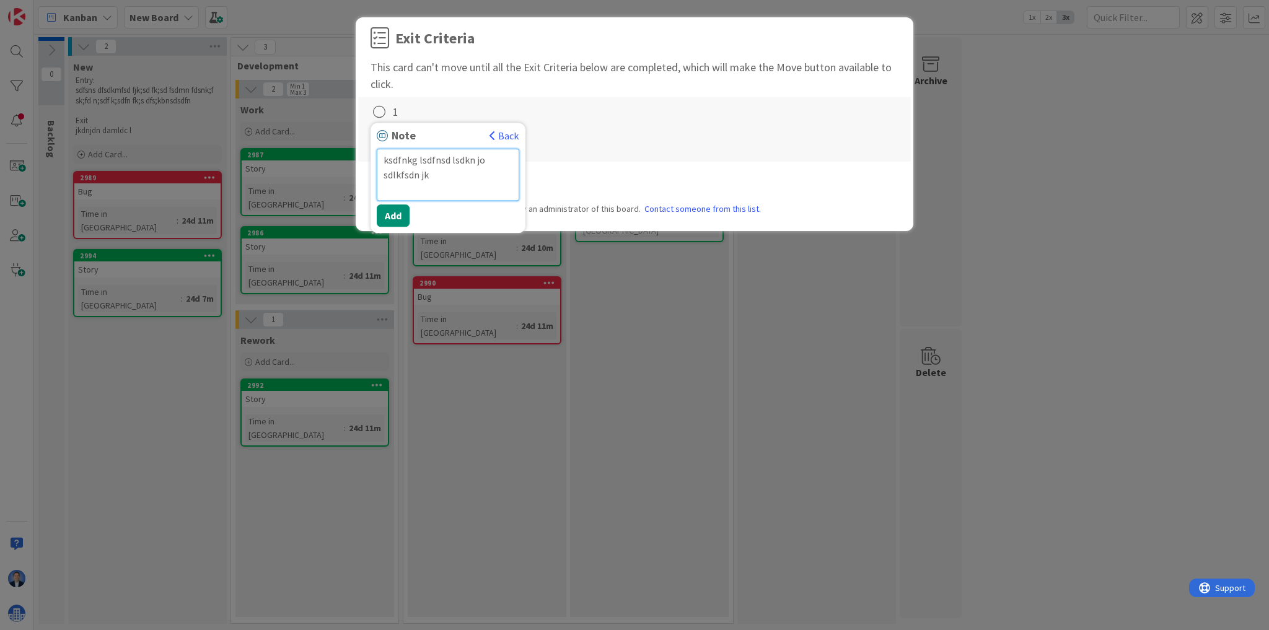
type textarea "x"
type textarea "ksdfnkg lsdfnsd lsdkn jo sdlkfsdn jknk"
type textarea "x"
type textarea "ksdfnkg lsdfnsd lsdkn jo sdlkfsdn jknkl"
type textarea "x"
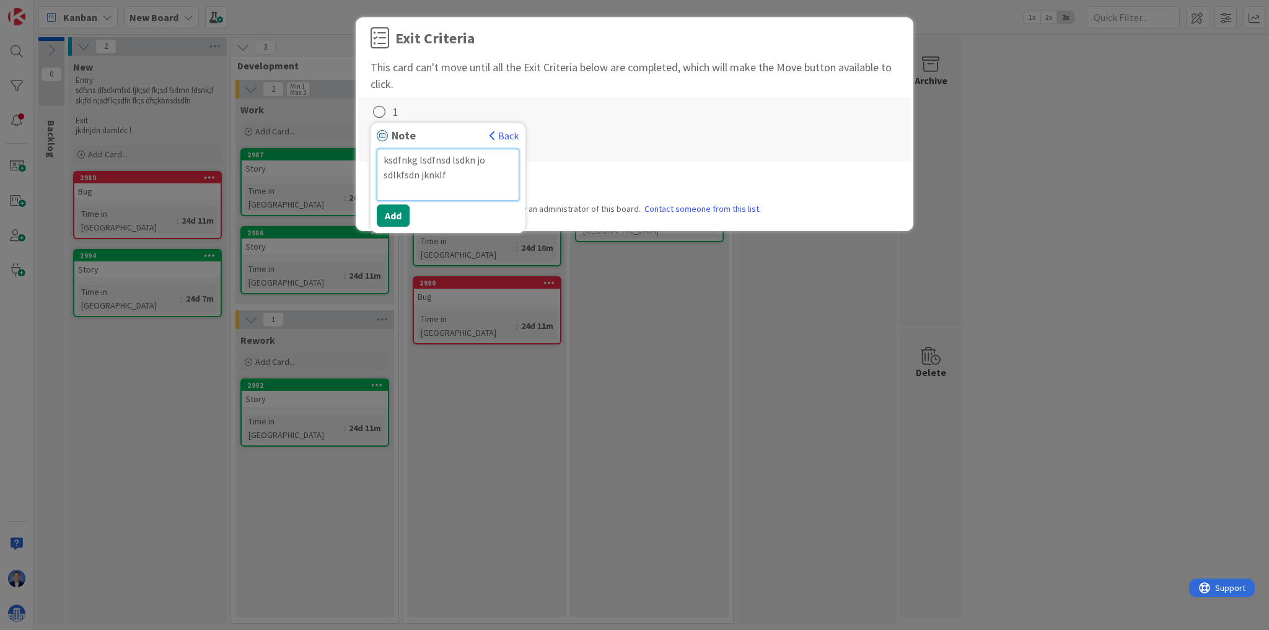
type textarea "ksdfnkg lsdfnsd lsdkn jo sdlkfsdn jknklfs"
type textarea "x"
type textarea "ksdfnkg lsdfnsd lsdkn jo sdlkfsdn jknklfsd"
type textarea "x"
type textarea "ksdfnkg lsdfnsd lsdkn jo sdlkfsdn jknklfsd"
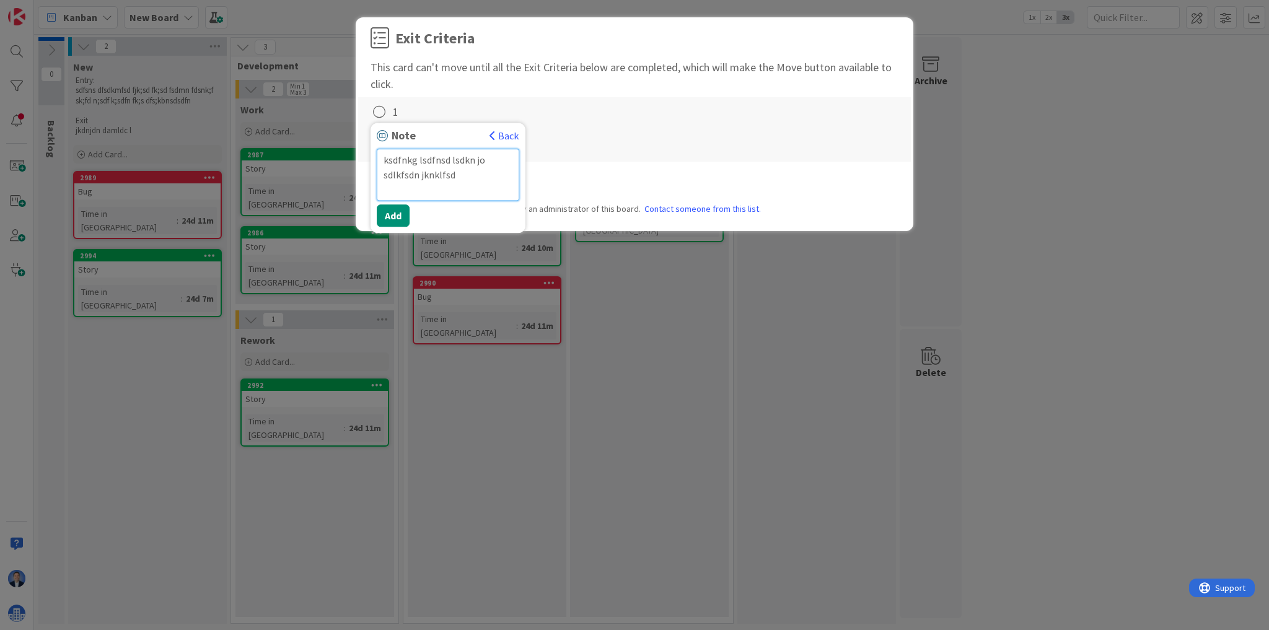
type textarea "x"
type textarea "ksdfnkg lsdfnsd lsdkn jo sdlkfsdn jknklfsd nfmk"
type textarea "x"
type textarea "ksdfnkg lsdfnsd lsdkn jo sdlkfsdn jknklfsd nfmklsd"
type textarea "x"
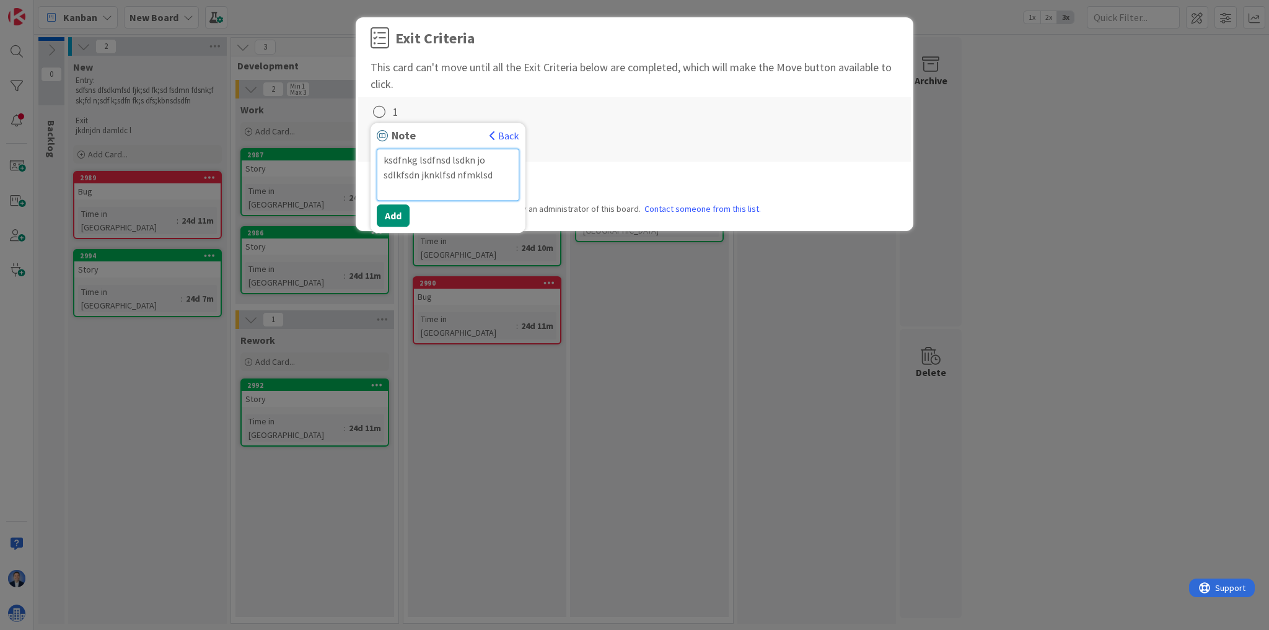
type textarea "ksdfnkg lsdfnsd lsdkn jo sdlkfsdn jknklfsd nfmklsdh"
type textarea "x"
type textarea "ksdfnkg lsdfnsd lsdkn jo sdlkfsdn jknklfsd nfmklsdhd"
type textarea "x"
type textarea "ksdfnkg lsdfnsd lsdkn jo sdlkfsdn jknklfsd nfmklsdhdj"
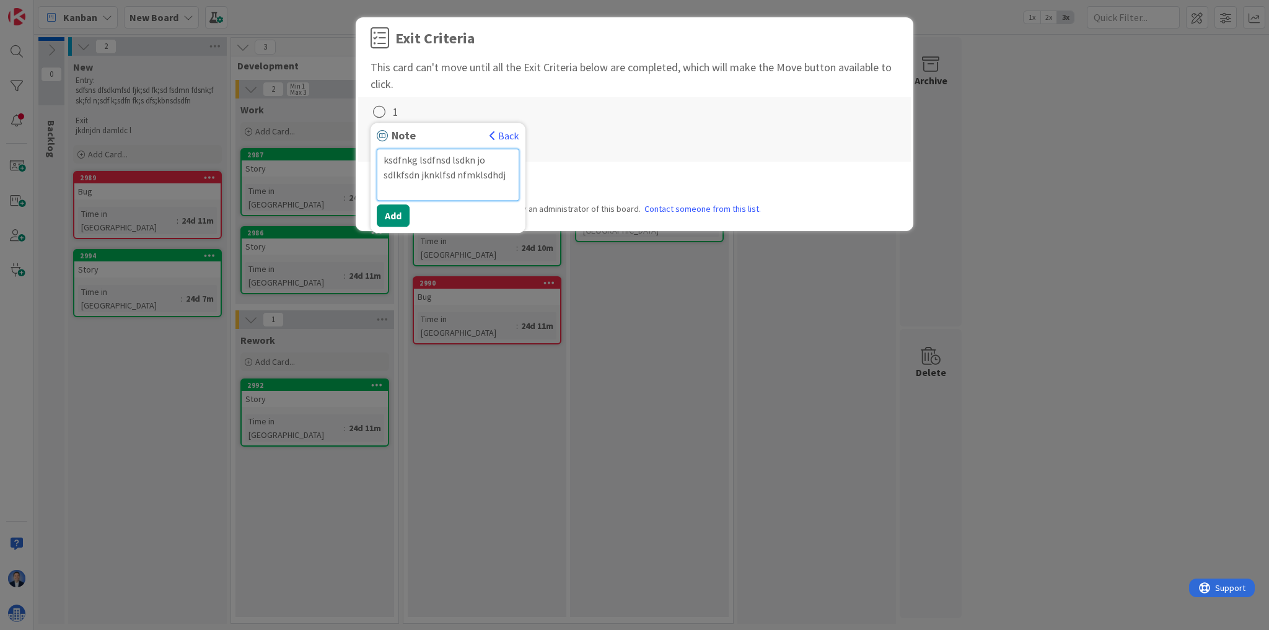
type textarea "x"
type textarea "ksdfnkg lsdfnsd lsdkn jo sdlkfsdn jknklfsd nfmklsdhdjn"
type textarea "x"
type textarea "ksdfnkg lsdfnsd lsdkn jo sdlkfsdn jknklfsd nfmklsdhdjn"
type textarea "x"
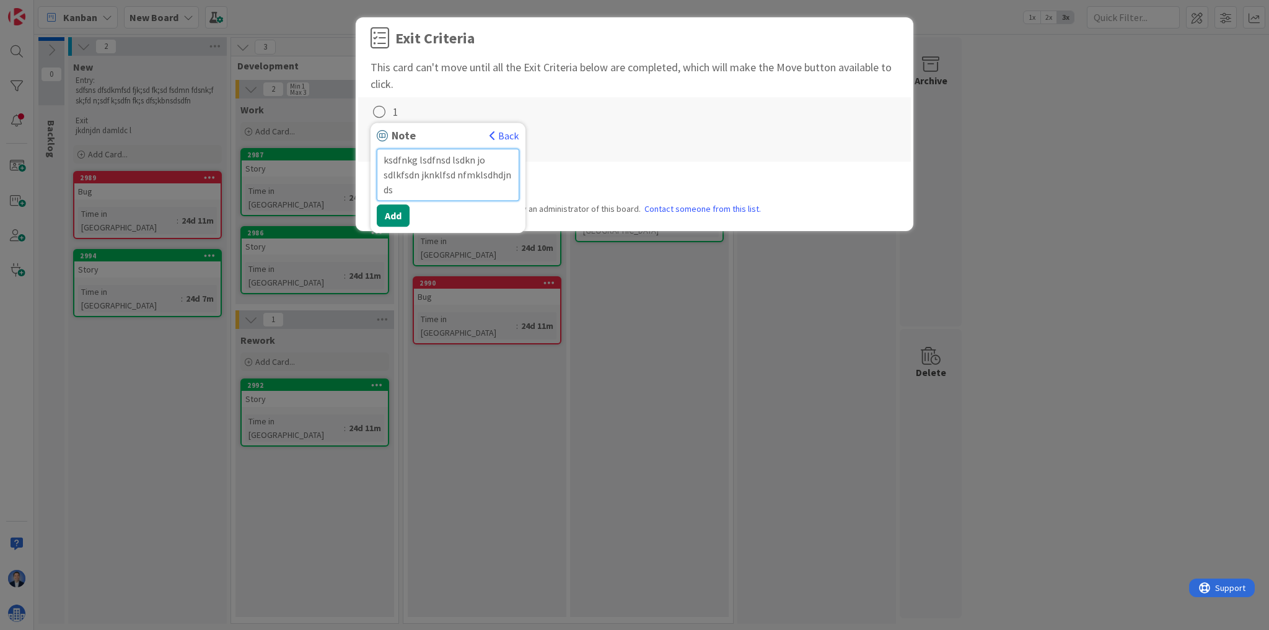
type textarea "ksdfnkg lsdfnsd lsdkn jo sdlkfsdn jknklfsd nfmklsdhdjn dsl"
type textarea "x"
type textarea "ksdfnkg lsdfnsd lsdkn jo sdlkfsdn jknklfsd nfmklsdhdjn dslk"
type textarea "x"
type textarea "ksdfnkg lsdfnsd lsdkn jo sdlkfsdn jknklfsd nfmklsdhdjn dslkndf"
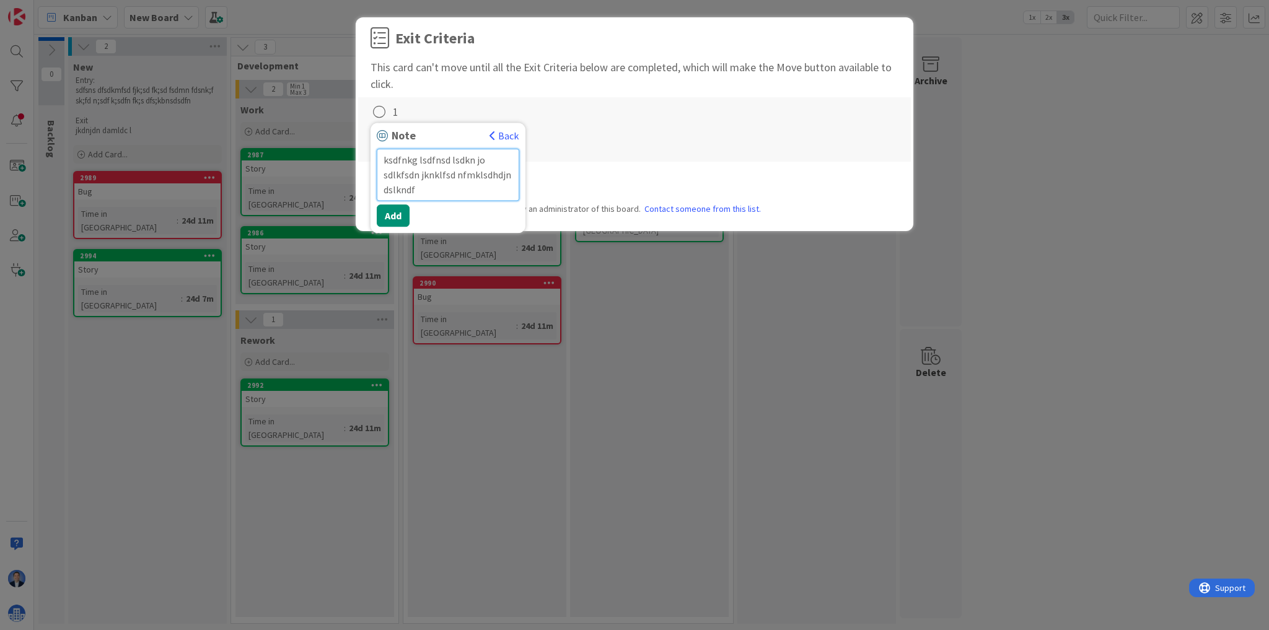
type textarea "x"
type textarea "ksdfnkg lsdfnsd lsdkn jo sdlkfsdn jknklfsd nfmklsdhdjn dslkndfsji"
type textarea "x"
type textarea "ksdfnkg lsdfnsd lsdkn jo sdlkfsdn jknklfsd nfmklsdhdjn dslkndfsjin"
type textarea "x"
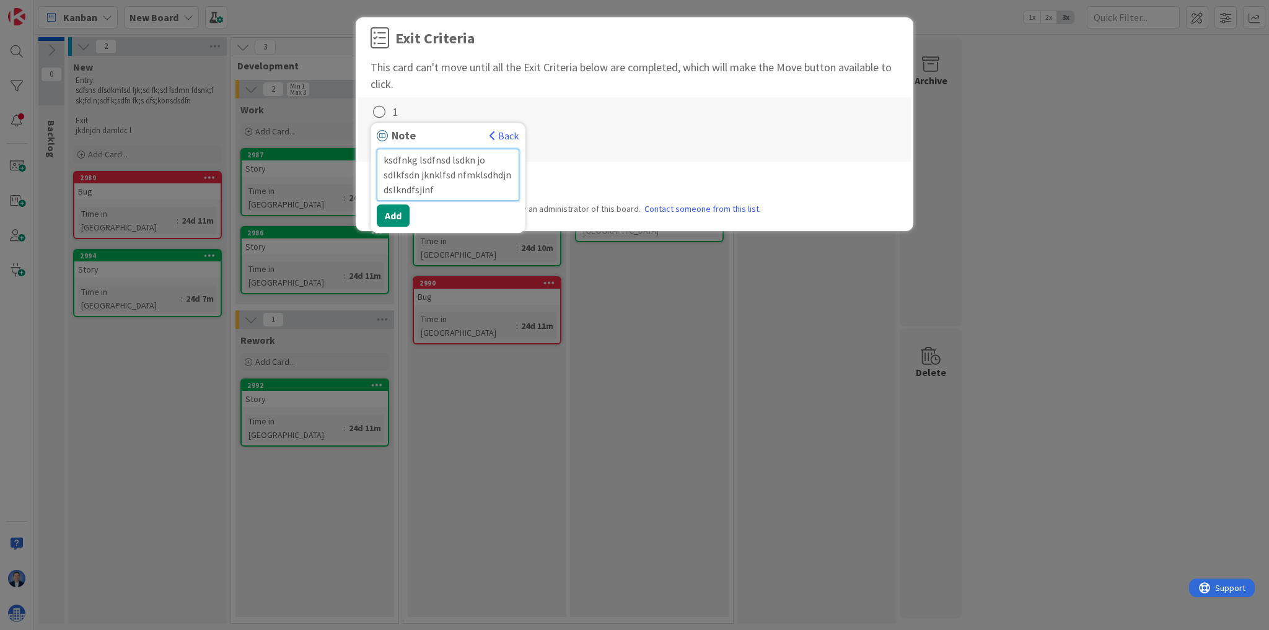
type textarea "ksdfnkg lsdfnsd lsdkn jo sdlkfsdn jknklfsd nfmklsdhdjn dslkndfsjinfs"
type textarea "x"
type textarea "ksdfnkg lsdfnsd lsdkn jo sdlkfsdn jknklfsd nfmklsdhdjn dslkndfsjinfsdk"
type textarea "x"
type textarea "ksdfnkg lsdfnsd lsdkn jo sdlkfsdn jknklfsd nfmklsdhdjn dslkndfsjinfsdkl"
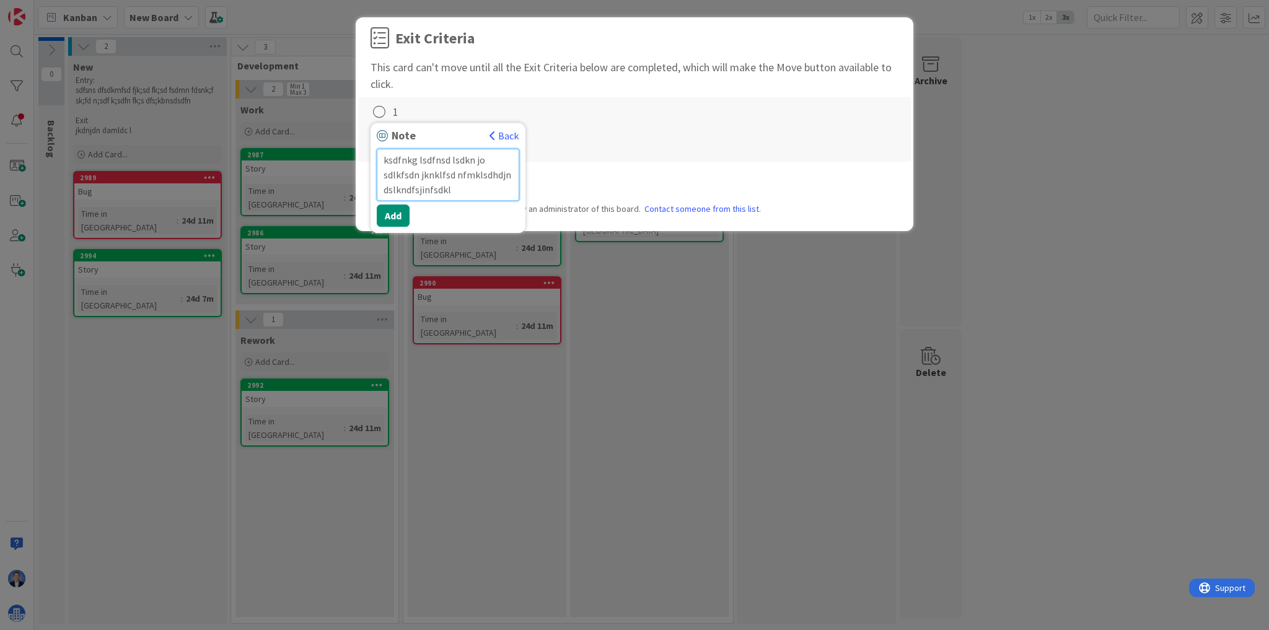
type textarea "x"
type textarea "ksdfnkg lsdfnsd lsdkn jo sdlkfsdn jknklfsd nfmklsdhdjn dslkndfsjinfsdklf"
type textarea "x"
type textarea "ksdfnkg lsdfnsd lsdkn jo sdlkfsdn jknklfsd nfmklsdhdjn dslkndfsjinfsdklf sjk"
type textarea "x"
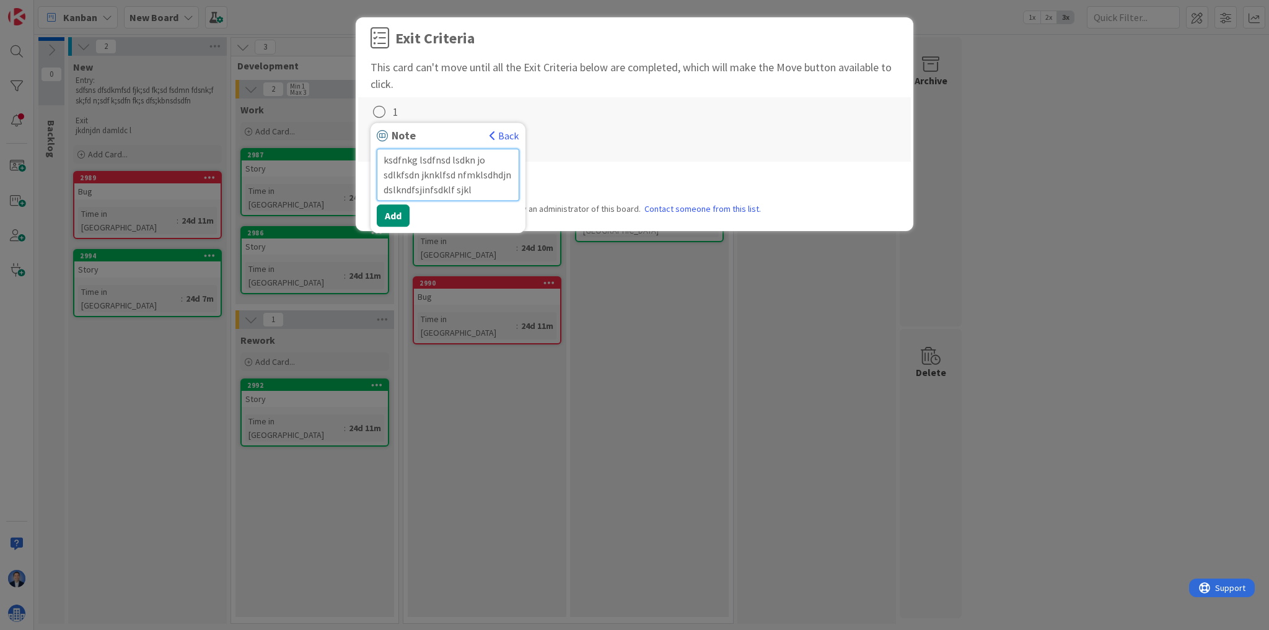
type textarea "ksdfnkg lsdfnsd lsdkn jo sdlkfsdn jknklfsd nfmklsdhdjn dslkndfsjinfsdklf sjklb"
type textarea "x"
type textarea "ksdfnkg lsdfnsd lsdkn jo sdlkfsdn jknklfsd nfmklsdhdjn dslkndfsjinfsdklf sjklbn…"
type textarea "x"
type textarea "ksdfnkg lsdfnsd lsdkn jo sdlkfsdn jknklfsd nfmklsdhdjn dslkndfsjinfsdklf sjklbn…"
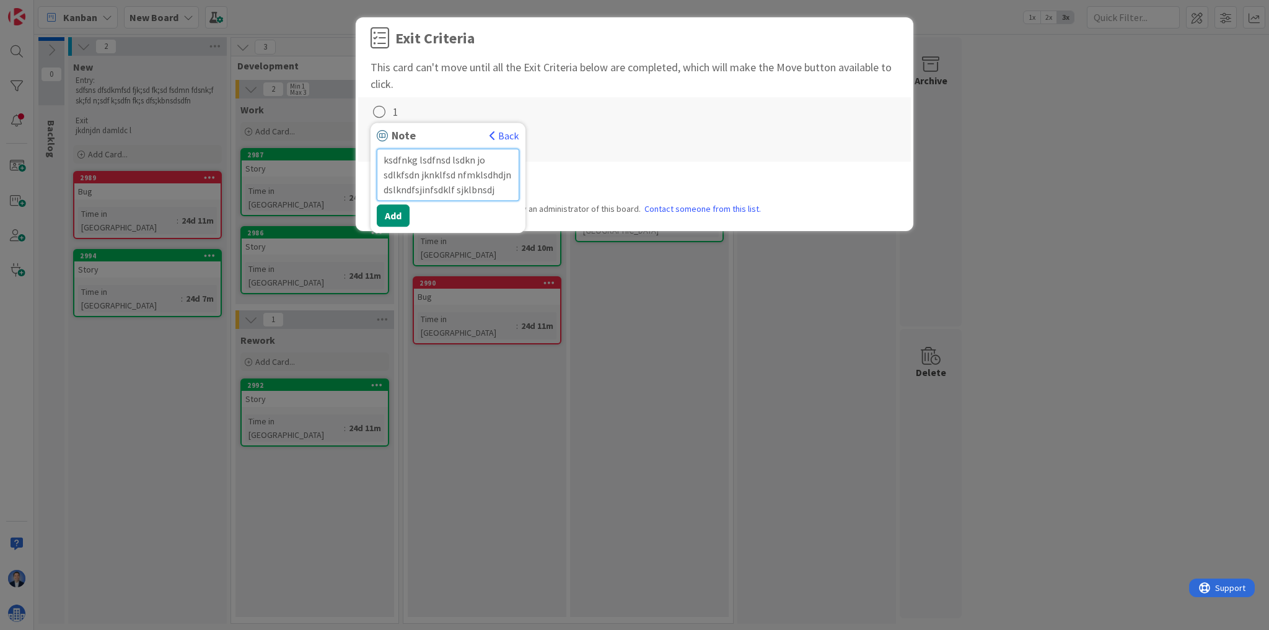
type textarea "x"
type textarea "ksdfnkg lsdfnsd lsdkn jo sdlkfsdn jknklfsd nfmklsdhdjn dslkndfsjinfsdklf sjklbn…"
type textarea "x"
type textarea "ksdfnkg lsdfnsd lsdkn jo sdlkfsdn jknklfsd nfmklsdhdjn dslkndfsjinfsdklf sjklbn…"
type textarea "x"
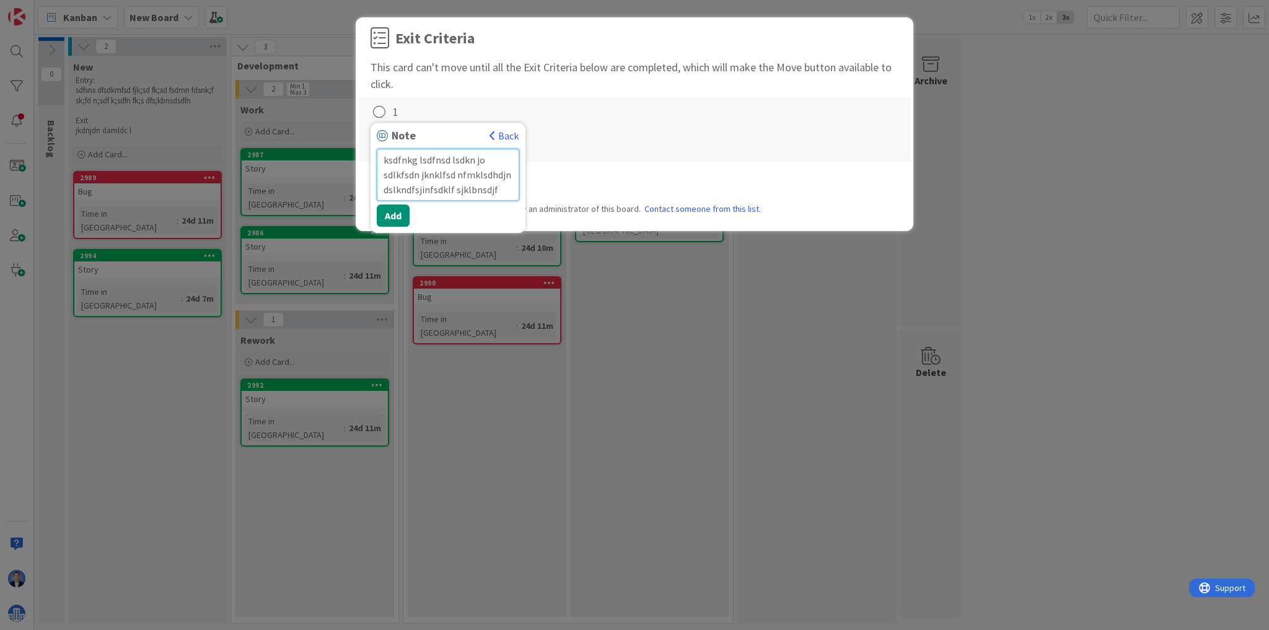
type textarea "ksdfnkg lsdfnsd lsdkn jo sdlkfsdn jknklfsd nfmklsdhdjn dslkndfsjinfsdklf sjklbn…"
type textarea "x"
type textarea "ksdfnkg lsdfnsd lsdkn jo sdlkfsdn jknklfsd nfmklsdhdjn dslkndfsjinfsdklf sjklbn…"
type textarea "x"
type textarea "ksdfnkg lsdfnsd lsdkn jo sdlkfsdn jknklfsd nfmklsdhdjn dslkndfsjinfsdklf sjklbn…"
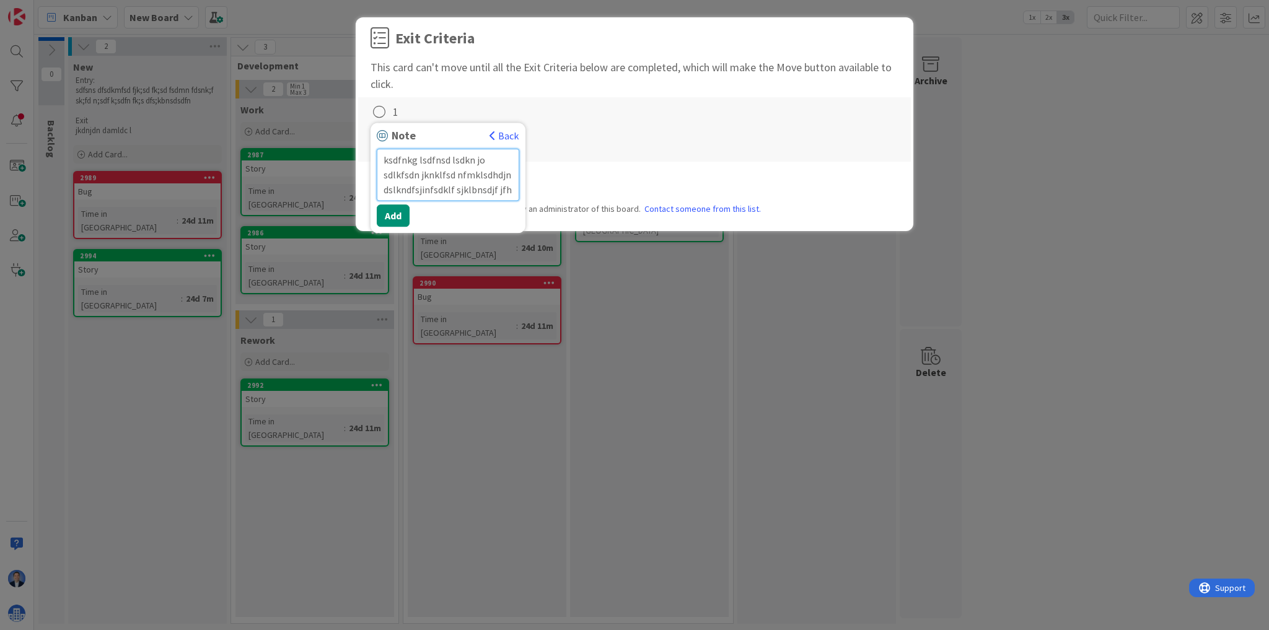
type textarea "x"
type textarea "ksdfnkg lsdfnsd lsdkn jo sdlkfsdn jknklfsd nfmklsdhdjn dslkndfsjinfsdklf sjklbn…"
type textarea "x"
type textarea "ksdfnkg lsdfnsd lsdkn jo sdlkfsdn jknklfsd nfmklsdhdjn dslkndfsjinfsdklf sjklbn…"
type textarea "x"
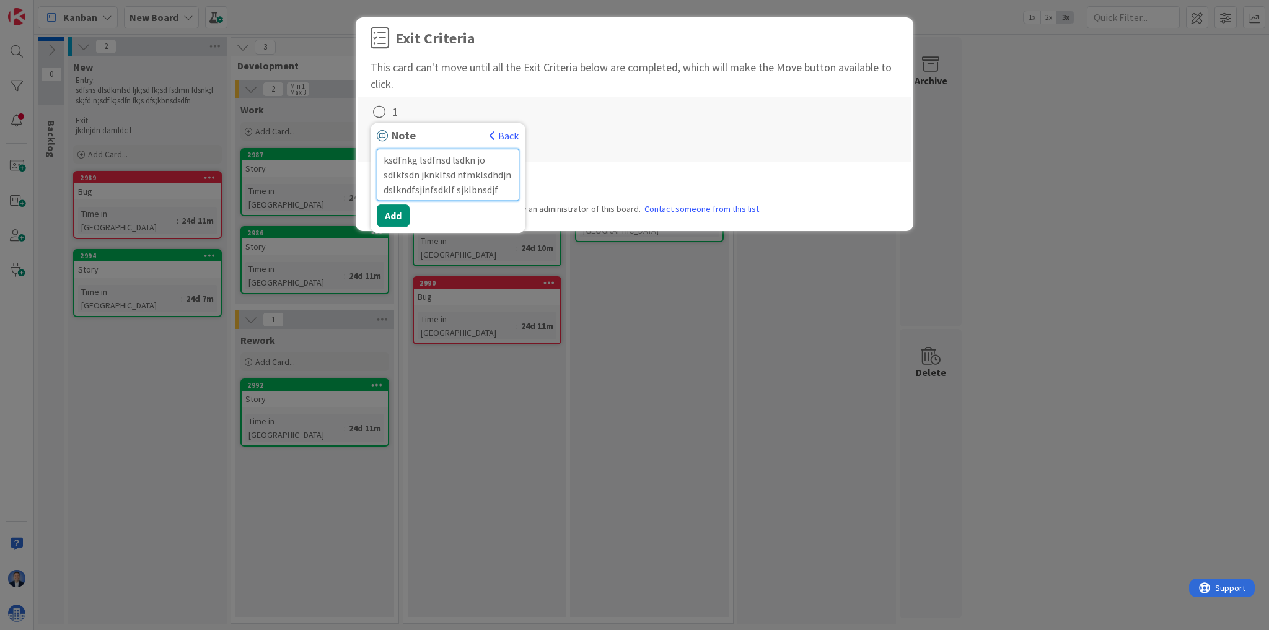
type textarea "ksdfnkg lsdfnsd lsdkn jo sdlkfsdn jknklfsd nfmklsdhdjn dslkndfsjinfsdklf sjklbn…"
type textarea "x"
type textarea "ksdfnkg lsdfnsd lsdkn jo sdlkfsdn jknklfsd nfmklsdhdjn dslkndfsjinfsdklf sjklbn…"
type textarea "x"
type textarea "ksdfnkg lsdfnsd lsdkn jo sdlkfsdn jknklfsd nfmklsdhdjn dslkndfsjinfsdklf sjklbn…"
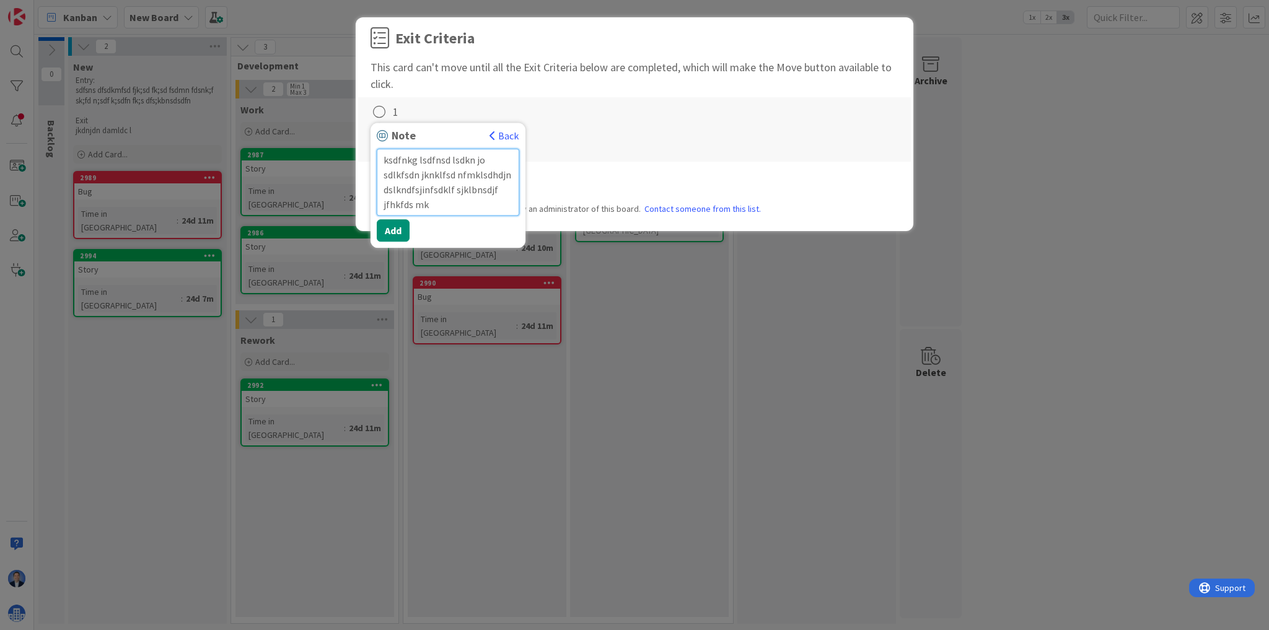
type textarea "x"
type textarea "ksdfnkg lsdfnsd lsdkn jo sdlkfsdn jknklfsd nfmklsdhdjn dslkndfsjinfsdklf sjklbn…"
type textarea "x"
type textarea "ksdfnkg lsdfnsd lsdkn jo sdlkfsdn jknklfsd nfmklsdhdjn dslkndfsjinfsdklf sjklbn…"
type textarea "x"
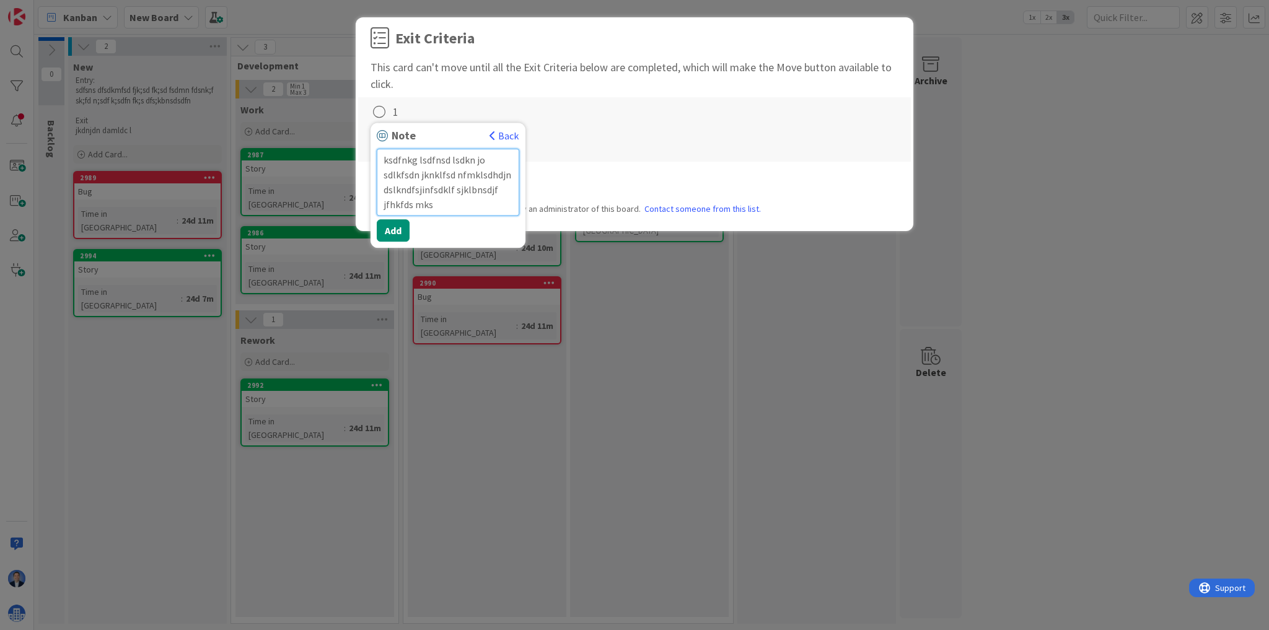
type textarea "ksdfnkg lsdfnsd lsdkn jo sdlkfsdn jknklfsd nfmklsdhdjn dslkndfsjinfsdklf sjklbn…"
type textarea "x"
type textarea "ksdfnkg lsdfnsd lsdkn jo sdlkfsdn jknklfsd nfmklsdhdjn dslkndfsjinfsdklf sjklbn…"
type textarea "x"
type textarea "ksdfnkg lsdfnsd lsdkn jo sdlkfsdn jknklfsd nfmklsdhdjn dslkndfsjinfsdklf sjklbn…"
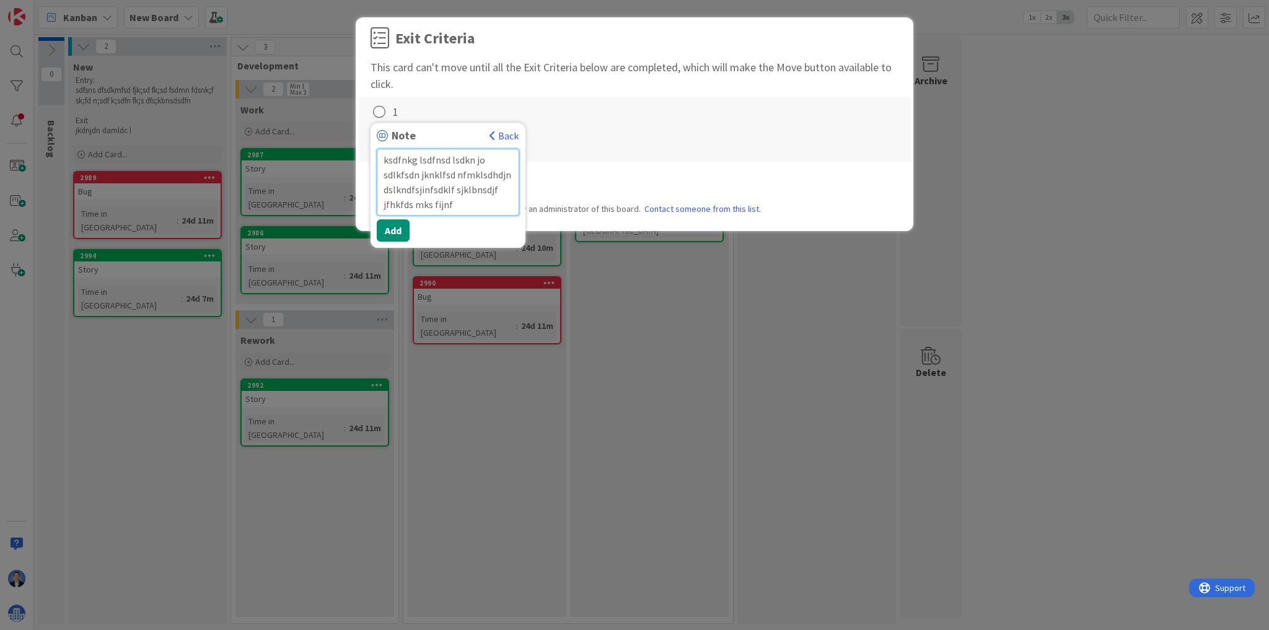
type textarea "x"
type textarea "ksdfnkg lsdfnsd lsdkn jo sdlkfsdn jknklfsd nfmklsdhdjn dslkndfsjinfsdklf sjklbn…"
type textarea "x"
type textarea "ksdfnkg lsdfnsd lsdkn jo sdlkfsdn jknklfsd nfmklsdhdjn dslkndfsjinfsdklf sjklbn…"
type textarea "x"
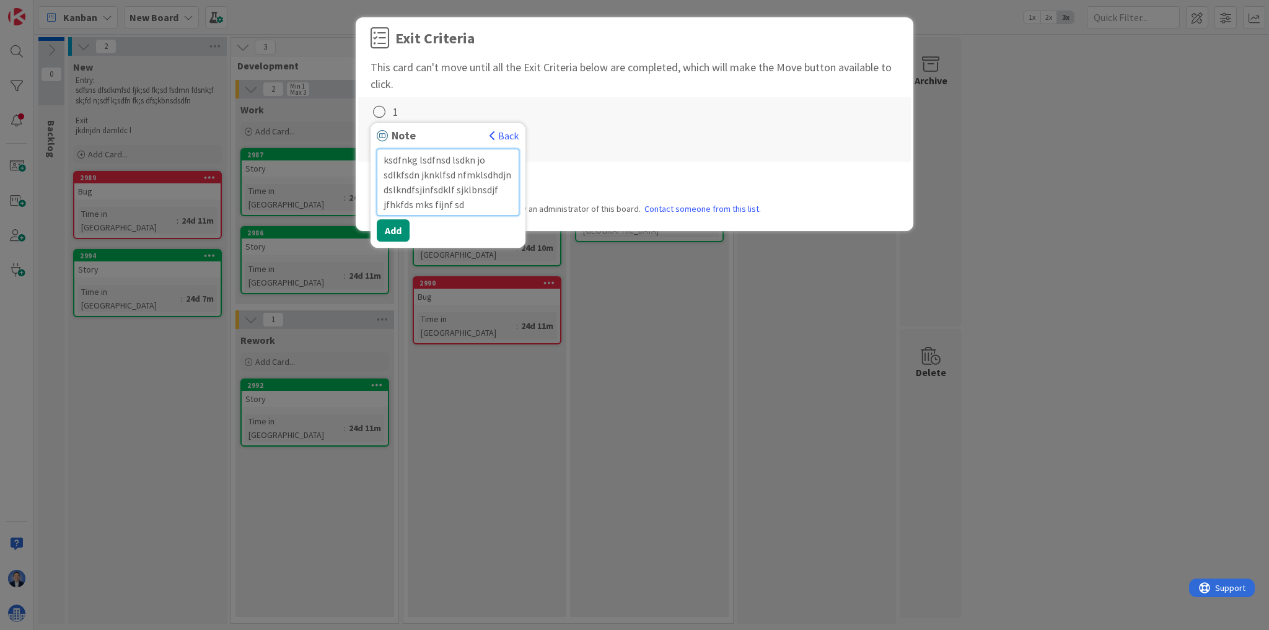
type textarea "ksdfnkg lsdfnsd lsdkn jo sdlkfsdn jknklfsd nfmklsdhdjn dslkndfsjinfsdklf sjklbn…"
type textarea "x"
type textarea "ksdfnkg lsdfnsd lsdkn jo sdlkfsdn jknklfsd nfmklsdhdjn dslkndfsjinfsdklf sjklbn…"
type textarea "x"
type textarea "ksdfnkg lsdfnsd lsdkn jo sdlkfsdn jknklfsd nfmklsdhdjn dslkndfsjinfsdklf sjklbn…"
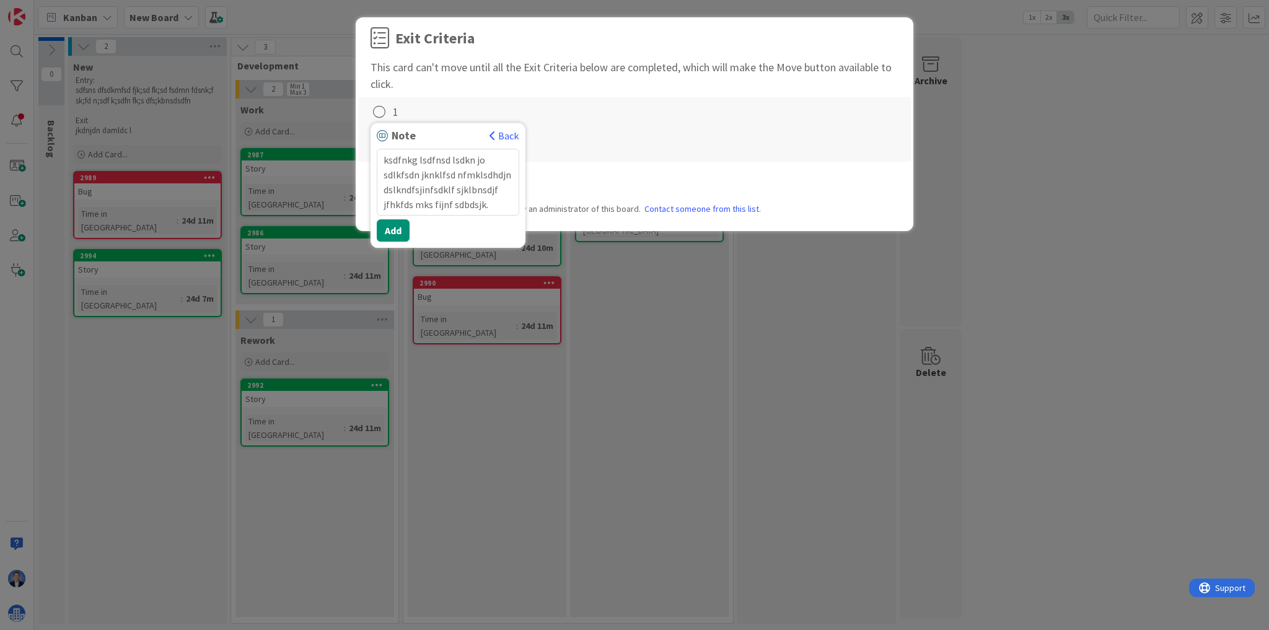
click at [722, 115] on div "Note Back ksdfnkg lsdfnsd lsdkn jo sdlkfsdn jknklfsd nfmklsdhdjn dslkndfsjinfsd…" at bounding box center [634, 111] width 528 height 17
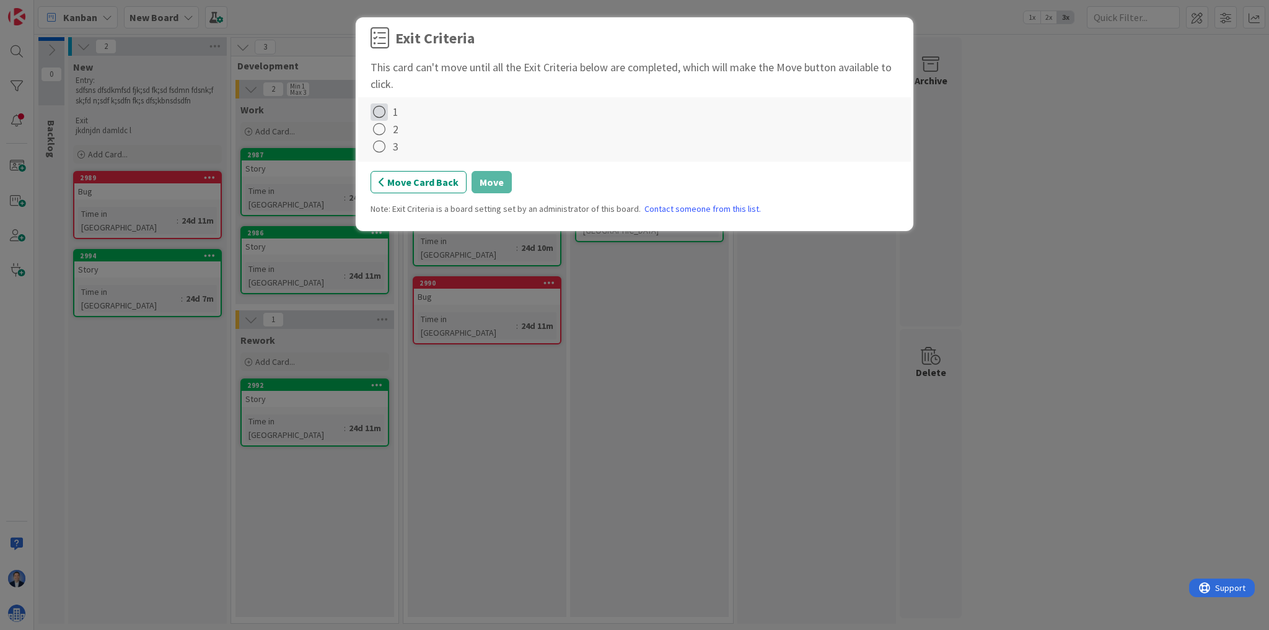
click at [378, 113] on icon at bounding box center [378, 111] width 17 height 17
click at [382, 134] on icon at bounding box center [381, 137] width 9 height 7
drag, startPoint x: 394, startPoint y: 178, endPoint x: 519, endPoint y: 228, distance: 134.6
click at [395, 178] on button "Move Card Back" at bounding box center [418, 182] width 96 height 22
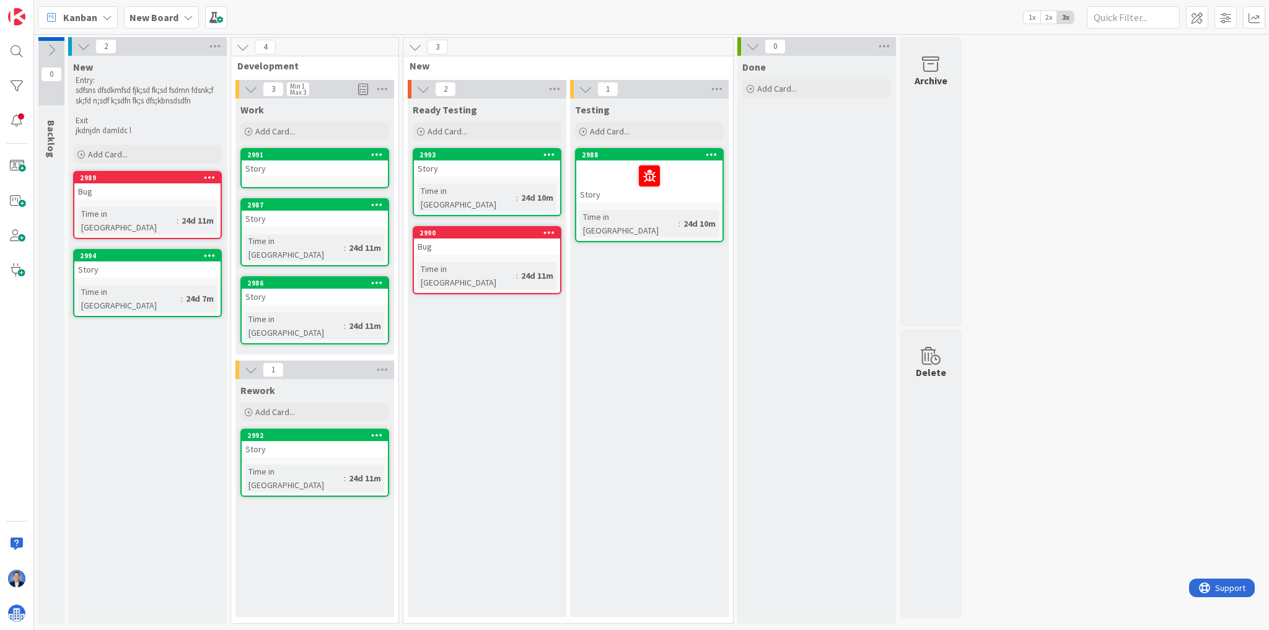
click at [322, 289] on div "Story" at bounding box center [315, 297] width 146 height 16
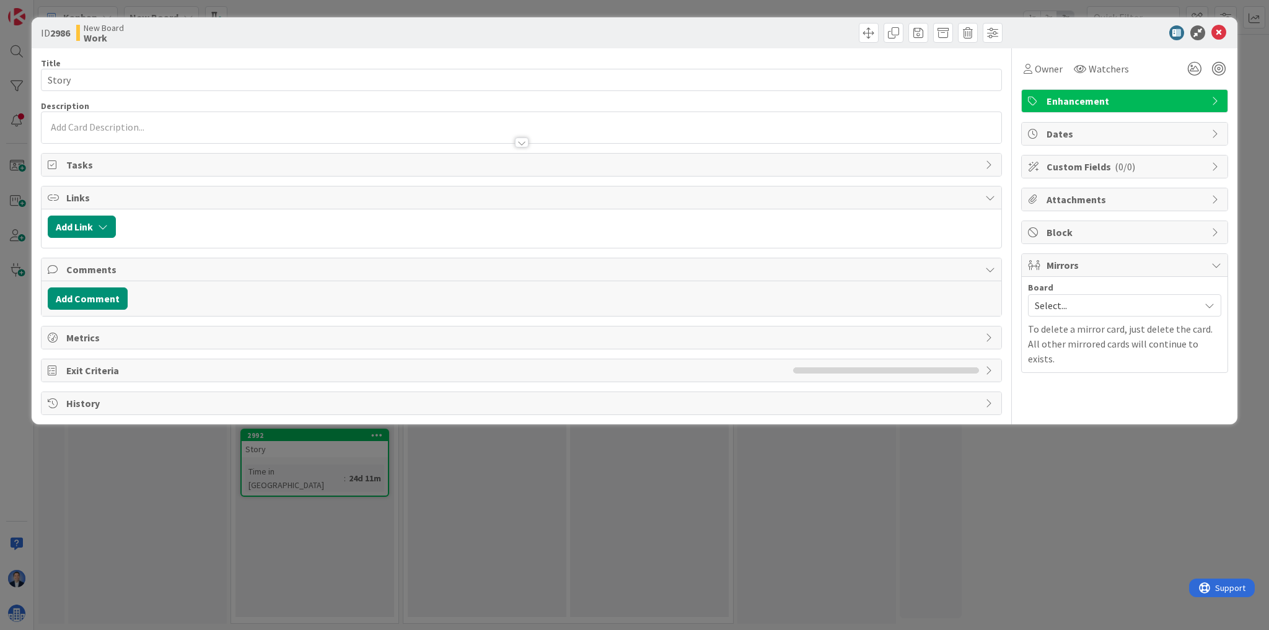
click at [128, 366] on span "Exit Criteria" at bounding box center [426, 370] width 720 height 15
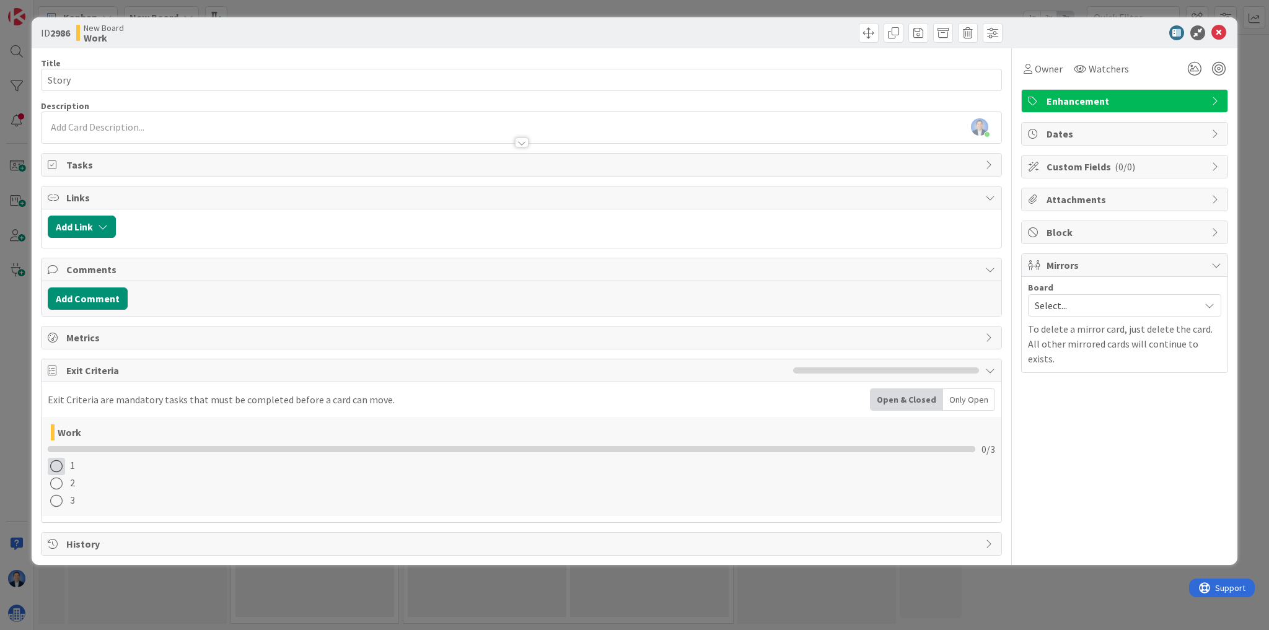
click at [53, 468] on icon at bounding box center [56, 466] width 17 height 17
click at [69, 488] on link "Complete" at bounding box center [125, 492] width 155 height 18
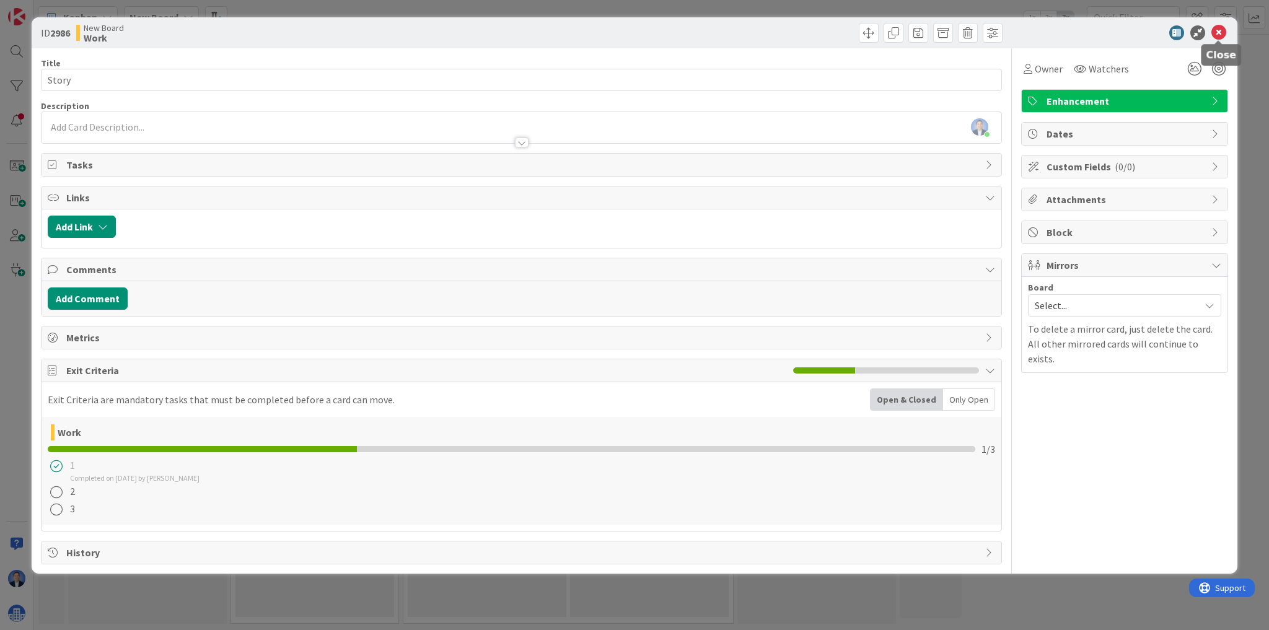
click at [1216, 37] on icon at bounding box center [1218, 32] width 15 height 15
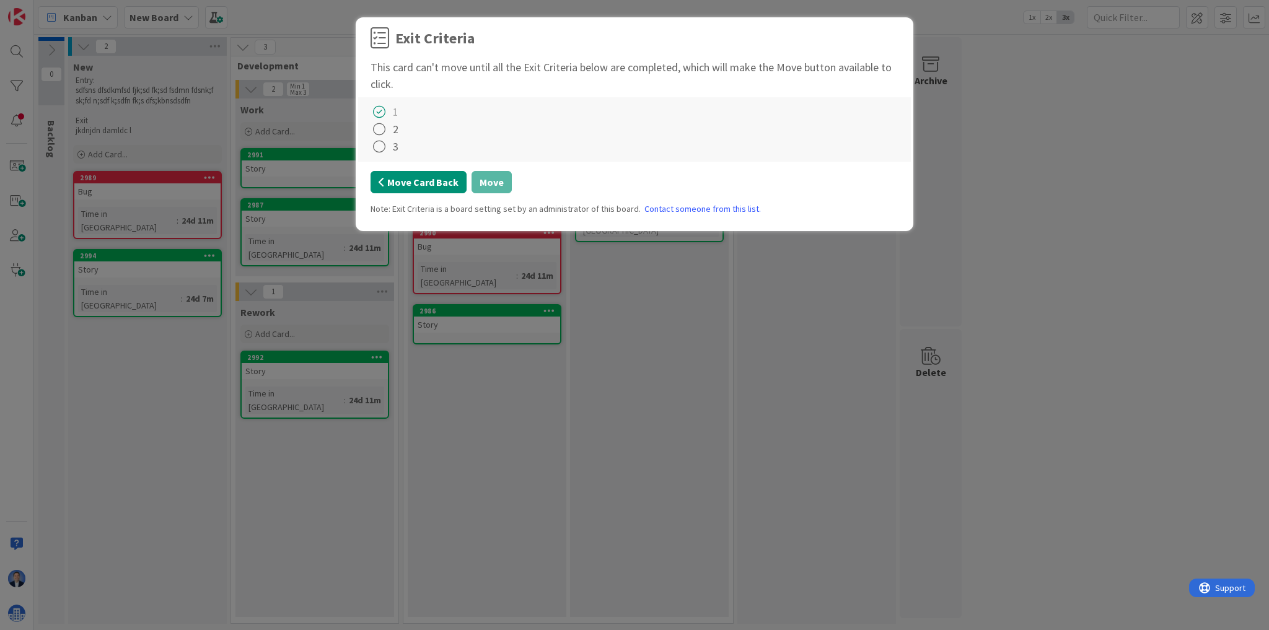
click at [435, 180] on button "Move Card Back" at bounding box center [418, 182] width 96 height 22
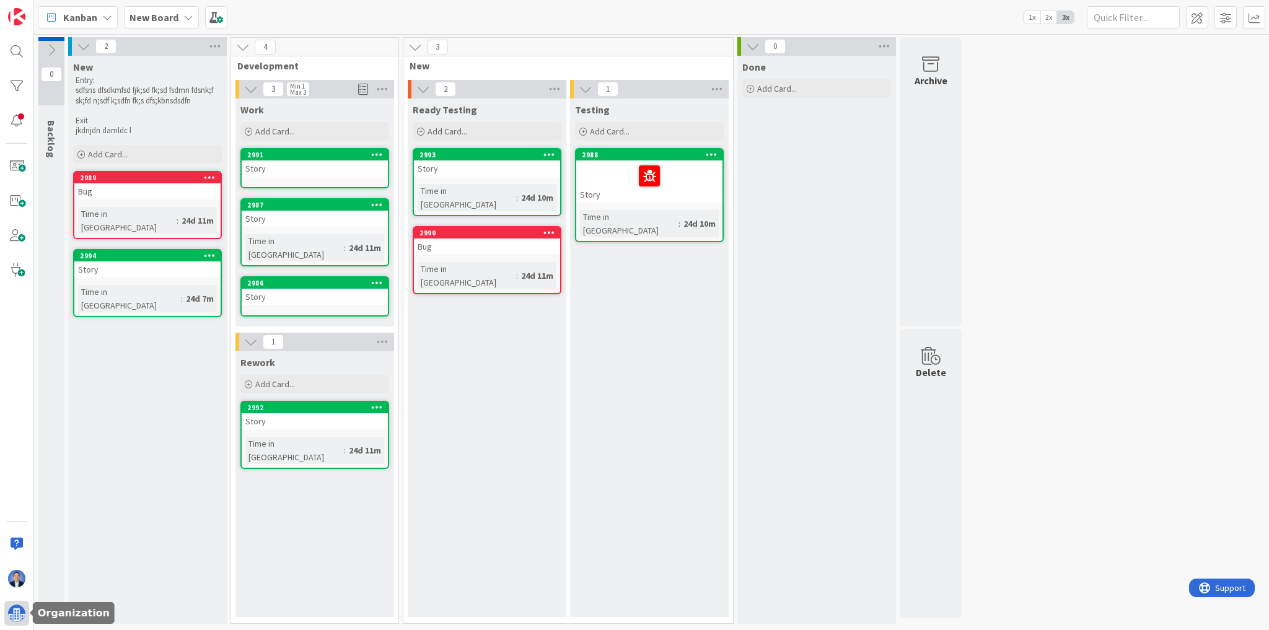
click at [20, 621] on div at bounding box center [16, 613] width 25 height 25
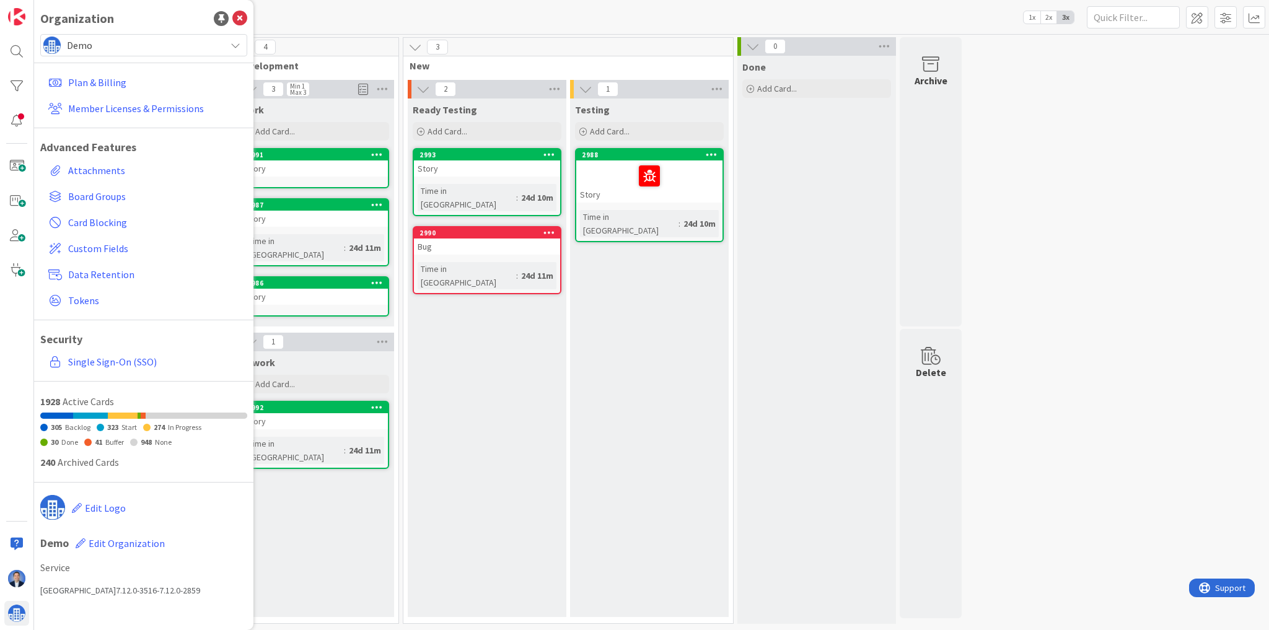
click at [149, 43] on span "Demo" at bounding box center [143, 45] width 152 height 17
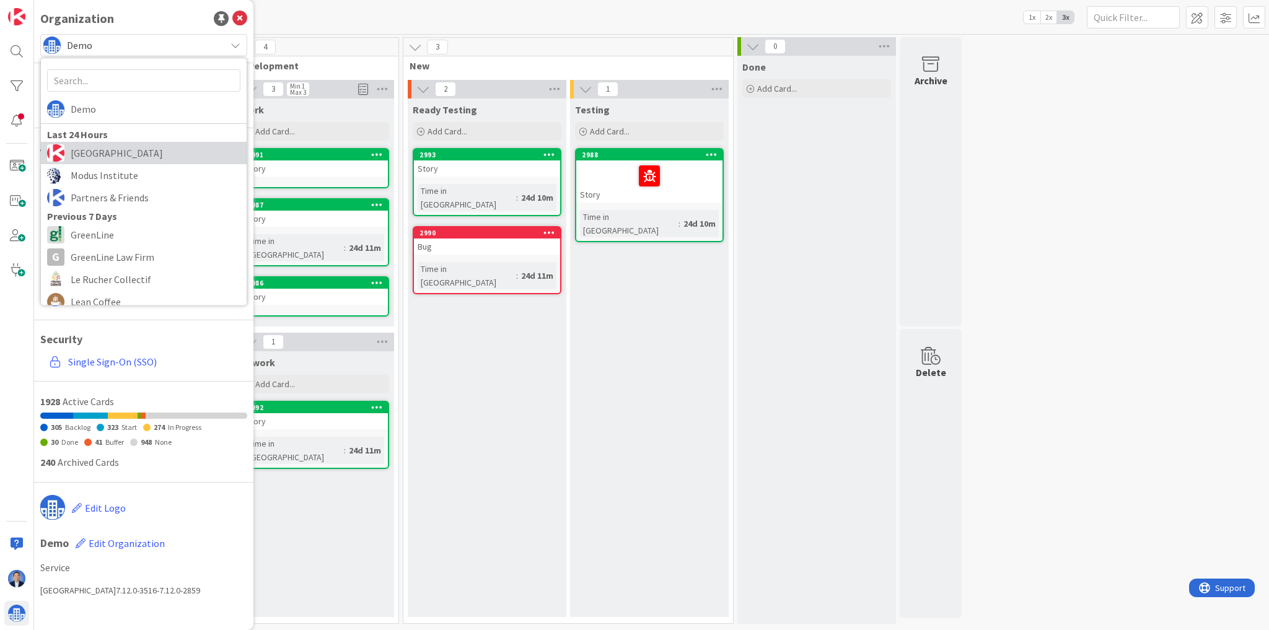
drag, startPoint x: 138, startPoint y: 156, endPoint x: 147, endPoint y: 155, distance: 8.7
click at [138, 155] on span "[GEOGRAPHIC_DATA]" at bounding box center [156, 153] width 170 height 19
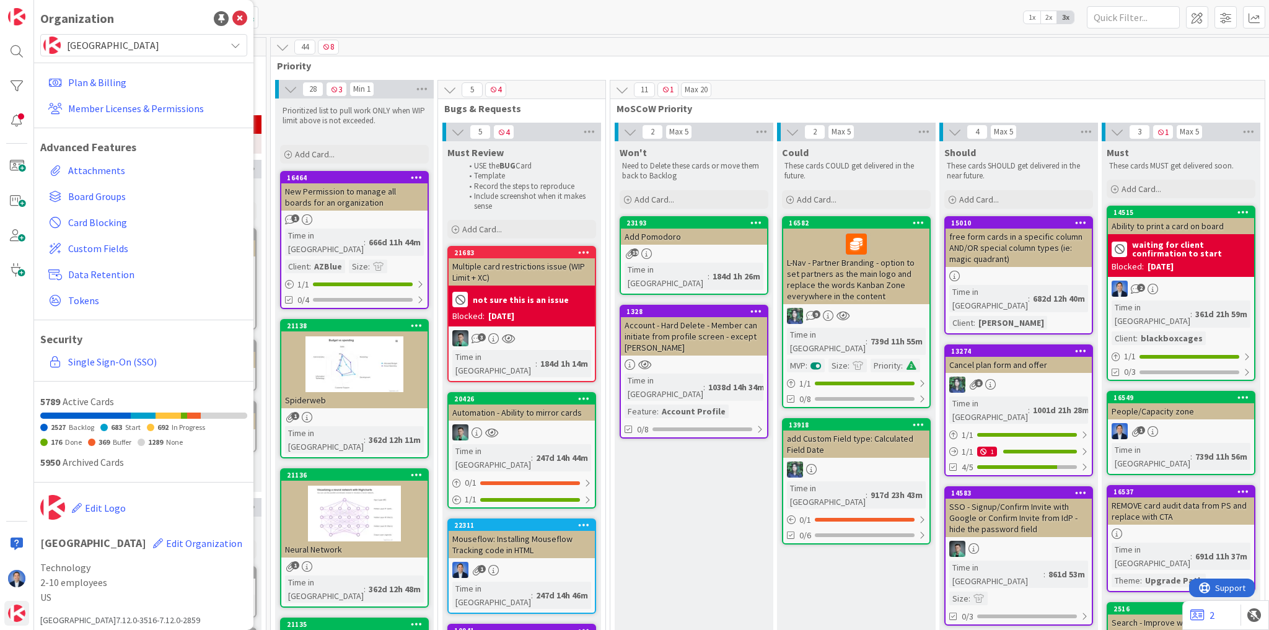
click at [463, 15] on div "Kanban App Development 1x 2x 3x" at bounding box center [651, 17] width 1235 height 34
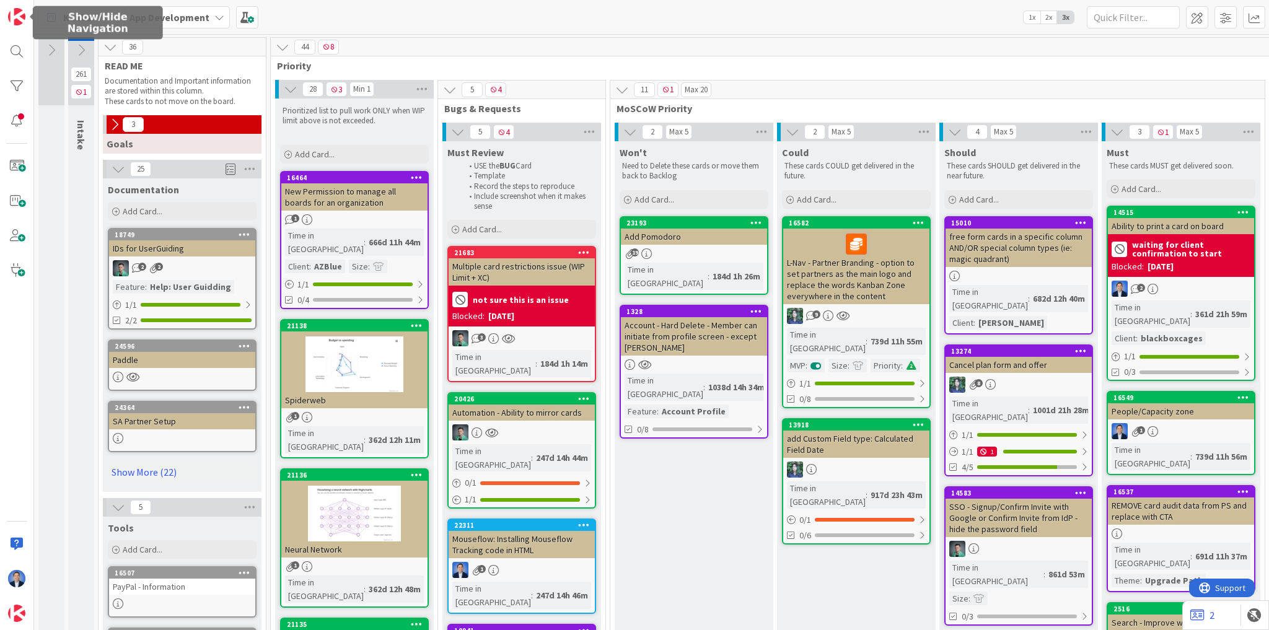
drag, startPoint x: 16, startPoint y: 22, endPoint x: 110, endPoint y: 24, distance: 93.6
click at [16, 20] on img at bounding box center [16, 16] width 17 height 17
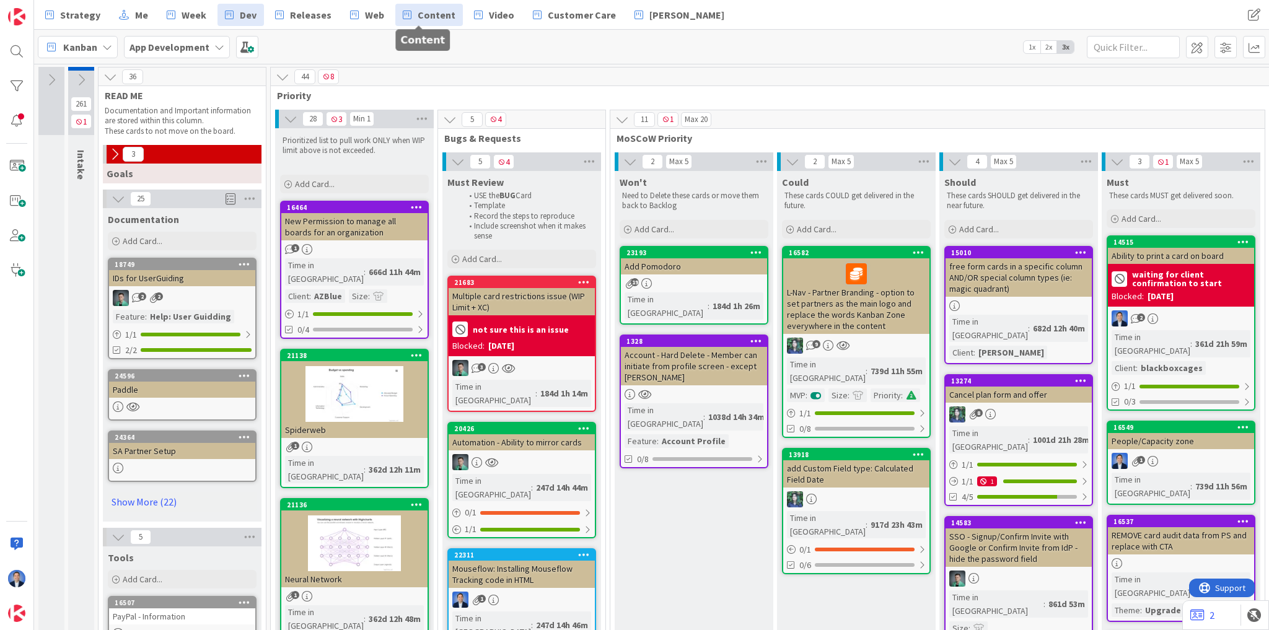
click at [437, 14] on span "Content" at bounding box center [437, 14] width 38 height 15
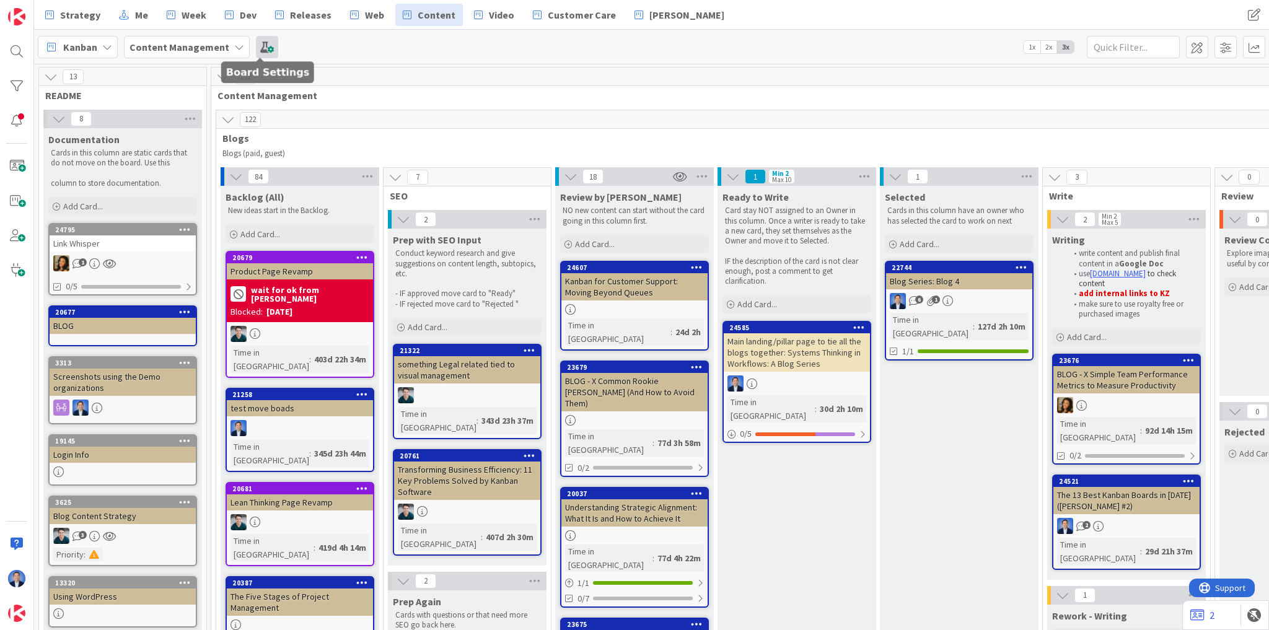
click at [265, 46] on span at bounding box center [267, 47] width 22 height 22
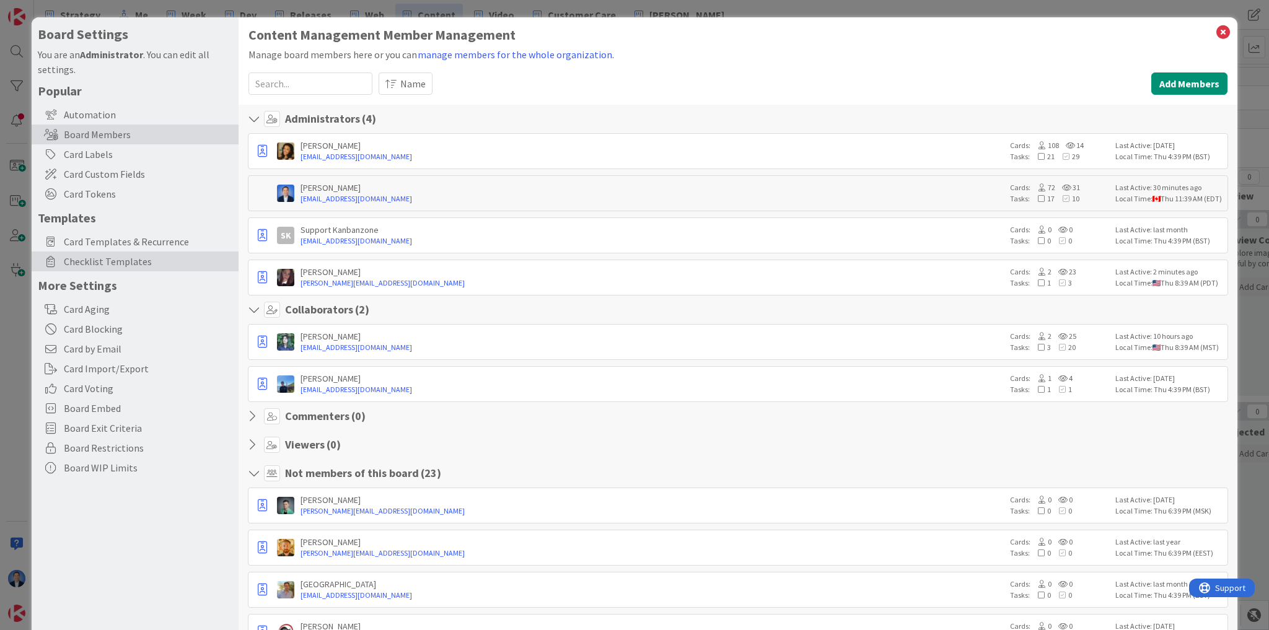
click at [146, 261] on span "Checklist Templates" at bounding box center [148, 261] width 168 height 15
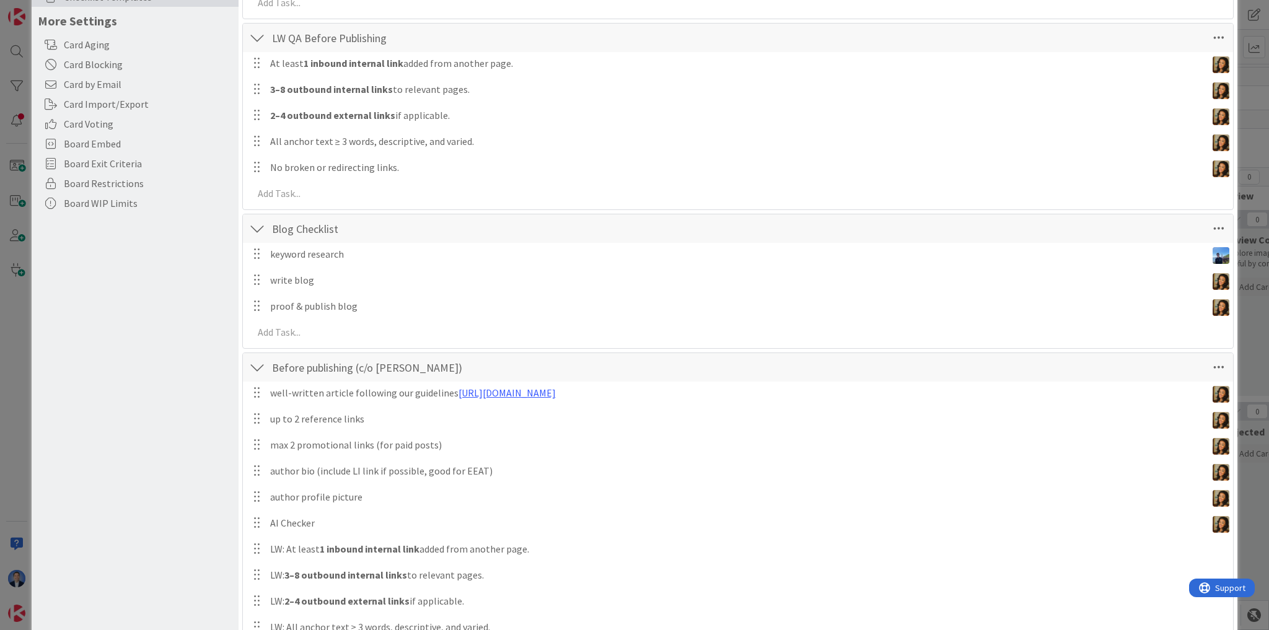
scroll to position [356, 0]
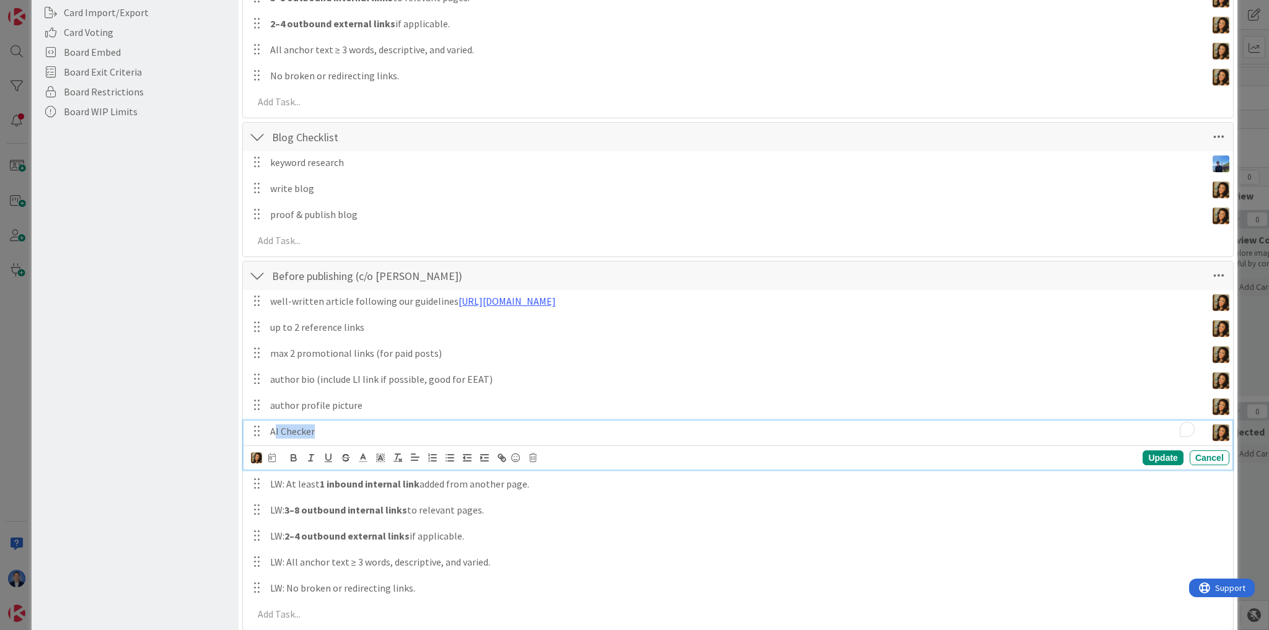
drag, startPoint x: 321, startPoint y: 431, endPoint x: 273, endPoint y: 299, distance: 139.9
click at [273, 299] on div "well-written article following our guidelines [URL][DOMAIN_NAME] Update Cancel …" at bounding box center [738, 460] width 978 height 340
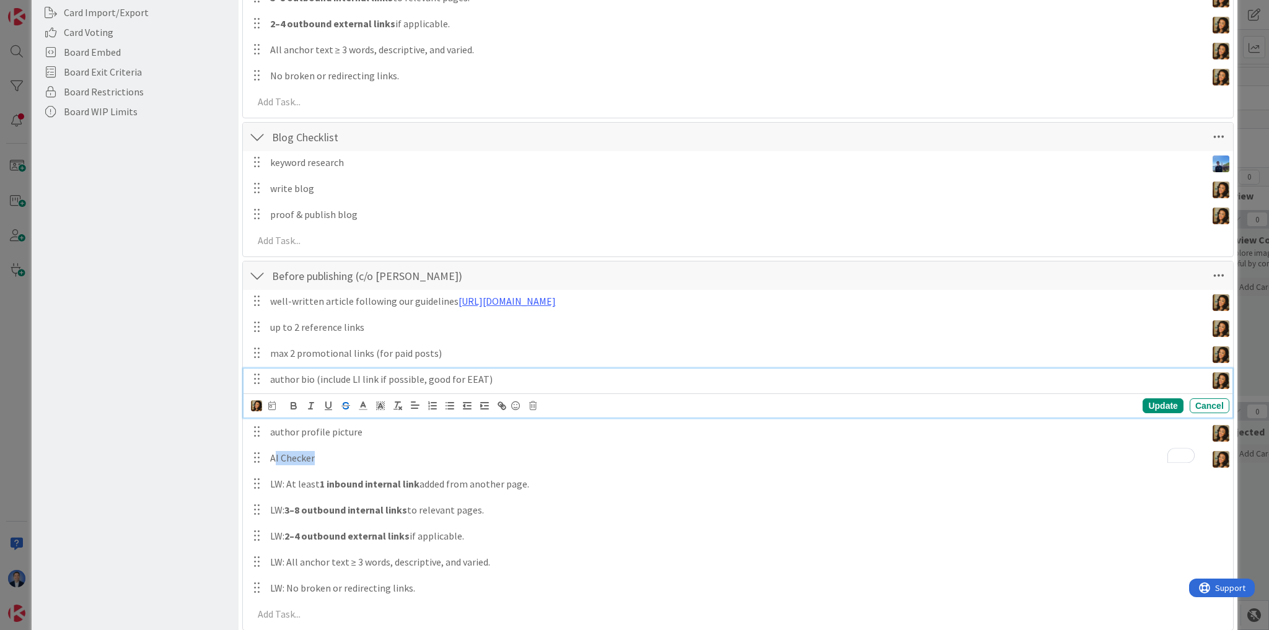
click at [343, 383] on div "author bio (include LI link if possible, good for EEAT) Update Cancel" at bounding box center [737, 393] width 989 height 49
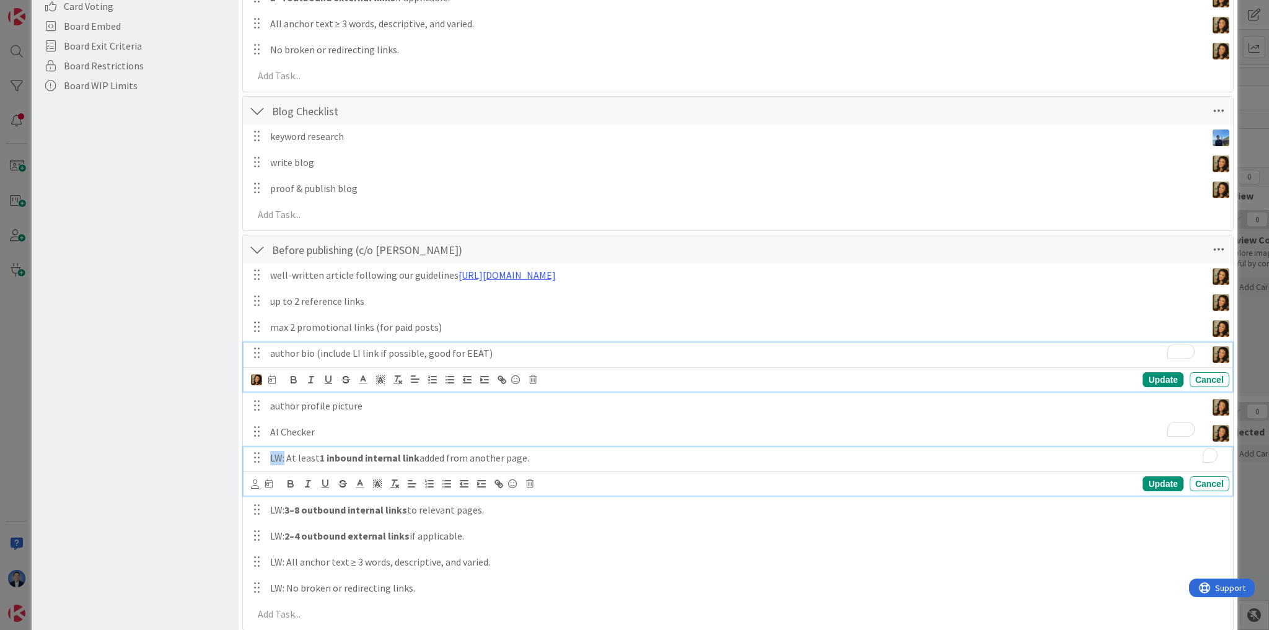
drag, startPoint x: 284, startPoint y: 457, endPoint x: 270, endPoint y: 454, distance: 13.9
click at [270, 454] on p "LW: At least 1 inbound internal link added from another page." at bounding box center [747, 458] width 954 height 14
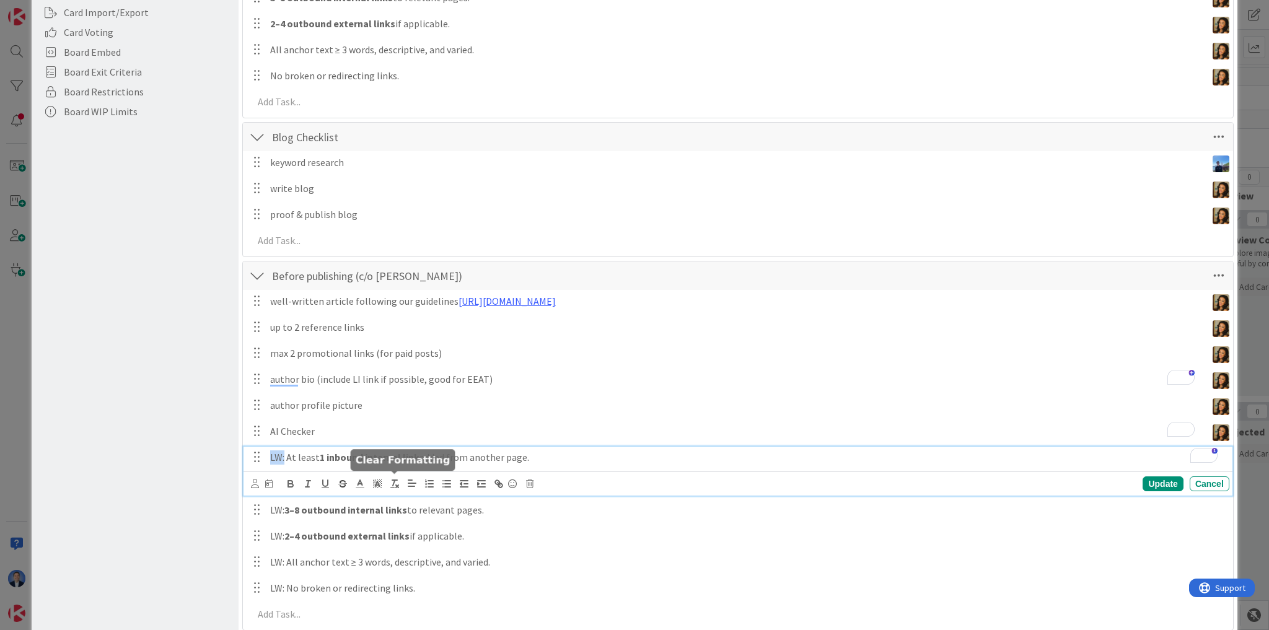
scroll to position [0, 0]
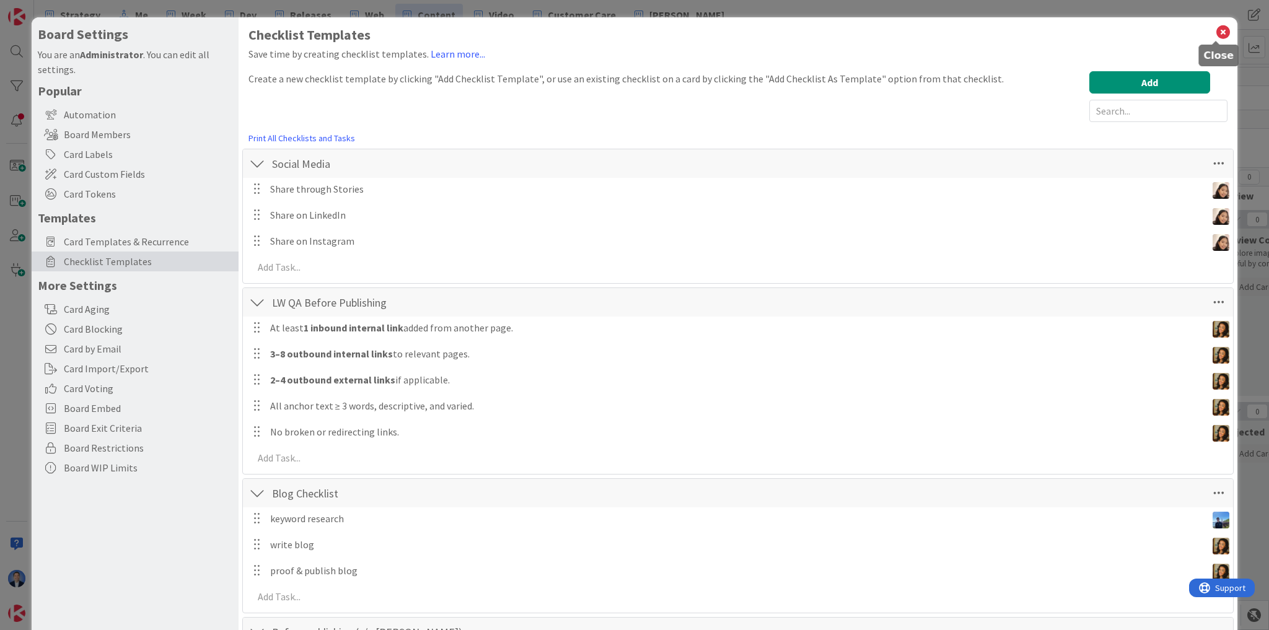
click at [1215, 33] on icon at bounding box center [1223, 32] width 16 height 17
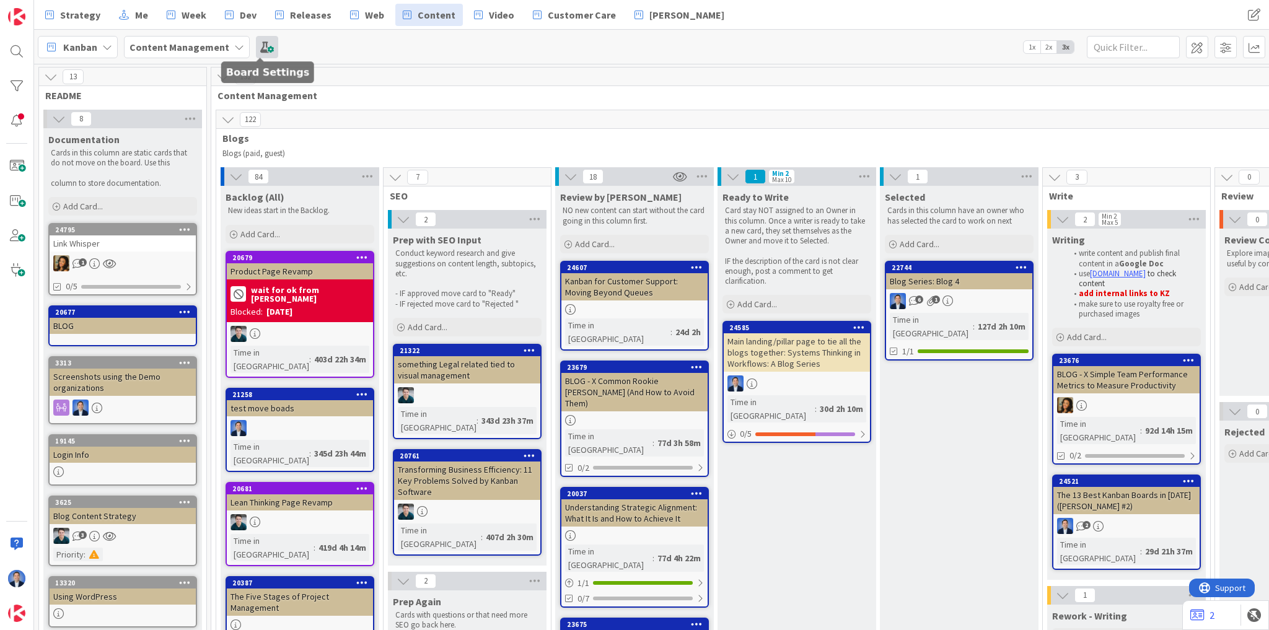
click at [267, 47] on span at bounding box center [267, 47] width 22 height 22
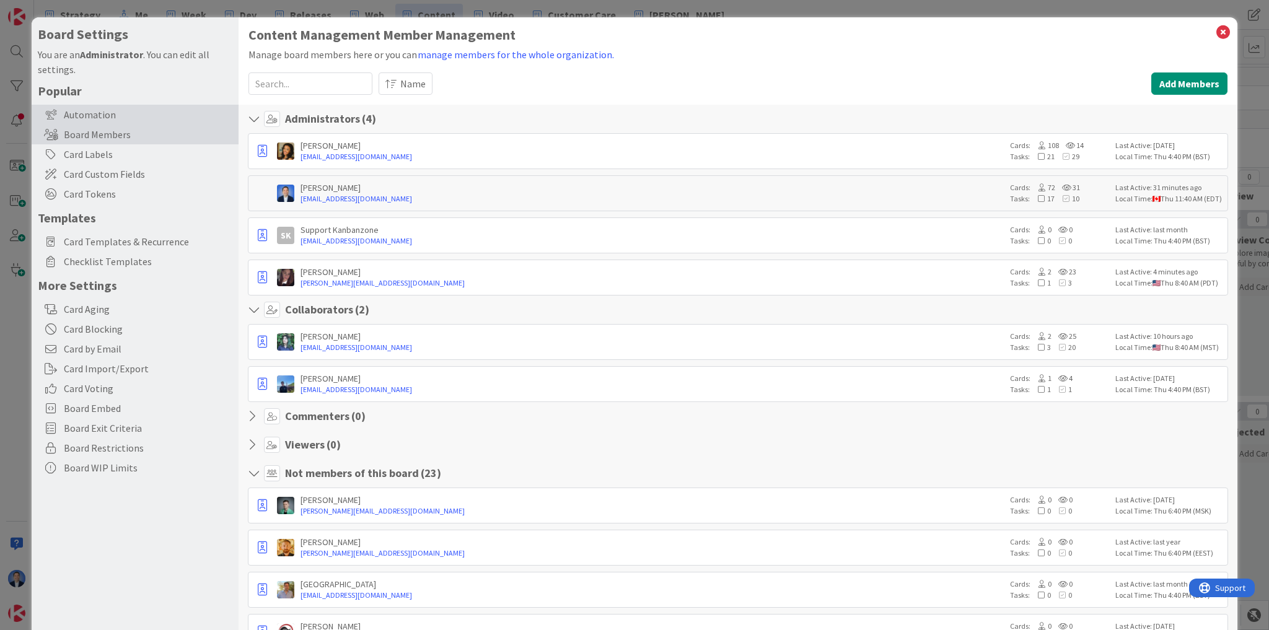
click at [85, 113] on div "Automation" at bounding box center [135, 115] width 207 height 20
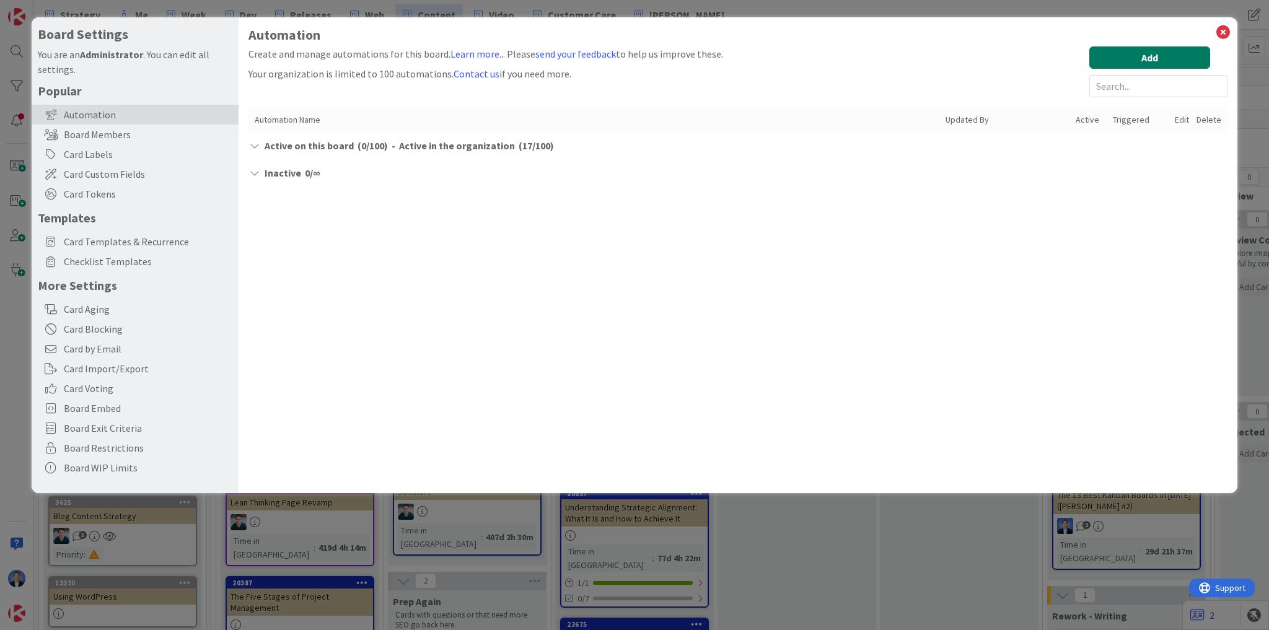
click at [1147, 59] on button "Add" at bounding box center [1149, 57] width 121 height 22
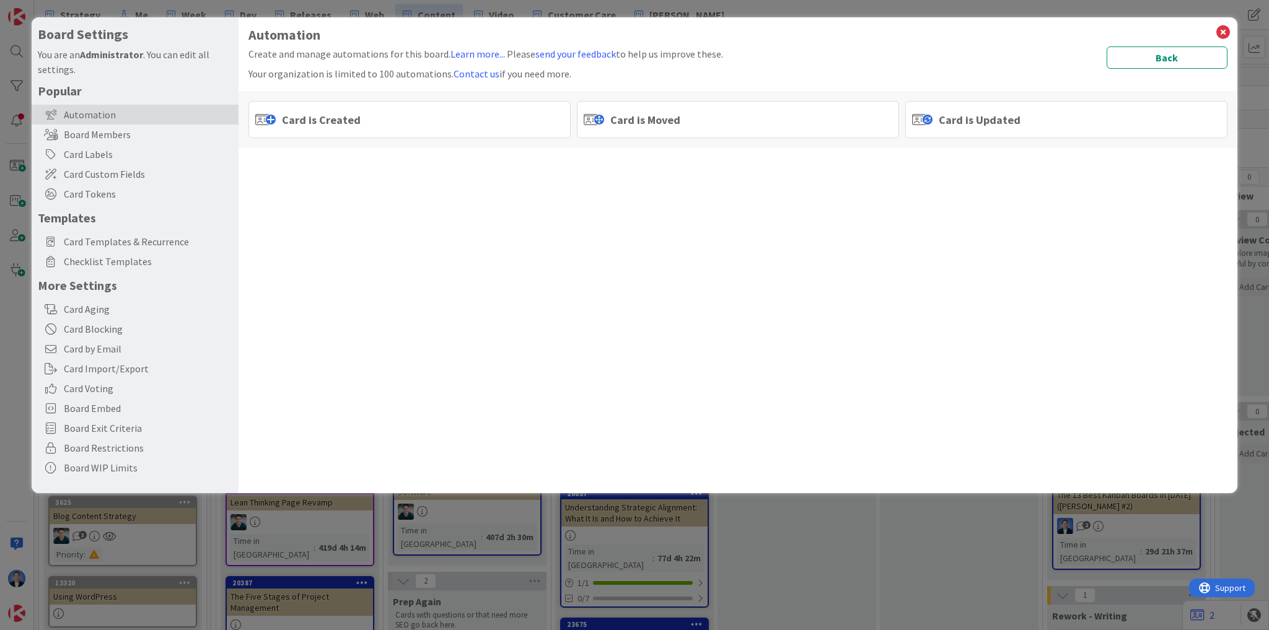
click at [691, 116] on div "Card is Moved" at bounding box center [738, 119] width 322 height 37
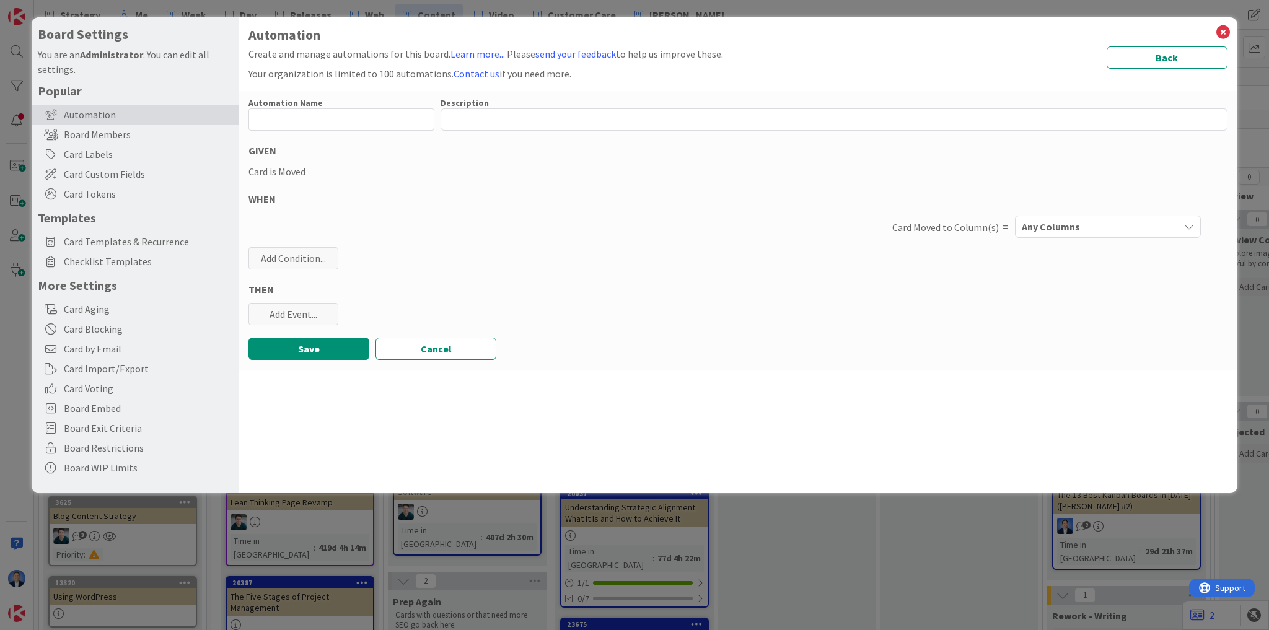
click at [1061, 227] on span "Any Columns" at bounding box center [1051, 227] width 58 height 16
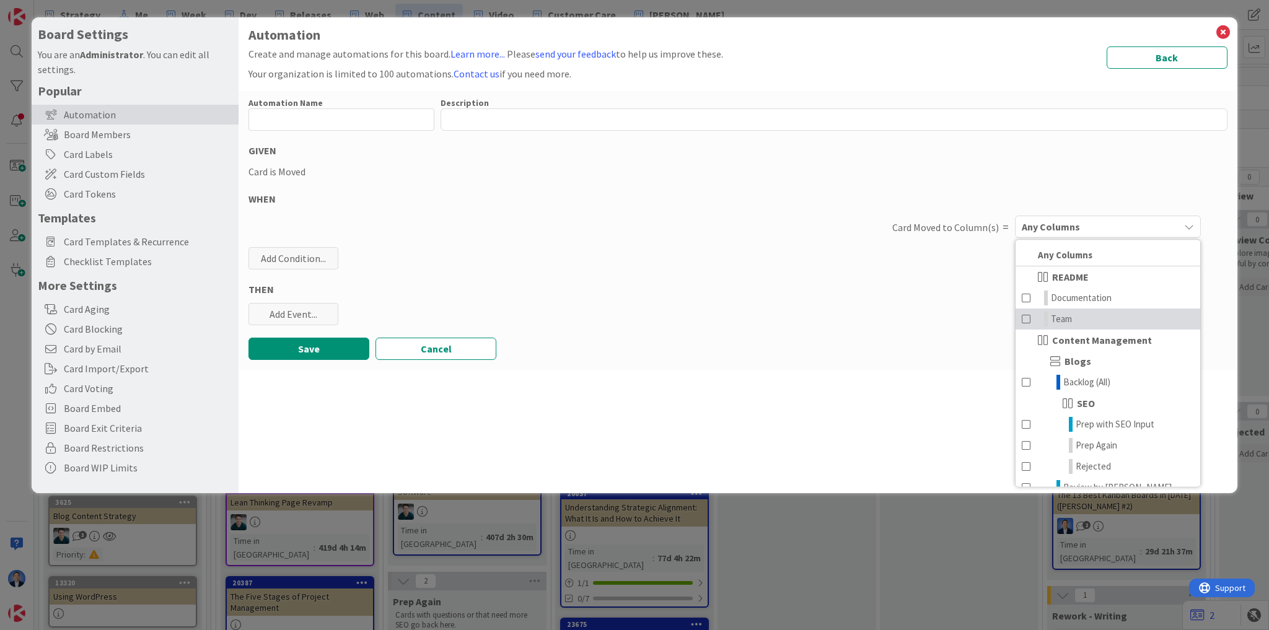
click at [1095, 325] on link "Team" at bounding box center [1107, 318] width 185 height 21
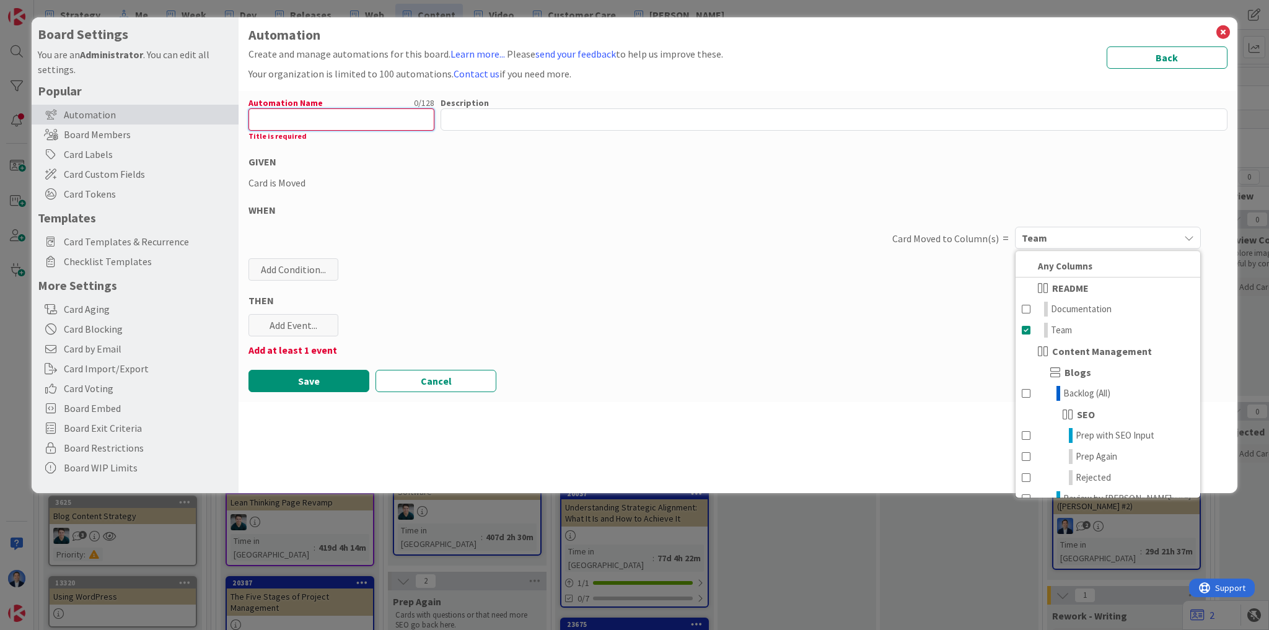
click at [307, 118] on input "text" at bounding box center [341, 119] width 186 height 22
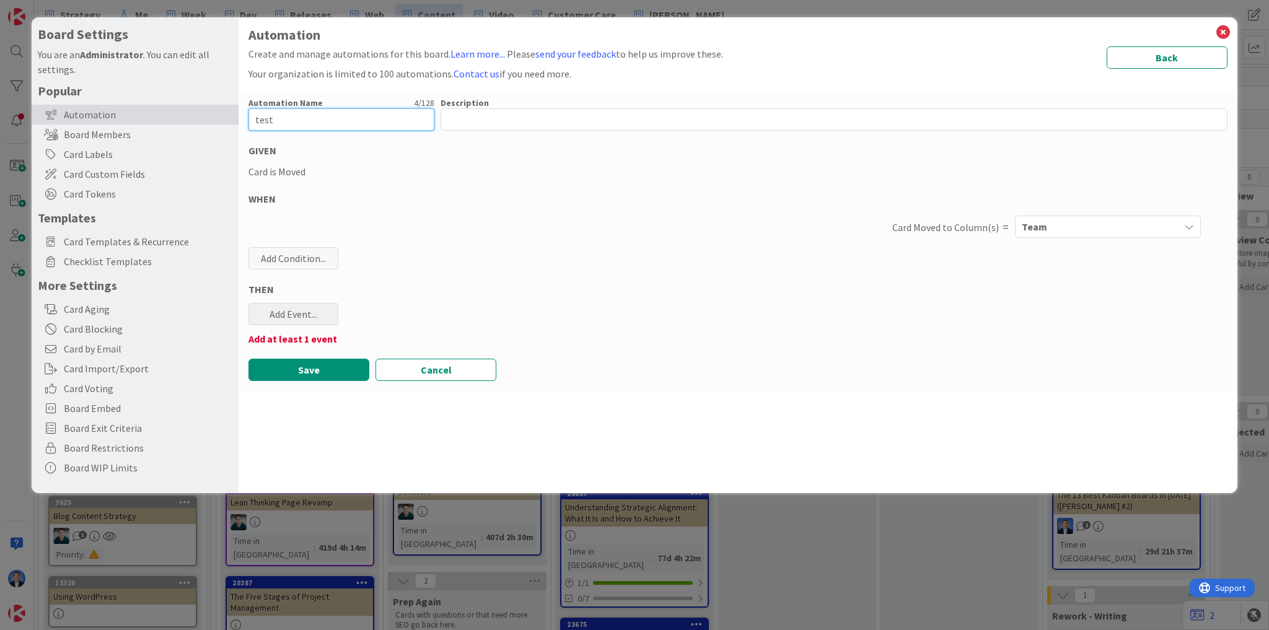
type input "test"
click at [265, 317] on div "Add Event..." at bounding box center [293, 314] width 90 height 22
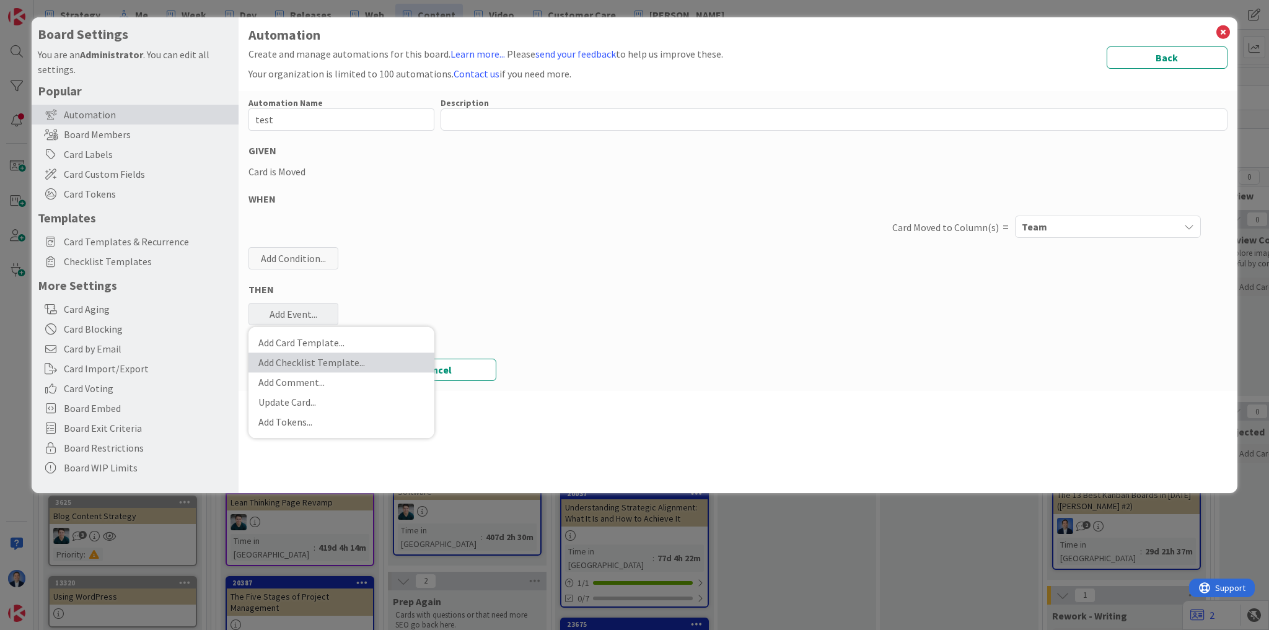
click at [296, 362] on link "Add Checklist Template ..." at bounding box center [341, 362] width 186 height 20
click at [308, 377] on span "Select..." at bounding box center [330, 374] width 139 height 17
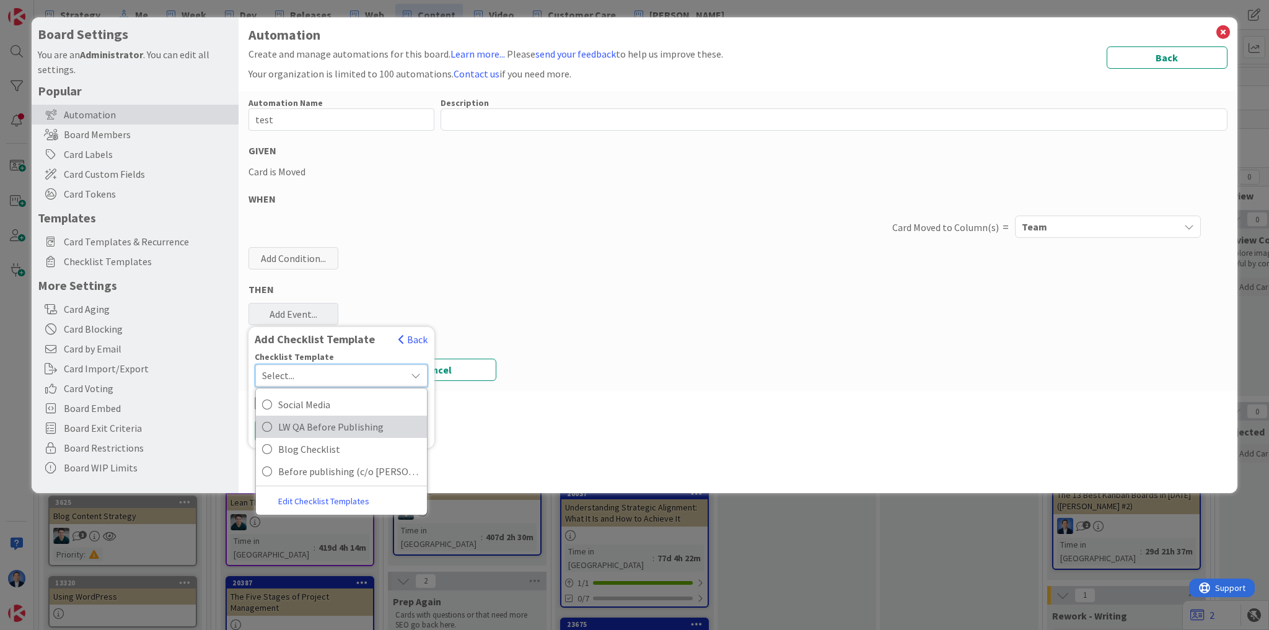
click at [324, 432] on span "LW QA Before Publishing" at bounding box center [349, 427] width 142 height 19
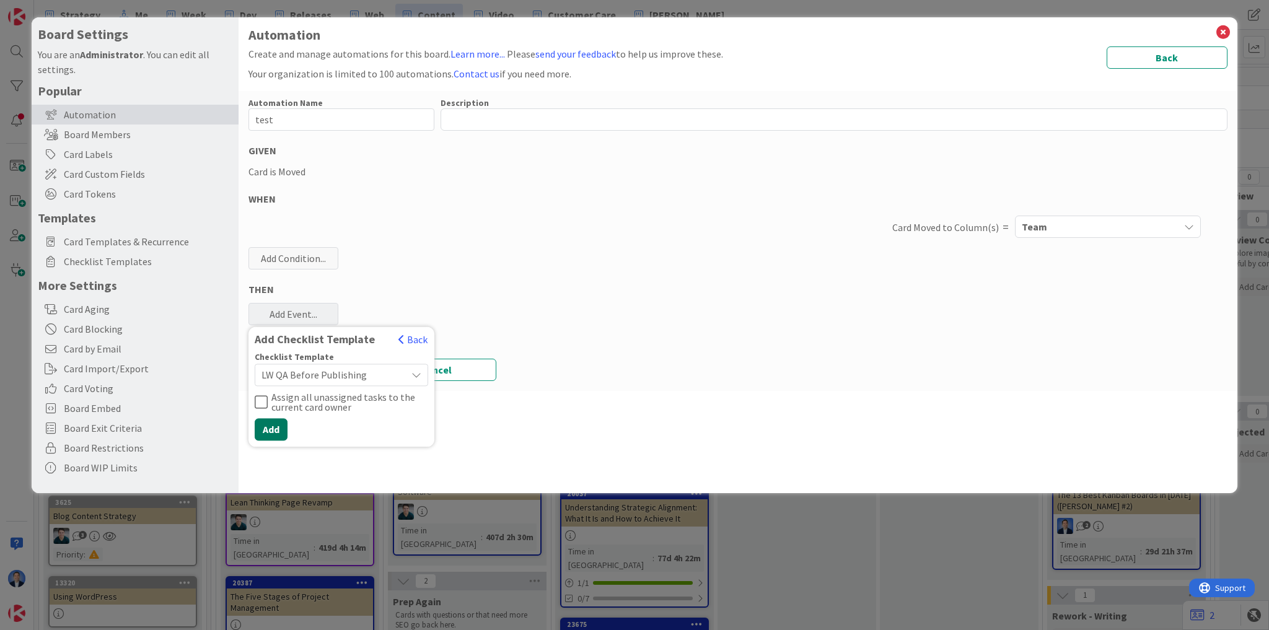
click at [271, 427] on button "Add" at bounding box center [271, 429] width 33 height 22
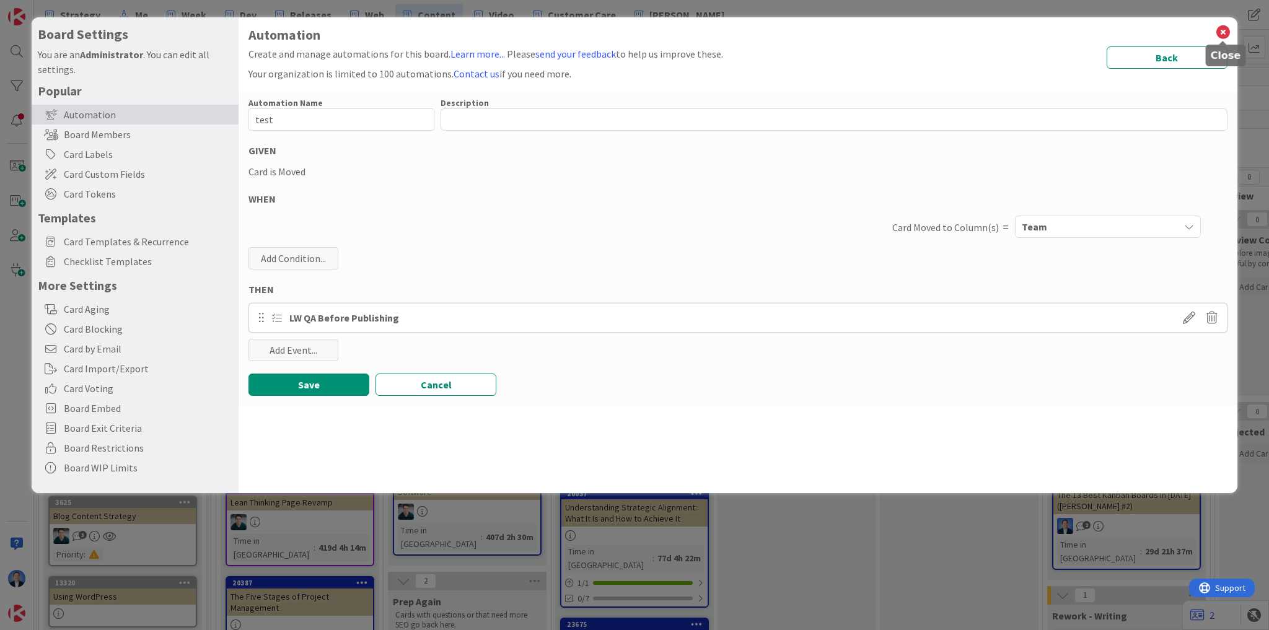
click at [1225, 32] on icon at bounding box center [1223, 32] width 16 height 17
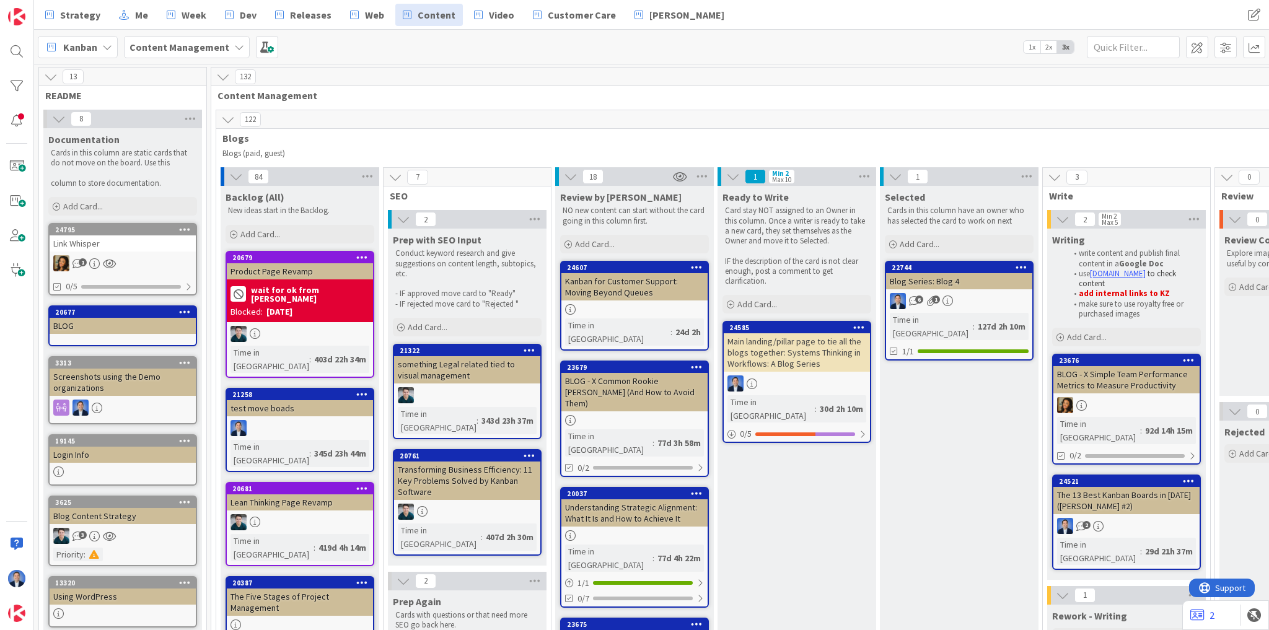
click at [59, 119] on icon at bounding box center [59, 119] width 14 height 14
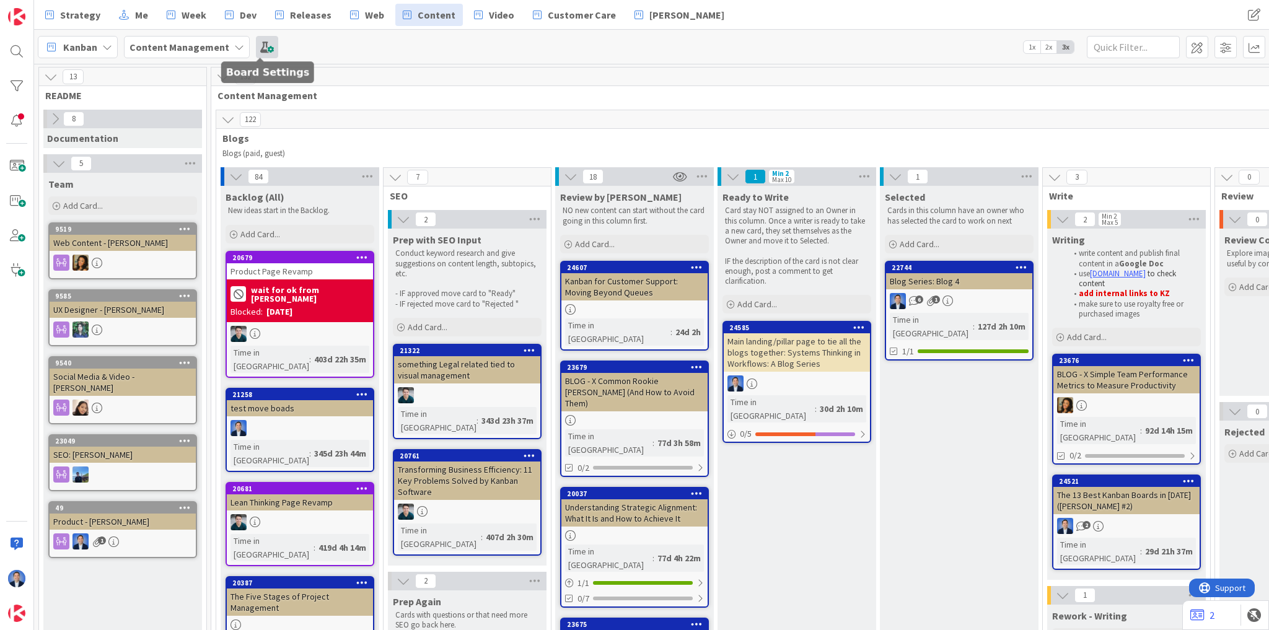
click at [258, 47] on span at bounding box center [267, 47] width 22 height 22
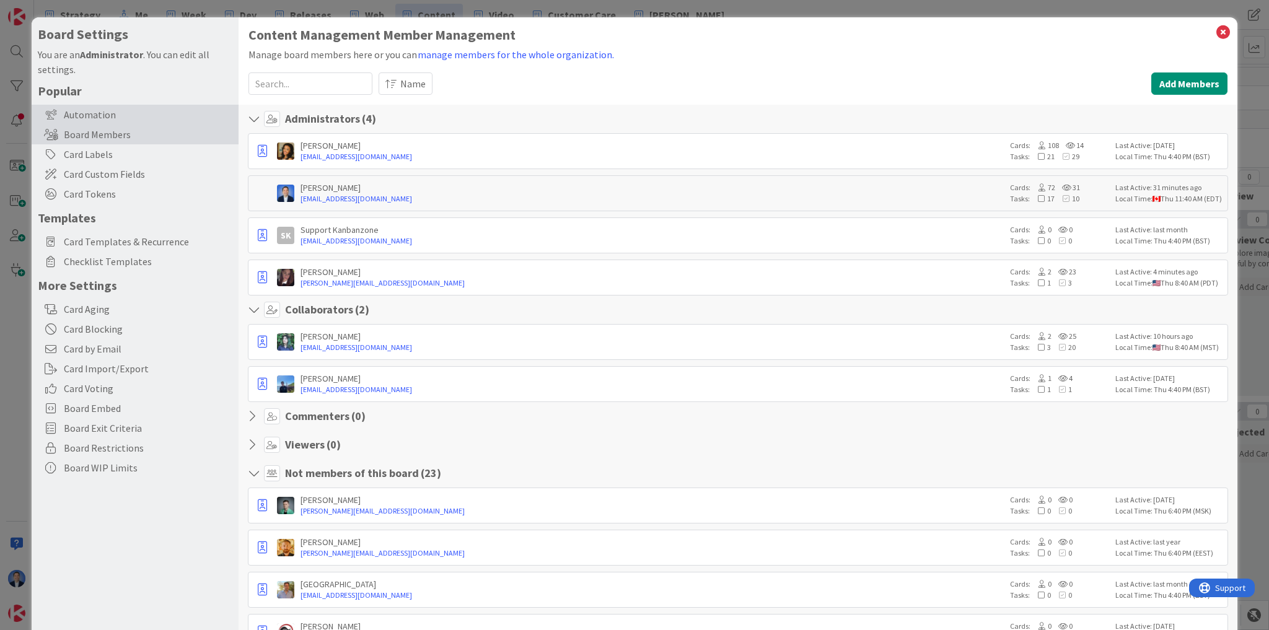
click at [116, 114] on div "Automation" at bounding box center [135, 115] width 207 height 20
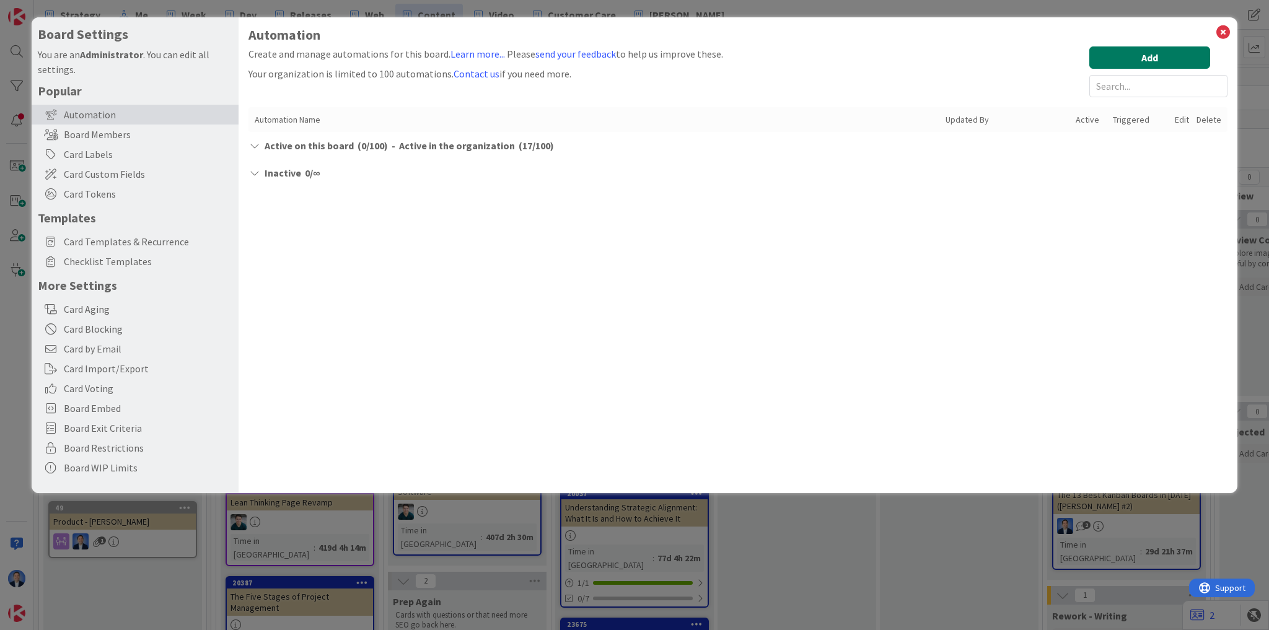
click at [1129, 52] on button "Add" at bounding box center [1149, 57] width 121 height 22
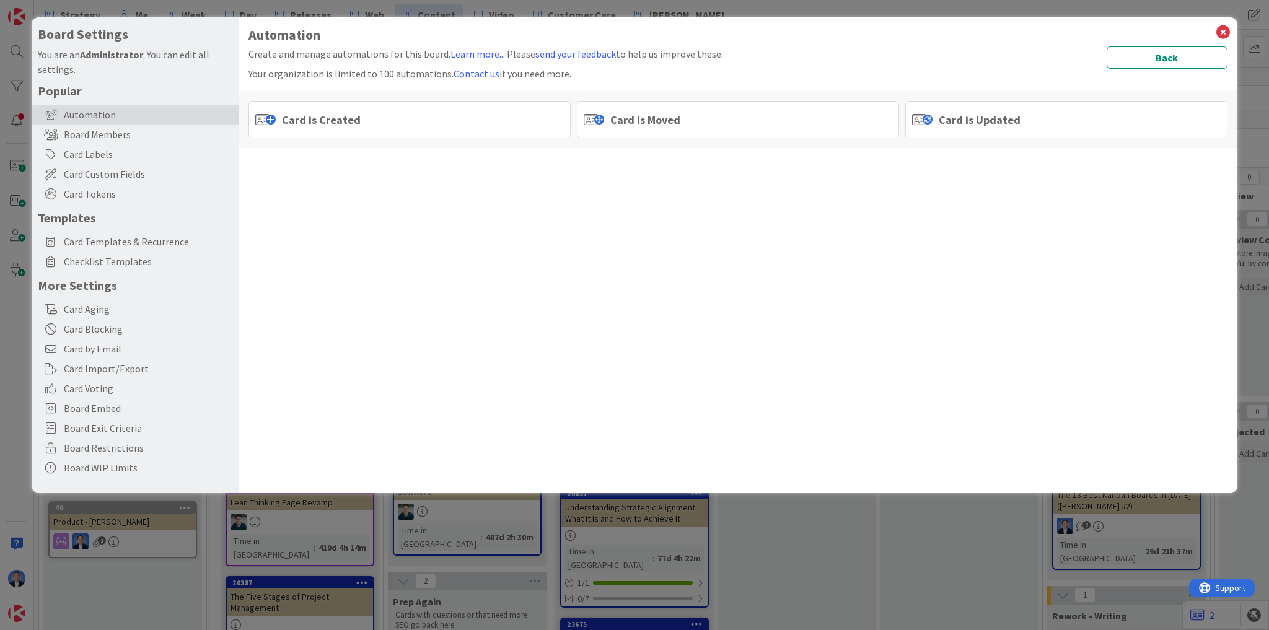
click at [694, 127] on div "Card is Moved" at bounding box center [738, 119] width 322 height 37
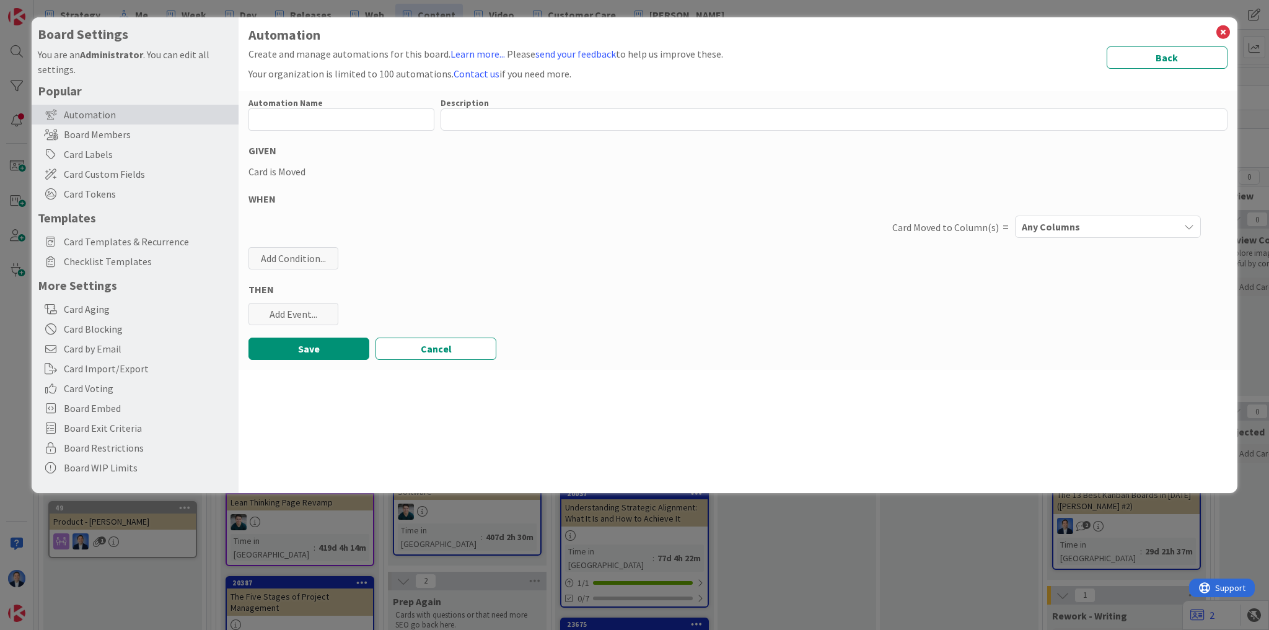
click at [1057, 216] on button "Any Columns" at bounding box center [1108, 227] width 186 height 22
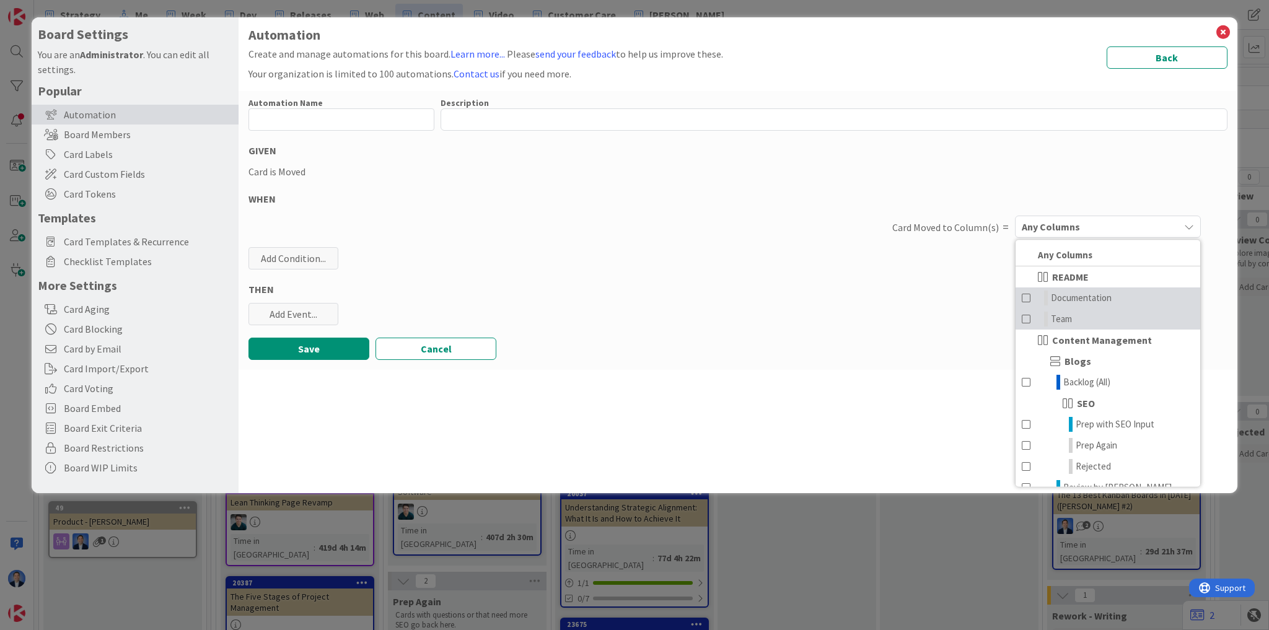
click at [1066, 314] on span "Team" at bounding box center [1061, 319] width 21 height 15
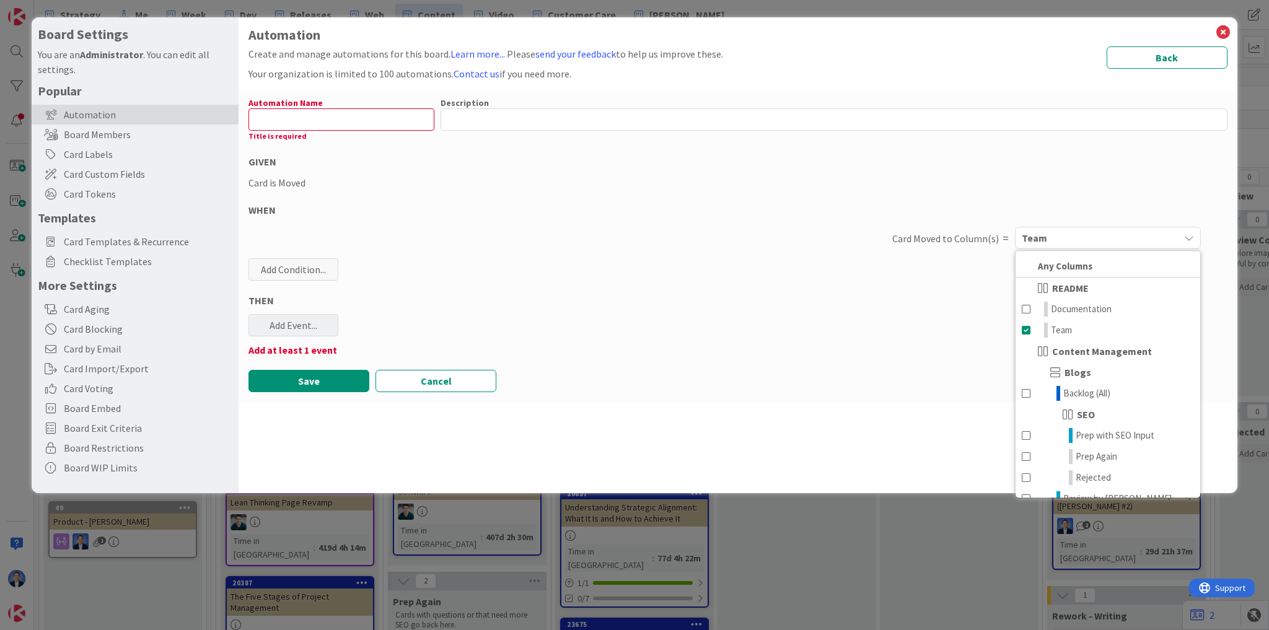
click at [269, 334] on div "Add Event..." at bounding box center [293, 325] width 90 height 22
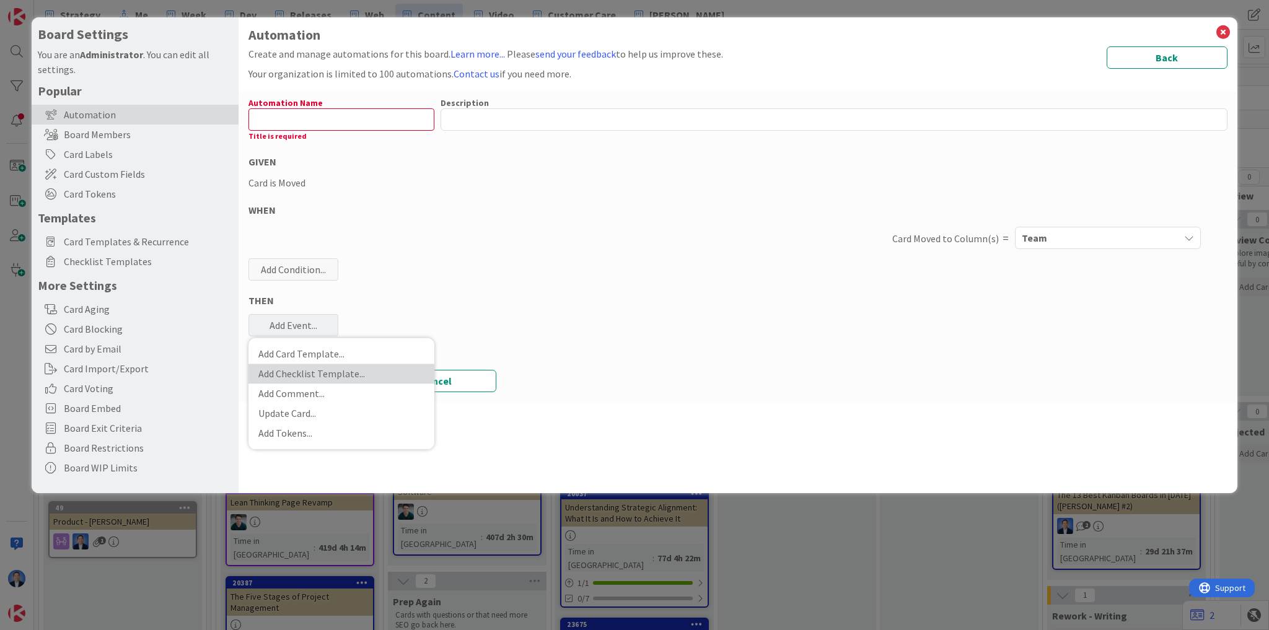
click at [316, 378] on link "Add Checklist Template ..." at bounding box center [341, 374] width 186 height 20
click at [291, 387] on span "Select..." at bounding box center [330, 385] width 139 height 17
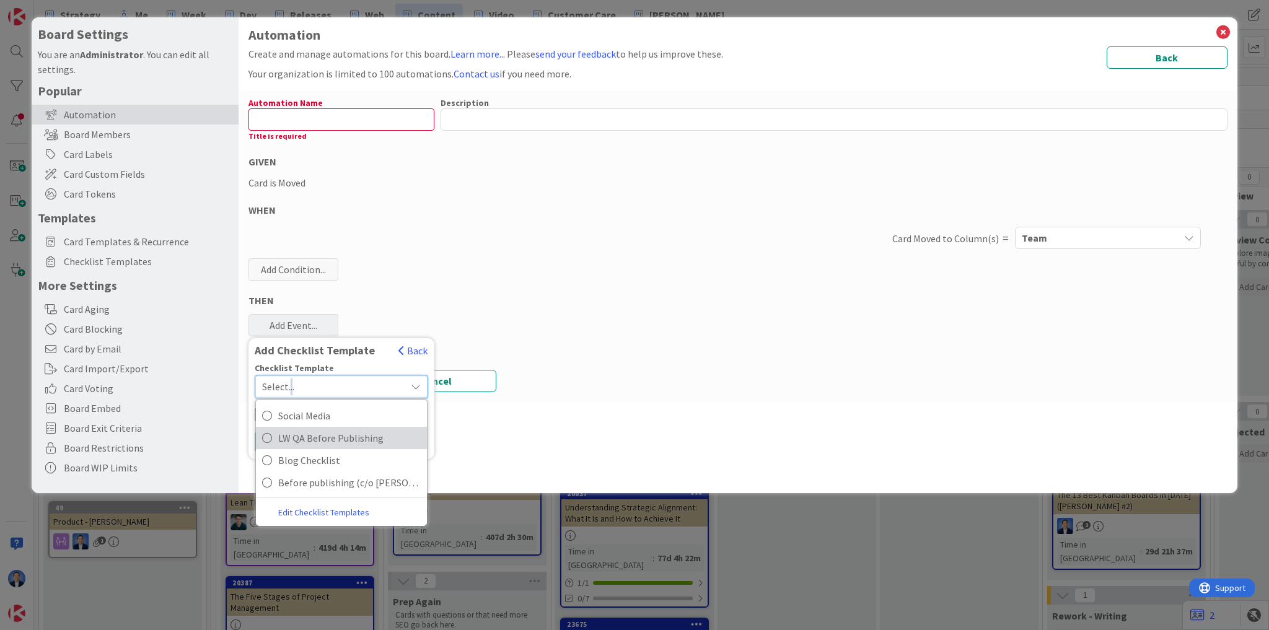
click at [318, 439] on span "LW QA Before Publishing" at bounding box center [349, 438] width 142 height 19
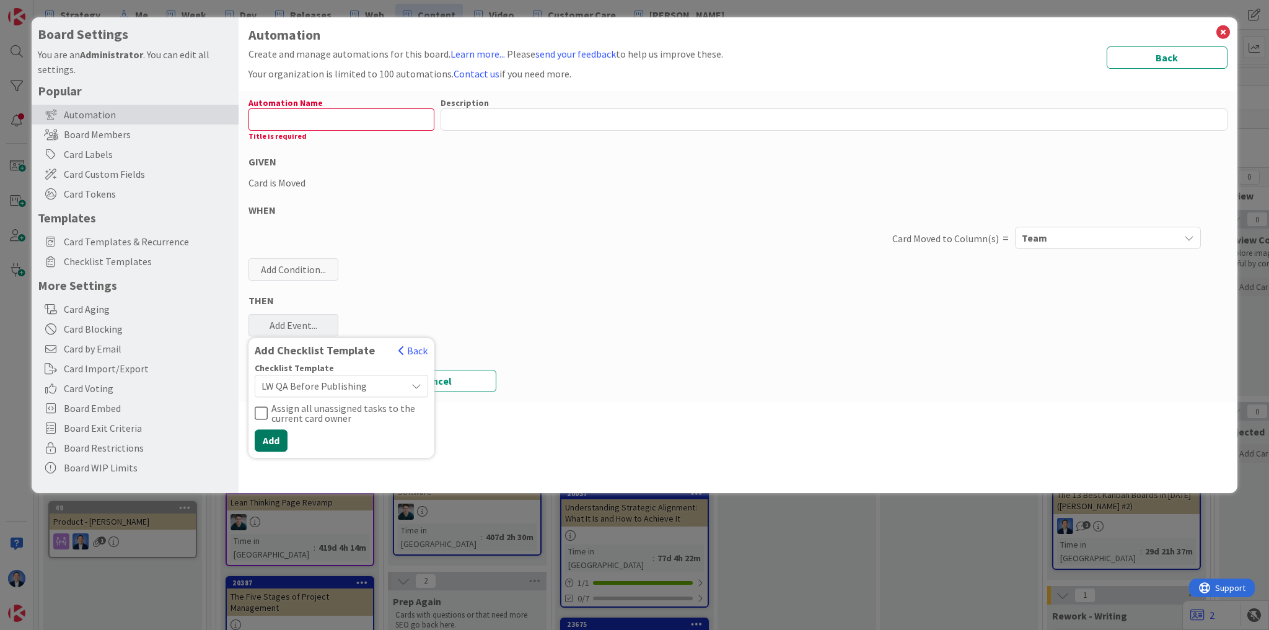
click at [268, 441] on button "Add" at bounding box center [271, 440] width 33 height 22
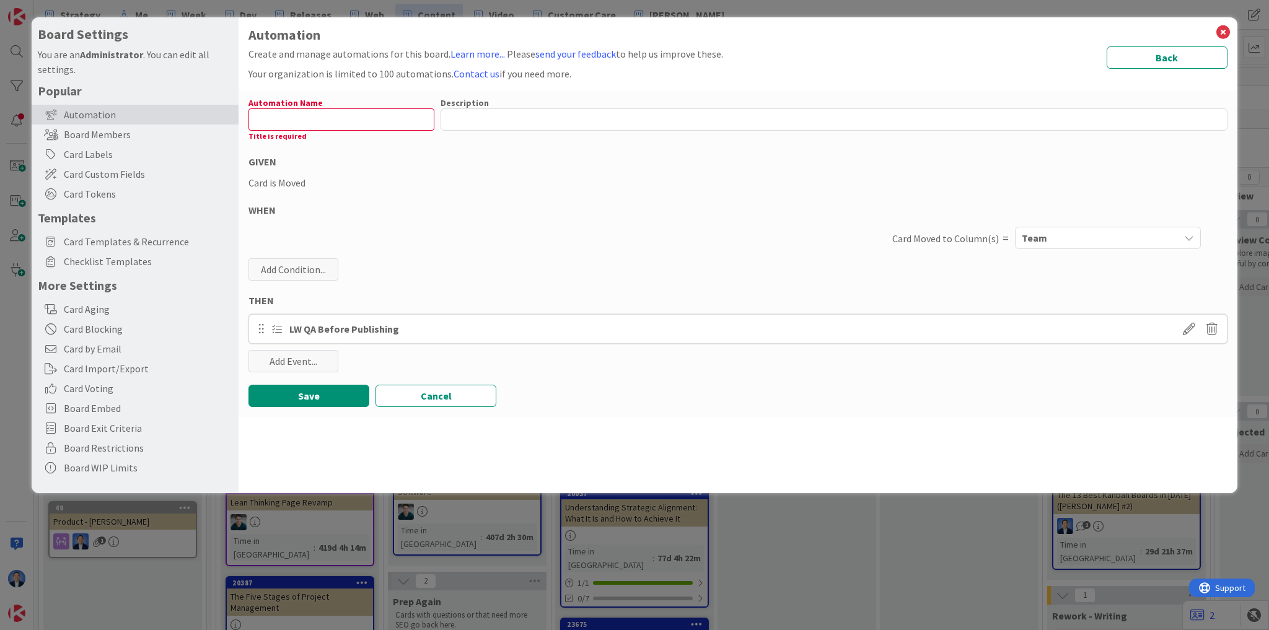
click at [283, 139] on div "Title is required" at bounding box center [341, 136] width 186 height 11
click at [279, 120] on input "text" at bounding box center [341, 119] width 186 height 22
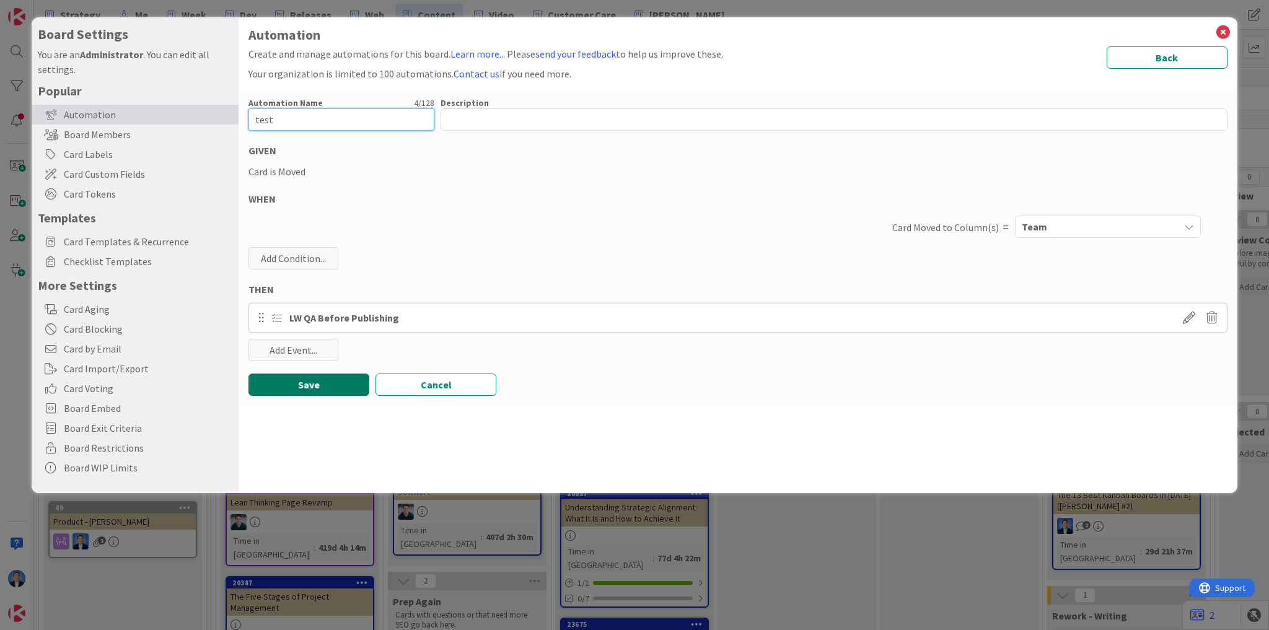
type input "test"
click at [307, 382] on button "Save" at bounding box center [308, 385] width 121 height 22
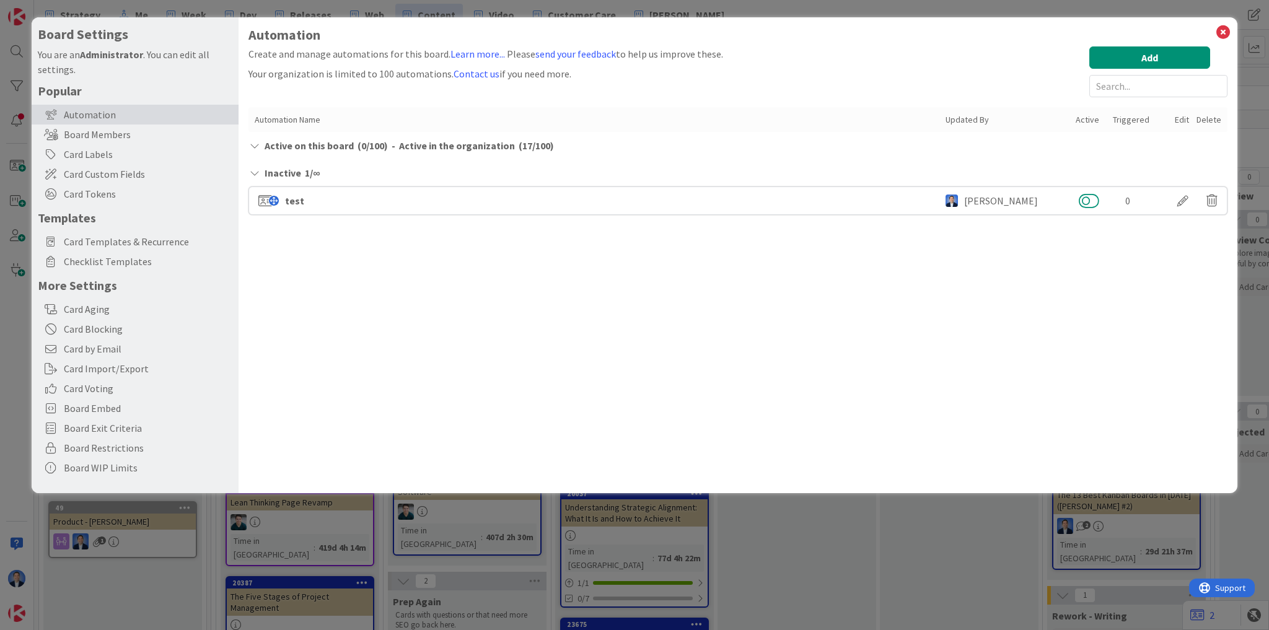
click at [1081, 199] on button at bounding box center [1088, 201] width 20 height 16
click at [1220, 37] on icon at bounding box center [1223, 32] width 16 height 17
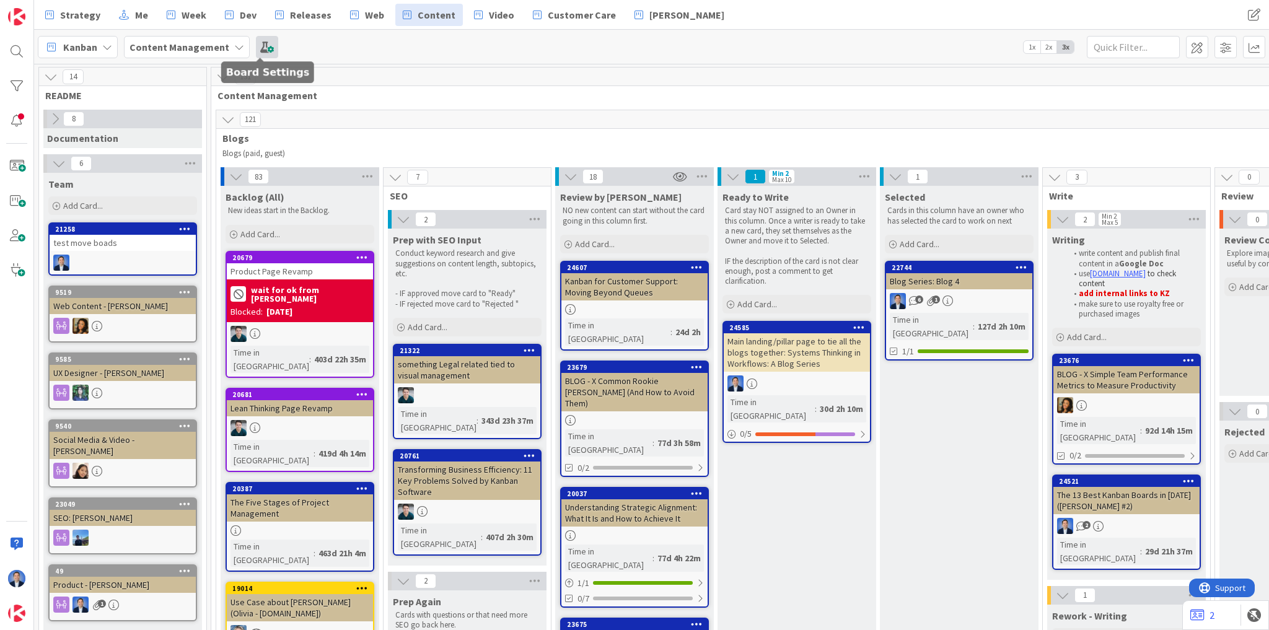
click at [261, 51] on span at bounding box center [267, 47] width 22 height 22
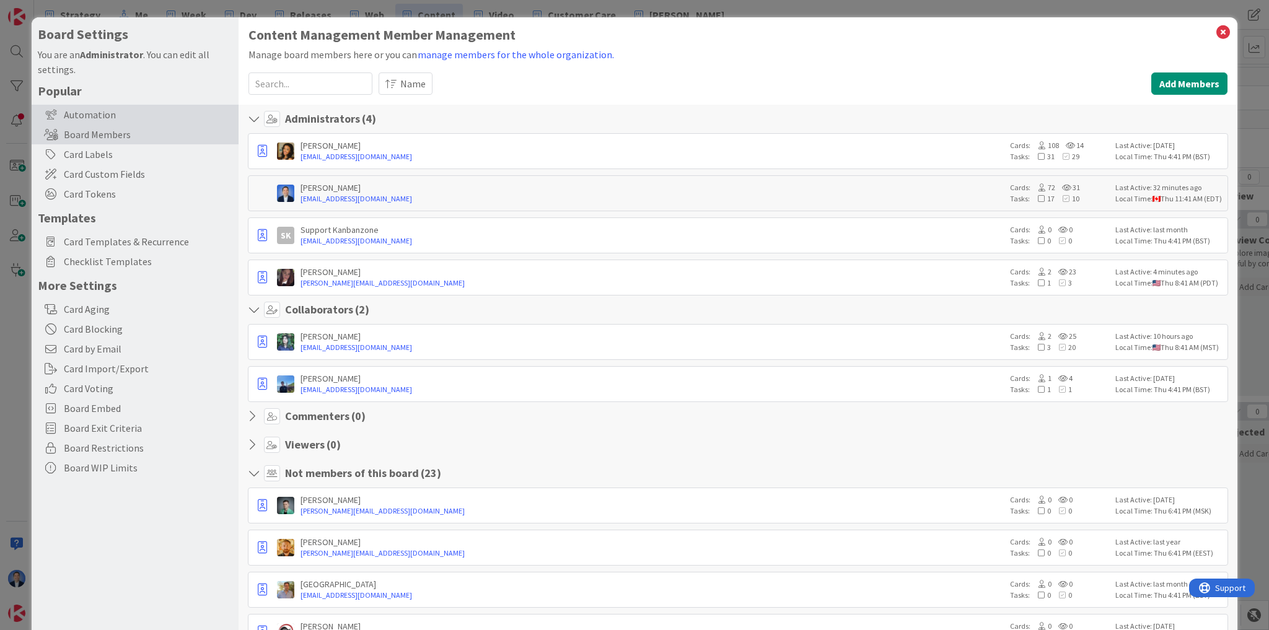
click at [112, 112] on div "Automation" at bounding box center [135, 115] width 207 height 20
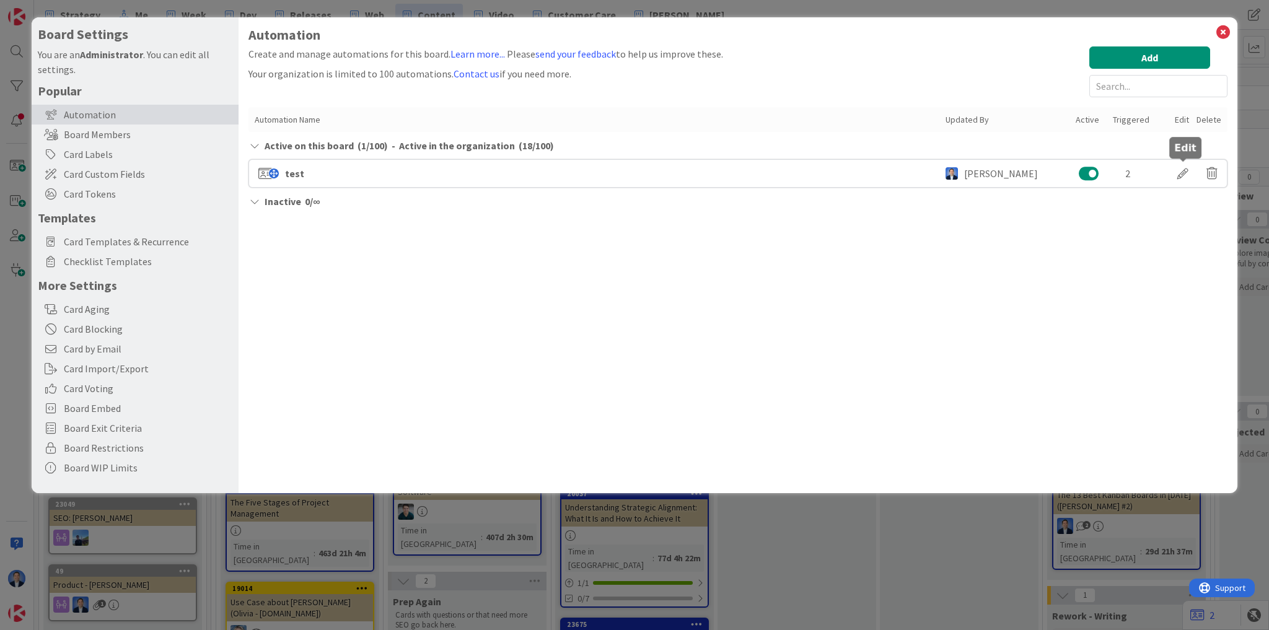
click at [1174, 174] on div at bounding box center [1182, 173] width 35 height 21
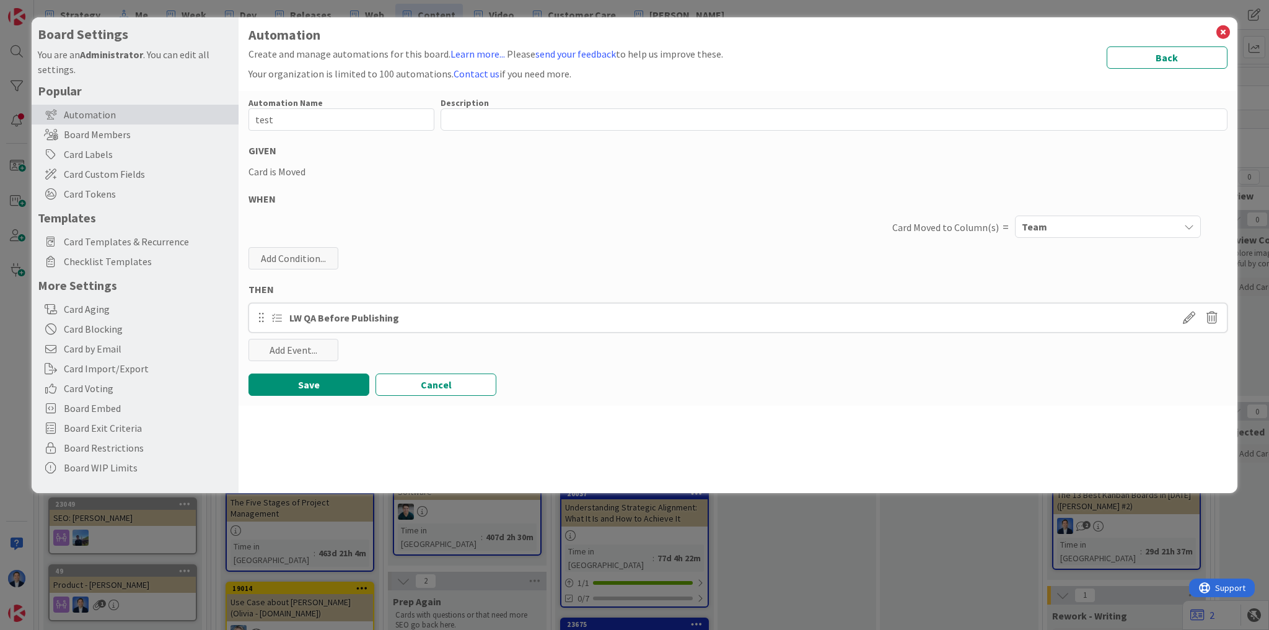
click at [1045, 226] on div "Team" at bounding box center [1098, 227] width 160 height 20
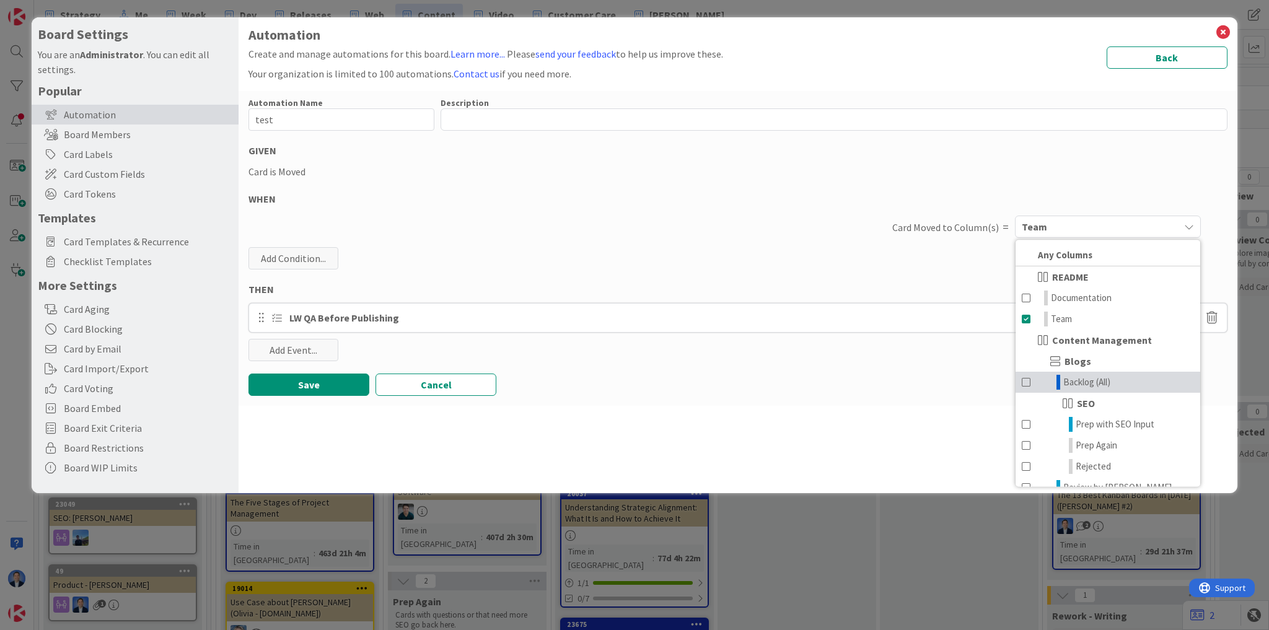
click at [1098, 383] on span "Backlog (All)" at bounding box center [1086, 382] width 47 height 15
click at [1027, 322] on span at bounding box center [1027, 319] width 10 height 15
click at [332, 384] on button "Save" at bounding box center [308, 385] width 121 height 22
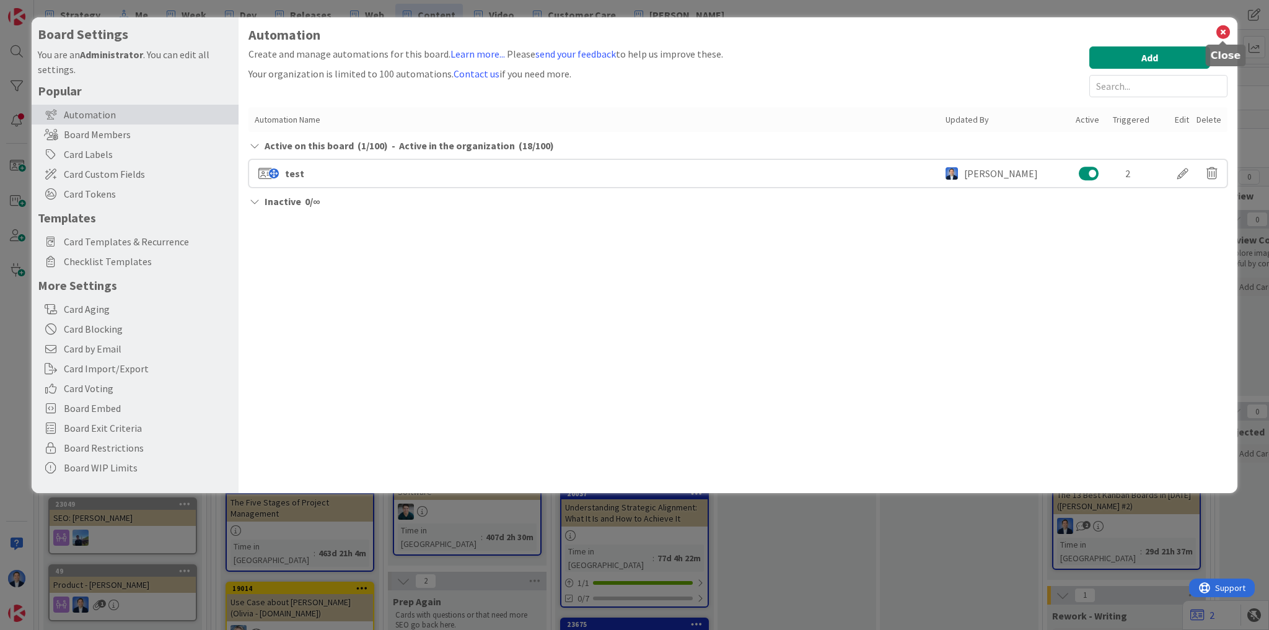
click at [1227, 37] on icon at bounding box center [1223, 32] width 16 height 17
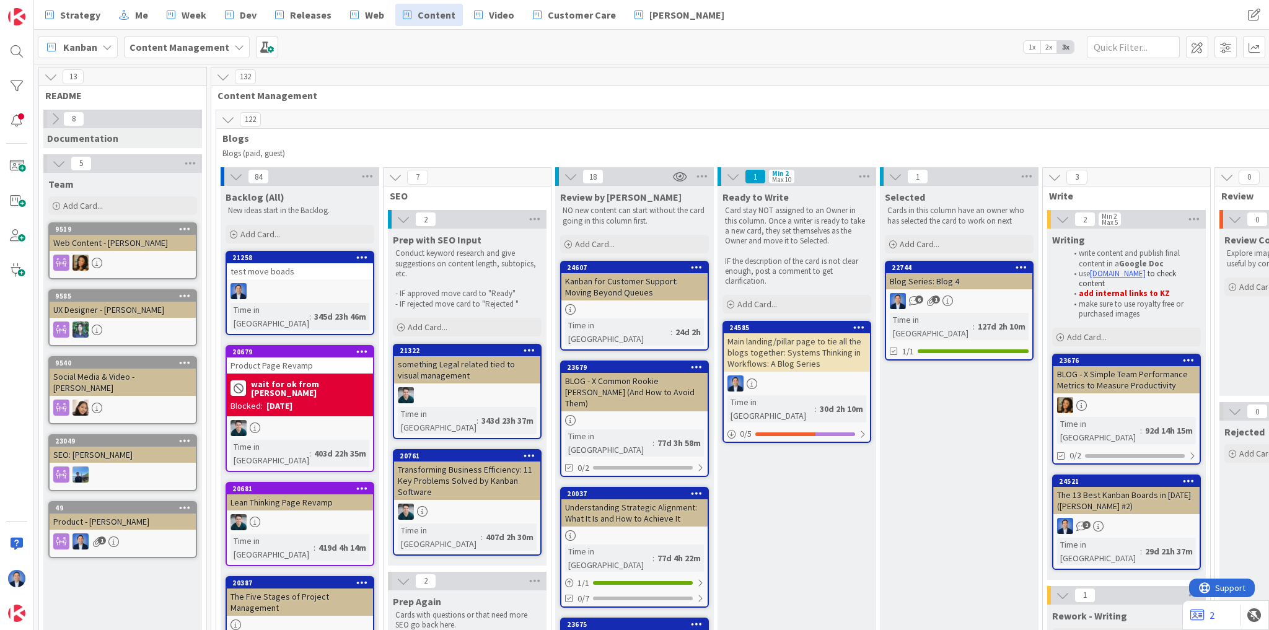
click at [305, 263] on div "test move boads" at bounding box center [300, 271] width 146 height 16
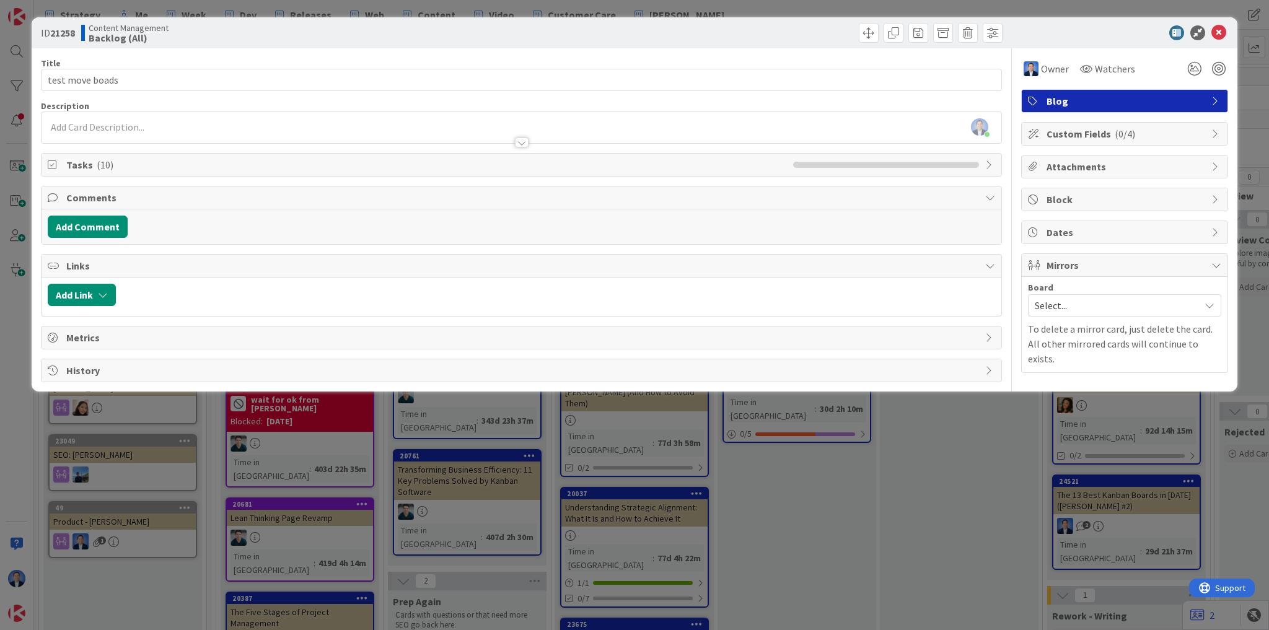
click at [132, 166] on span "Tasks ( 10 )" at bounding box center [426, 164] width 720 height 15
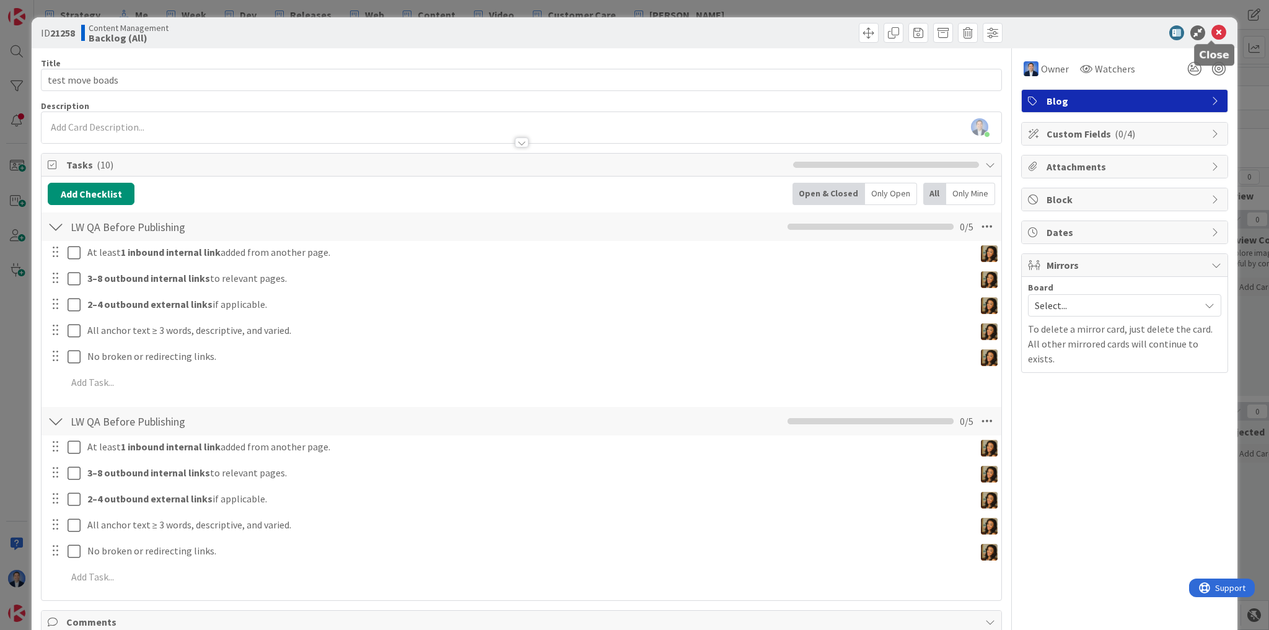
click at [1213, 33] on icon at bounding box center [1218, 32] width 15 height 15
